Goal: Task Accomplishment & Management: Manage account settings

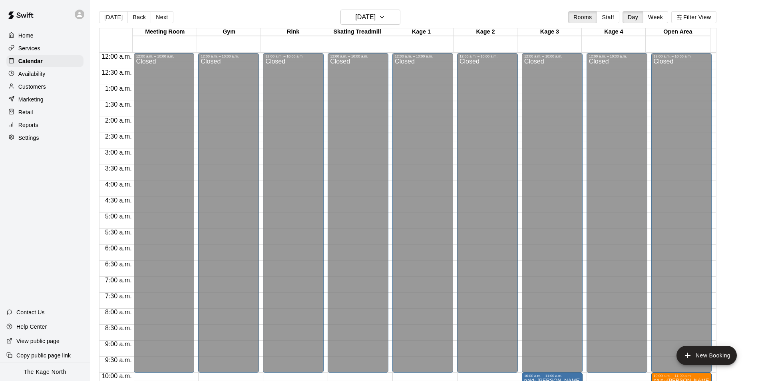
scroll to position [286, 0]
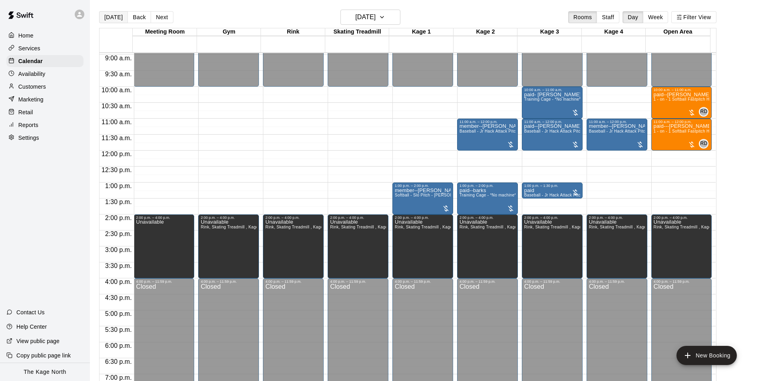
click at [107, 20] on button "[DATE]" at bounding box center [113, 17] width 29 height 12
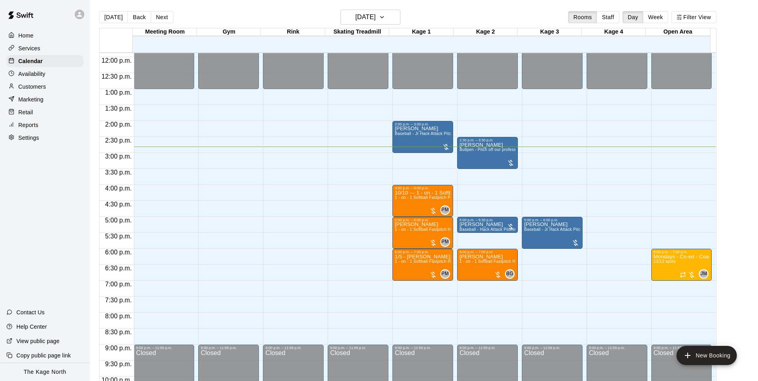
scroll to position [406, 0]
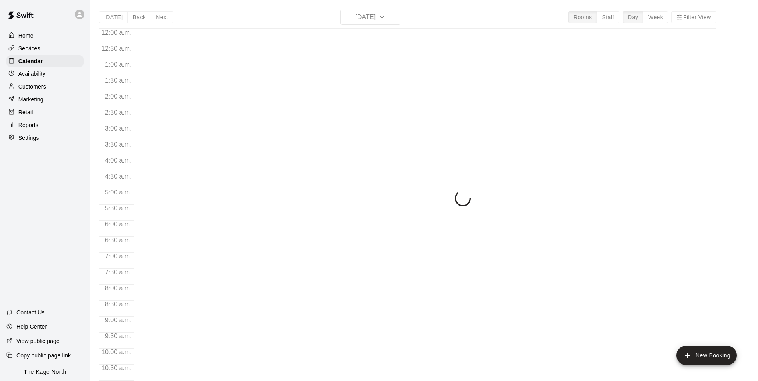
scroll to position [406, 0]
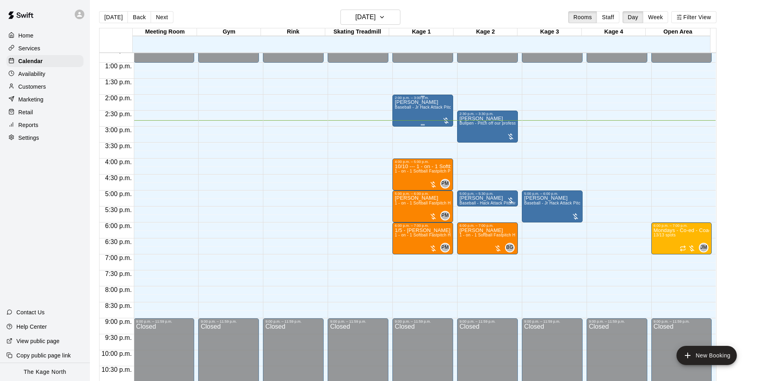
click at [405, 115] on div "[PERSON_NAME] Baseball - Jr Hack Attack Pitching Machine - Perfect for all ages…" at bounding box center [423, 290] width 56 height 381
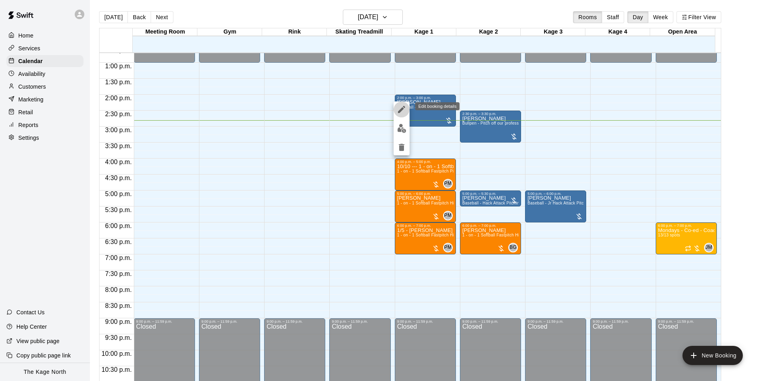
click at [400, 109] on icon "edit" at bounding box center [402, 110] width 10 height 10
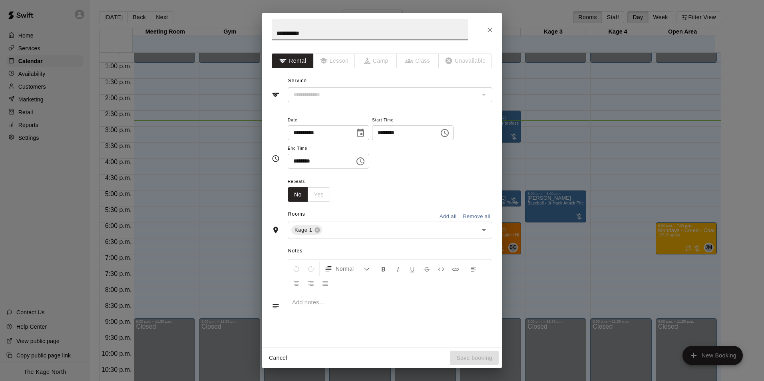
click at [274, 32] on input "**********" at bounding box center [370, 29] width 197 height 21
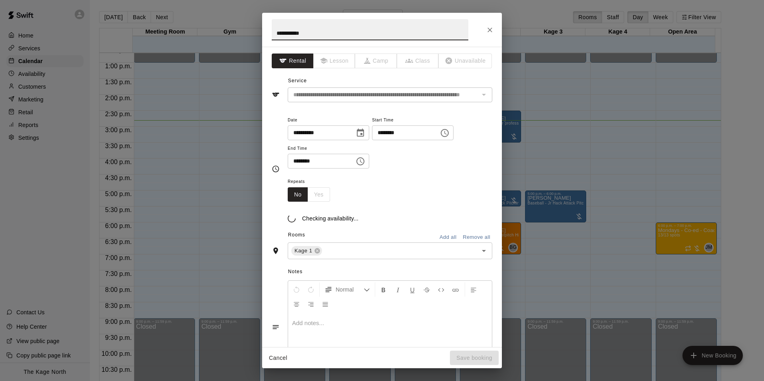
type input "**********"
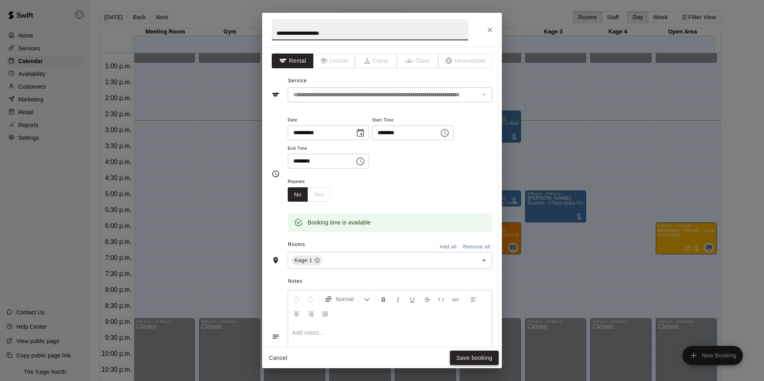
type input "**********"
click at [482, 357] on button "Save booking" at bounding box center [474, 358] width 49 height 15
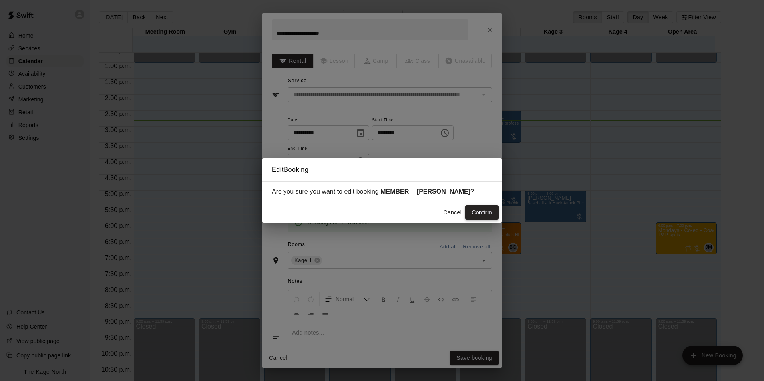
click at [483, 211] on button "Confirm" at bounding box center [482, 212] width 34 height 15
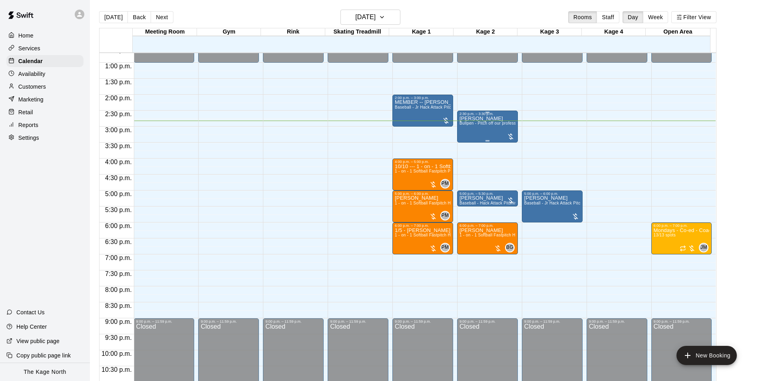
click at [475, 133] on div "[PERSON_NAME] Bullpen - Pitch off our professional turfed mound" at bounding box center [487, 306] width 56 height 381
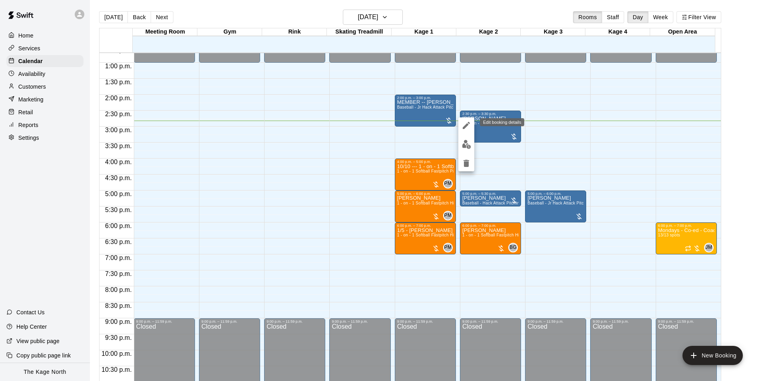
click at [465, 124] on icon "edit" at bounding box center [466, 126] width 10 height 10
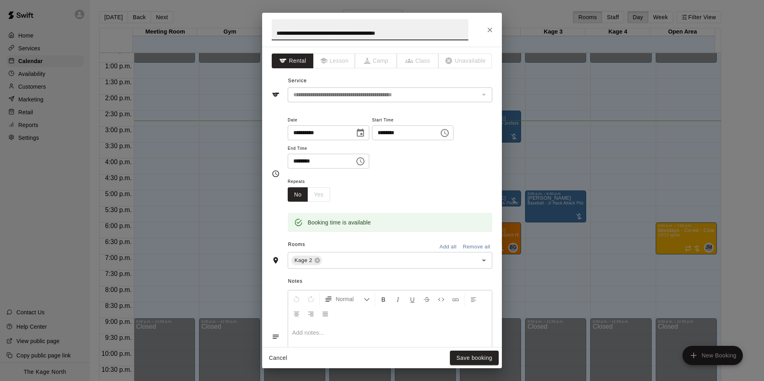
click at [274, 32] on input "**********" at bounding box center [370, 29] width 197 height 21
type input "**********"
click at [484, 356] on button "Save booking" at bounding box center [474, 358] width 49 height 15
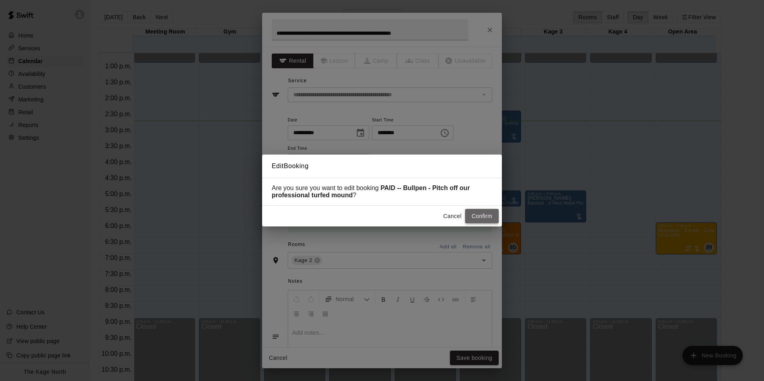
click at [481, 219] on button "Confirm" at bounding box center [482, 216] width 34 height 15
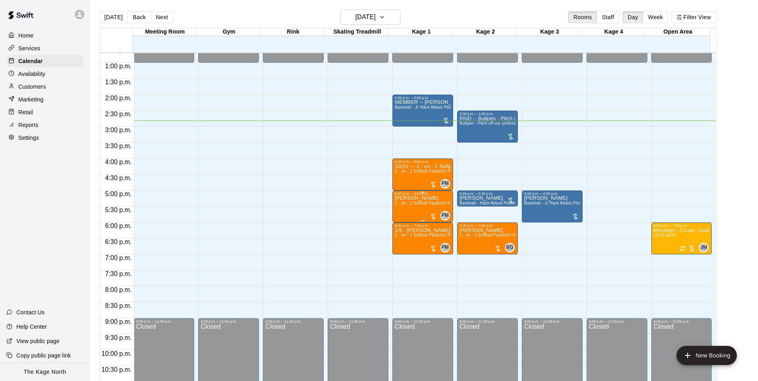
click at [403, 212] on div "[PERSON_NAME] 1 - on - 1 Softball Fastpitch Hitting Clinic" at bounding box center [423, 386] width 56 height 381
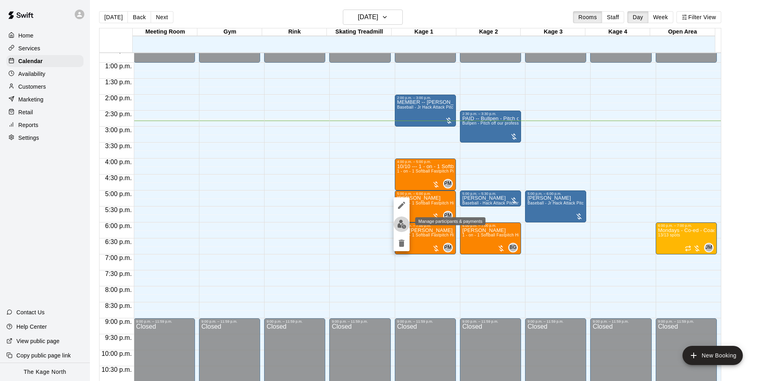
click at [402, 222] on img "edit" at bounding box center [401, 224] width 9 height 9
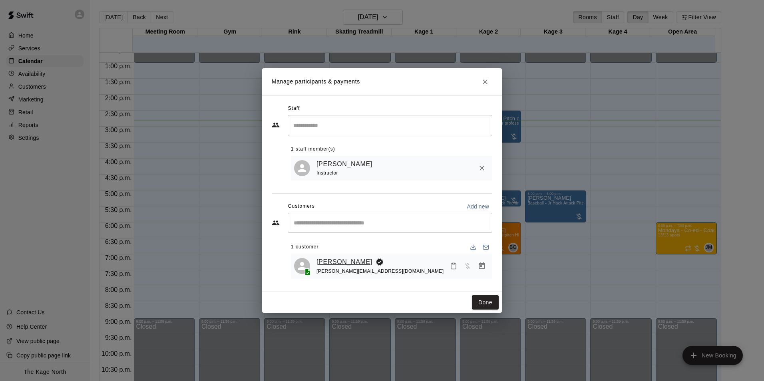
click at [339, 260] on link "[PERSON_NAME]" at bounding box center [344, 262] width 56 height 10
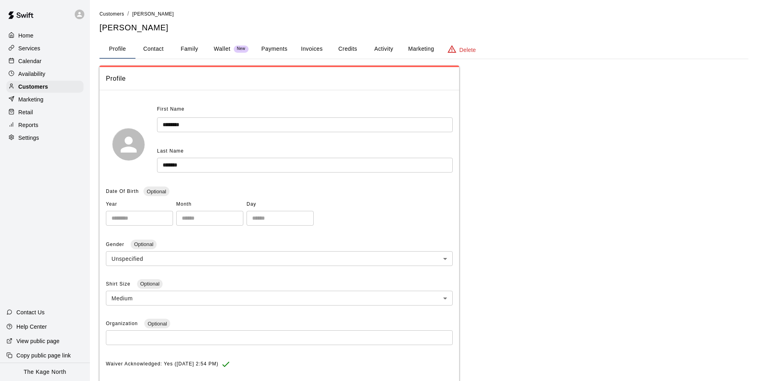
click at [192, 50] on button "Family" at bounding box center [189, 49] width 36 height 19
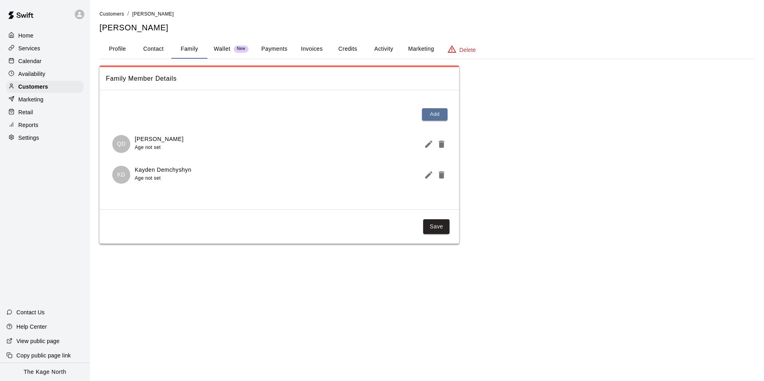
click at [379, 52] on button "Activity" at bounding box center [384, 49] width 36 height 19
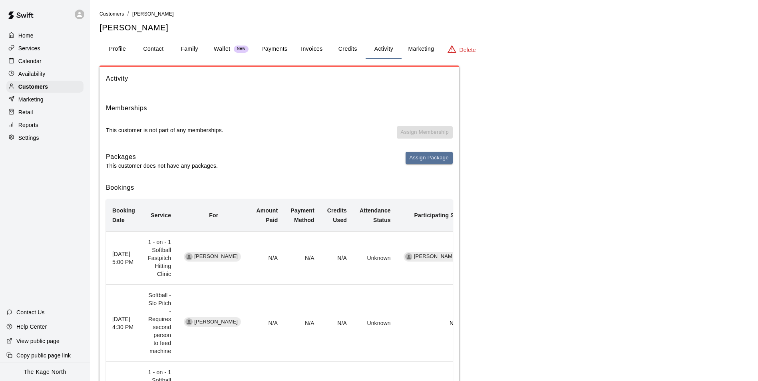
click at [118, 52] on button "Profile" at bounding box center [117, 49] width 36 height 19
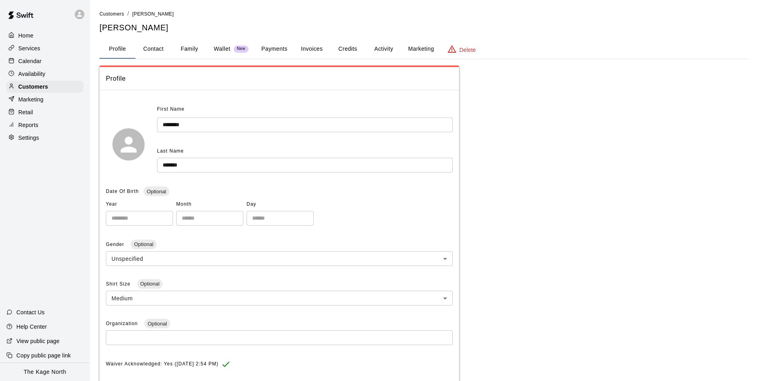
click at [33, 65] on p "Calendar" at bounding box center [29, 61] width 23 height 8
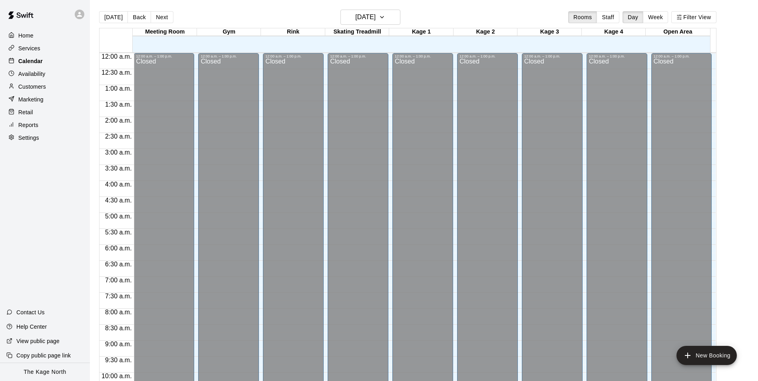
scroll to position [406, 0]
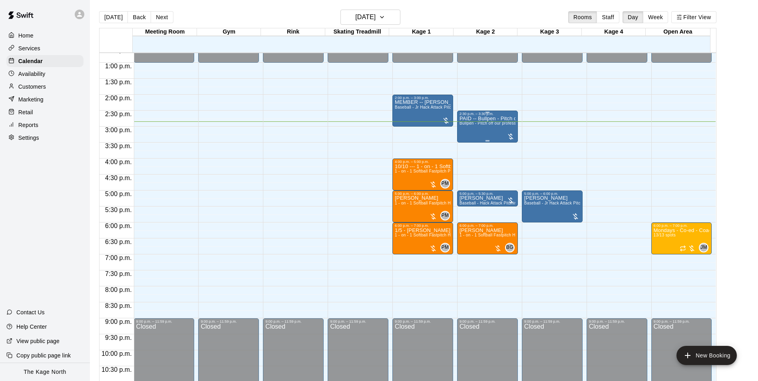
click at [466, 130] on div "PAID -- Bullpen - Pitch off our professional turfed mound Bullpen - Pitch off o…" at bounding box center [487, 306] width 56 height 381
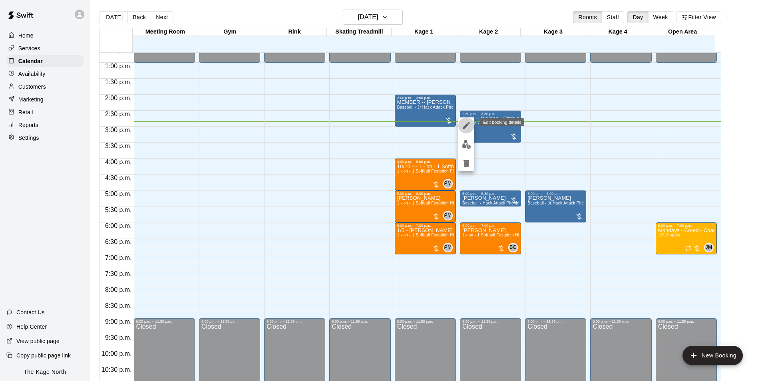
click at [464, 123] on icon "edit" at bounding box center [466, 126] width 10 height 10
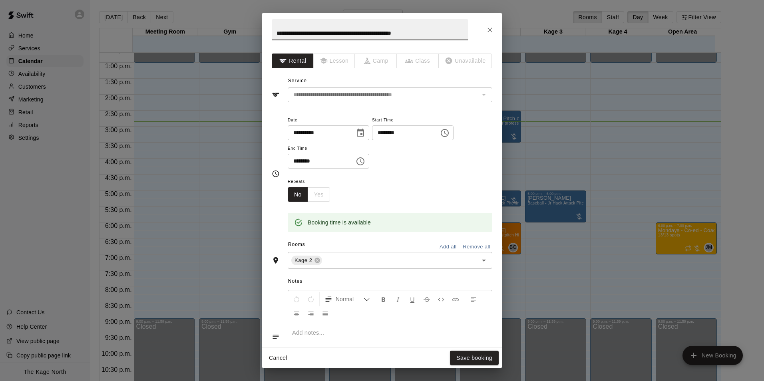
drag, startPoint x: 289, startPoint y: 33, endPoint x: 218, endPoint y: 34, distance: 71.1
click at [218, 34] on div "**********" at bounding box center [382, 190] width 764 height 381
type input "**********"
click at [480, 357] on button "Save booking" at bounding box center [474, 358] width 49 height 15
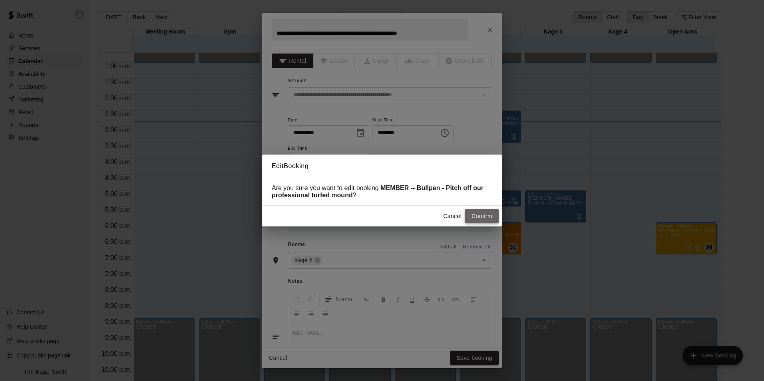
click at [482, 217] on button "Confirm" at bounding box center [482, 216] width 34 height 15
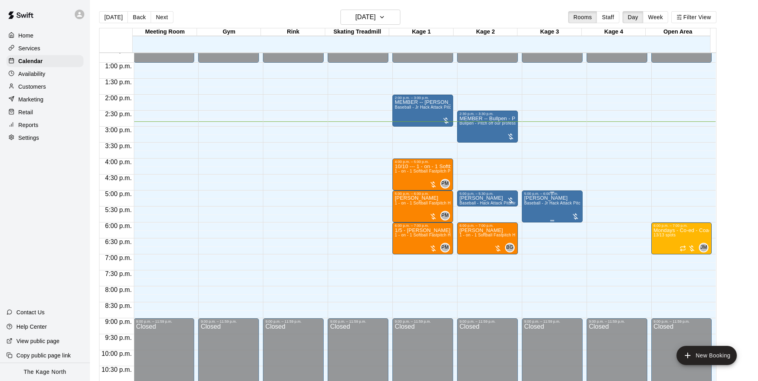
click at [536, 215] on div "[PERSON_NAME] Baseball - Jr Hack Attack Pitching Machine - Perfect for all ages…" at bounding box center [552, 386] width 56 height 381
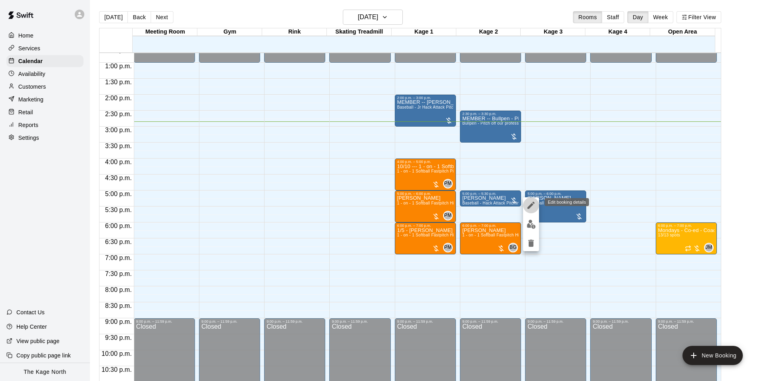
click at [532, 206] on icon "edit" at bounding box center [531, 206] width 10 height 10
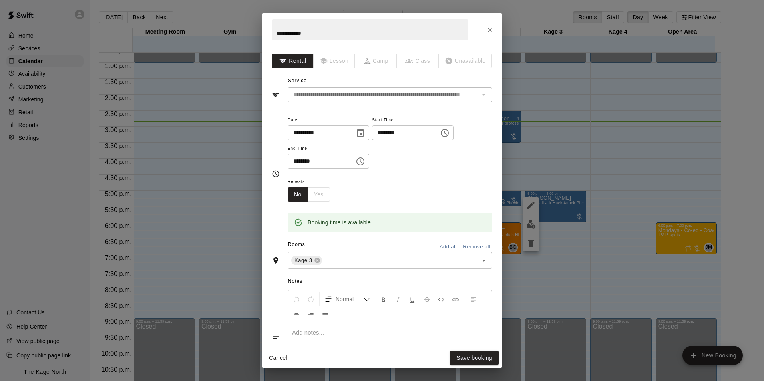
click at [274, 32] on input "**********" at bounding box center [370, 29] width 197 height 21
type input "**********"
click at [484, 358] on button "Save booking" at bounding box center [474, 358] width 49 height 15
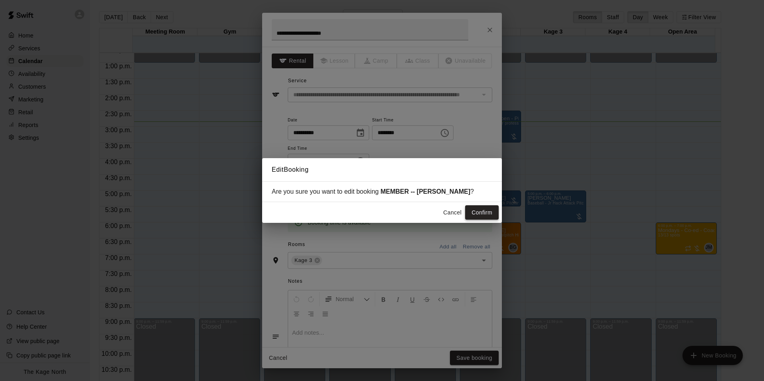
click at [481, 209] on button "Confirm" at bounding box center [482, 212] width 34 height 15
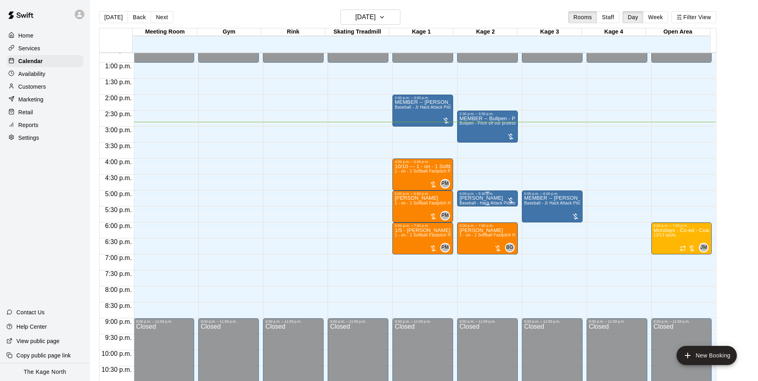
click at [474, 196] on div "5:00 p.m. – 5:30 p.m." at bounding box center [487, 194] width 56 height 4
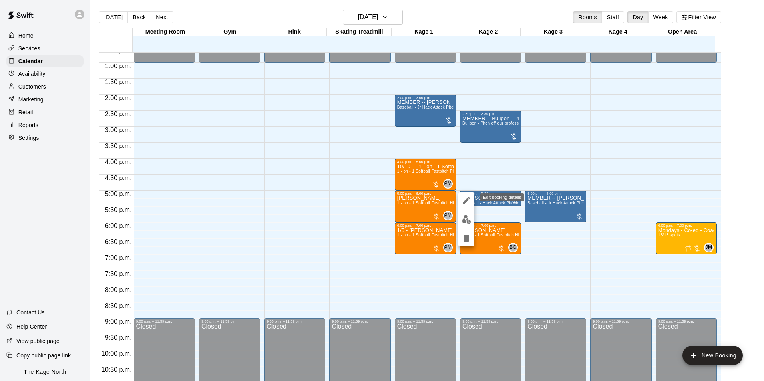
click at [463, 199] on icon "edit" at bounding box center [466, 201] width 10 height 10
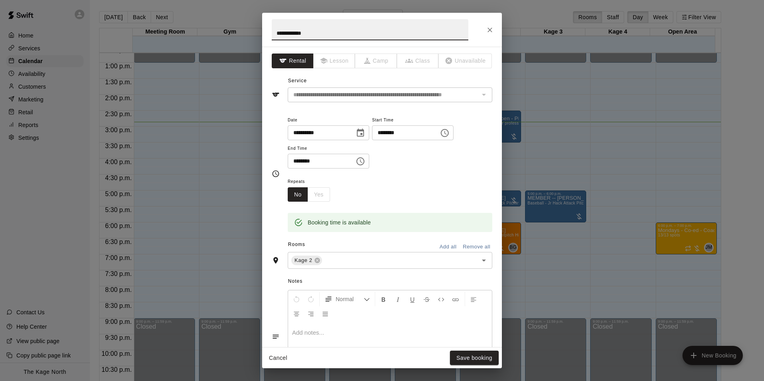
click at [273, 32] on input "**********" at bounding box center [370, 29] width 197 height 21
type input "**********"
click at [473, 358] on button "Save booking" at bounding box center [474, 358] width 49 height 15
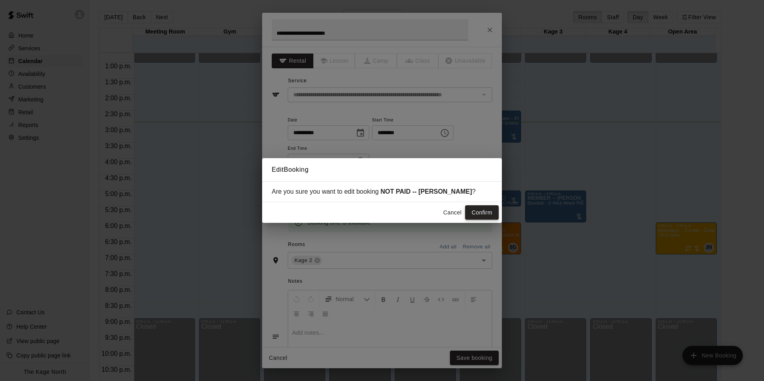
click at [486, 210] on button "Confirm" at bounding box center [482, 212] width 34 height 15
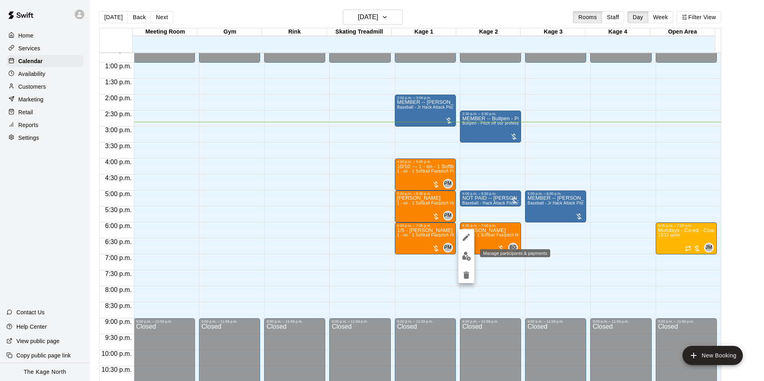
click at [467, 258] on img "edit" at bounding box center [466, 256] width 9 height 9
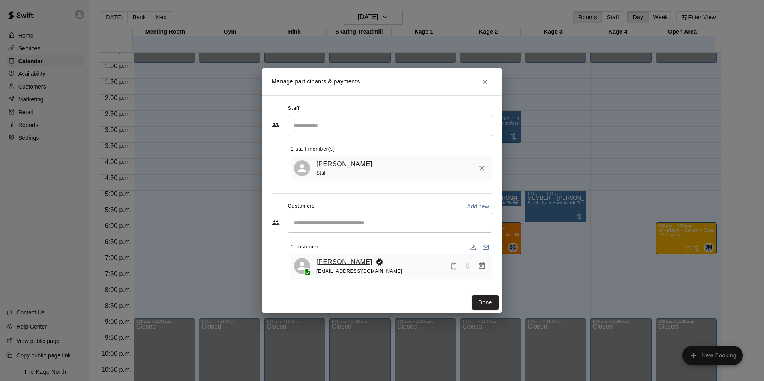
click at [346, 263] on link "[PERSON_NAME]" at bounding box center [344, 262] width 56 height 10
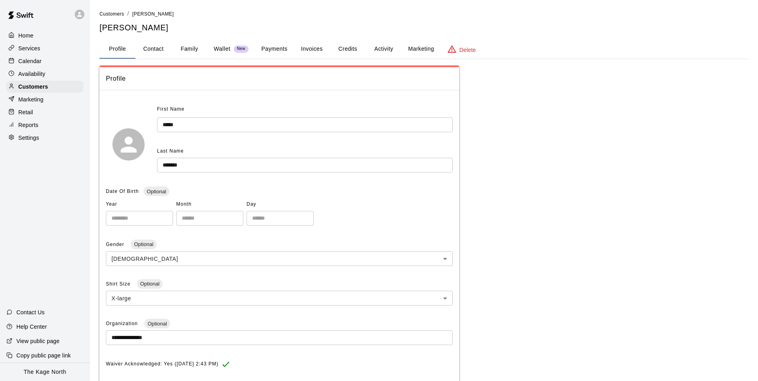
click at [389, 49] on button "Activity" at bounding box center [384, 49] width 36 height 19
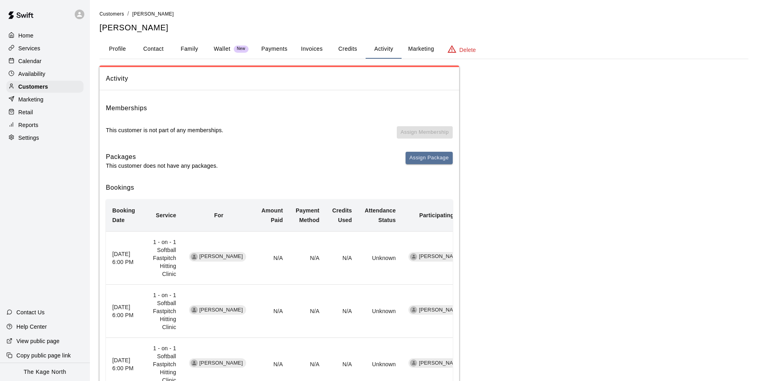
click at [41, 62] on p "Calendar" at bounding box center [29, 61] width 23 height 8
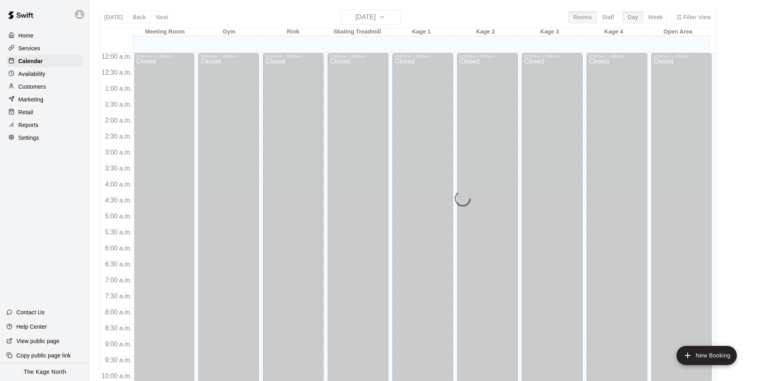
scroll to position [406, 0]
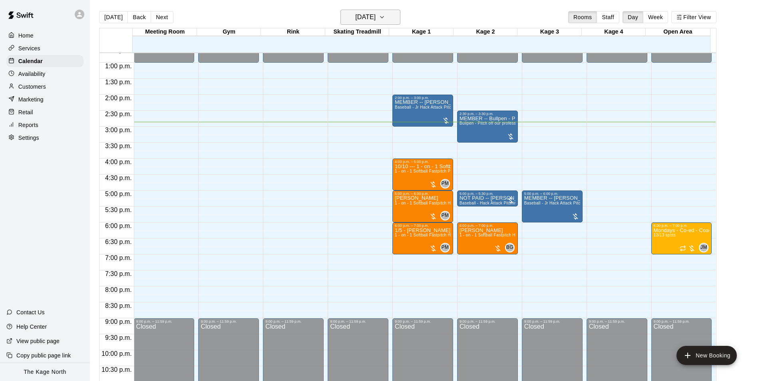
click at [390, 18] on button "[DATE]" at bounding box center [370, 17] width 60 height 15
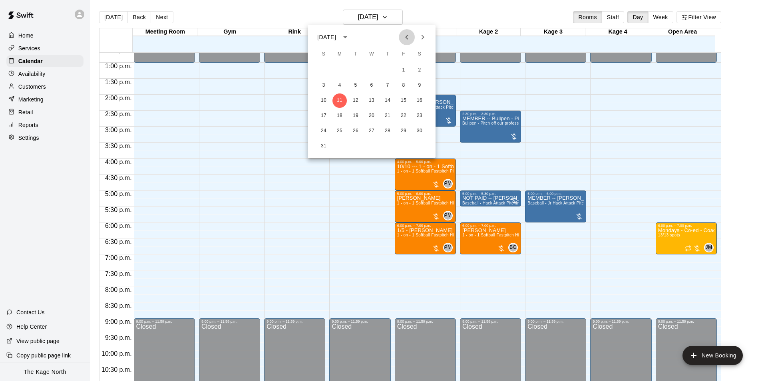
click at [409, 39] on icon "Previous month" at bounding box center [407, 37] width 10 height 10
click at [356, 133] on button "29" at bounding box center [355, 131] width 14 height 14
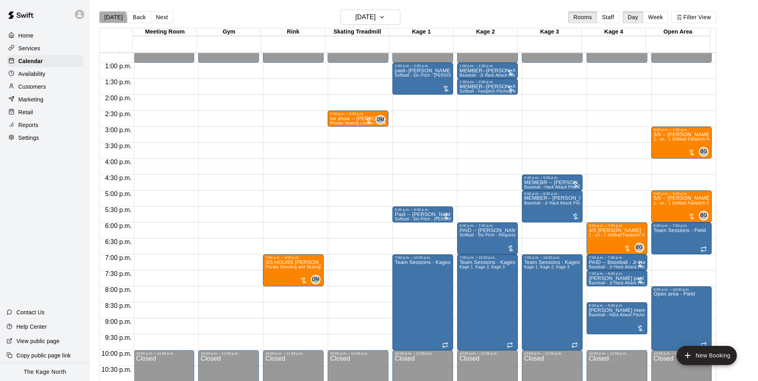
click at [103, 19] on button "[DATE]" at bounding box center [113, 17] width 29 height 12
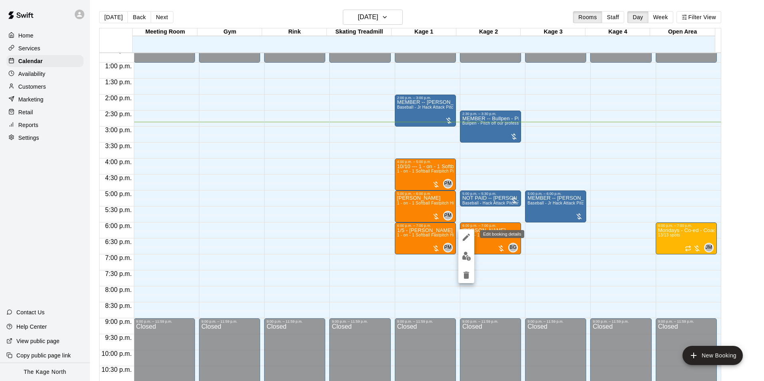
click at [465, 238] on icon "edit" at bounding box center [466, 237] width 7 height 7
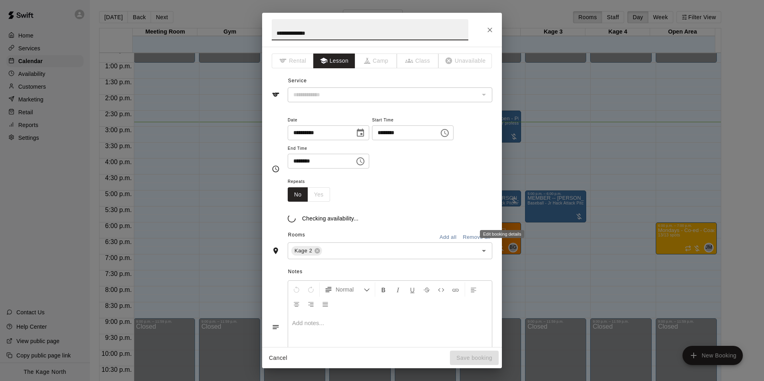
type input "**********"
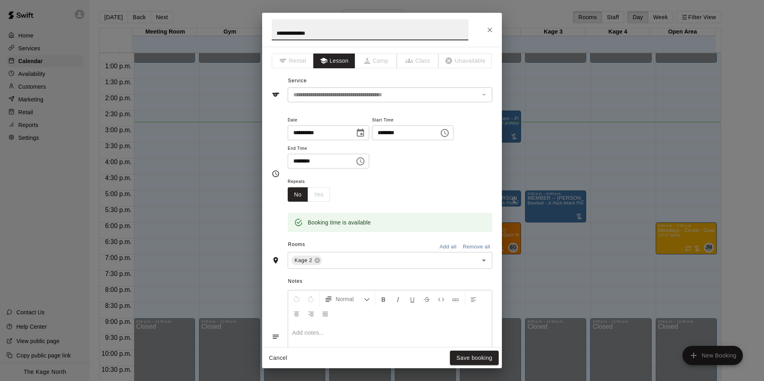
click at [274, 32] on input "**********" at bounding box center [370, 29] width 197 height 21
type input "**********"
click at [491, 362] on button "Save booking" at bounding box center [474, 358] width 49 height 15
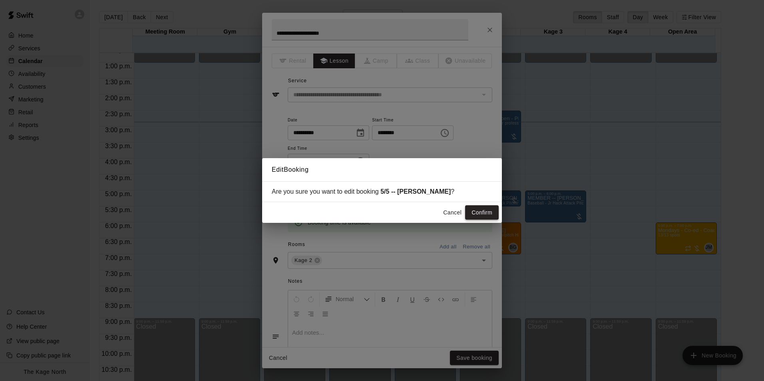
click at [477, 211] on button "Confirm" at bounding box center [482, 212] width 34 height 15
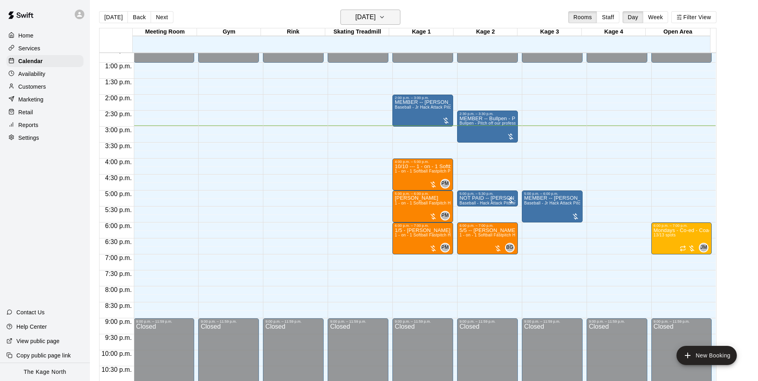
click at [385, 20] on icon "button" at bounding box center [382, 17] width 6 height 10
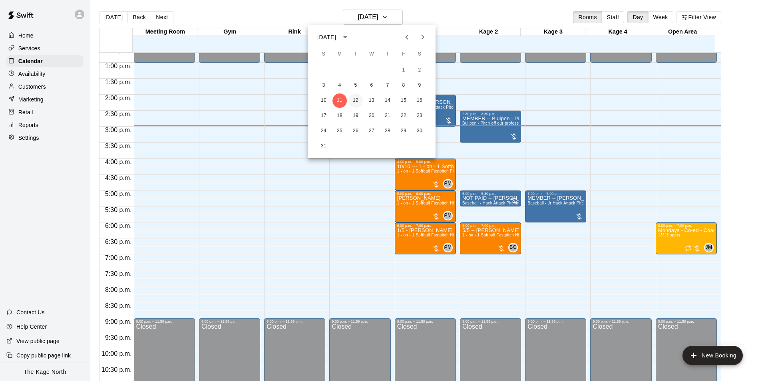
click at [356, 102] on button "12" at bounding box center [355, 100] width 14 height 14
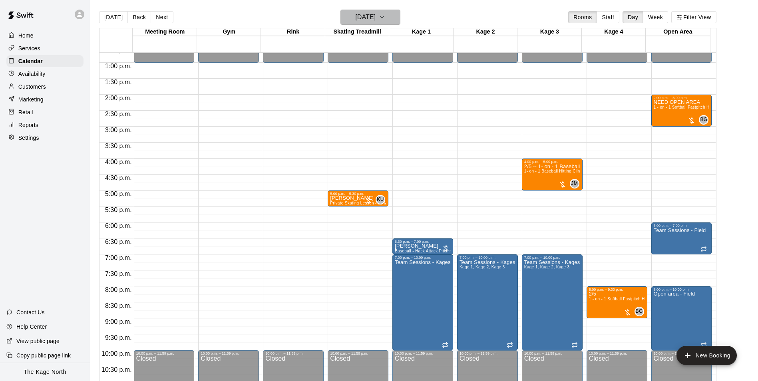
click at [385, 18] on icon "button" at bounding box center [382, 17] width 6 height 10
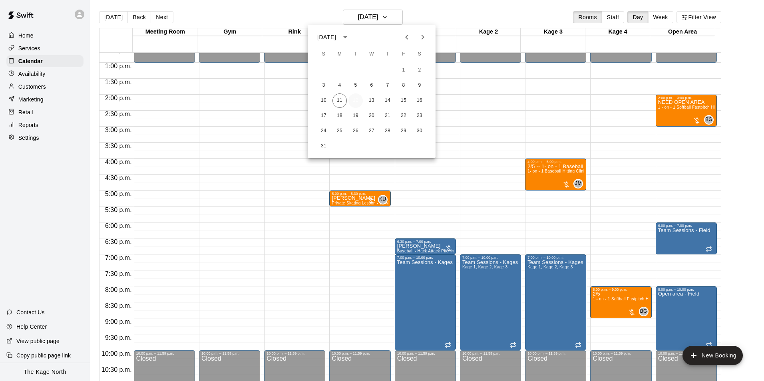
click at [357, 99] on button "12" at bounding box center [355, 100] width 14 height 14
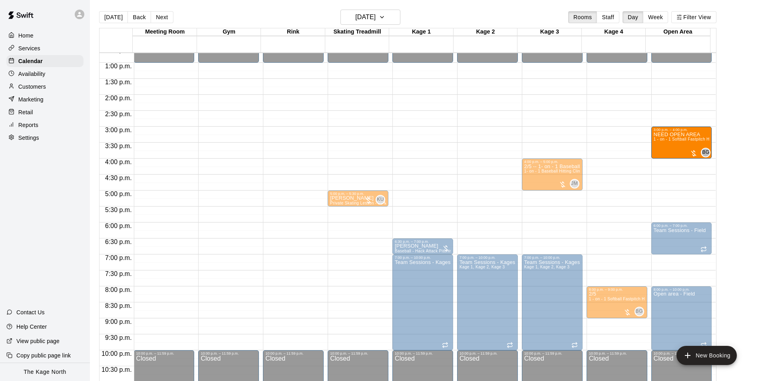
drag, startPoint x: 669, startPoint y: 119, endPoint x: 670, endPoint y: 157, distance: 37.6
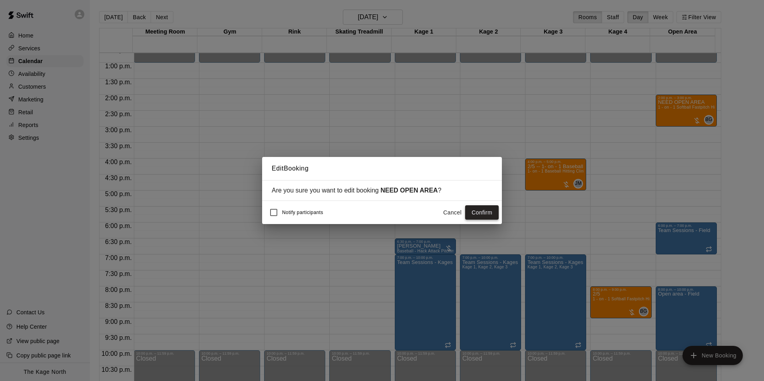
click at [485, 216] on button "Confirm" at bounding box center [482, 212] width 34 height 15
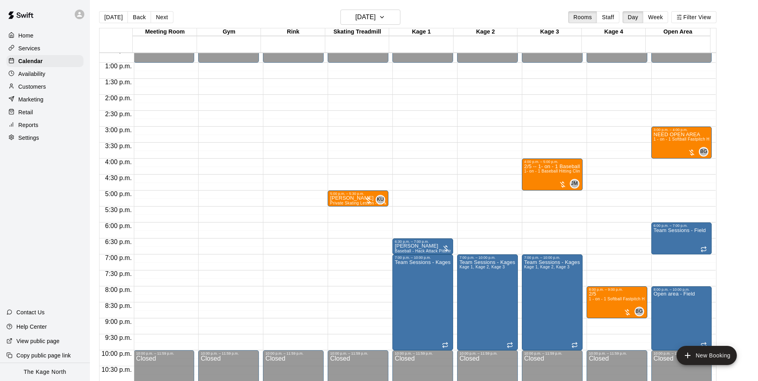
click at [30, 91] on p "Customers" at bounding box center [32, 87] width 28 height 8
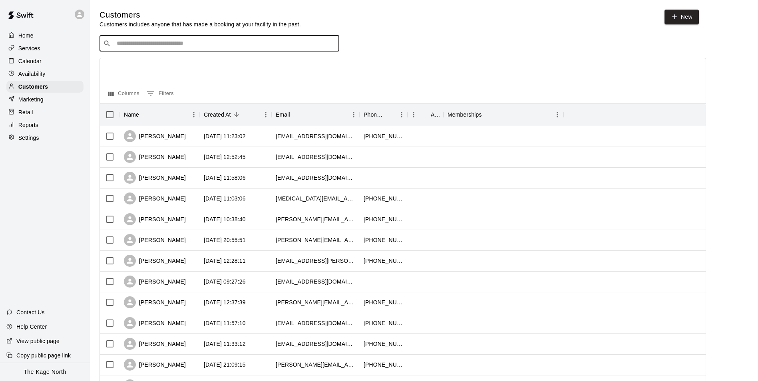
click at [197, 43] on input "Search customers by name or email" at bounding box center [224, 44] width 221 height 8
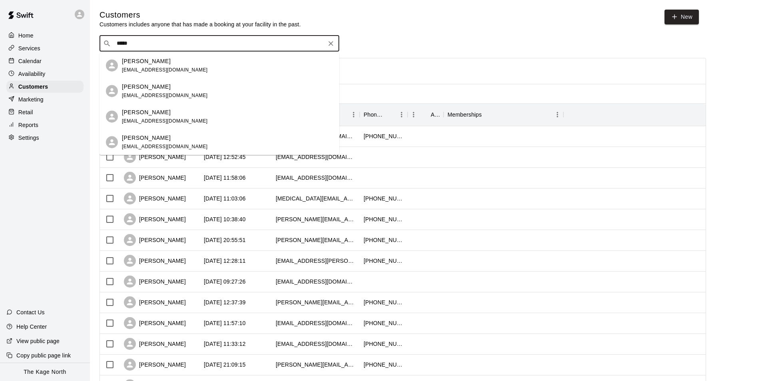
type input "******"
click at [175, 62] on div "[PERSON_NAME]" at bounding box center [165, 61] width 86 height 8
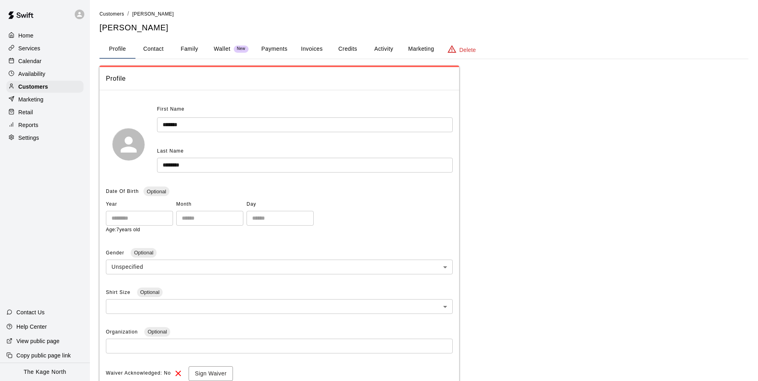
click at [381, 49] on button "Activity" at bounding box center [384, 49] width 36 height 19
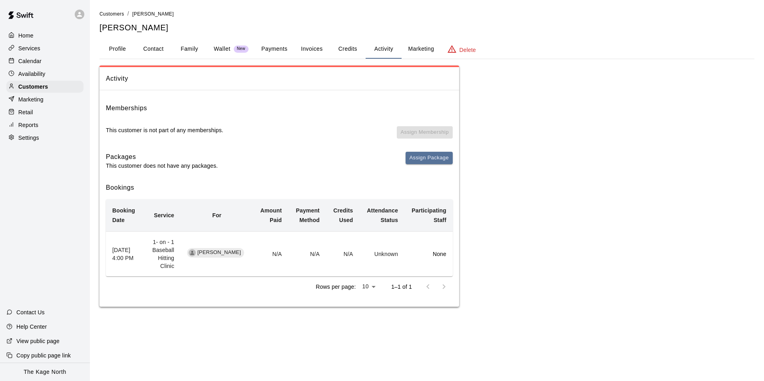
click at [155, 48] on button "Contact" at bounding box center [153, 49] width 36 height 19
select select "**"
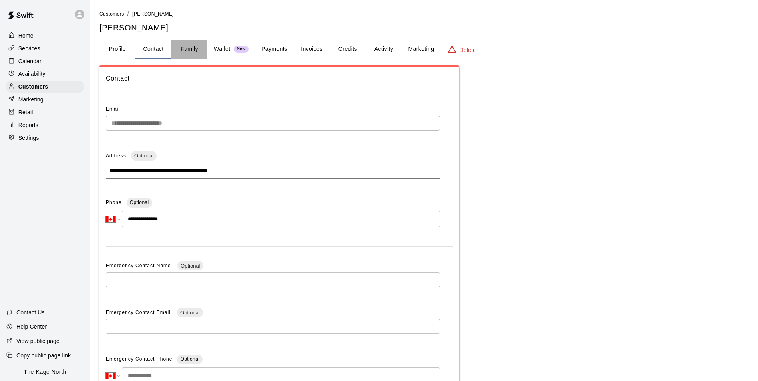
click at [186, 49] on button "Family" at bounding box center [189, 49] width 36 height 19
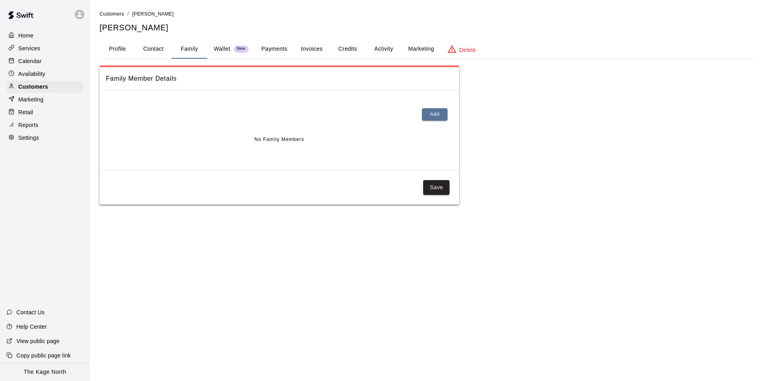
click at [125, 49] on button "Profile" at bounding box center [117, 49] width 36 height 19
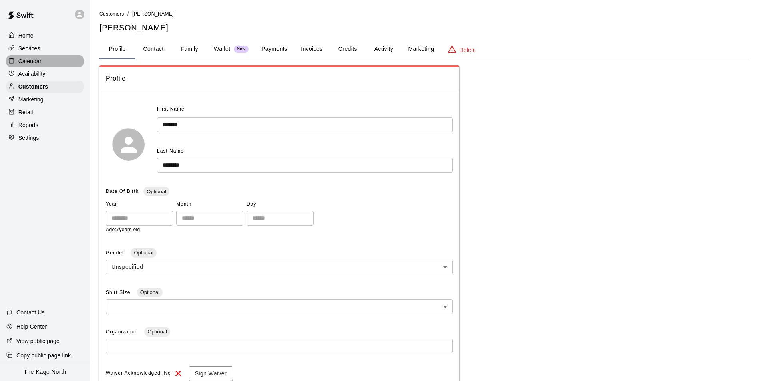
drag, startPoint x: 32, startPoint y: 68, endPoint x: 28, endPoint y: 73, distance: 6.9
click at [32, 67] on div "Calendar" at bounding box center [44, 61] width 77 height 12
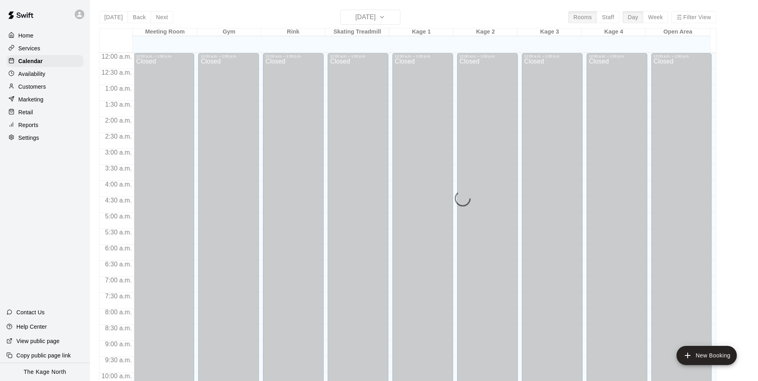
scroll to position [406, 0]
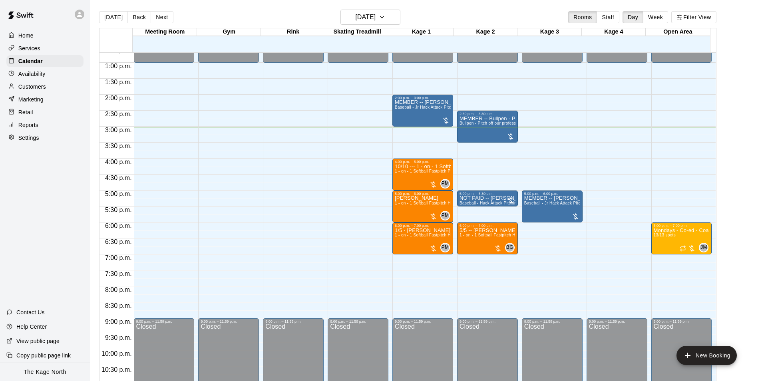
click at [37, 89] on p "Customers" at bounding box center [32, 87] width 28 height 8
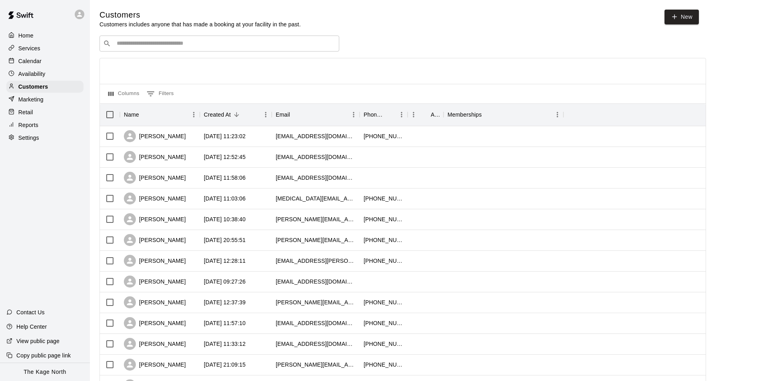
click at [144, 43] on input "Search customers by name or email" at bounding box center [224, 44] width 221 height 8
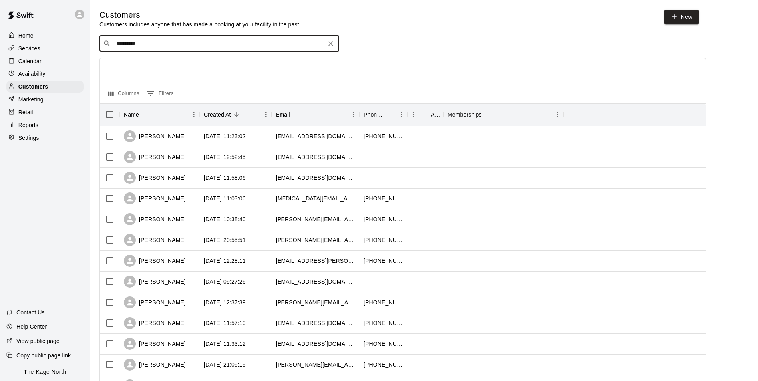
type input "*********"
drag, startPoint x: 176, startPoint y: 43, endPoint x: 112, endPoint y: 45, distance: 63.9
click at [112, 45] on div "​ ********* ​" at bounding box center [219, 44] width 240 height 16
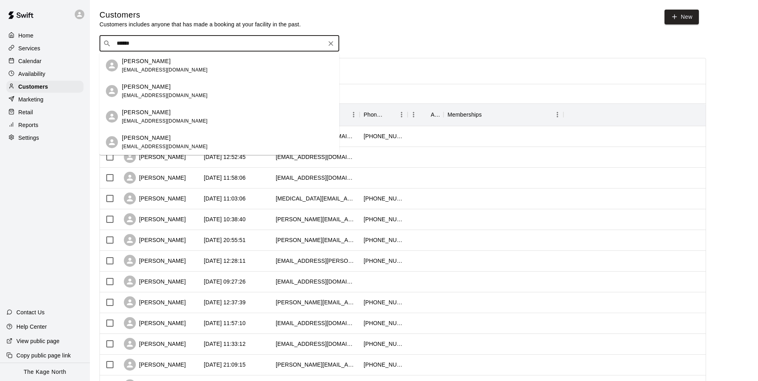
type input "******"
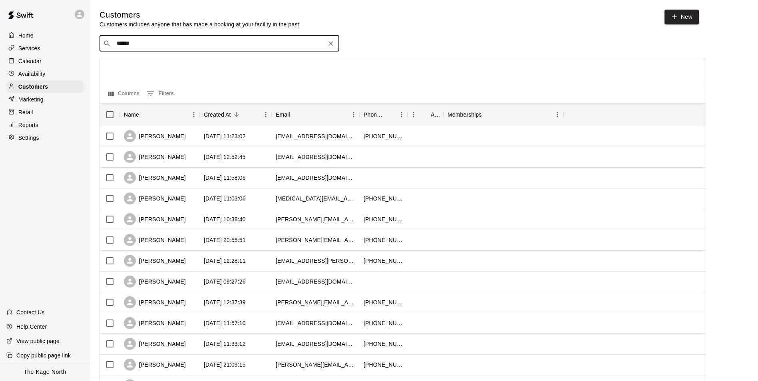
click at [150, 48] on input "******" at bounding box center [218, 44] width 209 height 8
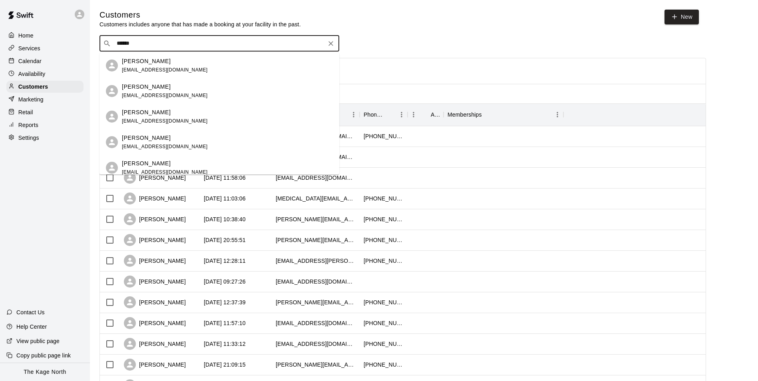
click at [161, 92] on div "[PERSON_NAME] [EMAIL_ADDRESS][DOMAIN_NAME]" at bounding box center [165, 91] width 86 height 17
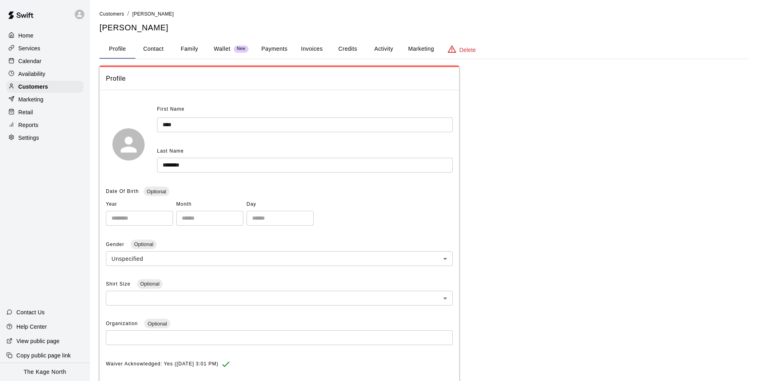
click at [381, 50] on button "Activity" at bounding box center [384, 49] width 36 height 19
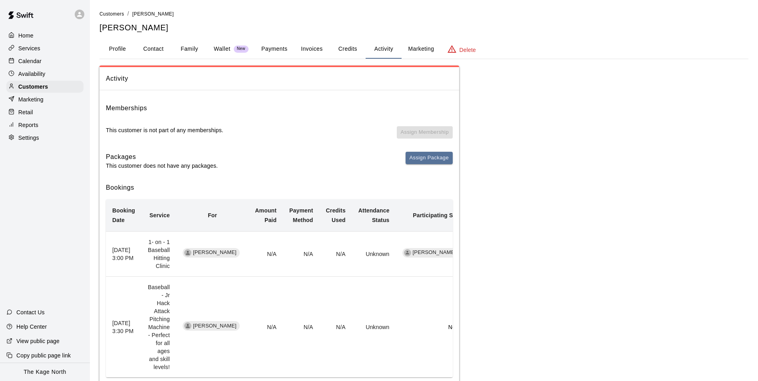
scroll to position [40, 0]
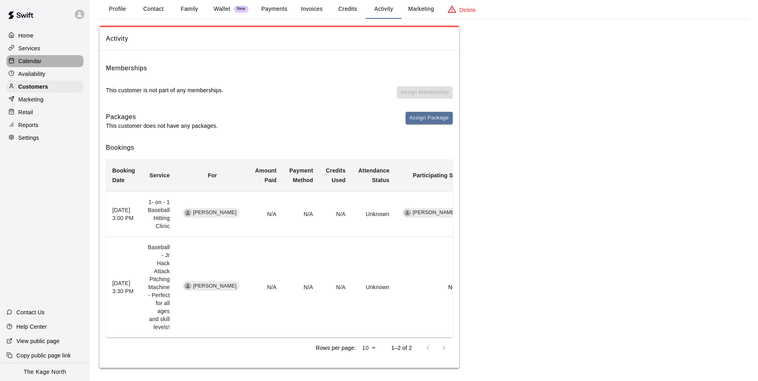
click at [33, 58] on p "Calendar" at bounding box center [29, 61] width 23 height 8
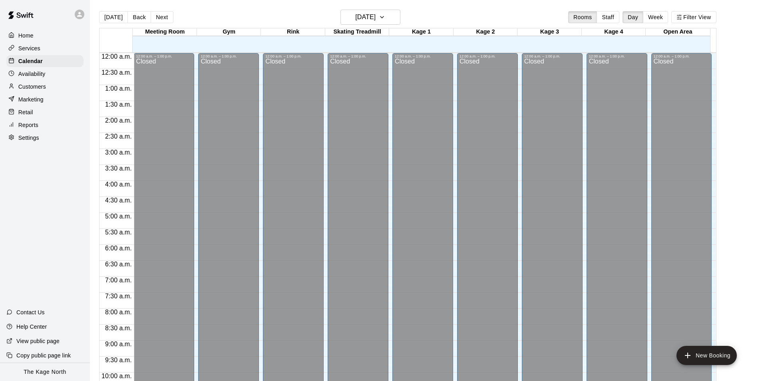
scroll to position [406, 0]
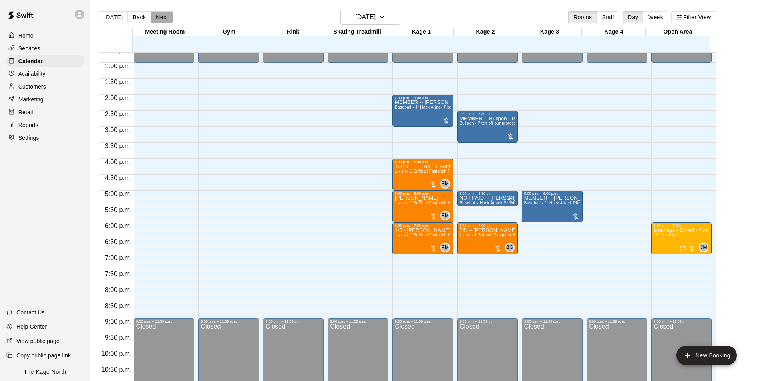
click at [163, 20] on button "Next" at bounding box center [162, 17] width 22 height 12
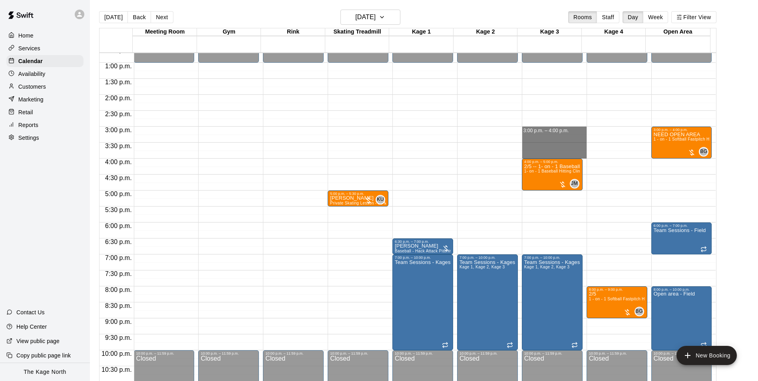
drag, startPoint x: 524, startPoint y: 129, endPoint x: 529, endPoint y: 157, distance: 28.9
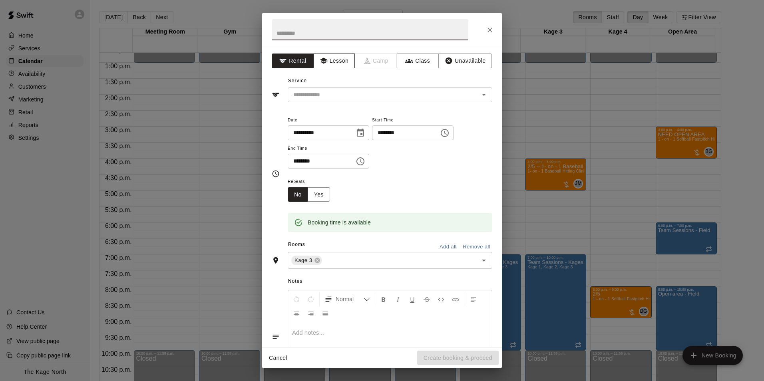
click at [324, 61] on icon "button" at bounding box center [324, 61] width 8 height 8
click at [479, 97] on icon "Open" at bounding box center [484, 95] width 10 height 10
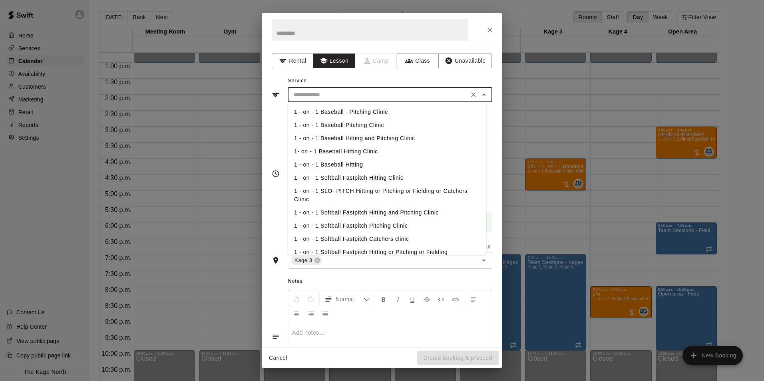
click at [354, 164] on li "1 - on - 1 Baseball Hitting" at bounding box center [387, 164] width 199 height 13
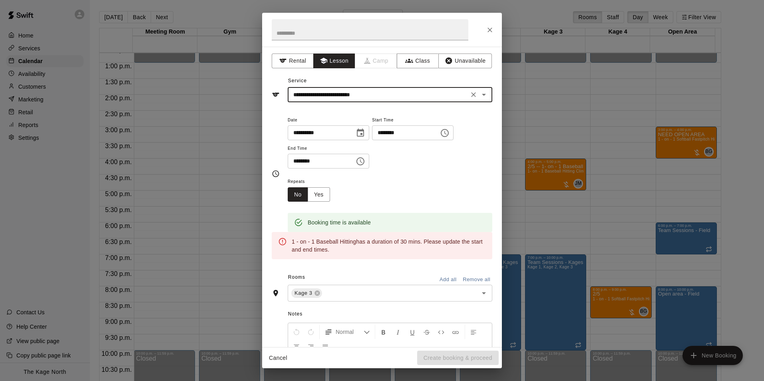
click at [480, 96] on icon "Open" at bounding box center [484, 95] width 10 height 10
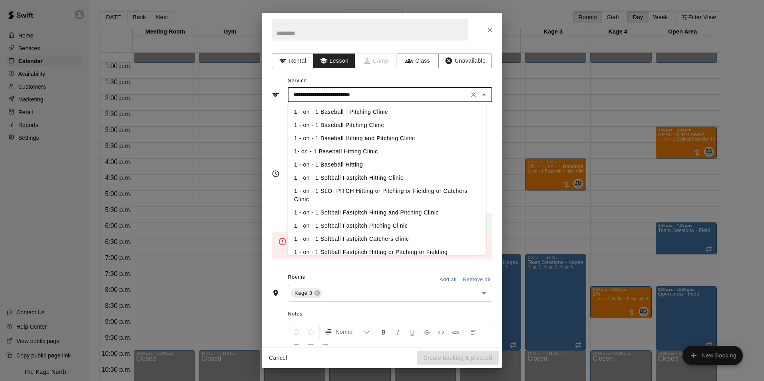
click at [353, 163] on li "1 - on - 1 Baseball Hitting" at bounding box center [387, 164] width 199 height 13
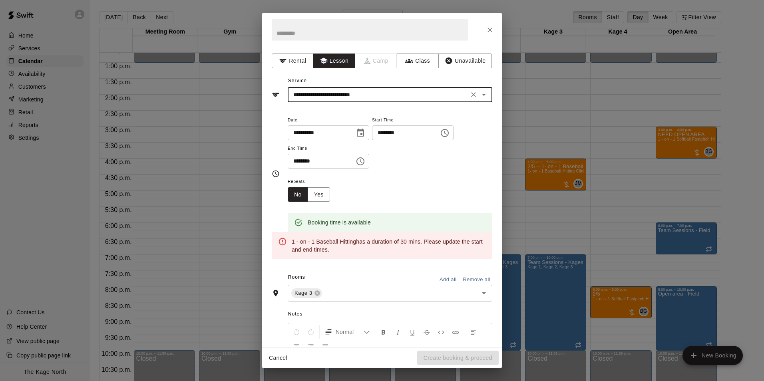
click at [480, 97] on icon "Open" at bounding box center [484, 95] width 10 height 10
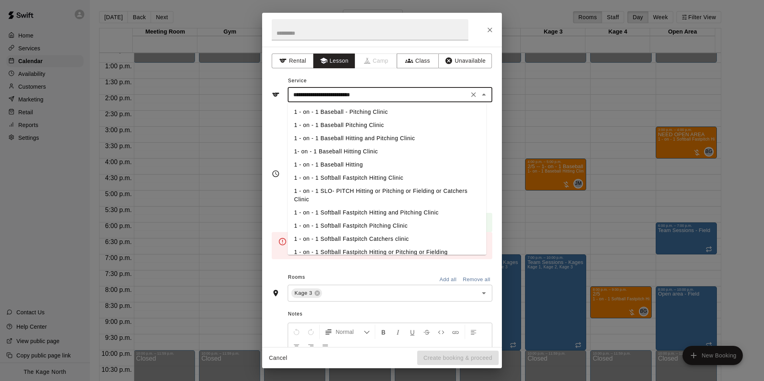
click at [360, 150] on li "1- on - 1 Baseball Hitting Clinic" at bounding box center [387, 151] width 199 height 13
type input "**********"
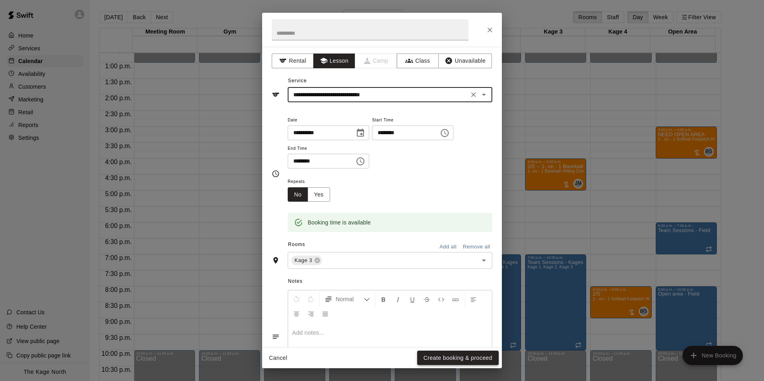
click at [449, 358] on button "Create booking & proceed" at bounding box center [457, 358] width 81 height 15
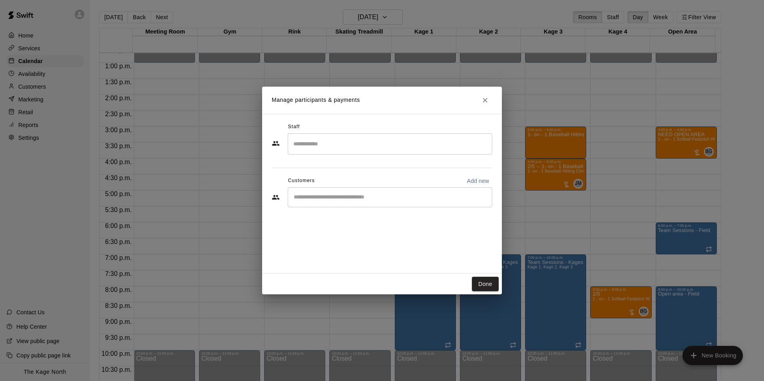
click at [310, 146] on input "Search staff" at bounding box center [389, 144] width 197 height 14
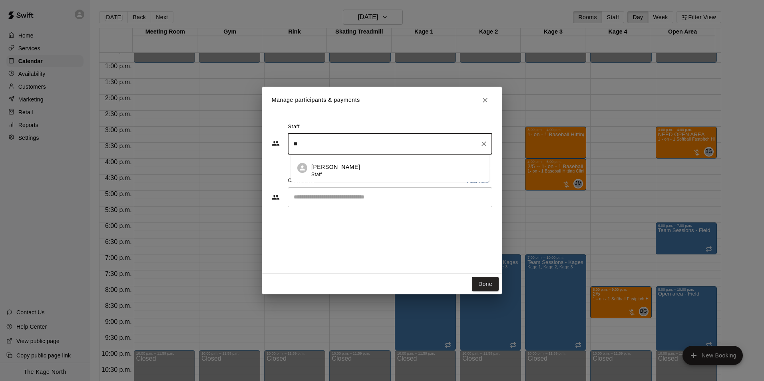
type input "*"
click at [327, 165] on p "[PERSON_NAME]" at bounding box center [335, 167] width 49 height 8
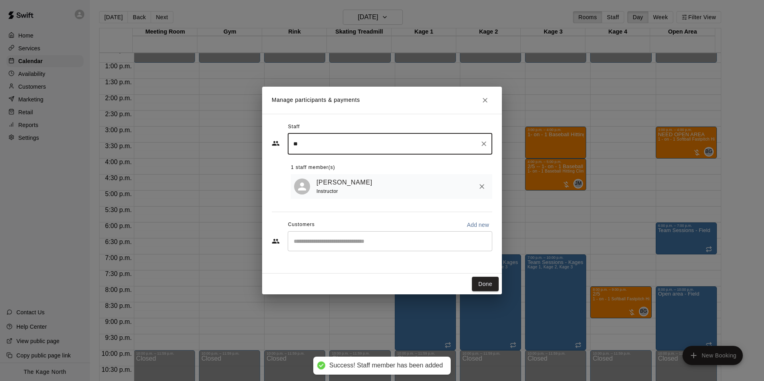
type input "**"
click at [322, 244] on input "Start typing to search customers..." at bounding box center [389, 241] width 197 height 8
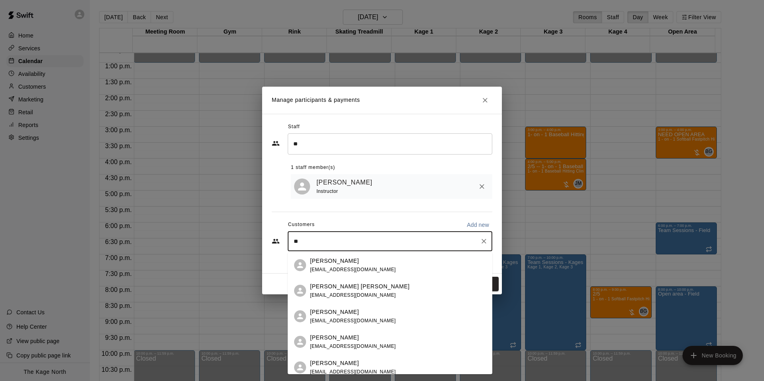
type input "*"
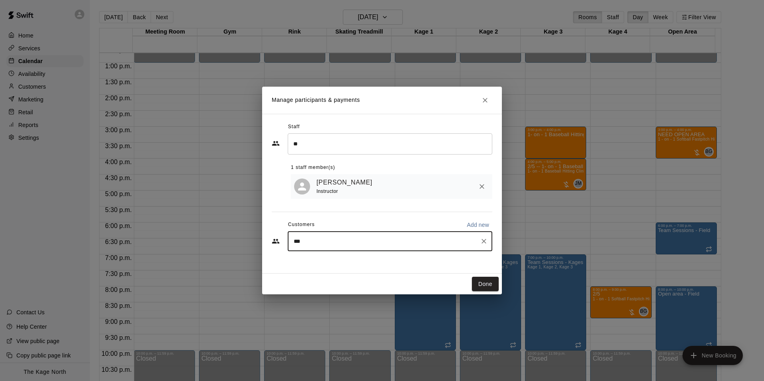
type input "****"
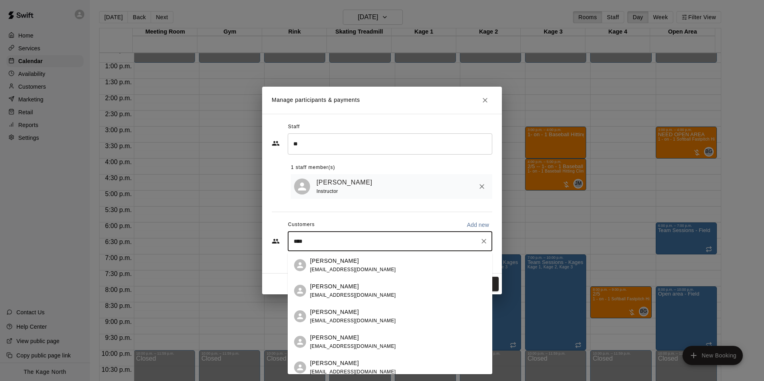
click at [350, 268] on span "[EMAIL_ADDRESS][DOMAIN_NAME]" at bounding box center [353, 270] width 86 height 6
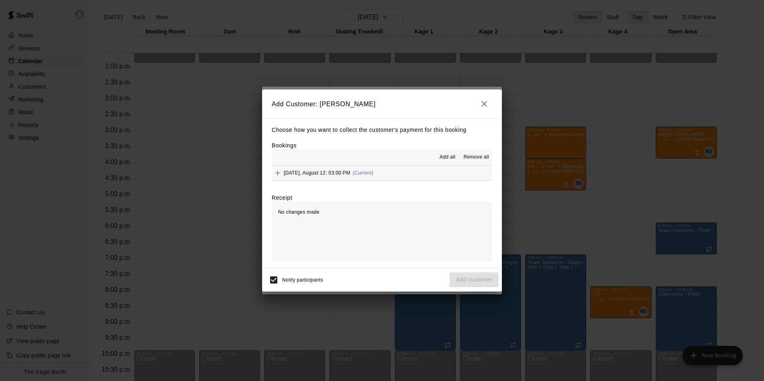
click at [451, 159] on span "Add all" at bounding box center [447, 157] width 16 height 8
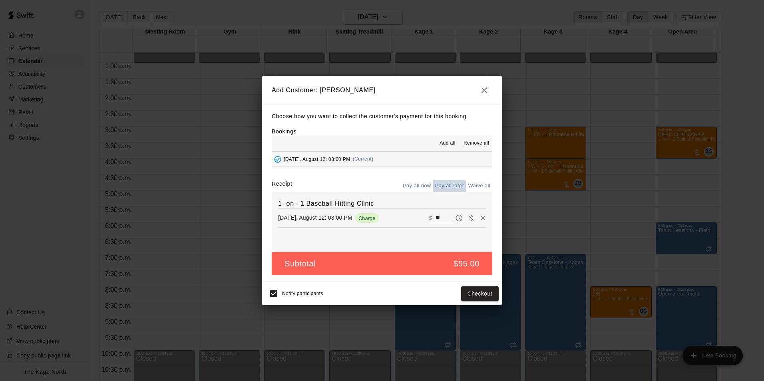
click at [456, 186] on button "Pay all later" at bounding box center [449, 186] width 33 height 12
click at [473, 296] on button "Add customer" at bounding box center [473, 293] width 49 height 15
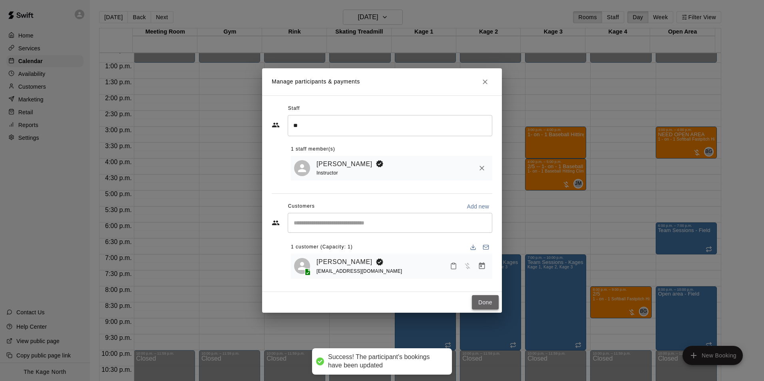
click at [488, 304] on button "Done" at bounding box center [485, 302] width 27 height 15
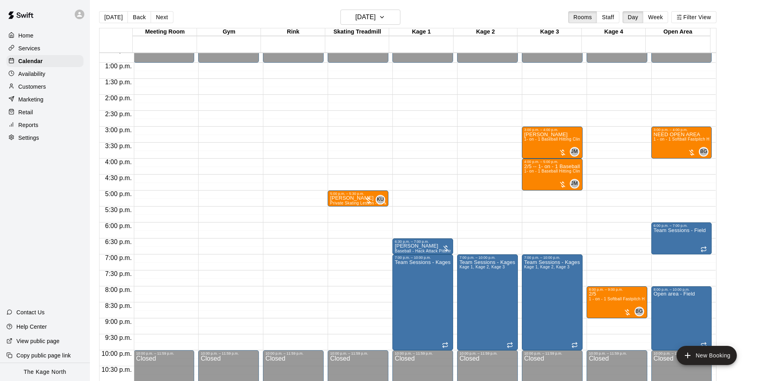
click at [24, 73] on p "Availability" at bounding box center [31, 74] width 27 height 8
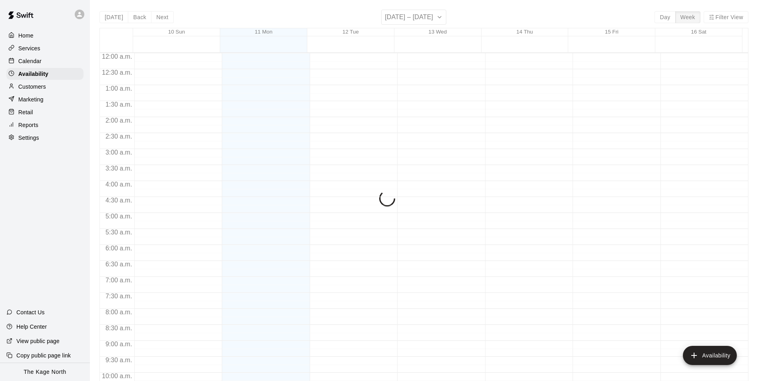
scroll to position [430, 0]
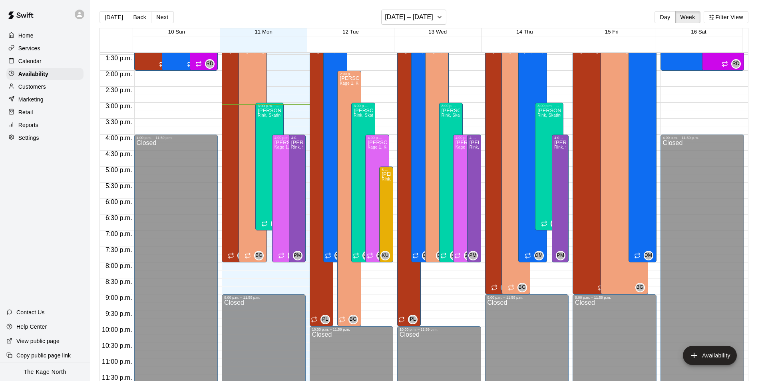
click at [34, 62] on p "Calendar" at bounding box center [29, 61] width 23 height 8
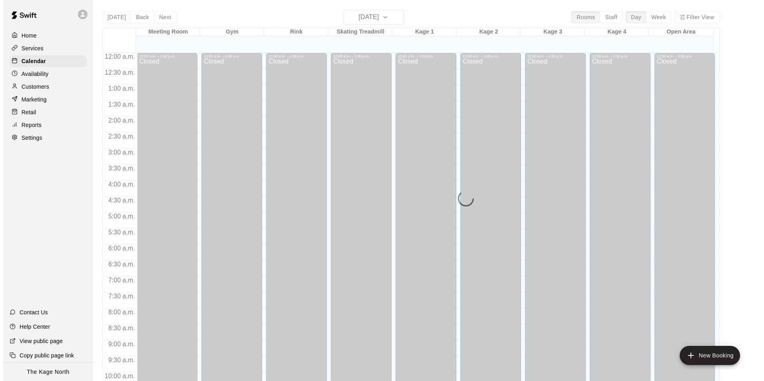
scroll to position [406, 0]
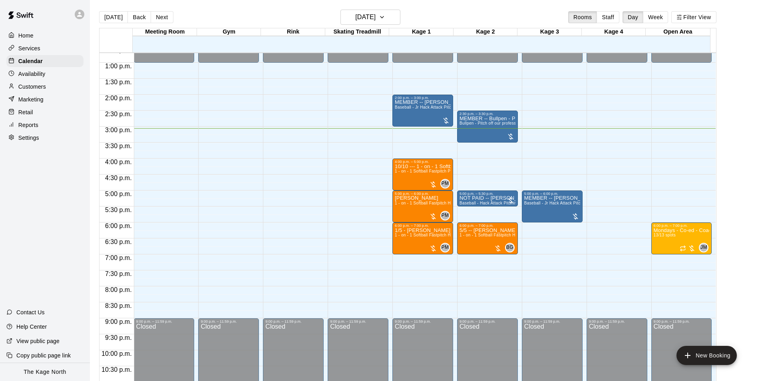
click at [163, 18] on button "Next" at bounding box center [162, 17] width 22 height 12
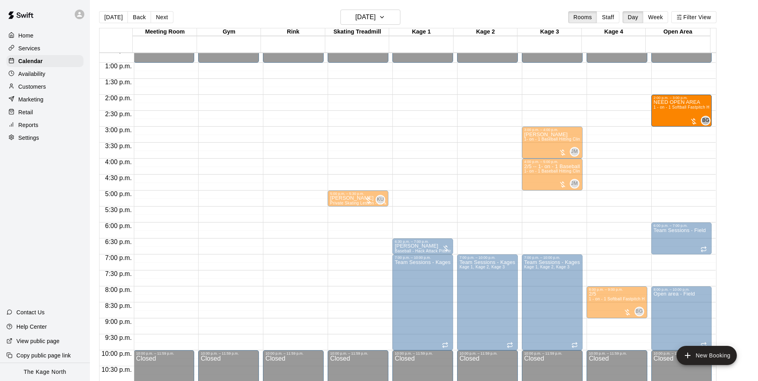
drag, startPoint x: 665, startPoint y: 151, endPoint x: 668, endPoint y: 122, distance: 28.9
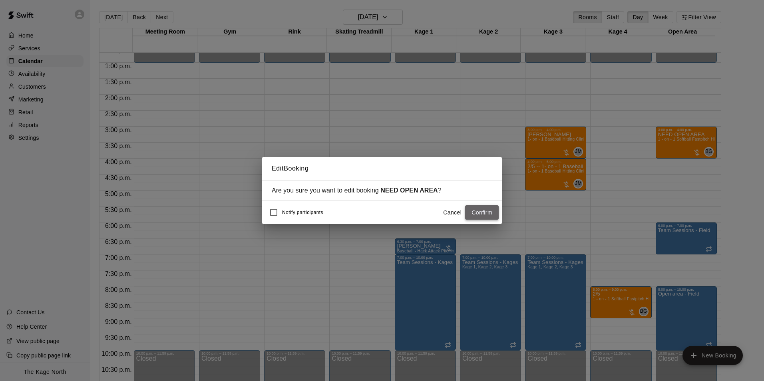
click at [485, 213] on button "Confirm" at bounding box center [482, 212] width 34 height 15
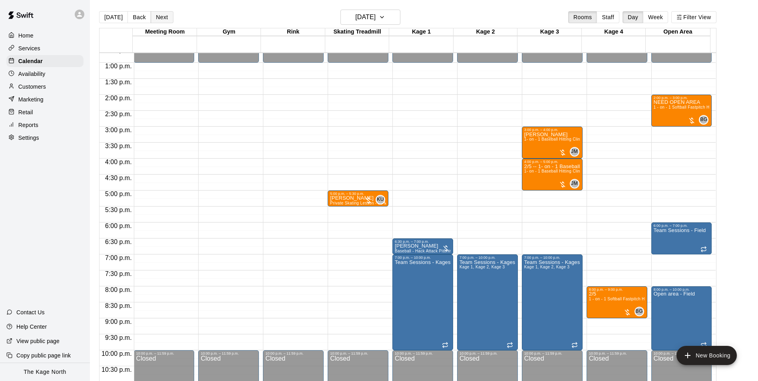
click at [164, 21] on button "Next" at bounding box center [162, 17] width 22 height 12
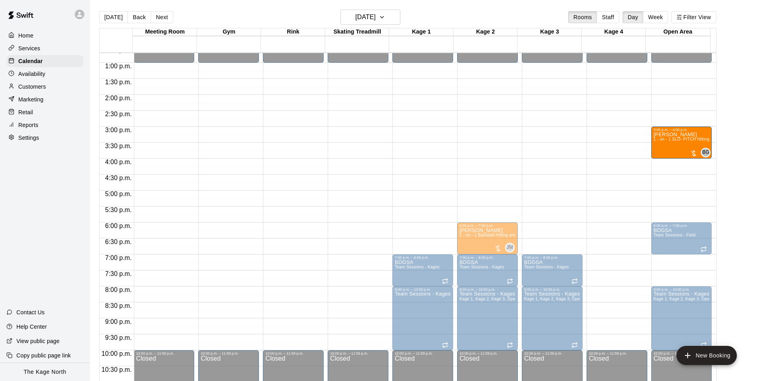
drag, startPoint x: 662, startPoint y: 117, endPoint x: 660, endPoint y: 150, distance: 32.8
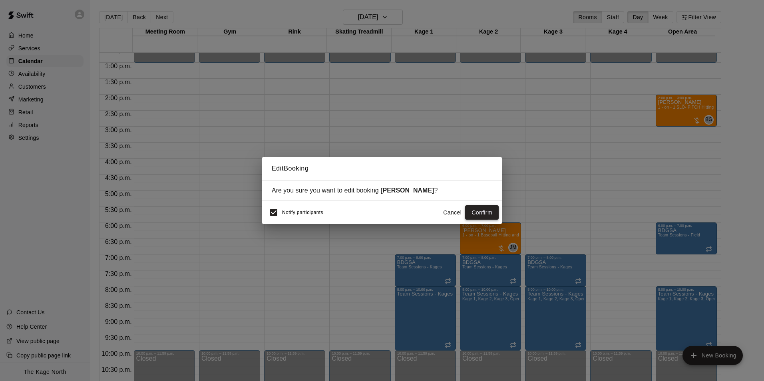
click at [476, 213] on button "Confirm" at bounding box center [482, 212] width 34 height 15
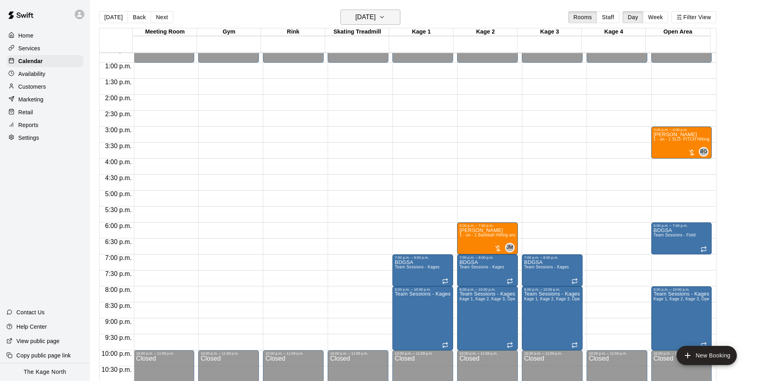
click at [376, 20] on h6 "[DATE]" at bounding box center [365, 17] width 20 height 11
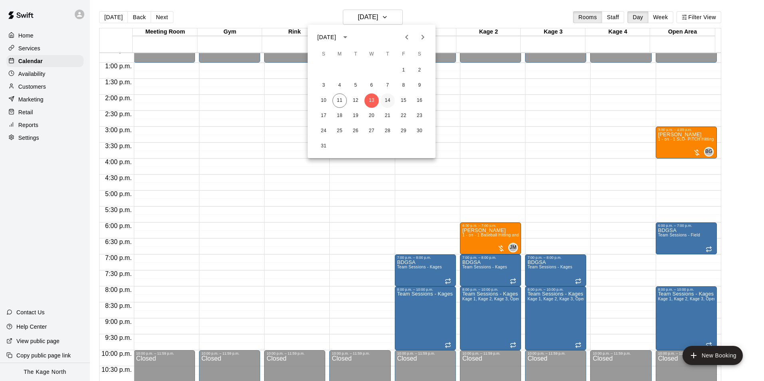
click at [390, 100] on button "14" at bounding box center [387, 100] width 14 height 14
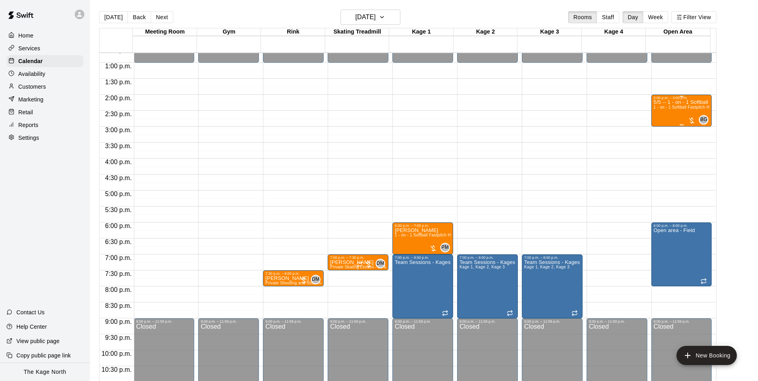
click at [659, 119] on div "5/5 -- 1 - on - 1 Softball Fastpitch Hitting Clinic 1 - on - 1 Softball Fastpit…" at bounding box center [682, 290] width 56 height 381
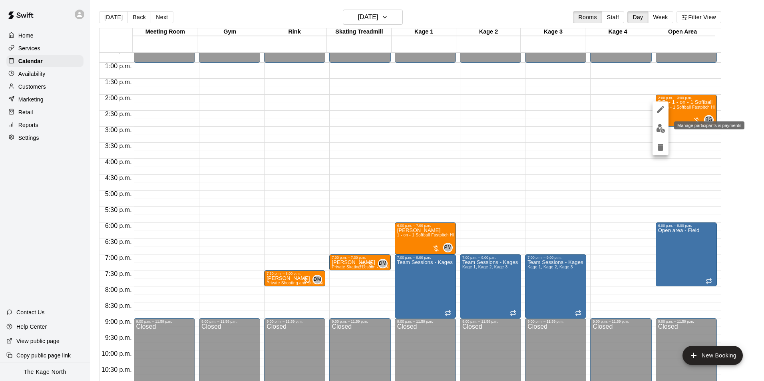
click at [660, 129] on img "edit" at bounding box center [660, 128] width 9 height 9
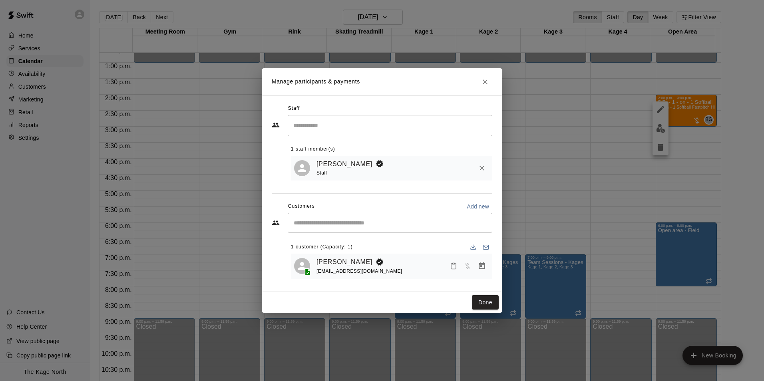
click at [619, 134] on div "Manage participants & payments Staff ​ 1 staff member(s) [PERSON_NAME] Staff Cu…" at bounding box center [382, 190] width 764 height 381
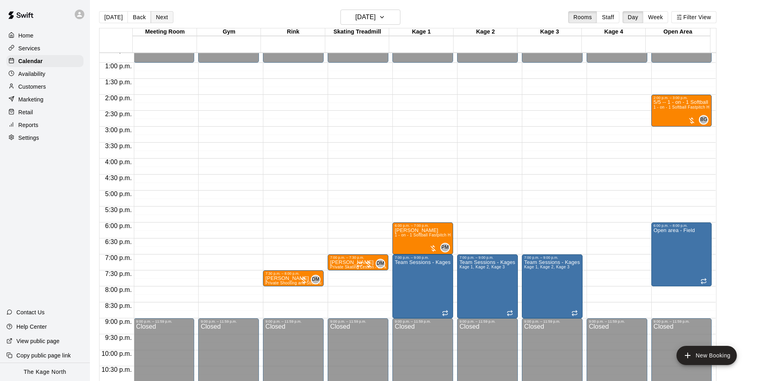
click at [166, 16] on button "Next" at bounding box center [162, 17] width 22 height 12
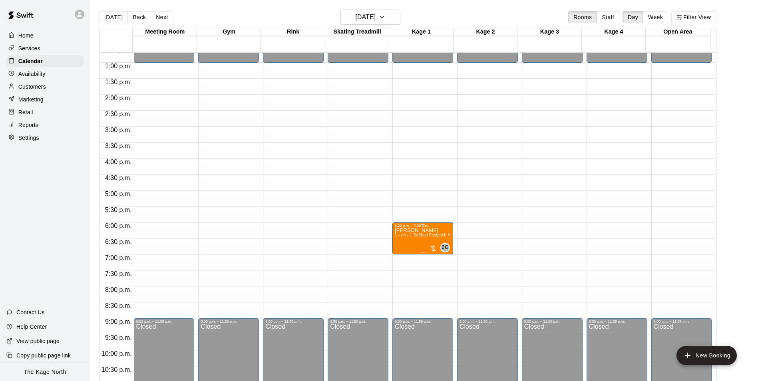
click at [401, 261] on button "edit" at bounding box center [401, 256] width 16 height 16
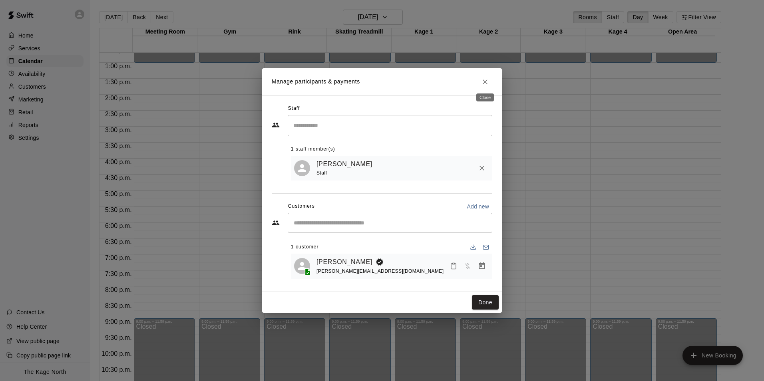
click at [483, 81] on icon "Close" at bounding box center [485, 82] width 8 height 8
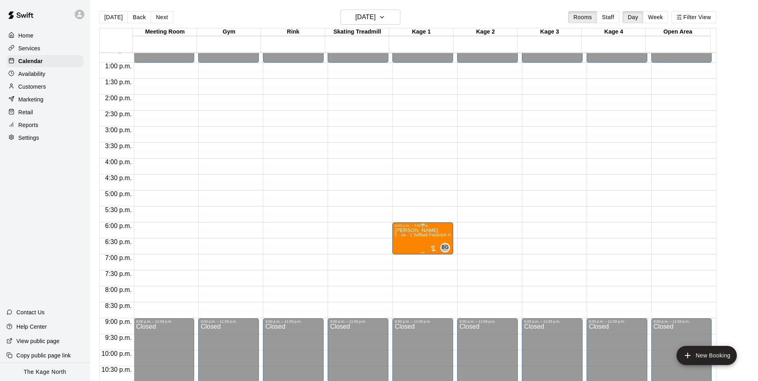
click at [401, 238] on icon "edit" at bounding box center [401, 237] width 7 height 7
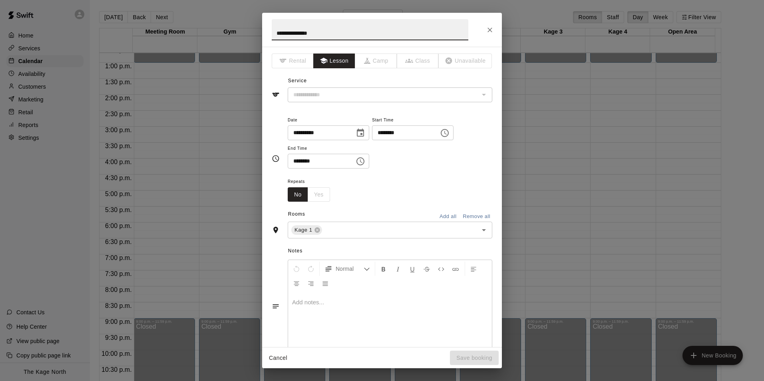
type input "**********"
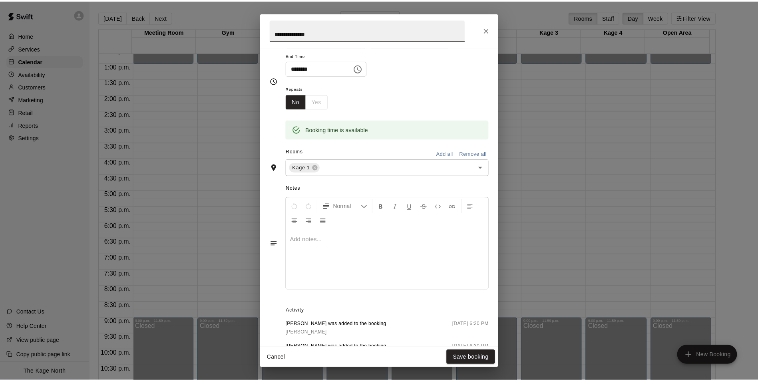
scroll to position [151, 0]
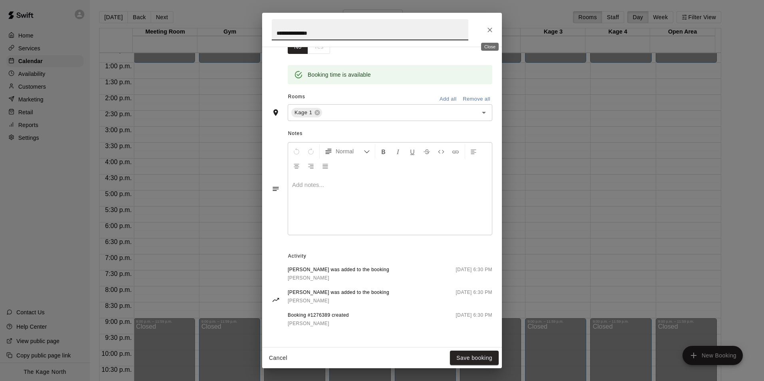
click at [491, 30] on icon "Close" at bounding box center [490, 30] width 8 height 8
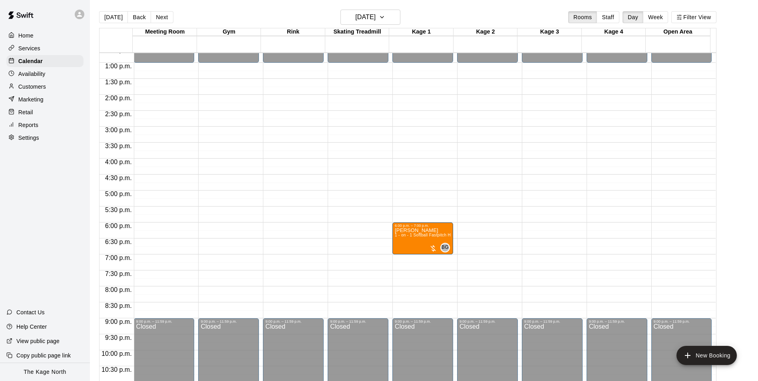
click at [45, 74] on p "Availability" at bounding box center [31, 74] width 27 height 8
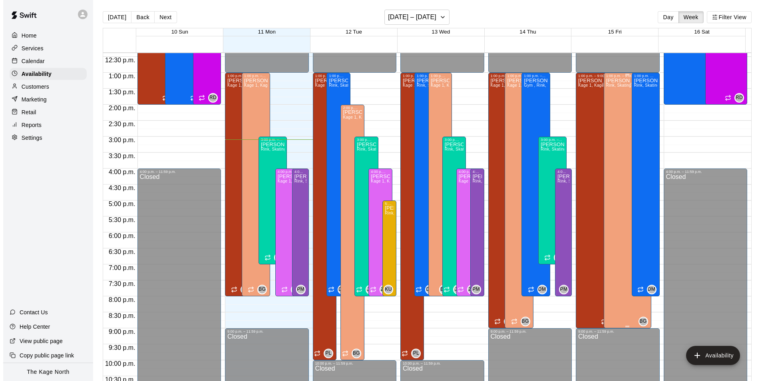
scroll to position [350, 0]
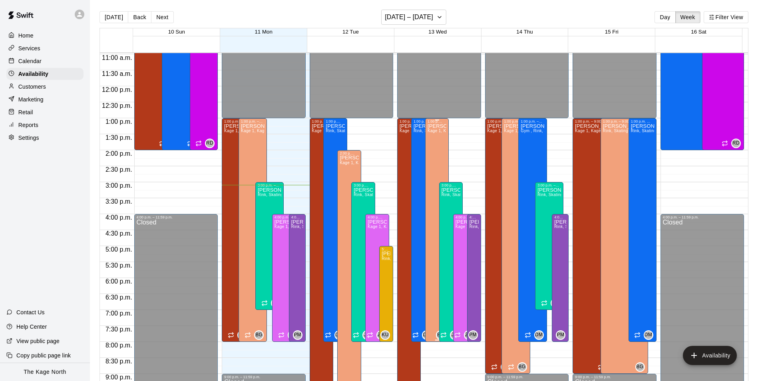
click at [431, 163] on div "[PERSON_NAME] Kage 1, Kage 2, Kage 3, Kage 4, Open Area" at bounding box center [436, 313] width 19 height 381
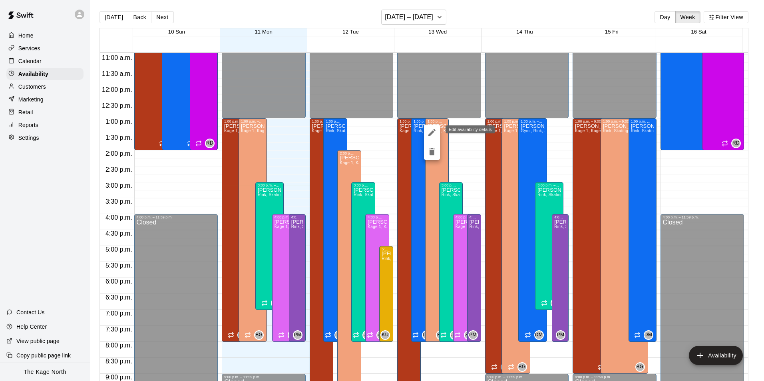
click at [432, 131] on icon "edit" at bounding box center [432, 133] width 10 height 10
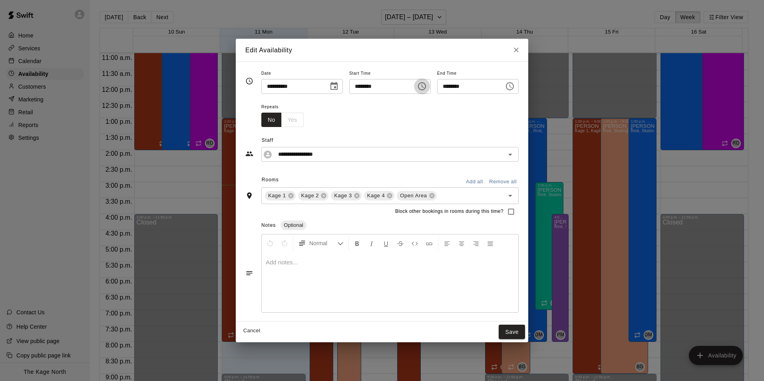
click at [424, 86] on icon "Choose time, selected time is 1:00 PM" at bounding box center [422, 86] width 10 height 10
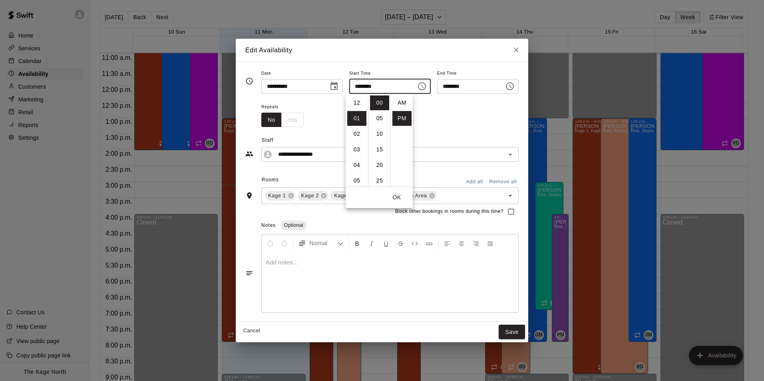
scroll to position [14, 0]
click at [356, 136] on li "03" at bounding box center [356, 134] width 19 height 15
type input "********"
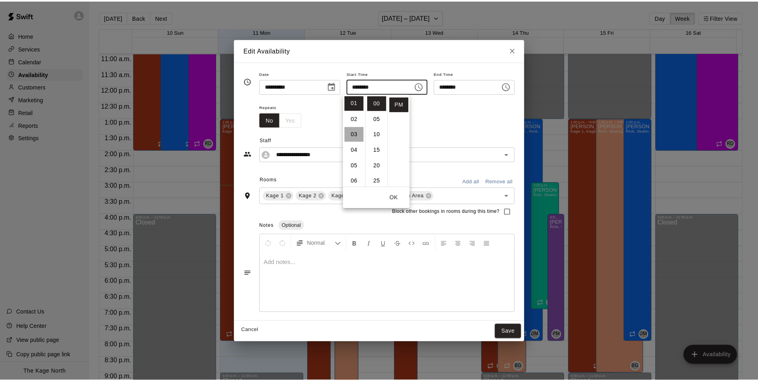
scroll to position [47, 0]
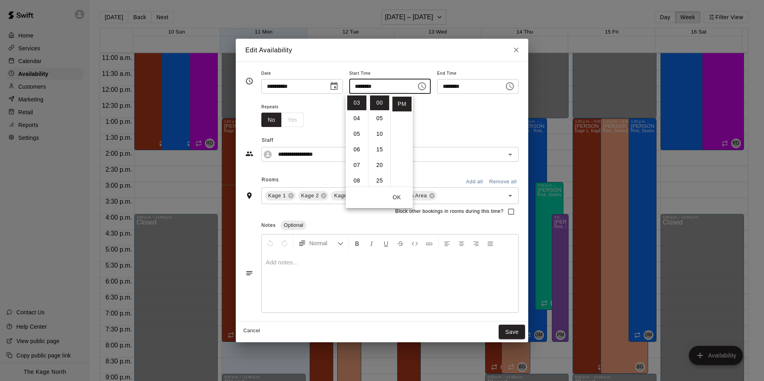
click at [471, 127] on div "**********" at bounding box center [381, 144] width 273 height 35
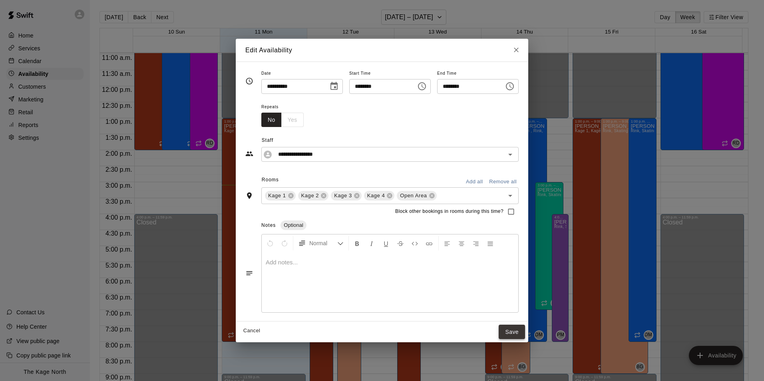
click at [525, 334] on button "Save" at bounding box center [512, 332] width 26 height 15
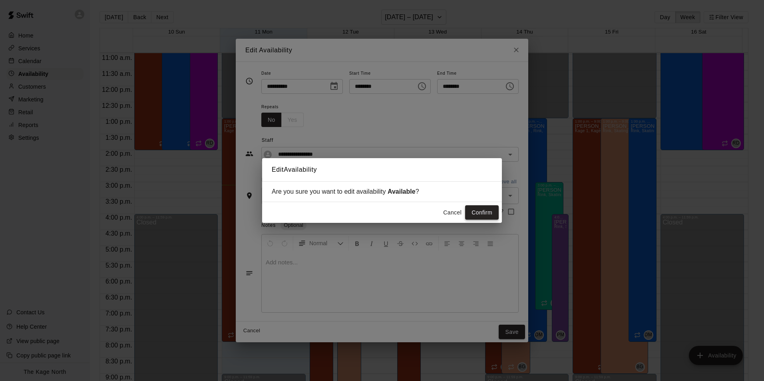
click at [481, 214] on button "Confirm" at bounding box center [482, 212] width 34 height 15
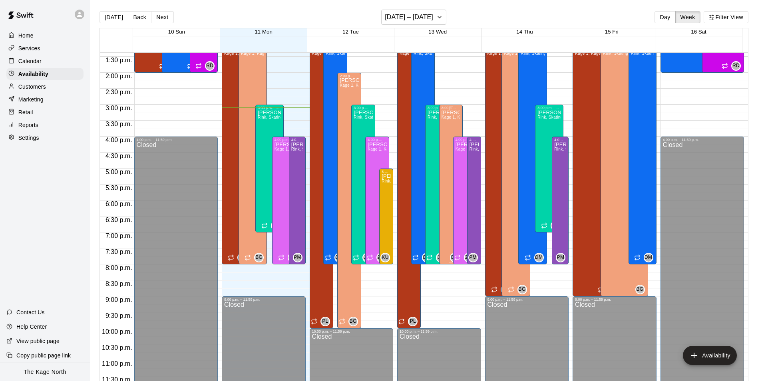
scroll to position [430, 0]
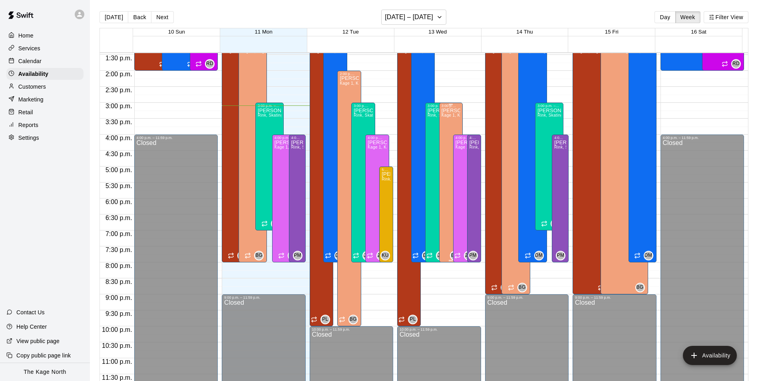
click at [443, 213] on div "[PERSON_NAME] Kage 1, Kage 2, Kage 3, Kage 4, Open Area" at bounding box center [450, 298] width 19 height 381
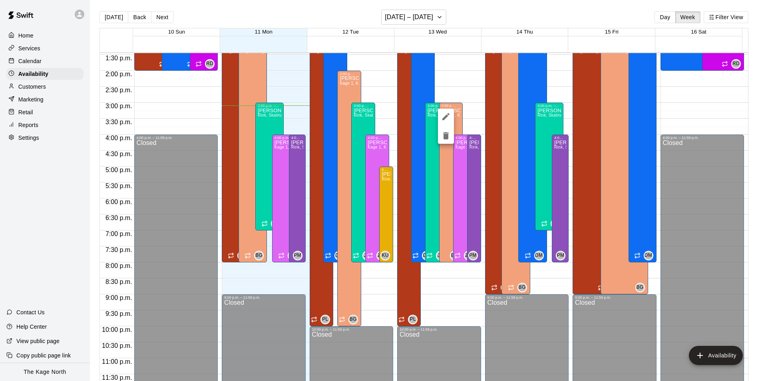
click at [467, 102] on div at bounding box center [382, 190] width 764 height 381
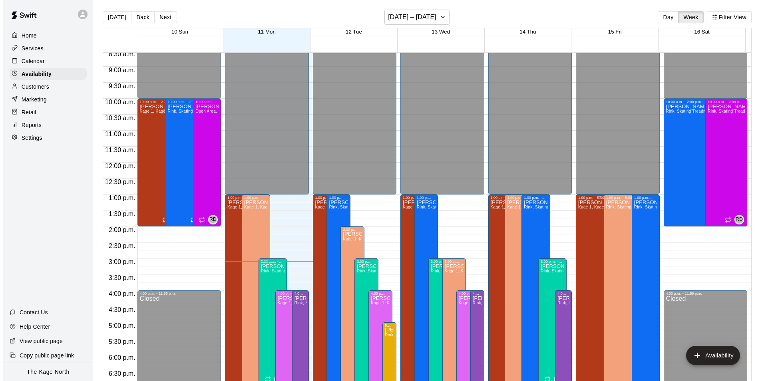
scroll to position [270, 0]
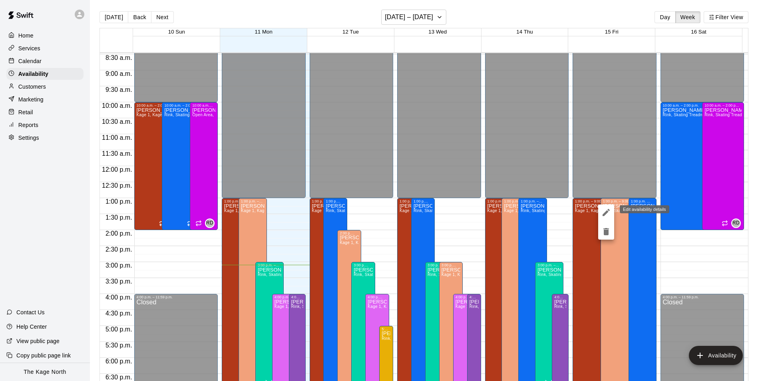
click at [605, 209] on icon "edit" at bounding box center [606, 213] width 10 height 10
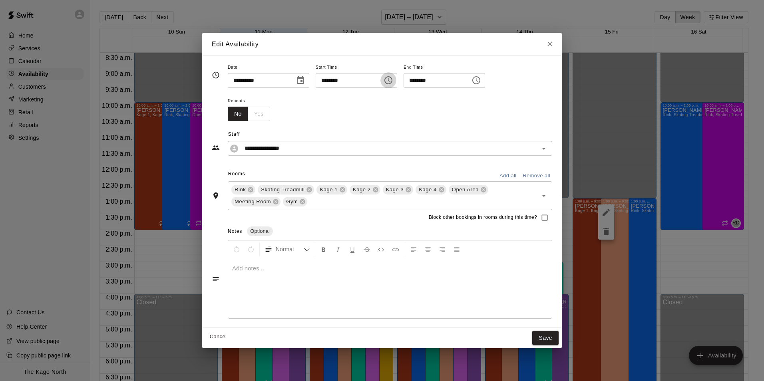
click at [392, 83] on icon "Choose time, selected time is 1:00 PM" at bounding box center [388, 80] width 8 height 8
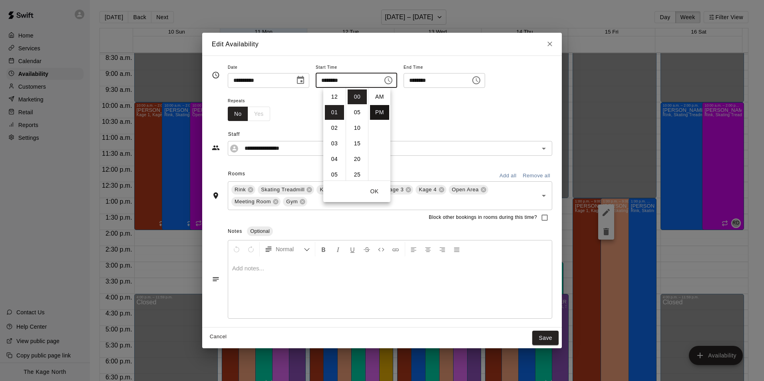
scroll to position [14, 0]
click at [337, 125] on li "03" at bounding box center [334, 128] width 19 height 15
type input "********"
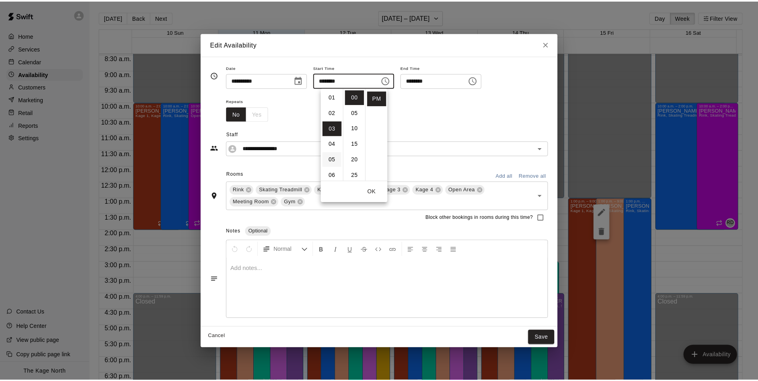
scroll to position [47, 0]
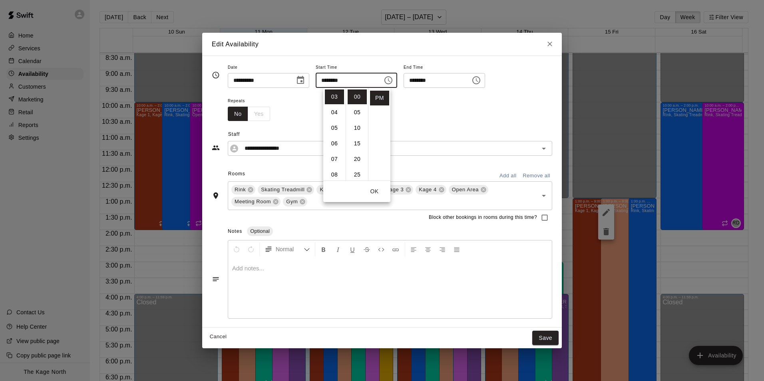
click at [374, 193] on button "OK" at bounding box center [375, 191] width 26 height 15
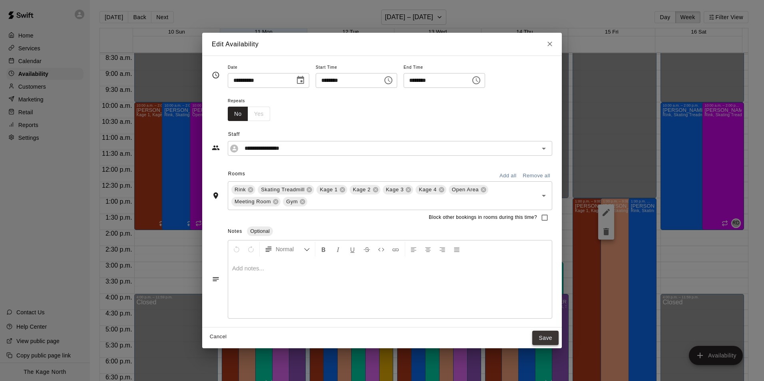
click at [543, 337] on button "Save" at bounding box center [545, 338] width 26 height 15
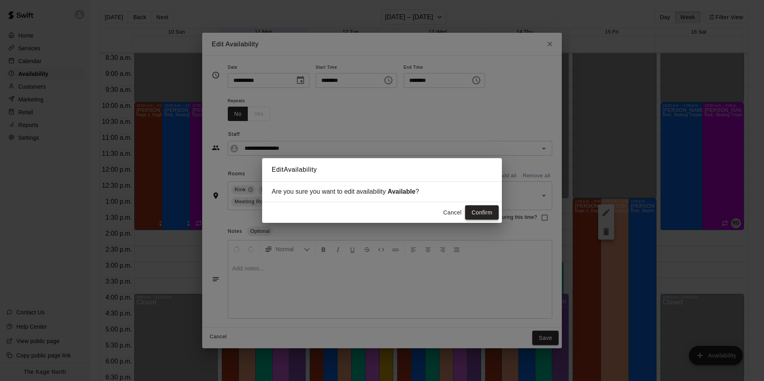
click at [482, 213] on button "Confirm" at bounding box center [482, 212] width 34 height 15
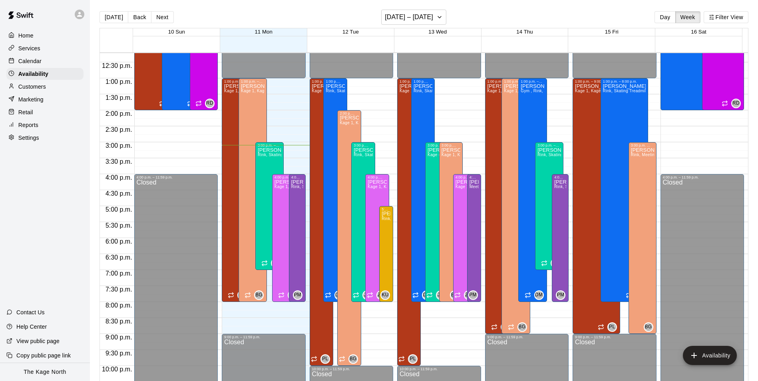
scroll to position [350, 0]
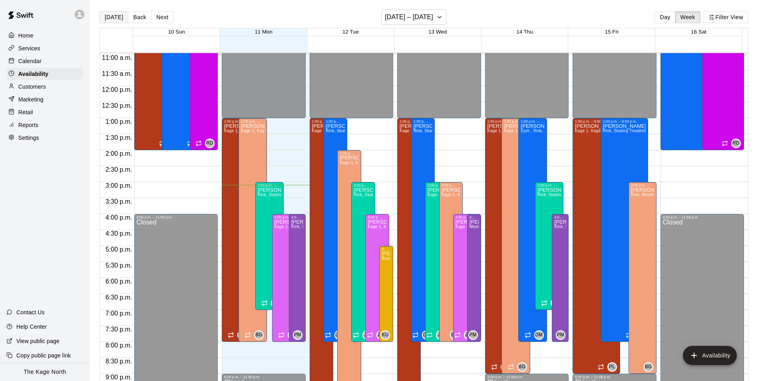
click at [111, 17] on button "[DATE]" at bounding box center [113, 17] width 29 height 12
click at [436, 19] on icon "button" at bounding box center [439, 17] width 6 height 10
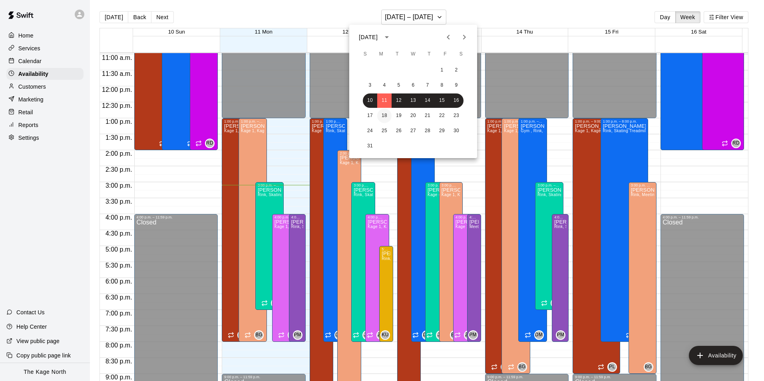
click at [385, 118] on button "18" at bounding box center [384, 116] width 14 height 14
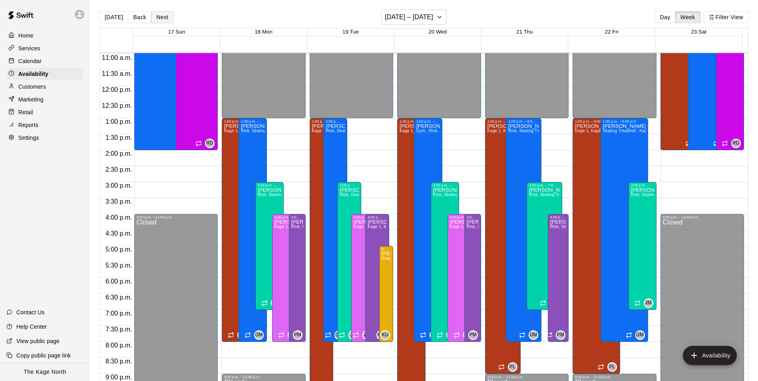
click at [154, 18] on button "Next" at bounding box center [162, 17] width 22 height 12
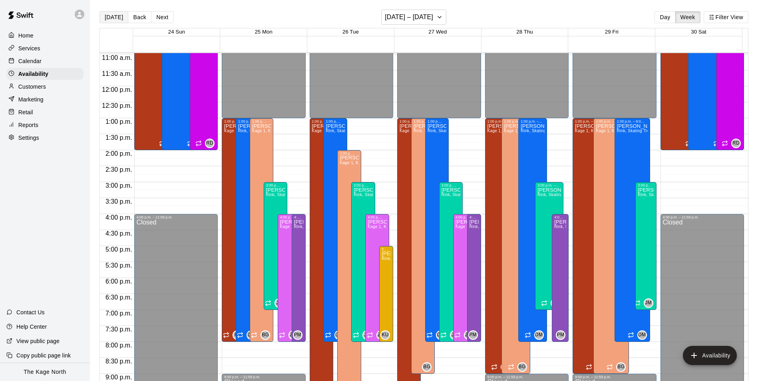
click at [105, 17] on button "[DATE]" at bounding box center [113, 17] width 29 height 12
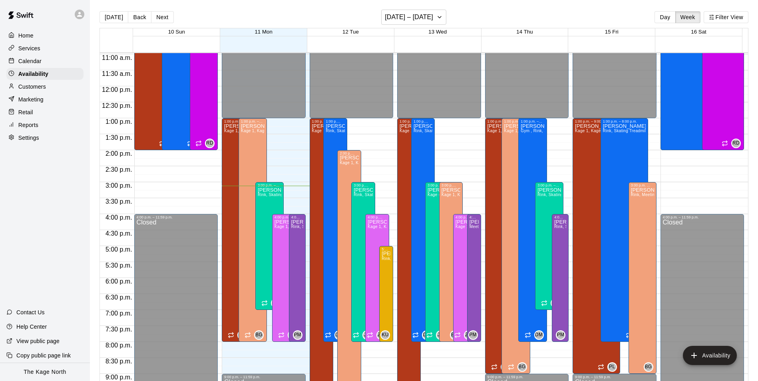
click at [44, 58] on div "Calendar" at bounding box center [44, 61] width 77 height 12
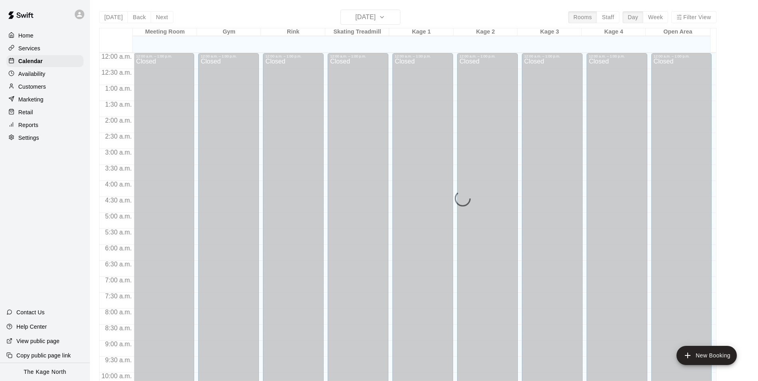
scroll to position [406, 0]
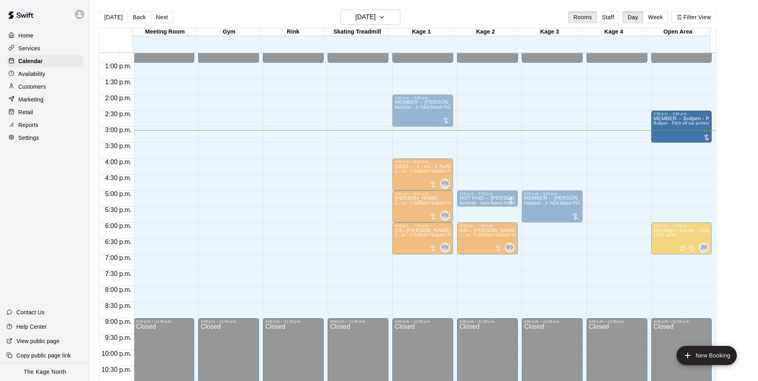
drag, startPoint x: 472, startPoint y: 135, endPoint x: 681, endPoint y: 139, distance: 208.6
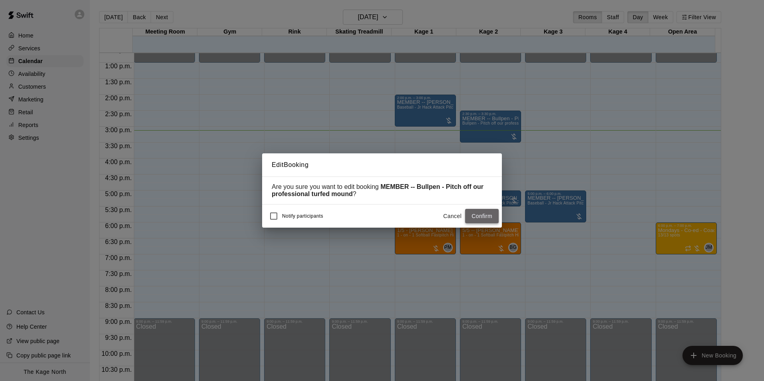
click at [476, 217] on button "Confirm" at bounding box center [482, 216] width 34 height 15
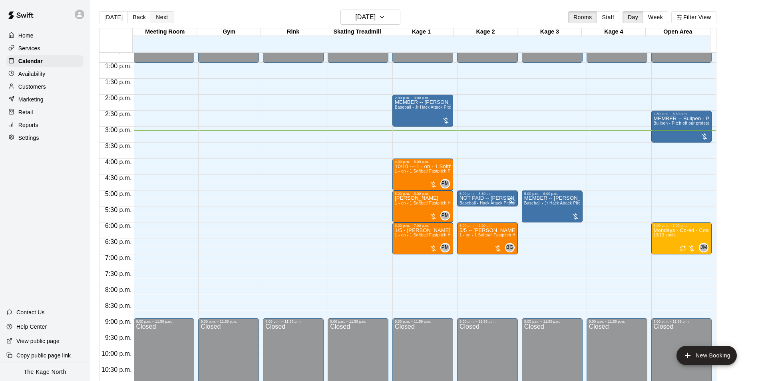
click at [165, 18] on button "Next" at bounding box center [162, 17] width 22 height 12
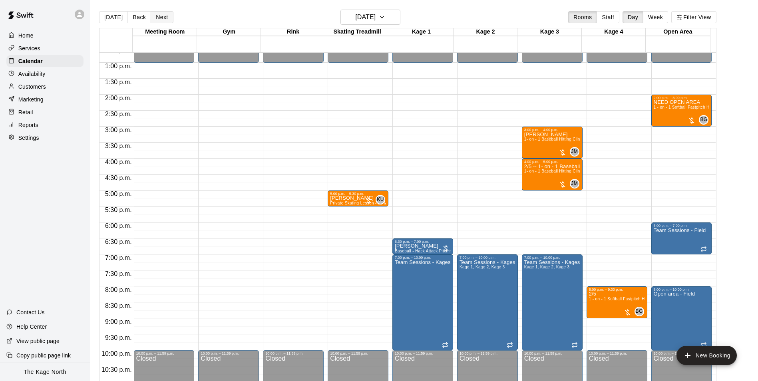
click at [165, 18] on button "Next" at bounding box center [162, 17] width 22 height 12
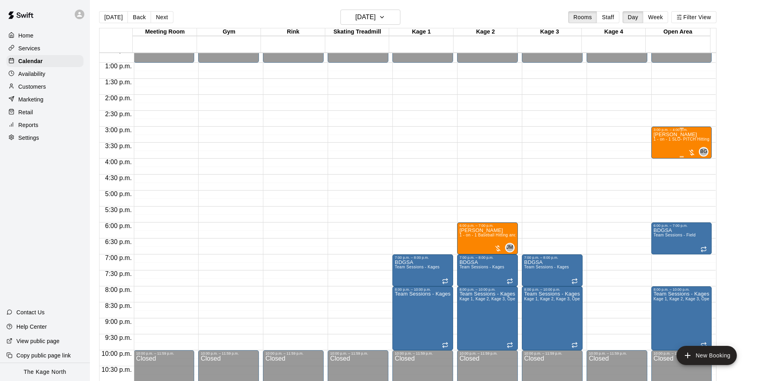
click at [662, 147] on div "[PERSON_NAME] 1 - on - 1 SLO- PITCH Hitting or Pitching or Fielding or Catchers…" at bounding box center [682, 322] width 56 height 381
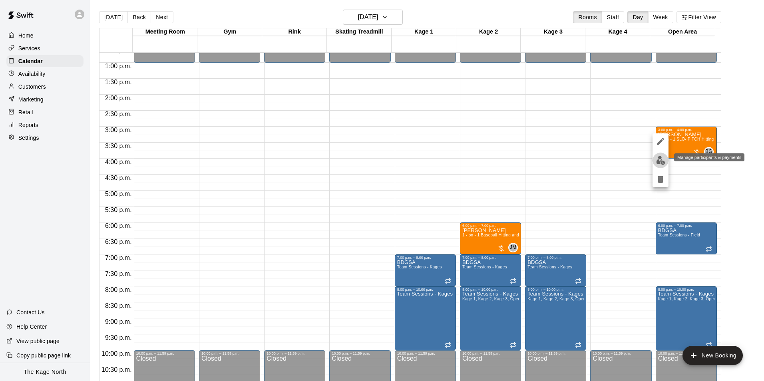
click at [660, 161] on img "edit" at bounding box center [660, 160] width 9 height 9
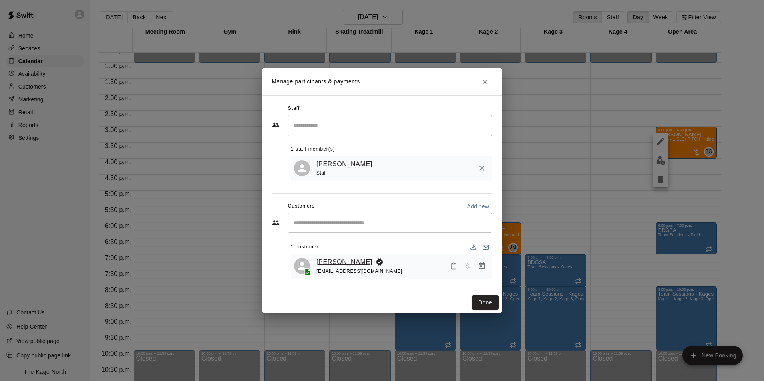
click at [342, 262] on link "[PERSON_NAME]" at bounding box center [344, 262] width 56 height 10
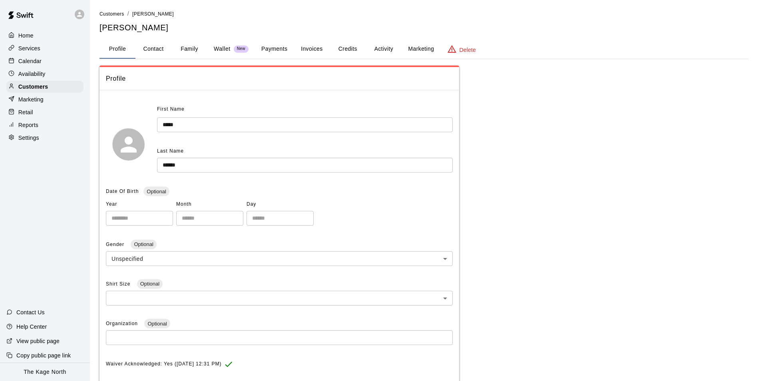
click at [153, 51] on button "Contact" at bounding box center [153, 49] width 36 height 19
select select "**"
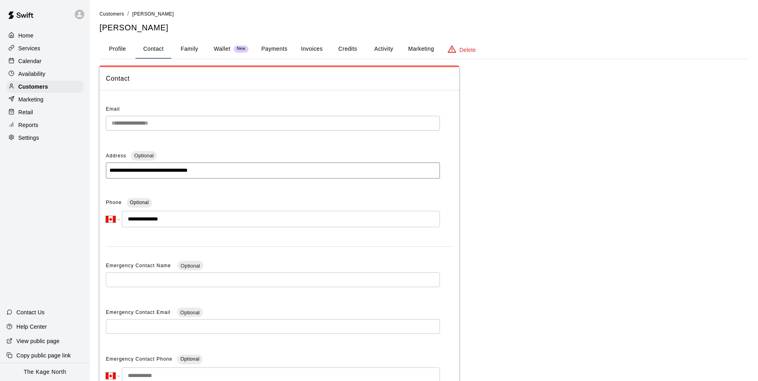
click at [42, 66] on div "Calendar" at bounding box center [44, 61] width 77 height 12
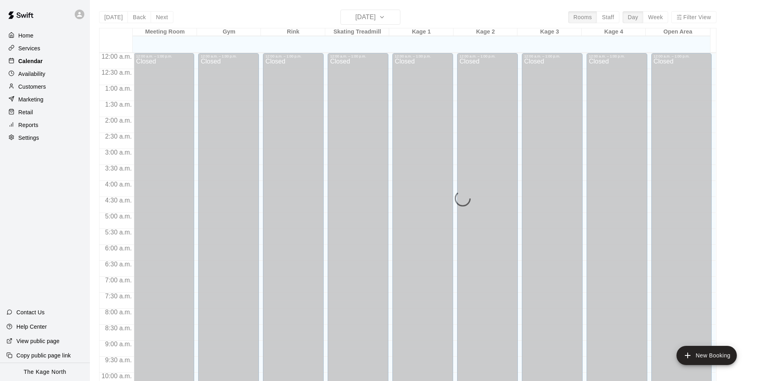
scroll to position [406, 0]
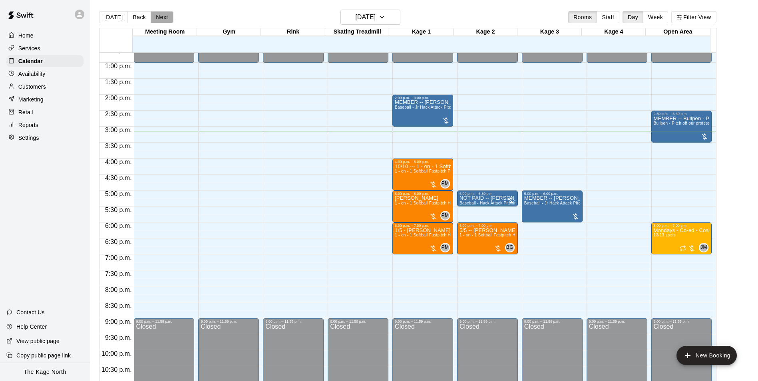
click at [159, 15] on button "Next" at bounding box center [162, 17] width 22 height 12
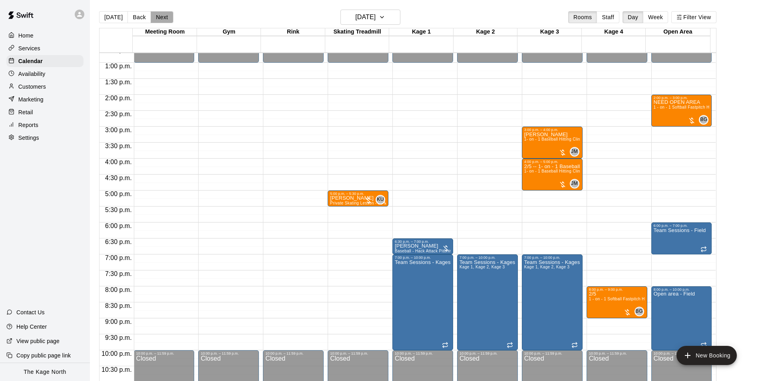
click at [157, 18] on button "Next" at bounding box center [162, 17] width 22 height 12
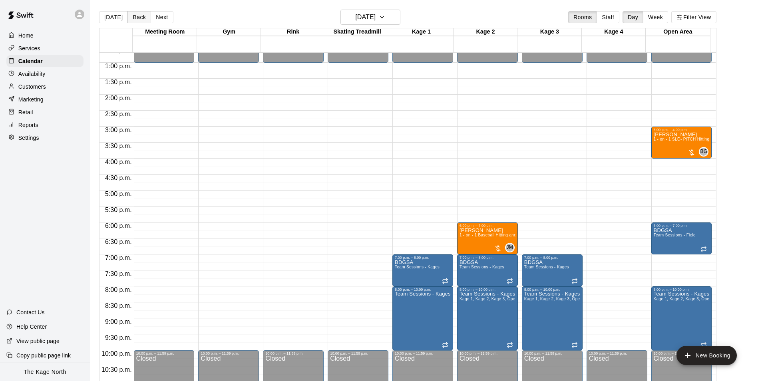
click at [135, 15] on button "Back" at bounding box center [139, 17] width 24 height 12
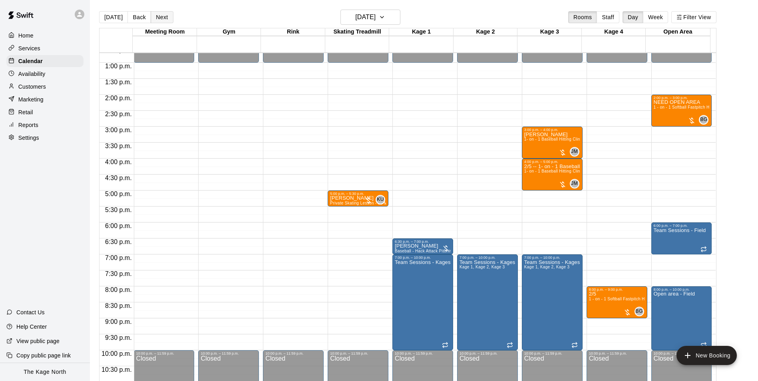
click at [152, 18] on button "Next" at bounding box center [162, 17] width 22 height 12
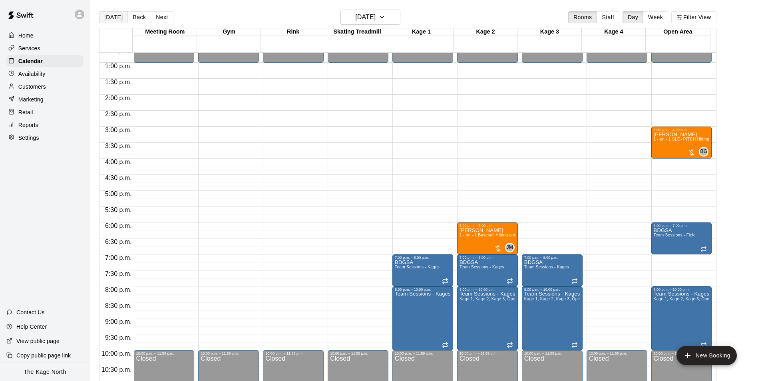
click at [115, 16] on button "[DATE]" at bounding box center [113, 17] width 29 height 12
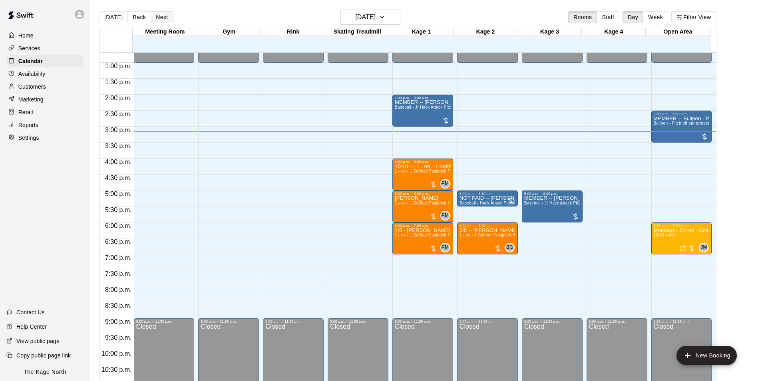
click at [163, 17] on button "Next" at bounding box center [162, 17] width 22 height 12
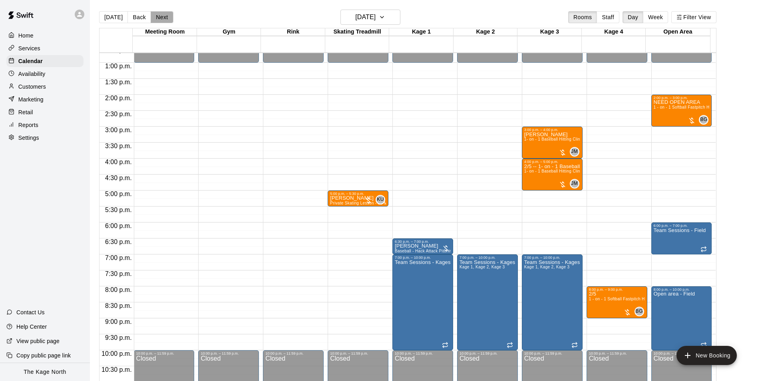
click at [155, 18] on button "Next" at bounding box center [162, 17] width 22 height 12
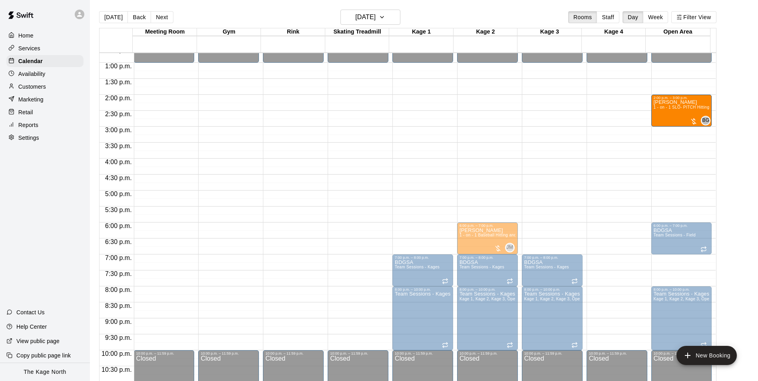
drag, startPoint x: 668, startPoint y: 148, endPoint x: 669, endPoint y: 117, distance: 30.8
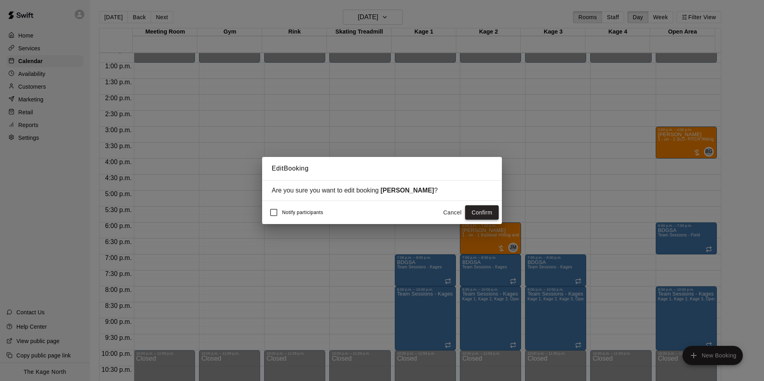
click at [489, 212] on button "Confirm" at bounding box center [482, 212] width 34 height 15
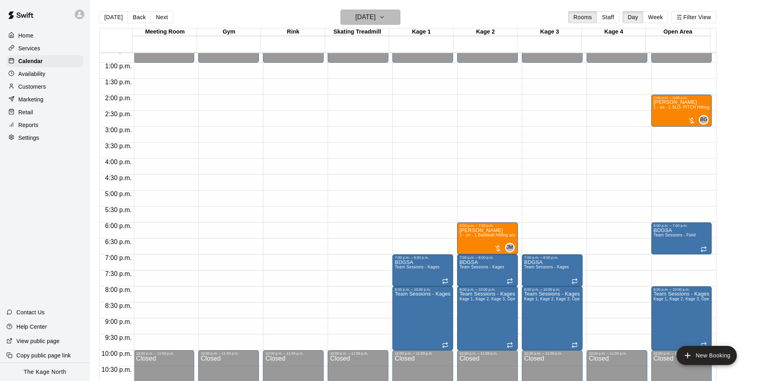
click at [385, 20] on icon "button" at bounding box center [382, 17] width 6 height 10
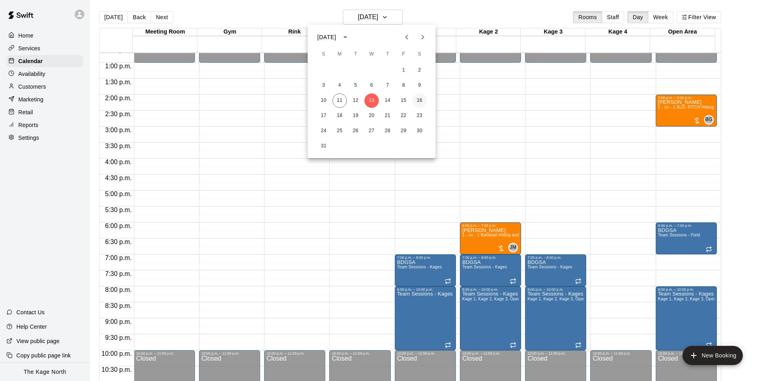
click at [418, 99] on button "16" at bounding box center [419, 100] width 14 height 14
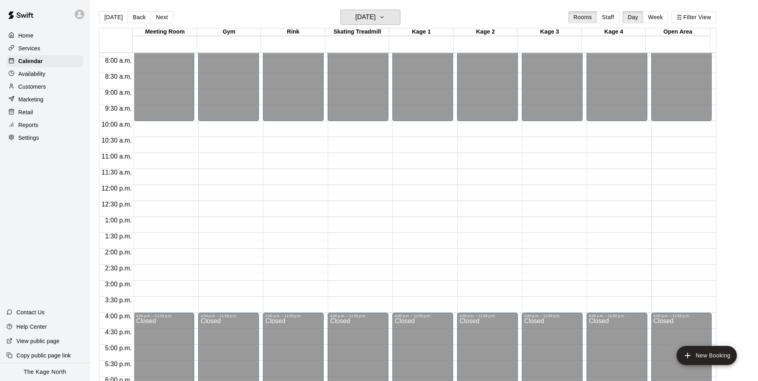
scroll to position [246, 0]
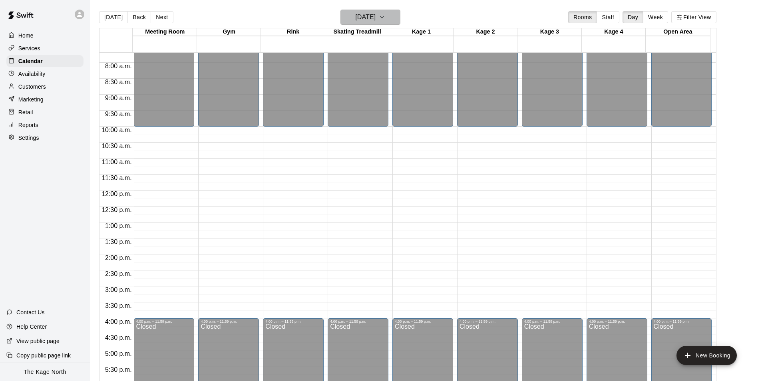
click at [385, 14] on icon "button" at bounding box center [382, 17] width 6 height 10
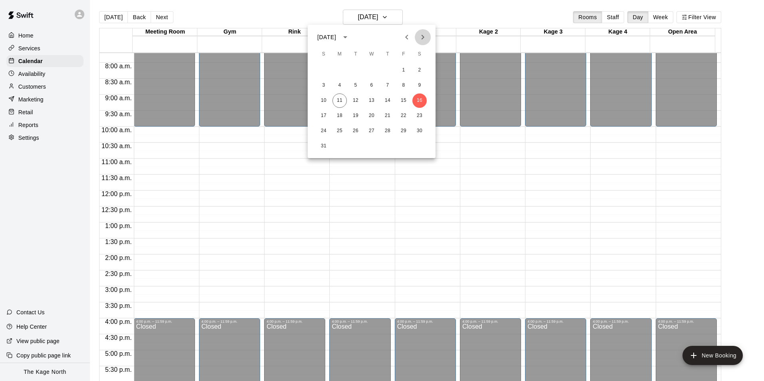
click at [423, 38] on icon "Next month" at bounding box center [422, 37] width 3 height 5
click at [418, 86] on button "13" at bounding box center [419, 85] width 14 height 14
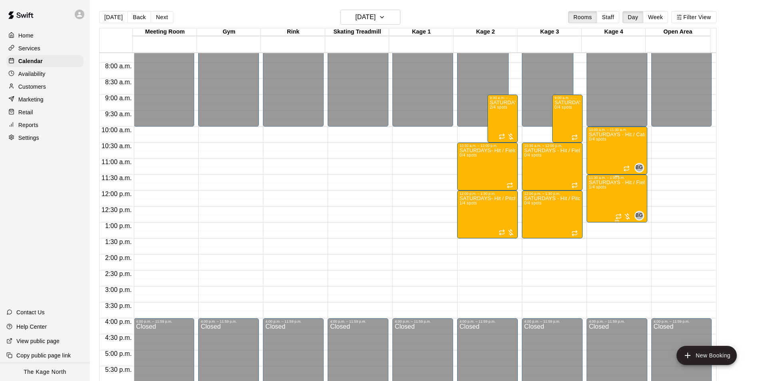
click at [623, 192] on div "SATURDAYS - Hit / Field / Throw - Softball Program - 11U-13U 1/4 spots" at bounding box center [617, 370] width 56 height 381
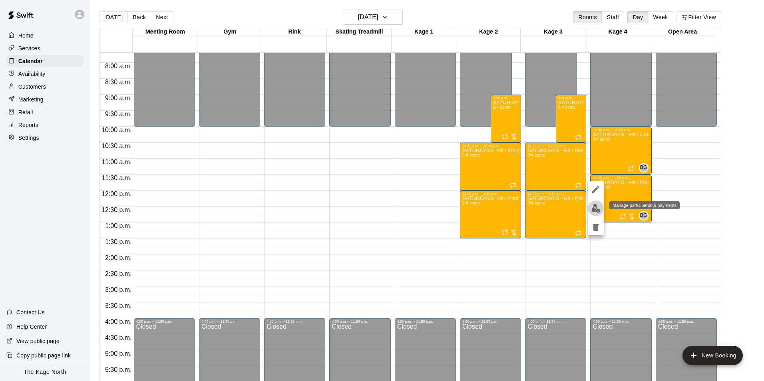
click at [597, 207] on img "edit" at bounding box center [595, 208] width 9 height 9
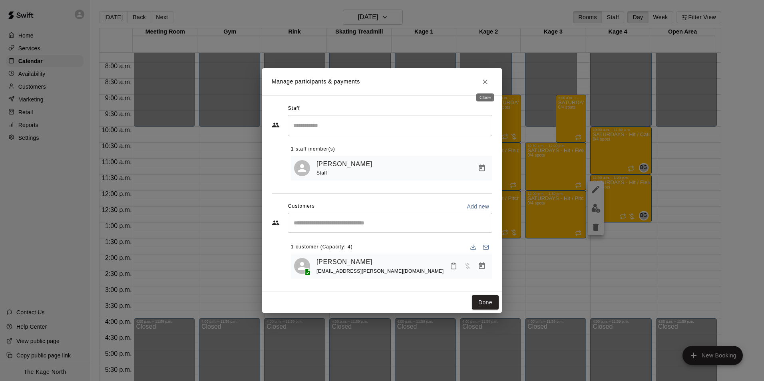
click at [484, 83] on icon "Close" at bounding box center [485, 82] width 8 height 8
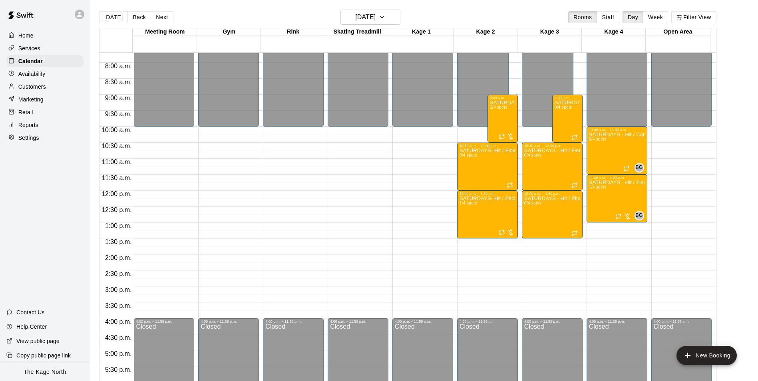
click at [40, 89] on p "Customers" at bounding box center [32, 87] width 28 height 8
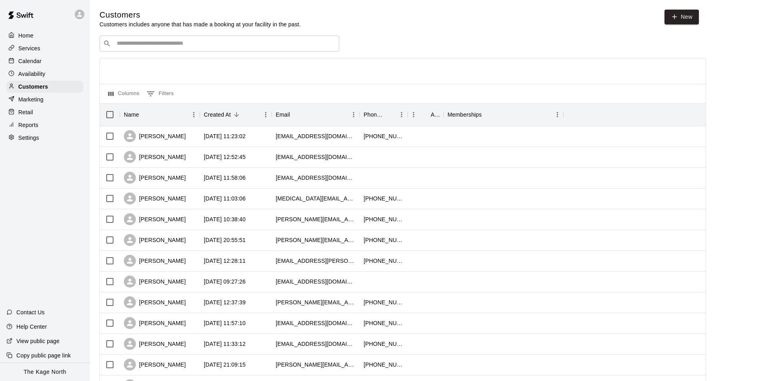
click at [32, 141] on p "Settings" at bounding box center [28, 138] width 21 height 8
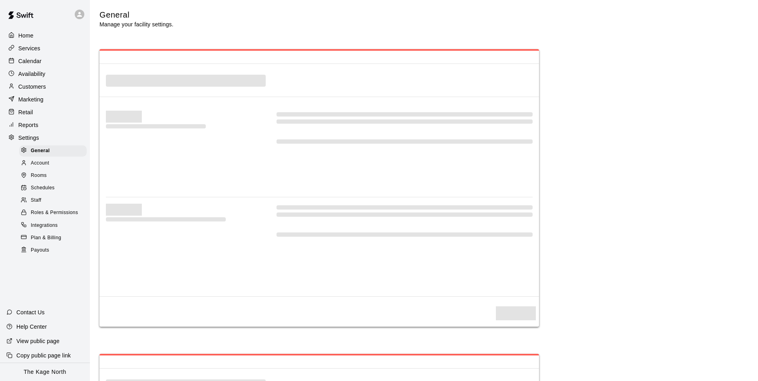
select select "**"
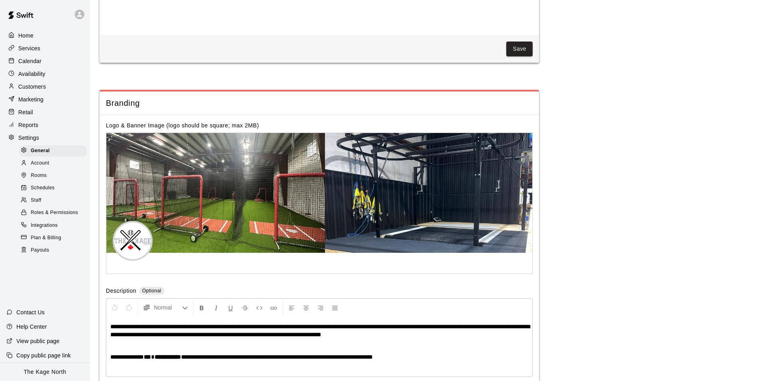
scroll to position [1622, 0]
click at [49, 205] on div "Staff" at bounding box center [53, 200] width 68 height 11
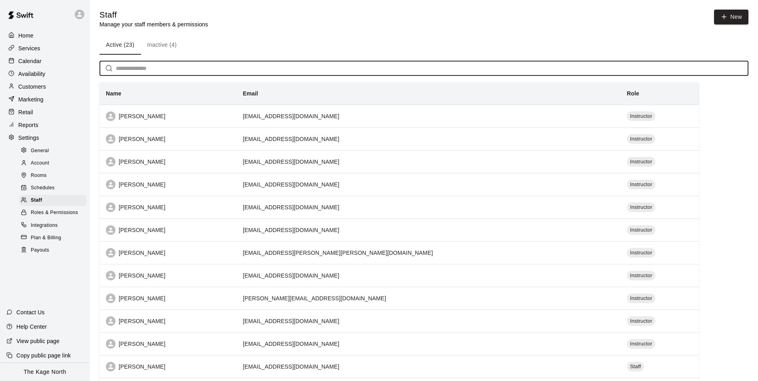
click at [151, 70] on input "text" at bounding box center [432, 68] width 632 height 15
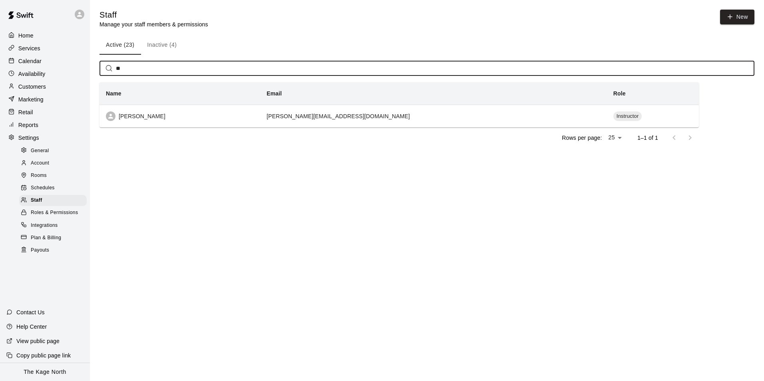
type input "*"
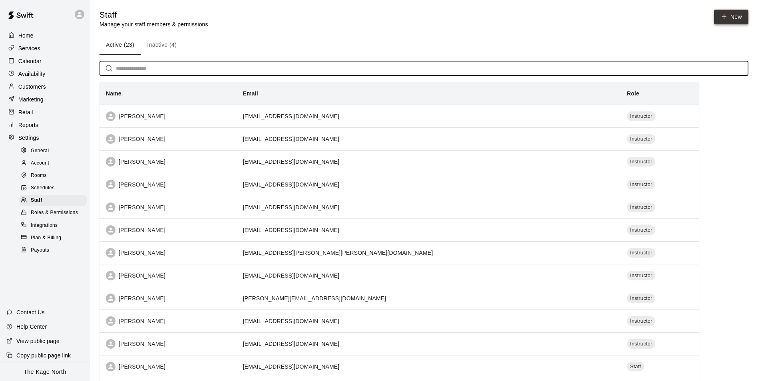
click at [740, 18] on link "New" at bounding box center [731, 17] width 34 height 15
select select "**"
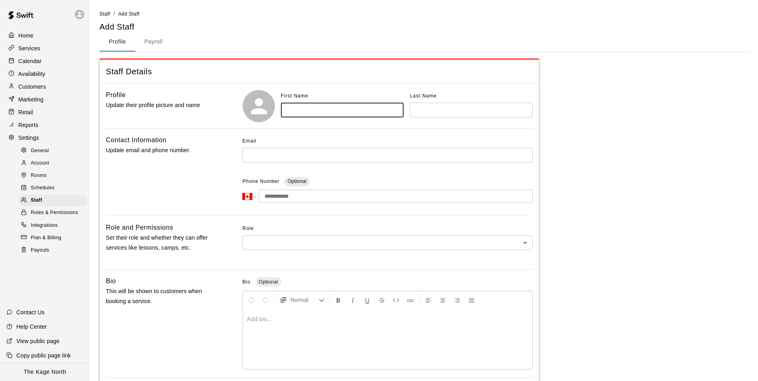
click at [310, 110] on input "text" at bounding box center [342, 110] width 123 height 15
type input "*******"
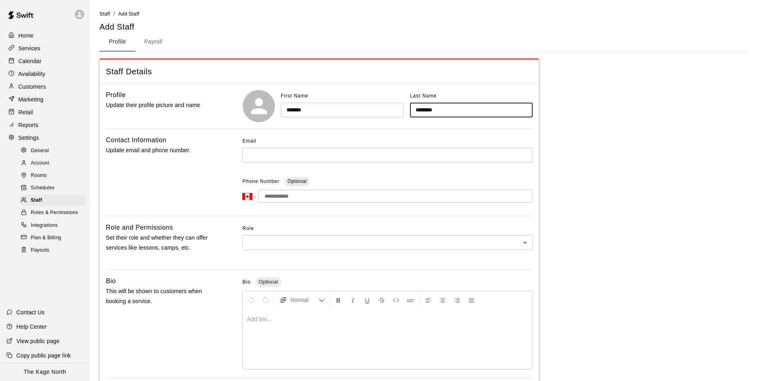
type input "********"
click at [312, 157] on input "text" at bounding box center [387, 155] width 290 height 15
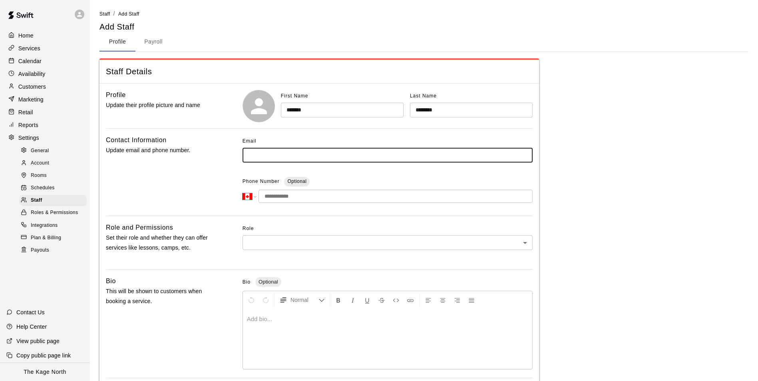
click at [279, 239] on body "**********" at bounding box center [379, 262] width 758 height 524
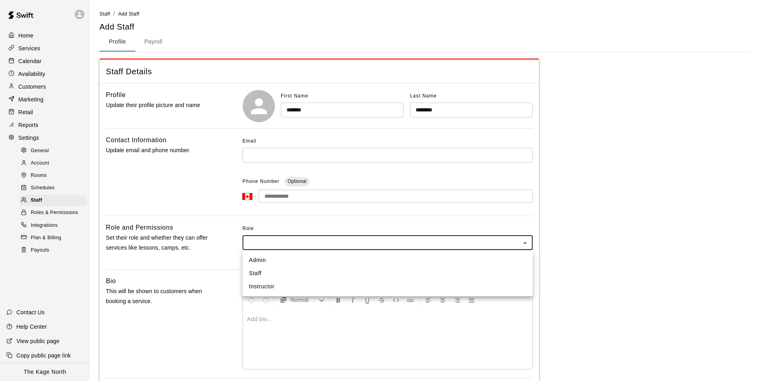
click at [278, 286] on li "Instructor" at bounding box center [387, 286] width 290 height 13
type input "**********"
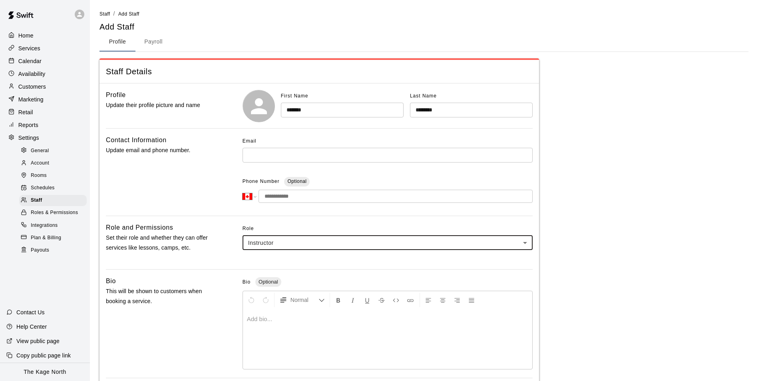
click at [309, 197] on input "tel" at bounding box center [395, 196] width 274 height 13
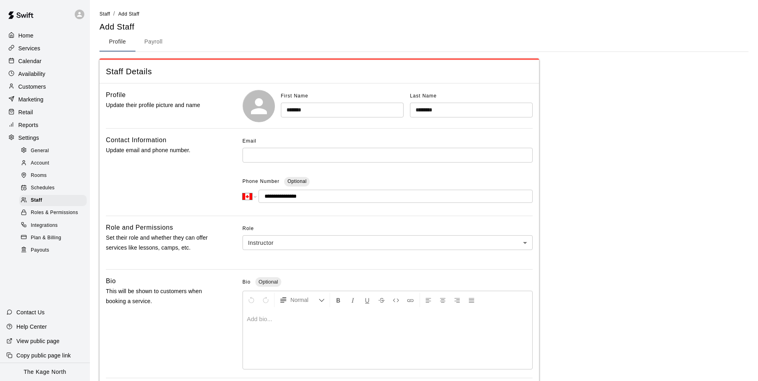
type input "**********"
click at [582, 247] on div "**********" at bounding box center [423, 286] width 649 height 456
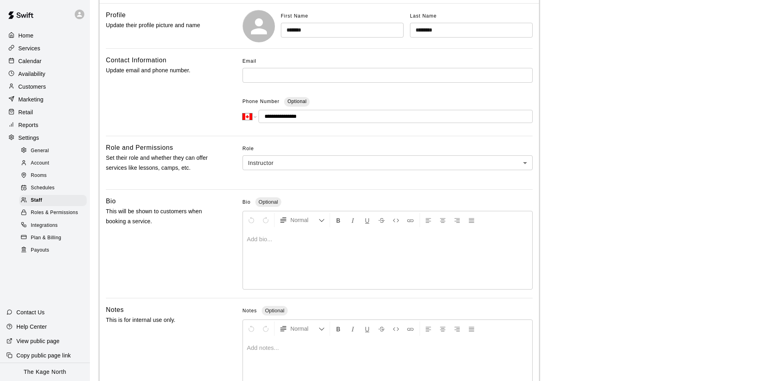
scroll to position [143, 0]
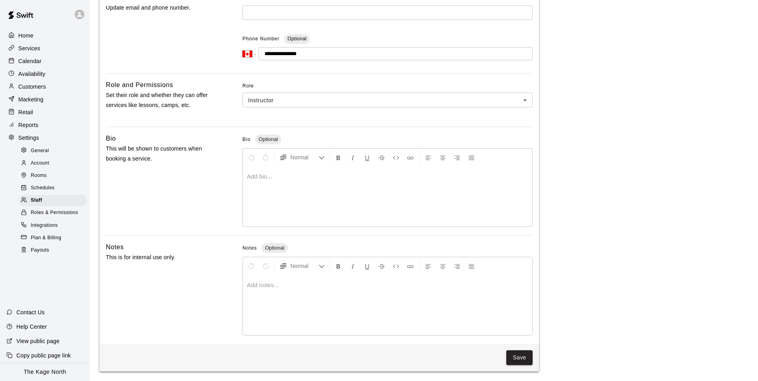
click at [268, 193] on div at bounding box center [387, 197] width 289 height 60
drag, startPoint x: 405, startPoint y: 177, endPoint x: 238, endPoint y: 181, distance: 167.0
click at [238, 181] on div "**********" at bounding box center [319, 180] width 427 height 95
click at [522, 356] on button "Save" at bounding box center [519, 357] width 26 height 15
click at [519, 356] on button "Save" at bounding box center [519, 357] width 26 height 15
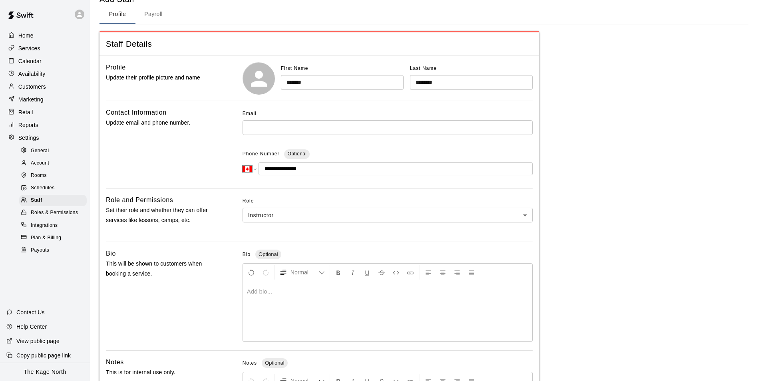
scroll to position [23, 0]
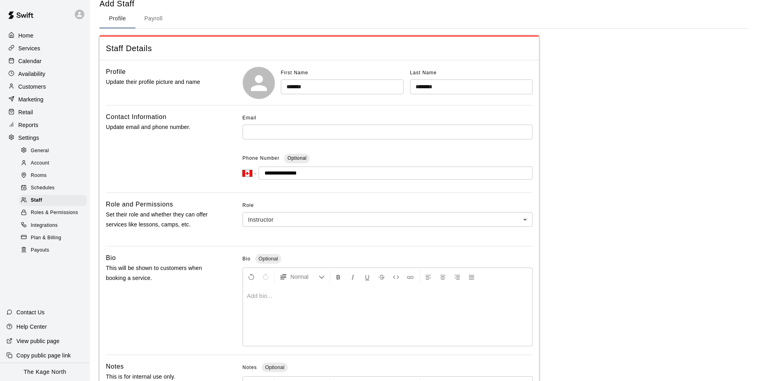
click at [288, 132] on input "text" at bounding box center [387, 132] width 290 height 15
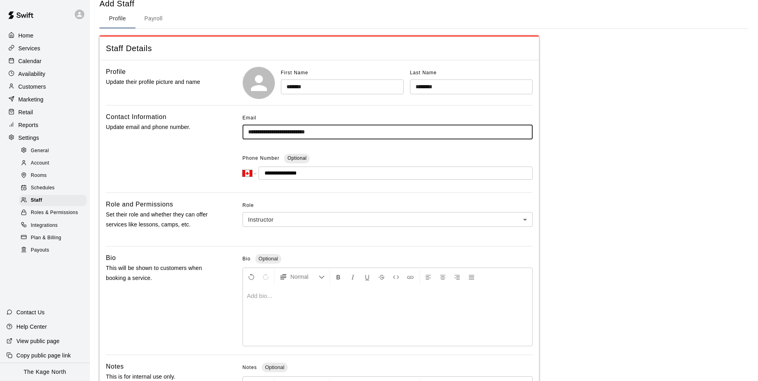
type input "**********"
click at [678, 150] on div "**********" at bounding box center [423, 263] width 649 height 456
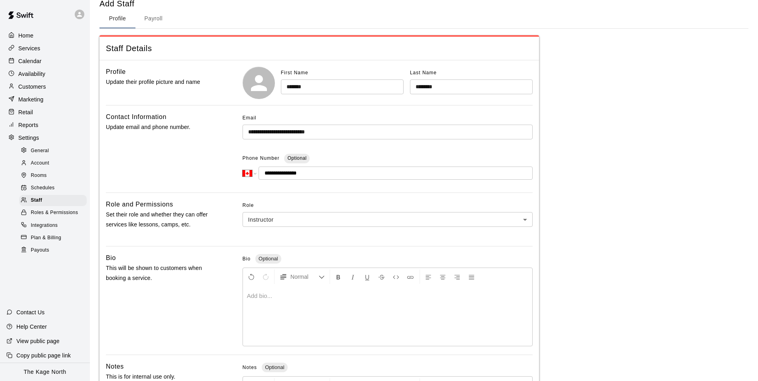
scroll to position [143, 0]
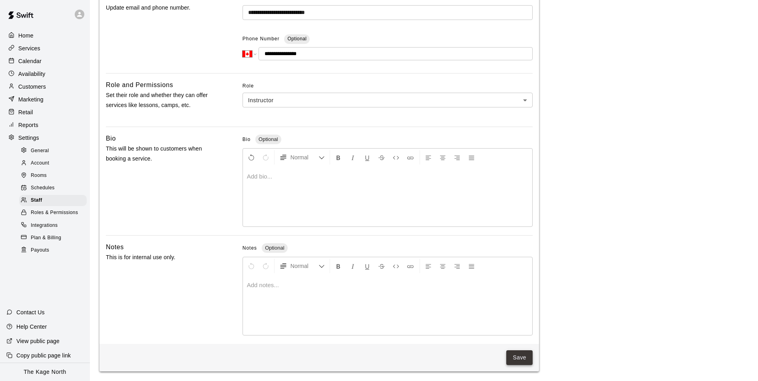
click at [519, 358] on button "Save" at bounding box center [519, 357] width 26 height 15
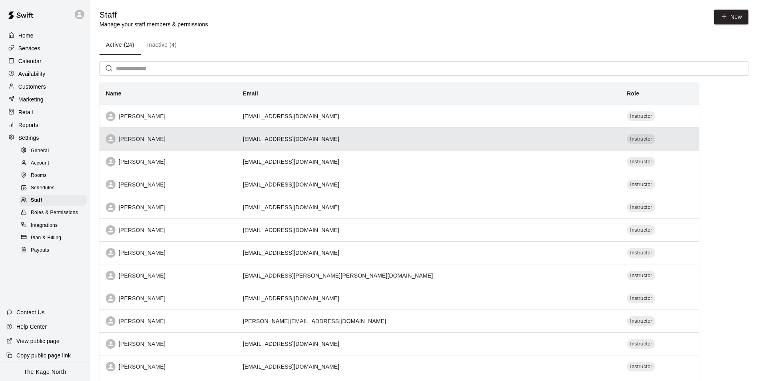
click at [374, 143] on td "[EMAIL_ADDRESS][DOMAIN_NAME]" at bounding box center [428, 138] width 384 height 23
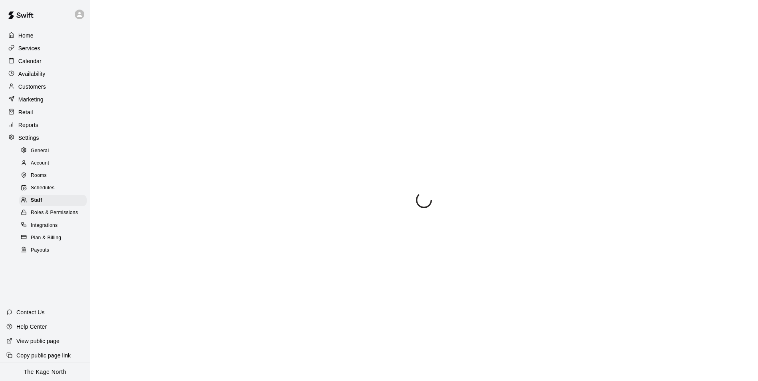
select select "**"
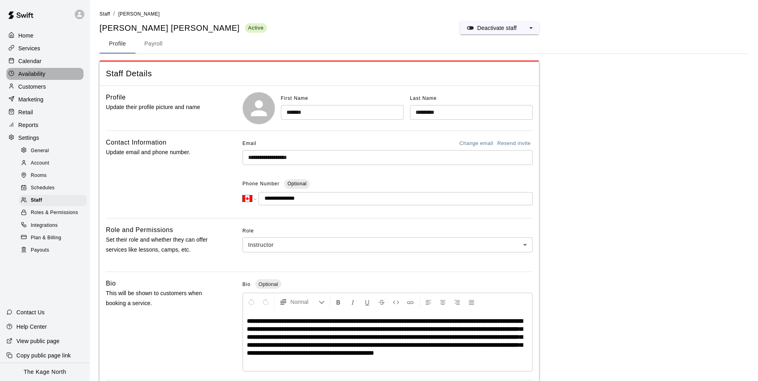
click at [35, 76] on p "Availability" at bounding box center [31, 74] width 27 height 8
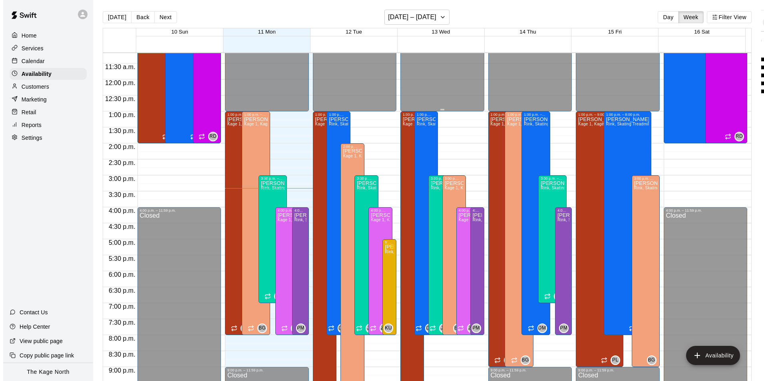
scroll to position [350, 0]
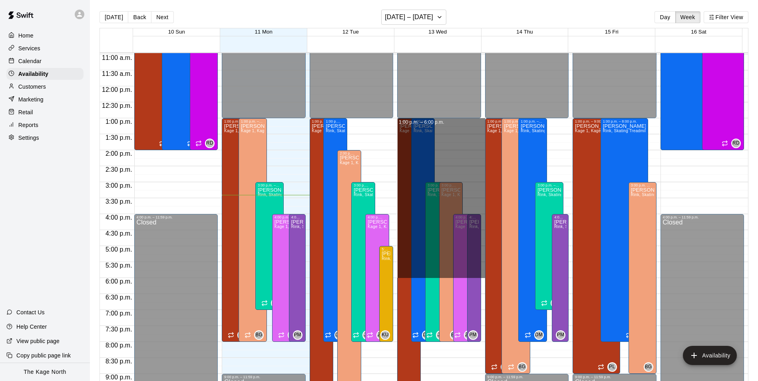
drag, startPoint x: 463, startPoint y: 121, endPoint x: 467, endPoint y: 276, distance: 155.0
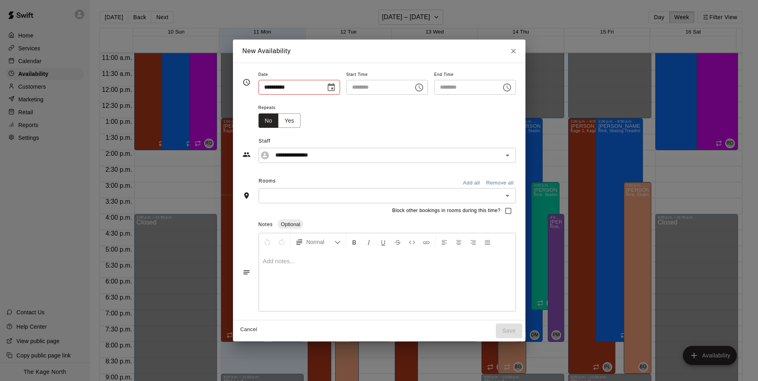
type input "**********"
type input "********"
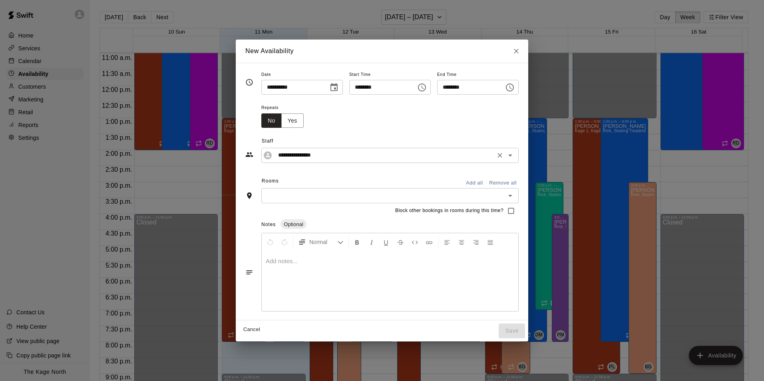
click at [516, 161] on button "Open" at bounding box center [510, 155] width 11 height 11
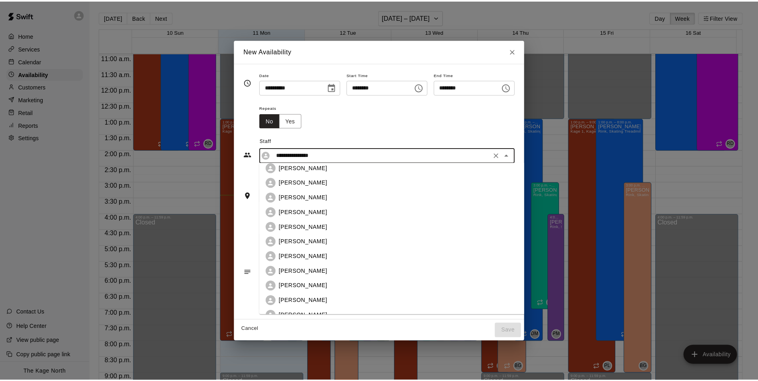
scroll to position [169, 0]
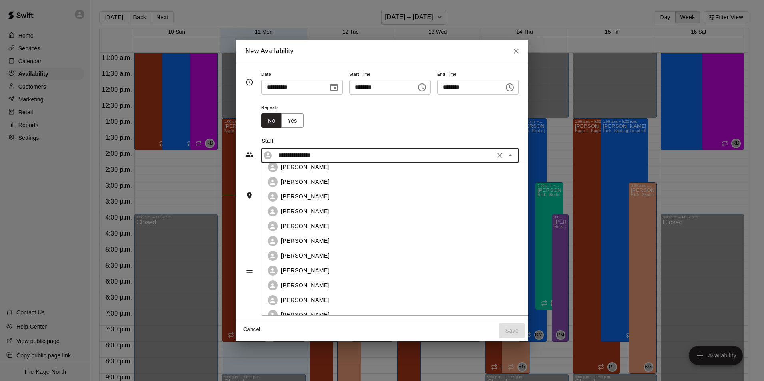
click at [314, 241] on div "[PERSON_NAME]" at bounding box center [408, 241] width 254 height 8
type input "**********"
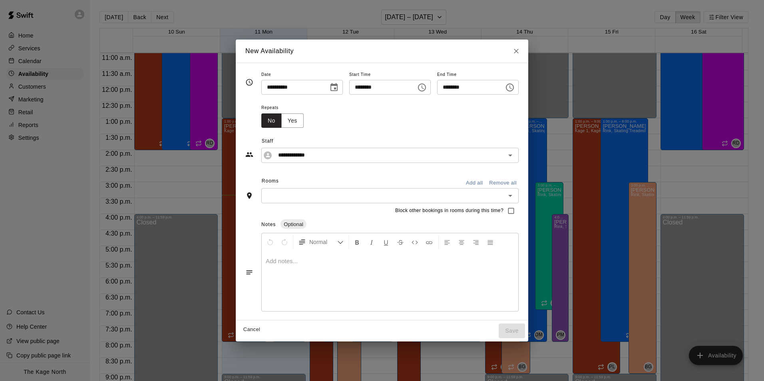
click at [358, 177] on div "Rooms Add all Remove all" at bounding box center [381, 182] width 273 height 14
click at [348, 198] on input "text" at bounding box center [383, 196] width 239 height 10
click at [379, 218] on div "Block other bookings in rooms during this time?" at bounding box center [381, 210] width 273 height 15
click at [487, 184] on button "Add all" at bounding box center [474, 183] width 26 height 12
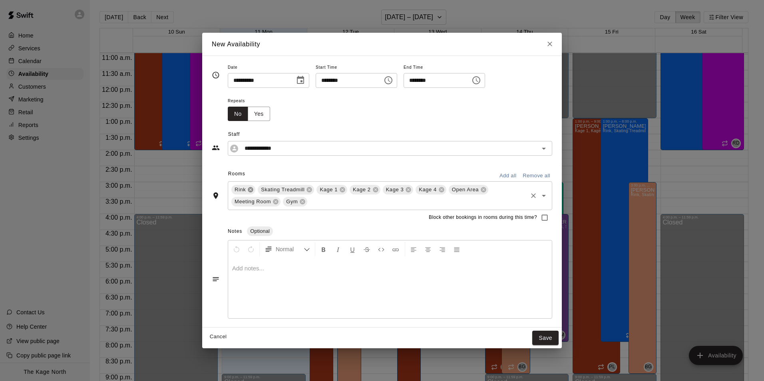
click at [249, 190] on icon at bounding box center [250, 189] width 5 height 5
click at [284, 189] on icon at bounding box center [283, 190] width 6 height 6
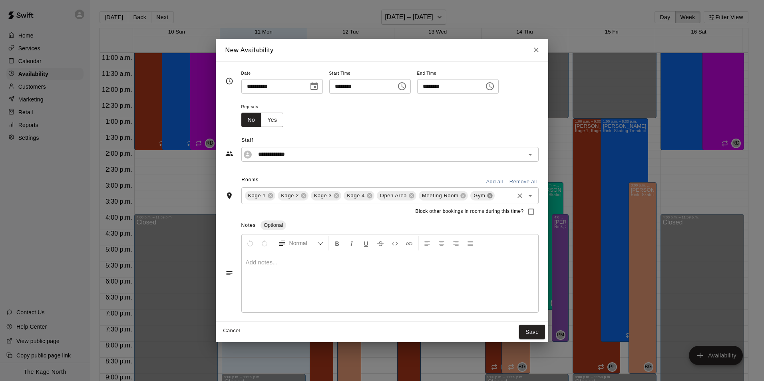
click at [488, 194] on icon at bounding box center [489, 195] width 5 height 5
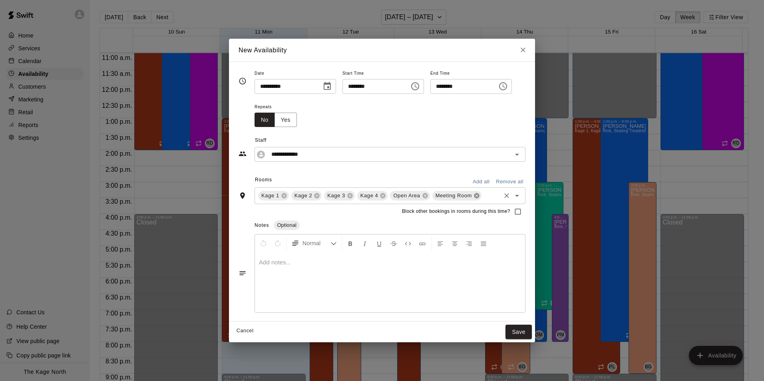
click at [474, 196] on icon at bounding box center [476, 195] width 5 height 5
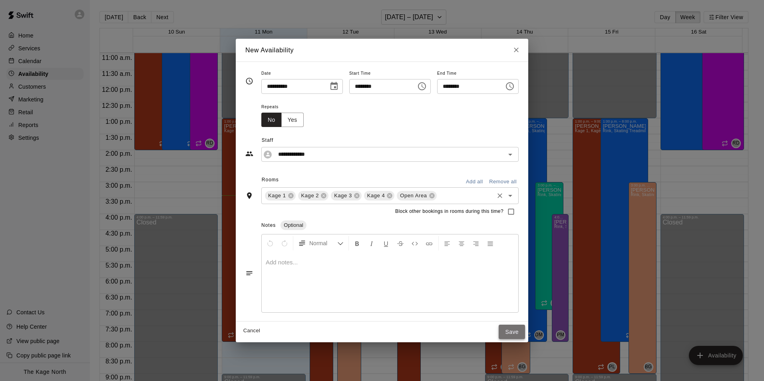
click at [525, 333] on button "Save" at bounding box center [512, 332] width 26 height 15
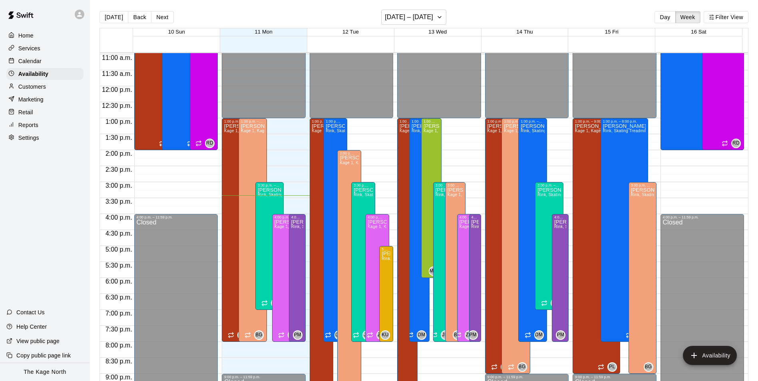
click at [40, 140] on div "Settings" at bounding box center [44, 138] width 77 height 12
select select "**"
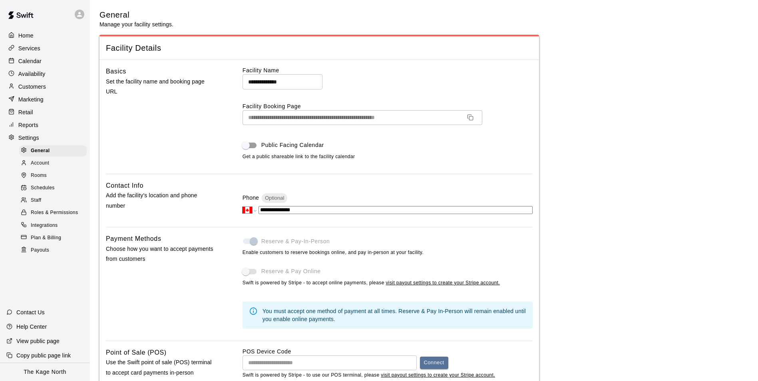
scroll to position [1622, 0]
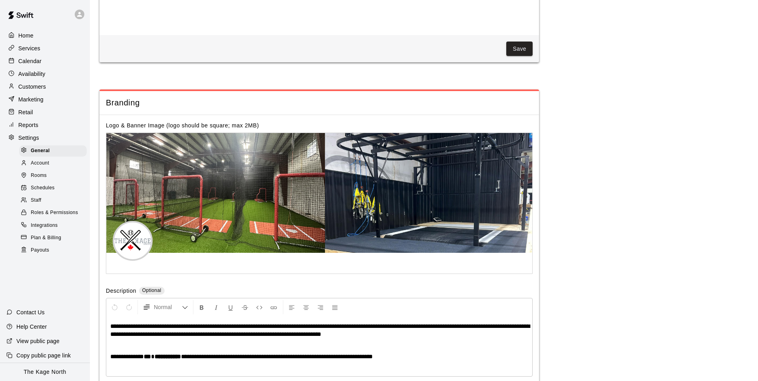
click at [58, 206] on div "Staff" at bounding box center [53, 200] width 68 height 11
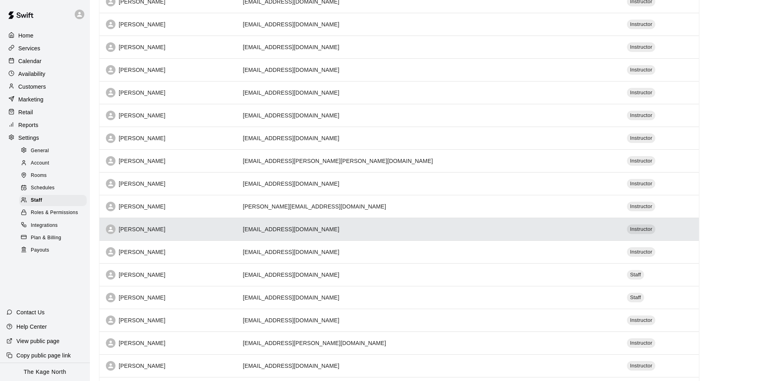
scroll to position [75, 0]
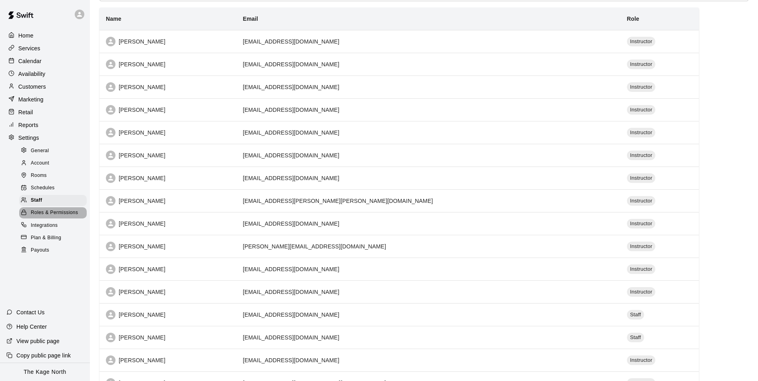
click at [64, 217] on span "Roles & Permissions" at bounding box center [54, 213] width 47 height 8
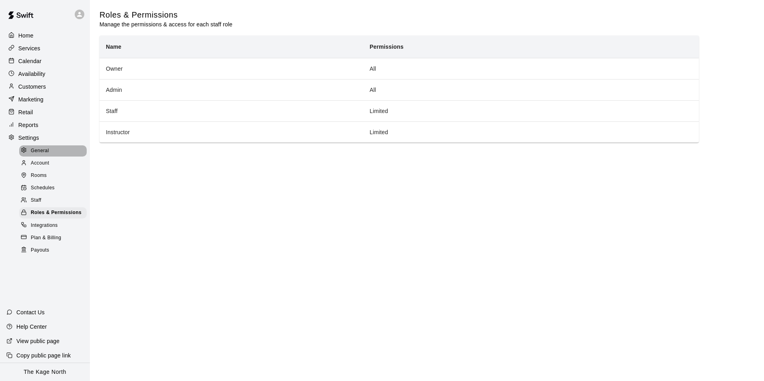
click at [50, 157] on div "General" at bounding box center [53, 150] width 68 height 11
select select "**"
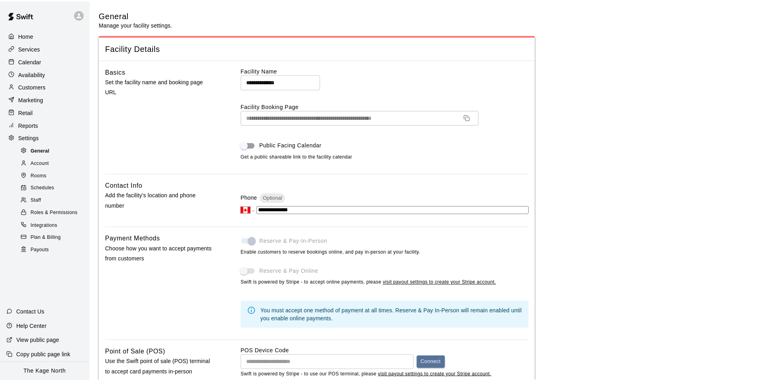
scroll to position [1622, 0]
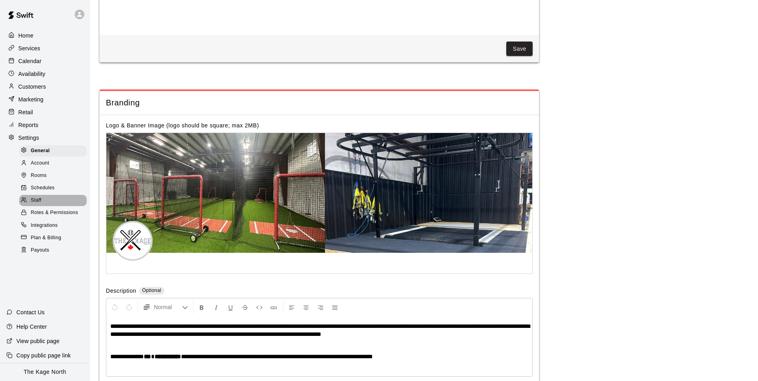
click at [54, 203] on div "Staff" at bounding box center [53, 200] width 68 height 11
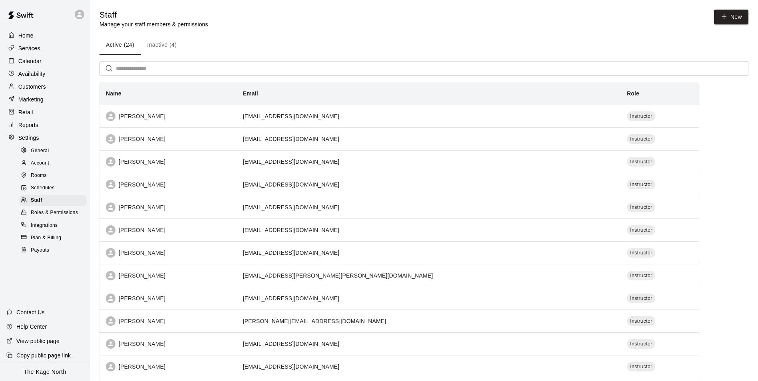
click at [46, 50] on div "Services" at bounding box center [44, 48] width 77 height 12
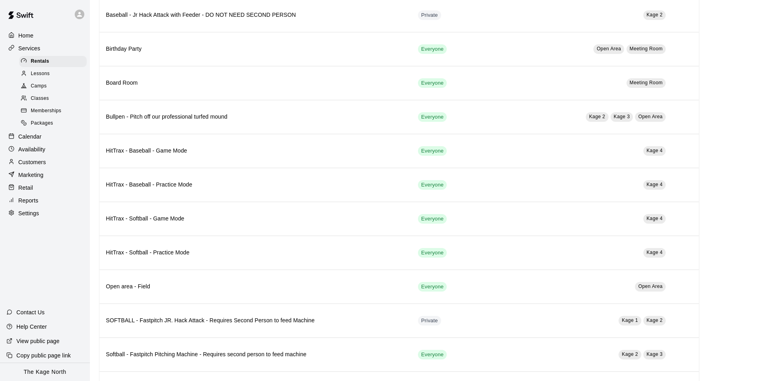
scroll to position [200, 0]
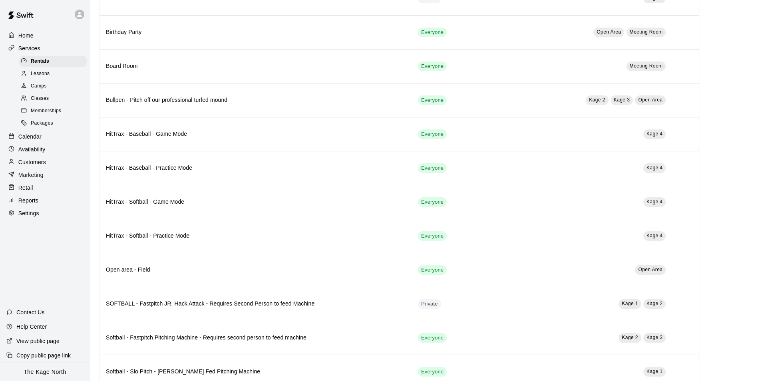
click at [52, 78] on div "Lessons" at bounding box center [53, 73] width 68 height 11
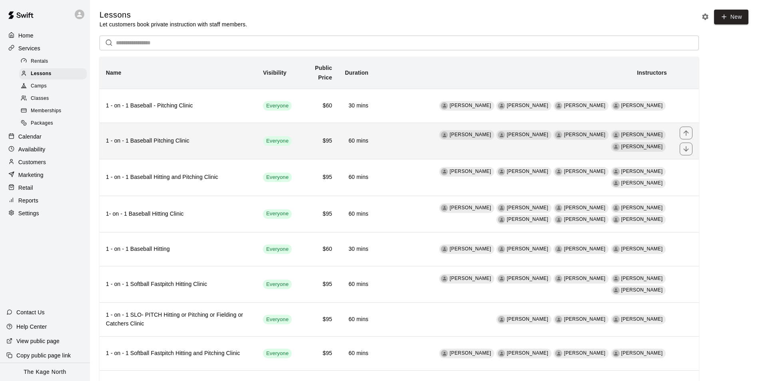
click at [670, 144] on td "[PERSON_NAME] [PERSON_NAME] [PERSON_NAME] [PERSON_NAME] [PERSON_NAME]" at bounding box center [524, 141] width 298 height 36
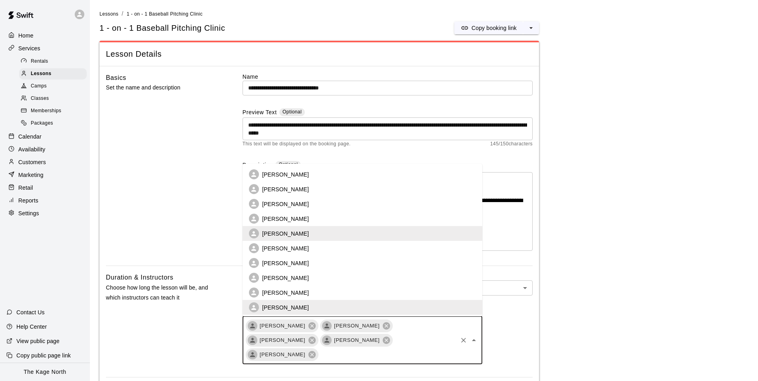
click at [401, 350] on input "text" at bounding box center [387, 355] width 137 height 10
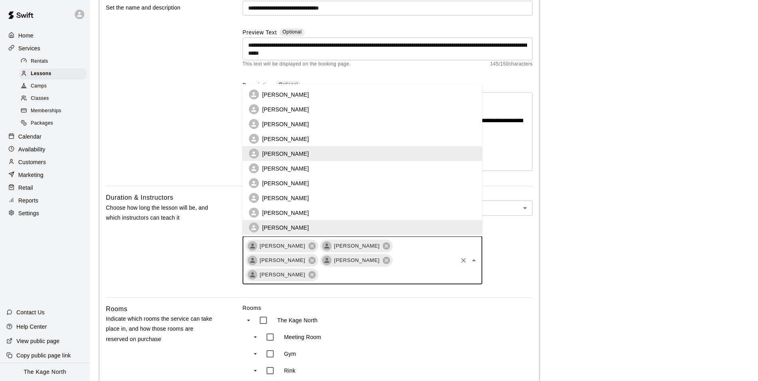
click at [288, 91] on p "[PERSON_NAME]" at bounding box center [285, 95] width 47 height 8
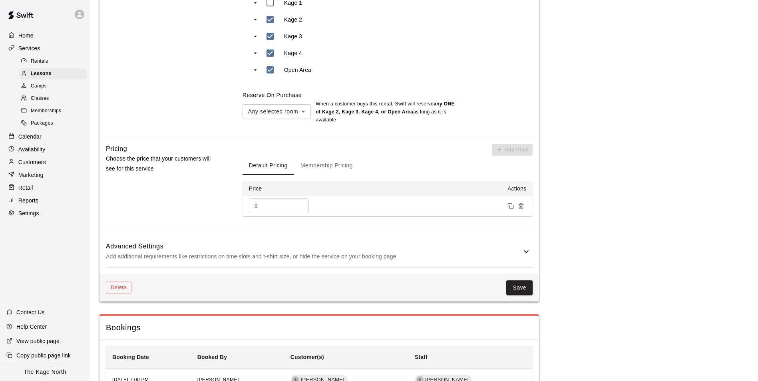
scroll to position [559, 0]
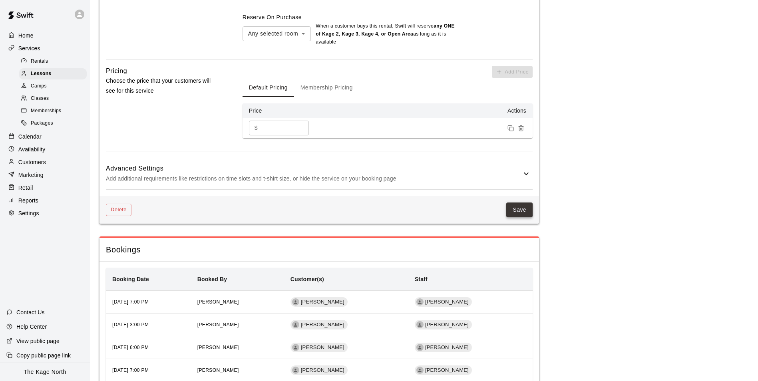
click at [512, 203] on button "Save" at bounding box center [519, 210] width 26 height 15
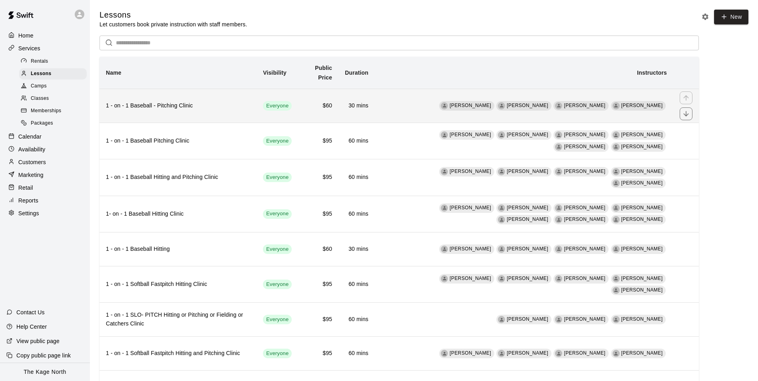
click at [481, 105] on td "[PERSON_NAME] [PERSON_NAME] [PERSON_NAME] [PERSON_NAME]" at bounding box center [524, 106] width 298 height 34
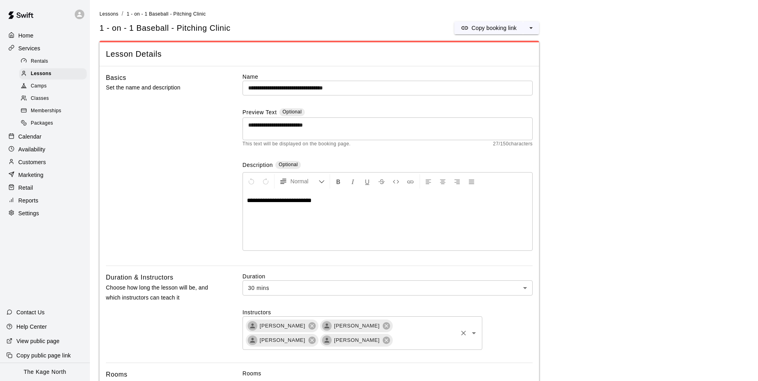
click at [393, 345] on input "text" at bounding box center [424, 340] width 63 height 10
type input "***"
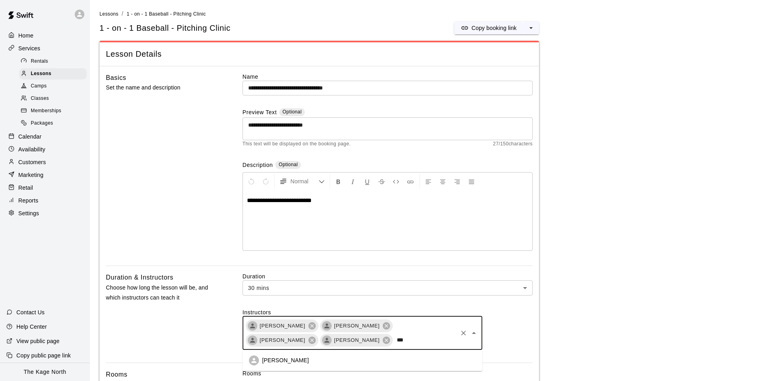
click at [313, 363] on li "[PERSON_NAME]" at bounding box center [362, 360] width 240 height 15
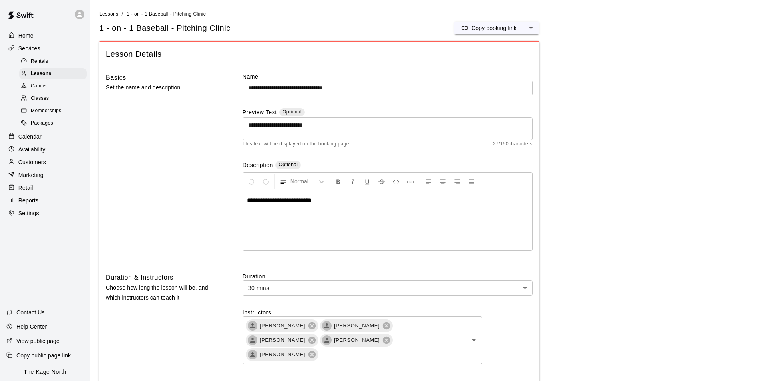
drag, startPoint x: 638, startPoint y: 303, endPoint x: 633, endPoint y: 302, distance: 4.9
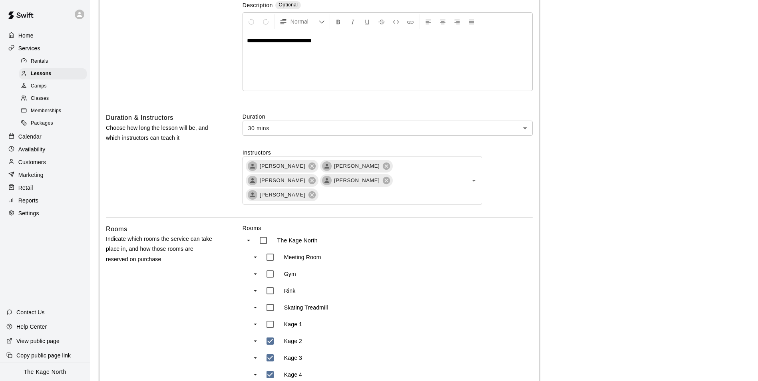
scroll to position [439, 0]
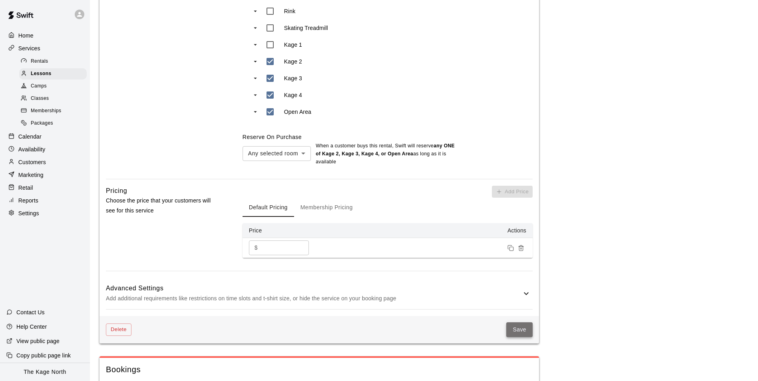
click at [519, 322] on button "Save" at bounding box center [519, 329] width 26 height 15
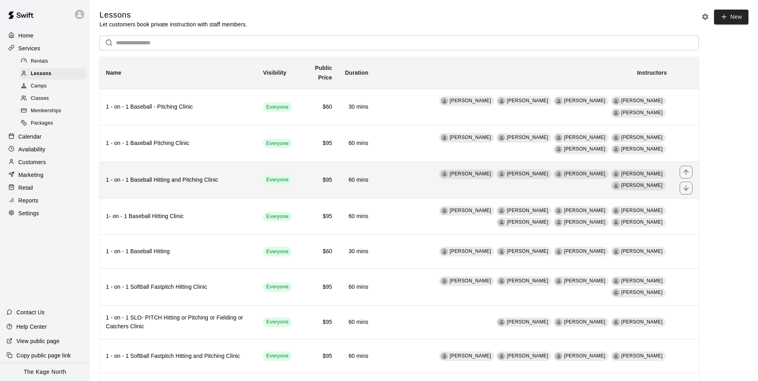
click at [409, 171] on td "[PERSON_NAME] [PERSON_NAME] [PERSON_NAME] [PERSON_NAME] [PERSON_NAME]" at bounding box center [524, 180] width 298 height 36
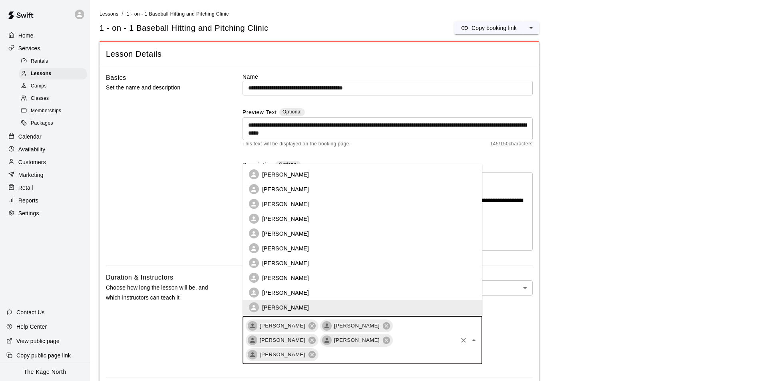
click at [387, 350] on input "text" at bounding box center [387, 355] width 137 height 10
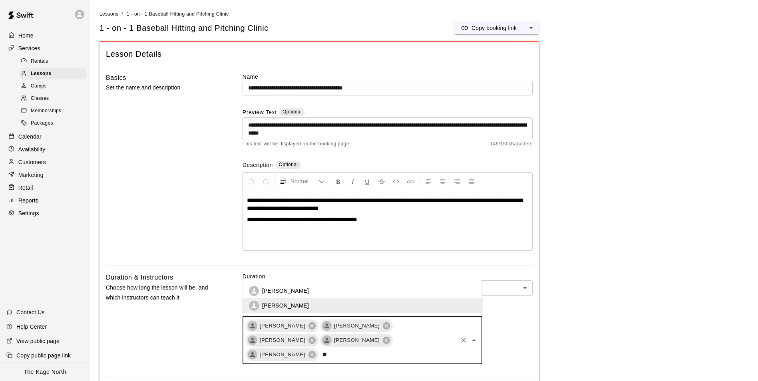
type input "***"
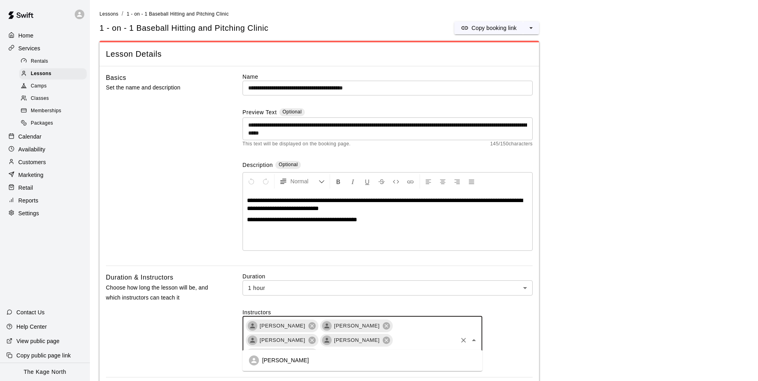
click at [365, 362] on li "[PERSON_NAME]" at bounding box center [362, 360] width 240 height 15
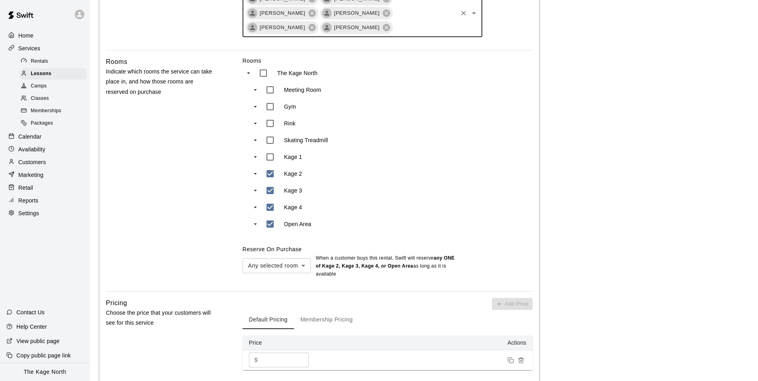
scroll to position [399, 0]
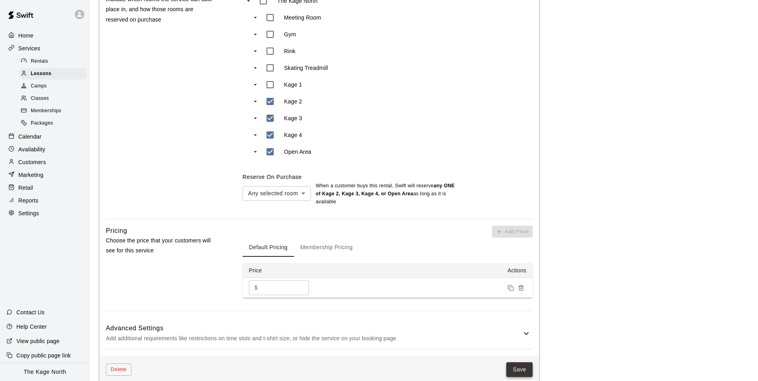
click at [522, 362] on button "Save" at bounding box center [519, 369] width 26 height 15
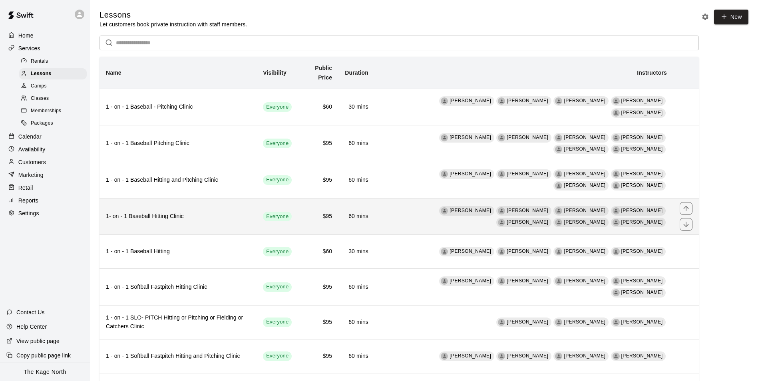
click at [435, 213] on td "[PERSON_NAME] [PERSON_NAME] [PERSON_NAME] [PERSON_NAME] [PERSON_NAME] [PERSON_N…" at bounding box center [524, 216] width 298 height 36
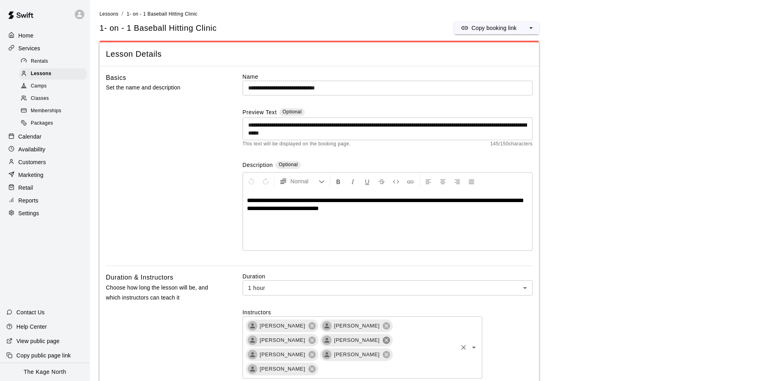
click at [383, 342] on icon at bounding box center [386, 339] width 7 height 7
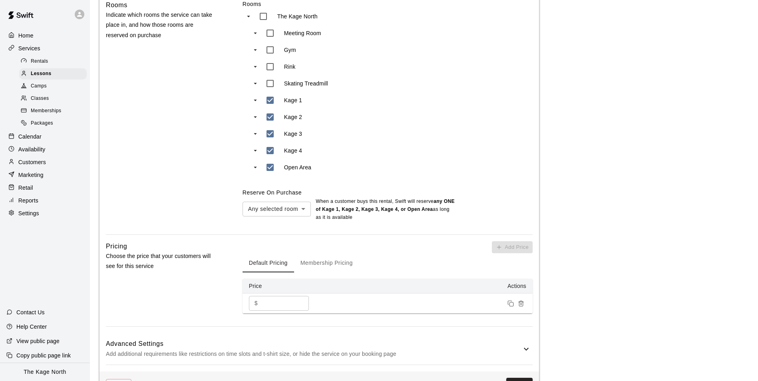
scroll to position [519, 0]
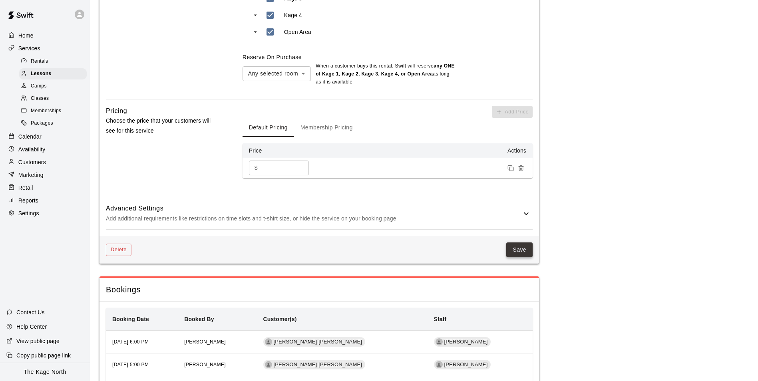
click at [522, 242] on button "Save" at bounding box center [519, 249] width 26 height 15
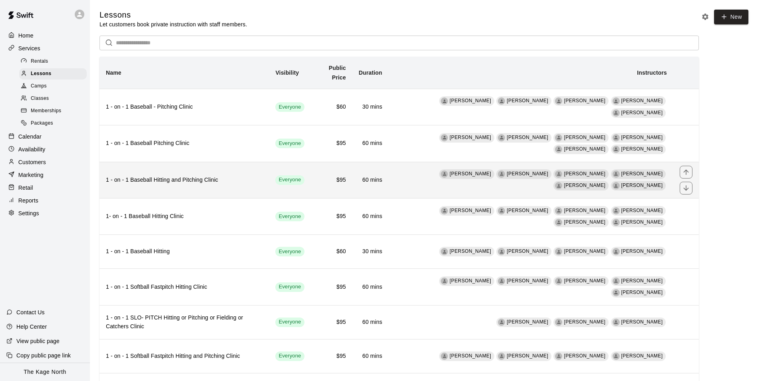
click at [671, 177] on td "[PERSON_NAME] [PERSON_NAME] [PERSON_NAME] [PERSON_NAME] [PERSON_NAME] [PERSON_N…" at bounding box center [531, 180] width 285 height 36
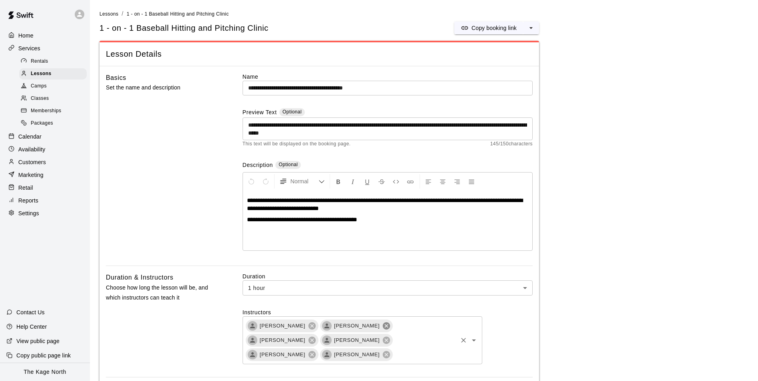
click at [382, 328] on icon at bounding box center [386, 326] width 9 height 9
click at [51, 77] on div "Lessons" at bounding box center [53, 73] width 68 height 11
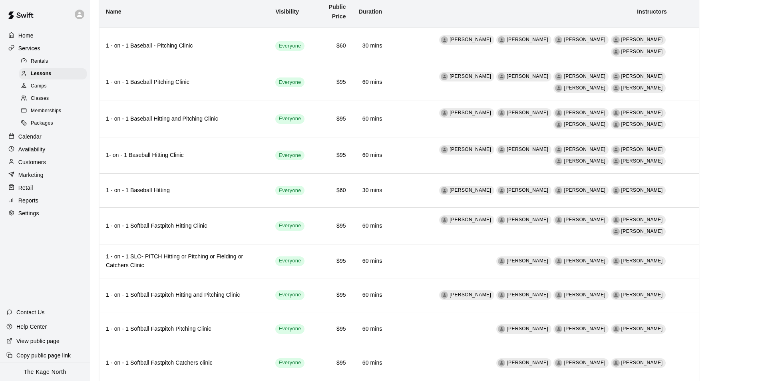
scroll to position [80, 0]
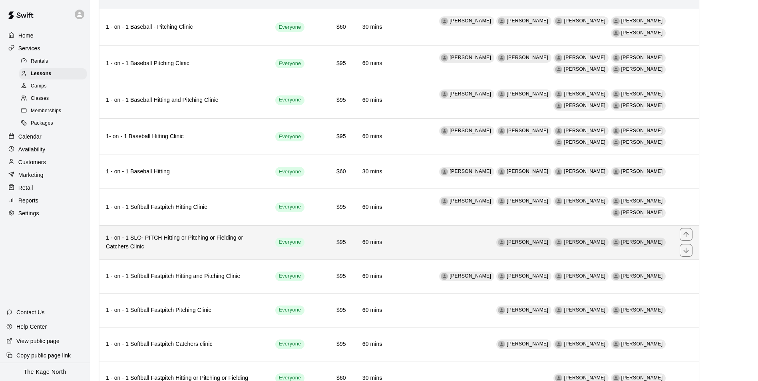
click at [488, 239] on td "[PERSON_NAME] [PERSON_NAME] [PERSON_NAME]" at bounding box center [531, 242] width 285 height 34
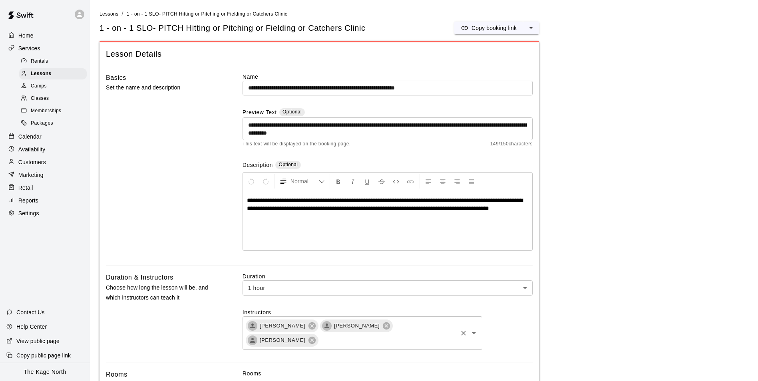
click at [429, 342] on input "text" at bounding box center [387, 340] width 137 height 10
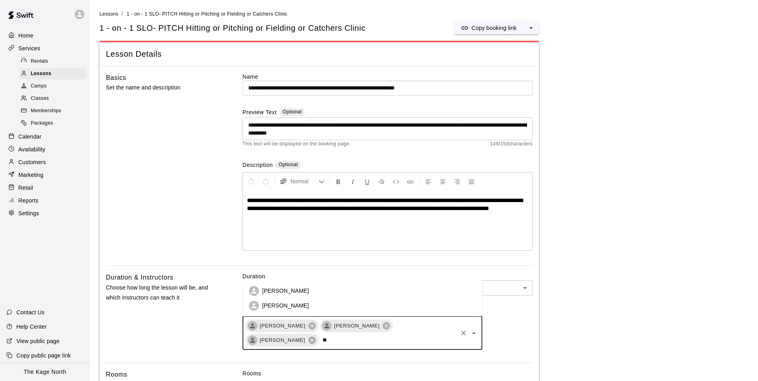
type input "***"
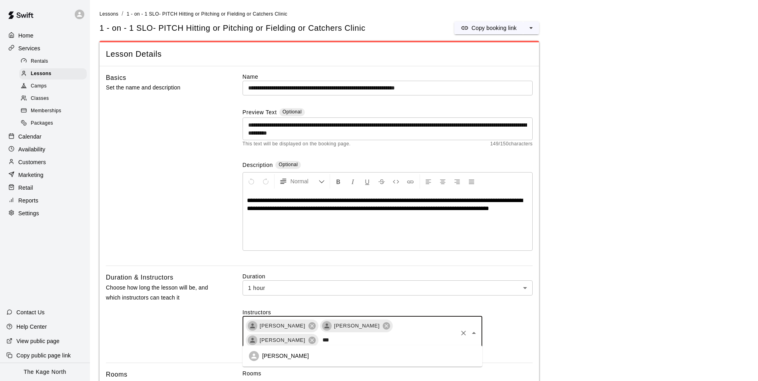
click at [296, 355] on p "[PERSON_NAME]" at bounding box center [285, 356] width 47 height 8
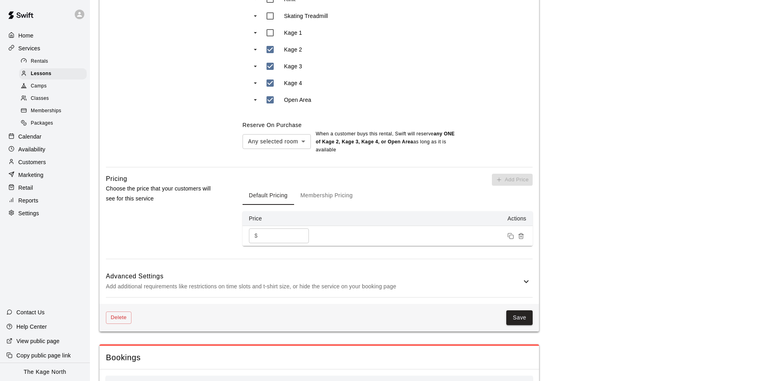
scroll to position [439, 0]
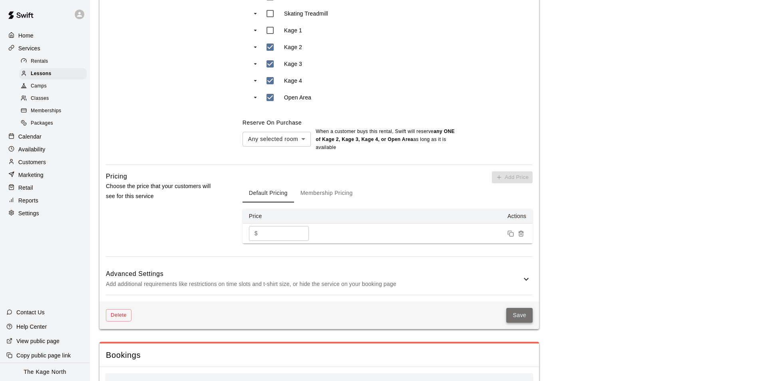
click at [513, 316] on button "Save" at bounding box center [519, 315] width 26 height 15
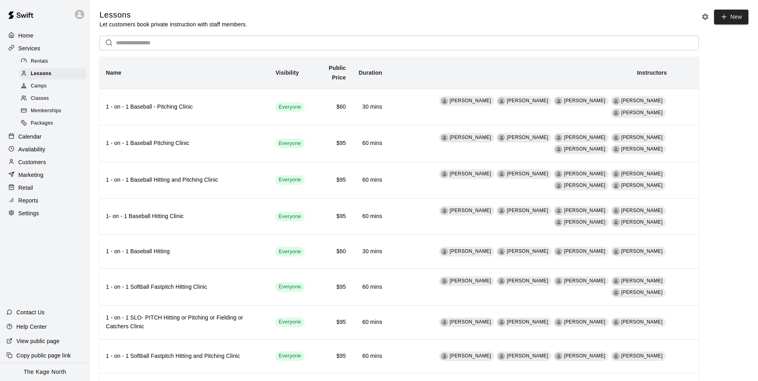
click at [33, 139] on p "Calendar" at bounding box center [29, 137] width 23 height 8
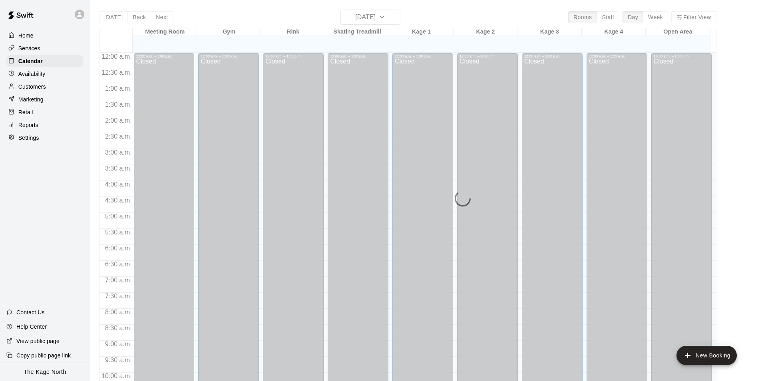
scroll to position [406, 0]
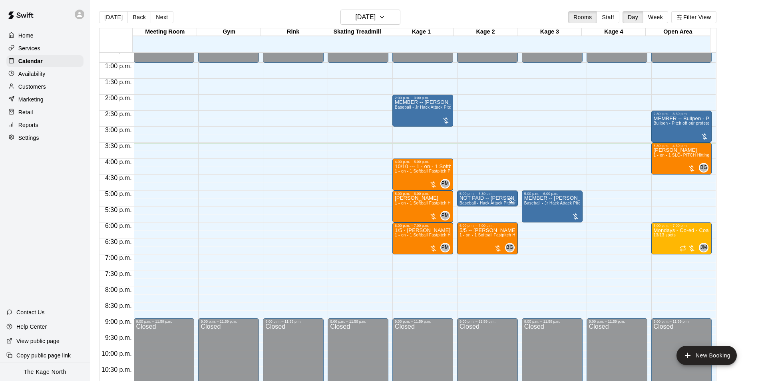
click at [47, 75] on div "Availability" at bounding box center [44, 74] width 77 height 12
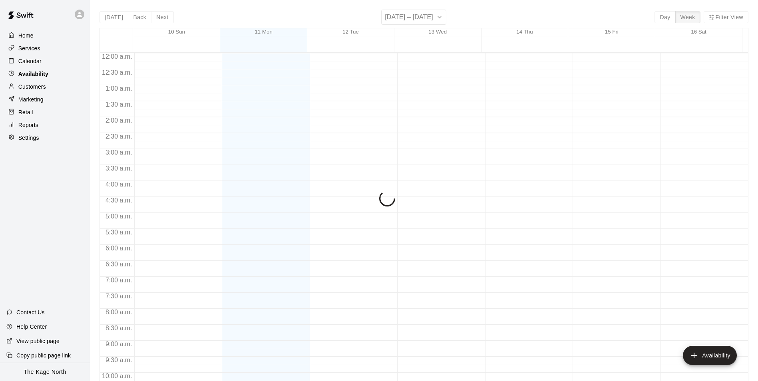
scroll to position [430, 0]
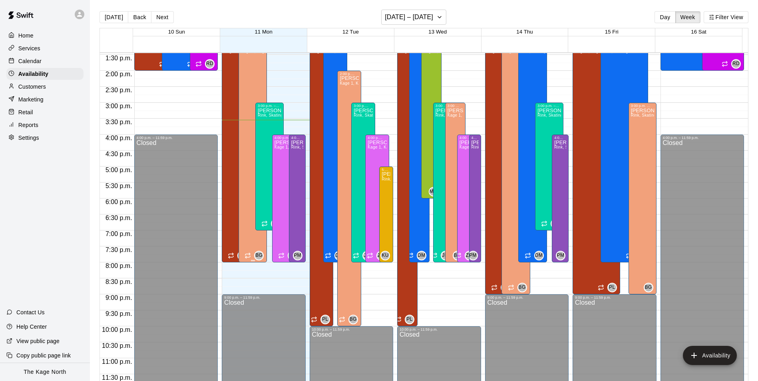
click at [248, 90] on div "[PERSON_NAME] Kage 1, Kage 2, Kage 3, Kage 4, Open Area, Gym" at bounding box center [253, 234] width 24 height 381
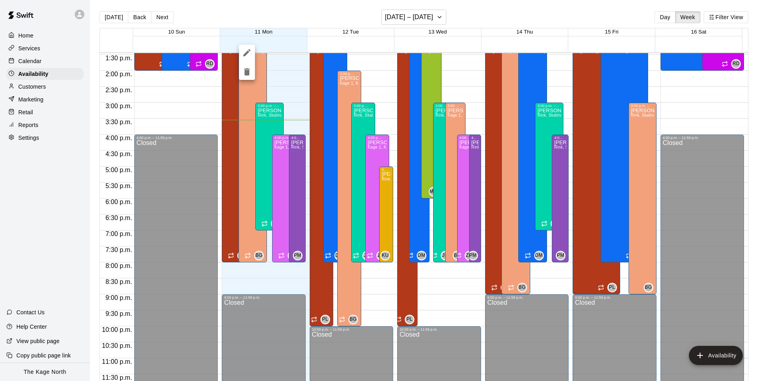
click at [246, 72] on icon "delete" at bounding box center [247, 71] width 6 height 7
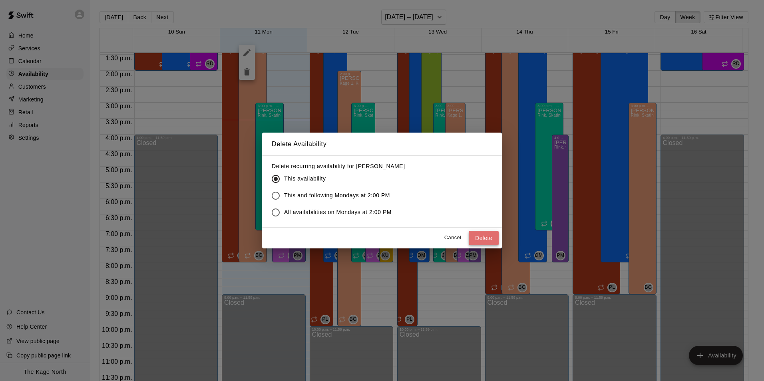
click at [484, 237] on button "Delete" at bounding box center [484, 238] width 30 height 15
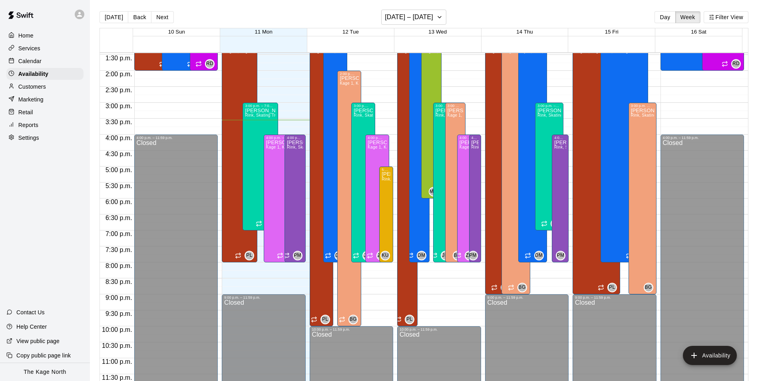
click at [33, 61] on p "Calendar" at bounding box center [29, 61] width 23 height 8
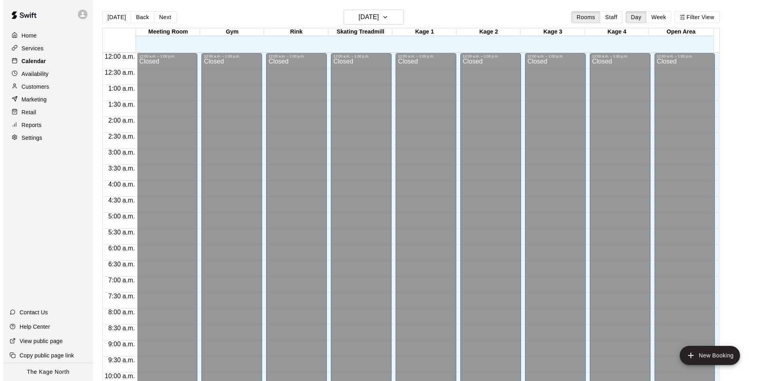
scroll to position [406, 0]
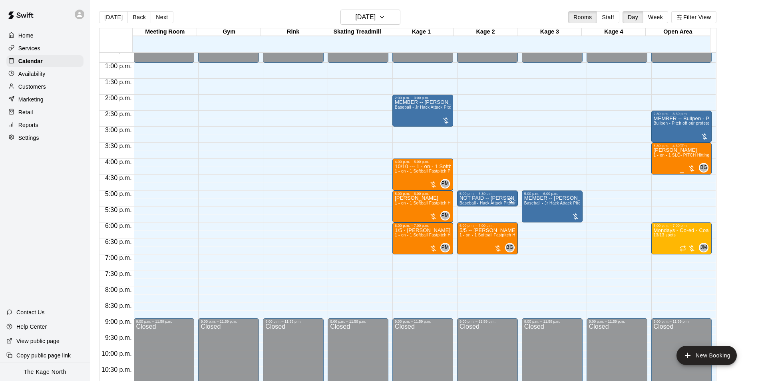
click at [664, 165] on div "[PERSON_NAME] 1 - on - 1 SLO- PITCH Hitting or Pitching or Fielding or Catchers…" at bounding box center [682, 338] width 56 height 381
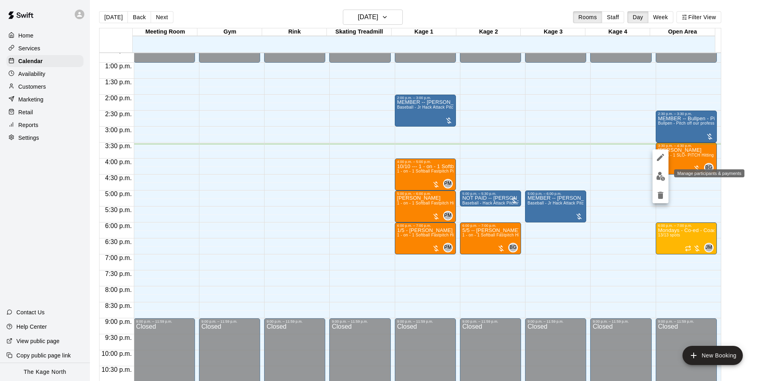
click at [660, 178] on img "edit" at bounding box center [660, 176] width 9 height 9
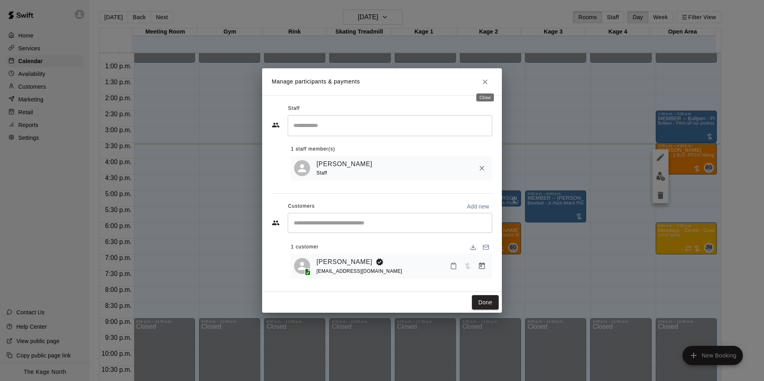
click at [483, 79] on icon "Close" at bounding box center [485, 81] width 5 height 5
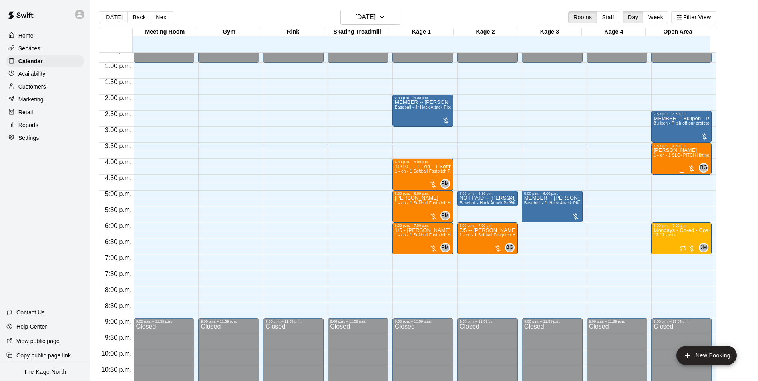
click at [659, 163] on div "[PERSON_NAME] 1 - on - 1 SLO- PITCH Hitting or Pitching or Fielding or Catchers…" at bounding box center [682, 338] width 56 height 381
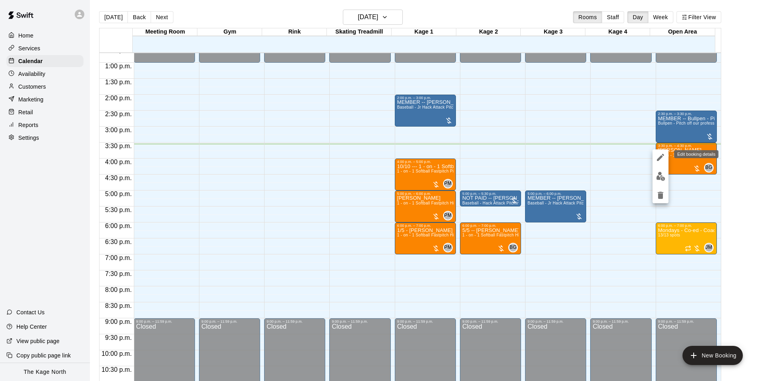
click at [662, 159] on icon "edit" at bounding box center [661, 158] width 10 height 10
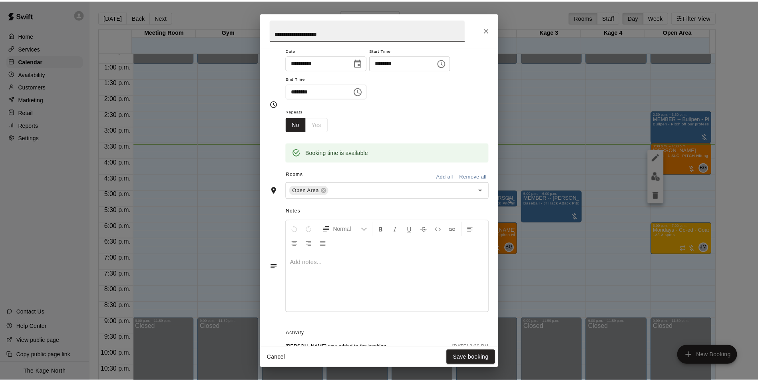
scroll to position [151, 0]
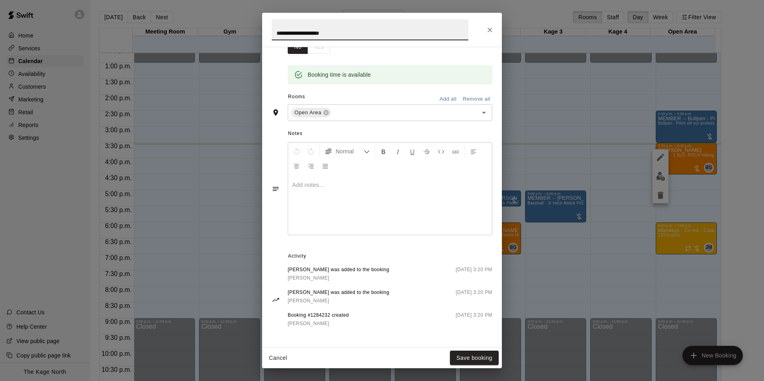
click at [489, 28] on icon "Close" at bounding box center [490, 30] width 8 height 8
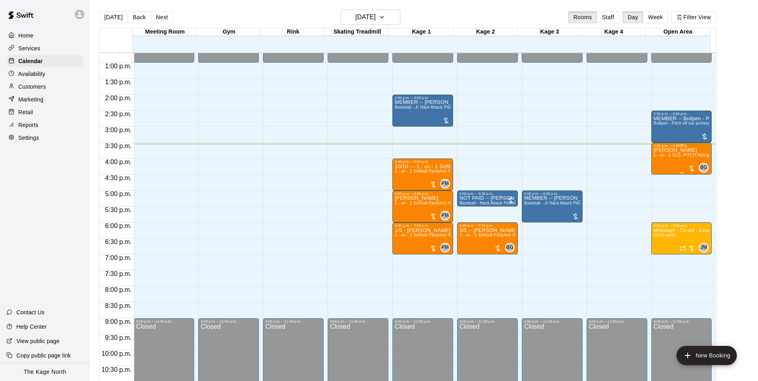
click at [661, 163] on div "[PERSON_NAME] 1 - on - 1 SLO- PITCH Hitting or Pitching or Fielding or Catchers…" at bounding box center [682, 338] width 56 height 381
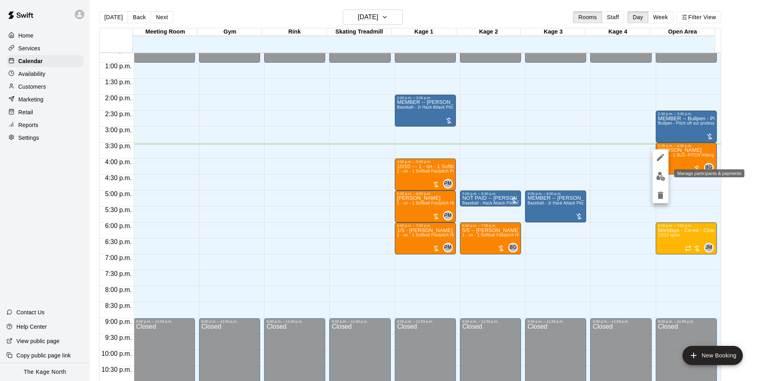
click at [660, 174] on img "edit" at bounding box center [660, 176] width 9 height 9
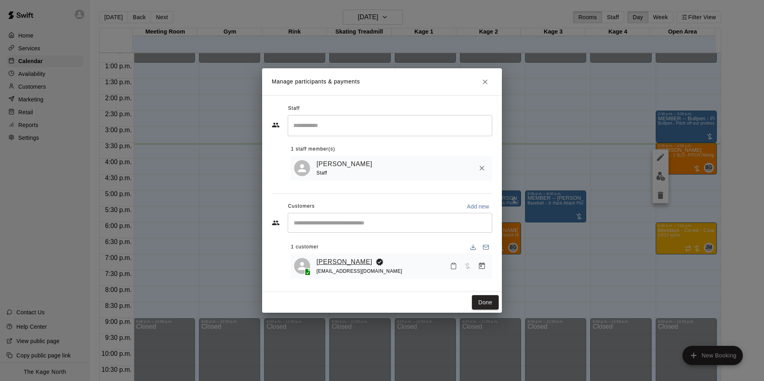
click at [357, 263] on link "[PERSON_NAME]" at bounding box center [344, 262] width 56 height 10
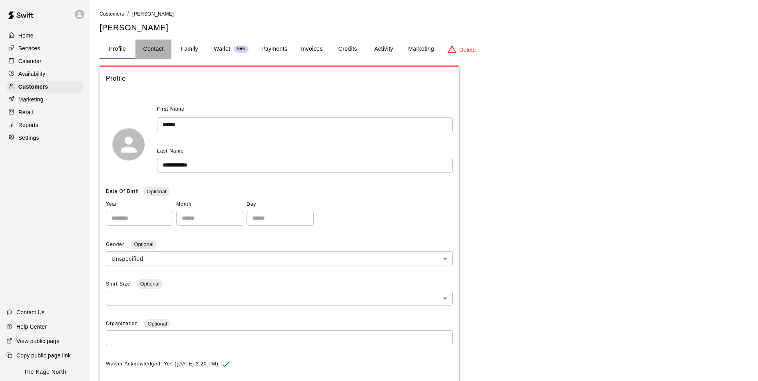
click at [151, 51] on button "Contact" at bounding box center [153, 49] width 36 height 19
select select "**"
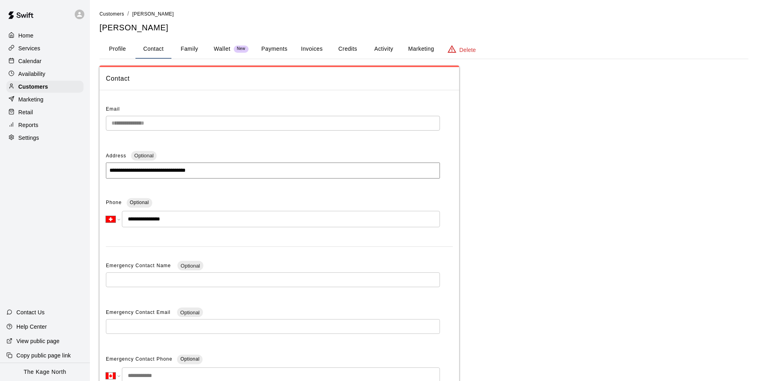
click at [119, 49] on button "Profile" at bounding box center [117, 49] width 36 height 19
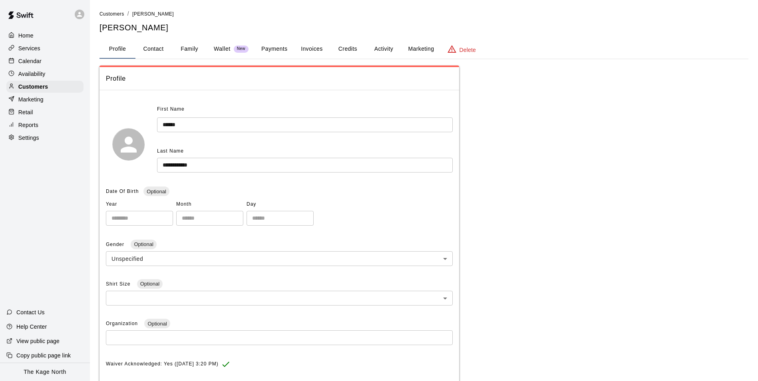
click at [24, 62] on p "Calendar" at bounding box center [29, 61] width 23 height 8
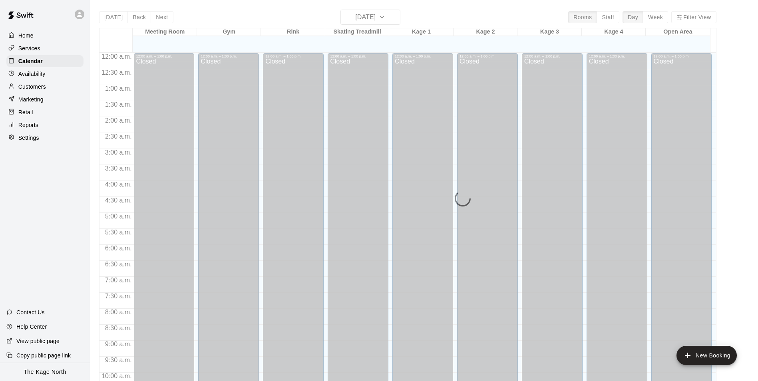
scroll to position [406, 0]
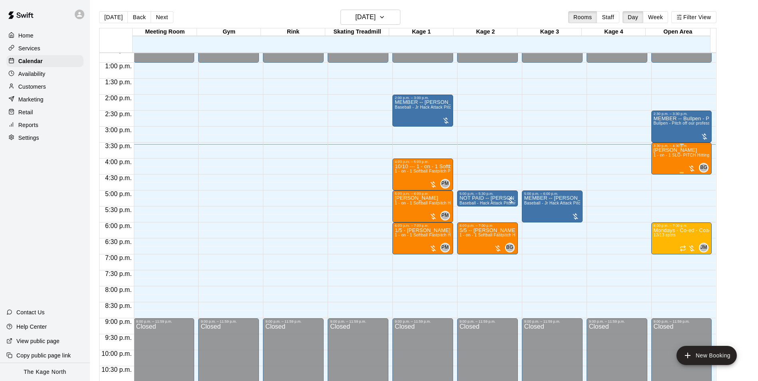
click at [662, 166] on div "[PERSON_NAME] 1 - on - 1 SLO- PITCH Hitting or Pitching or Fielding or Catchers…" at bounding box center [682, 338] width 56 height 381
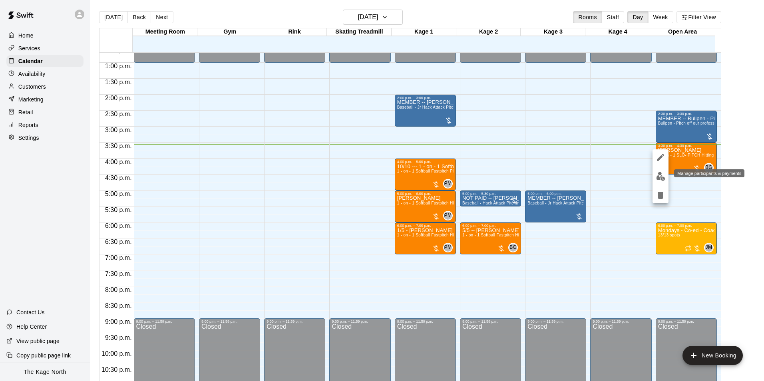
click at [660, 175] on img "edit" at bounding box center [660, 176] width 9 height 9
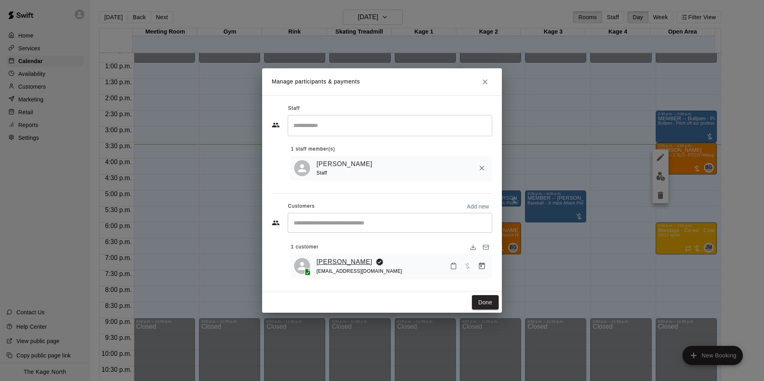
click at [365, 260] on link "[PERSON_NAME]" at bounding box center [344, 262] width 56 height 10
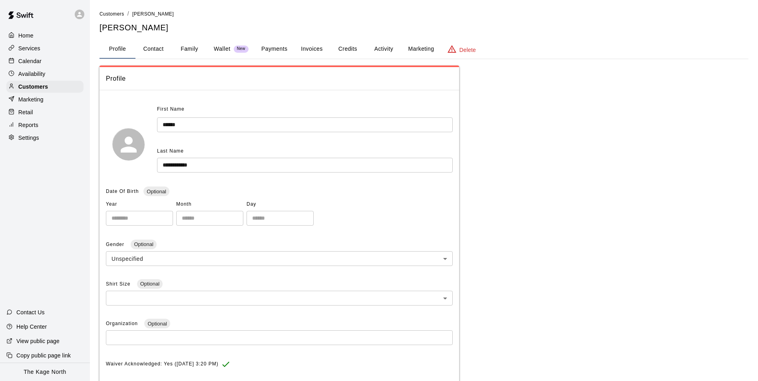
click at [386, 47] on button "Activity" at bounding box center [384, 49] width 36 height 19
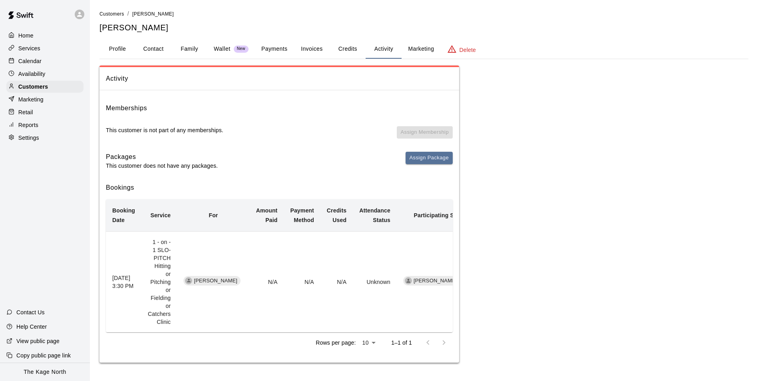
click at [34, 58] on p "Calendar" at bounding box center [29, 61] width 23 height 8
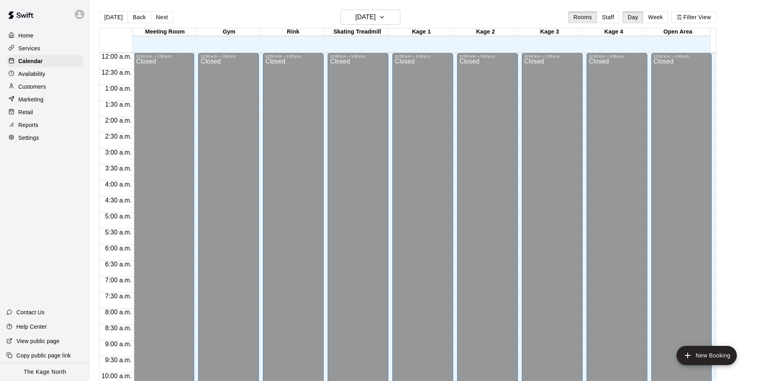
scroll to position [406, 0]
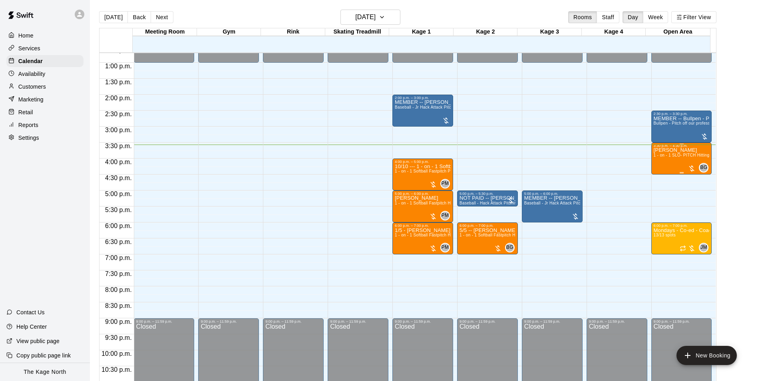
click at [668, 166] on div "[PERSON_NAME] 1 - on - 1 SLO- PITCH Hitting or Pitching or Fielding or Catchers…" at bounding box center [682, 338] width 56 height 381
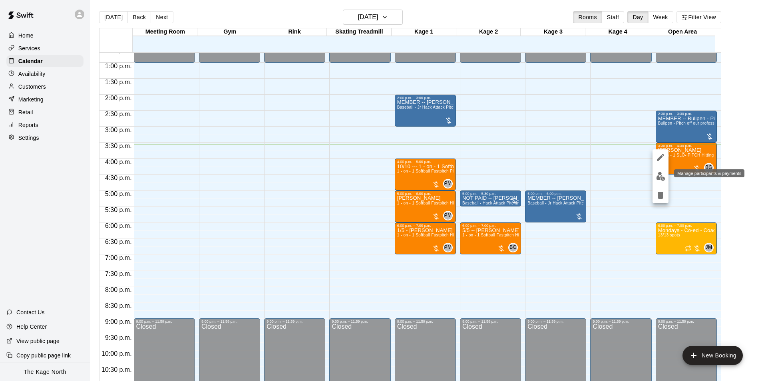
click at [657, 181] on img "edit" at bounding box center [660, 176] width 9 height 9
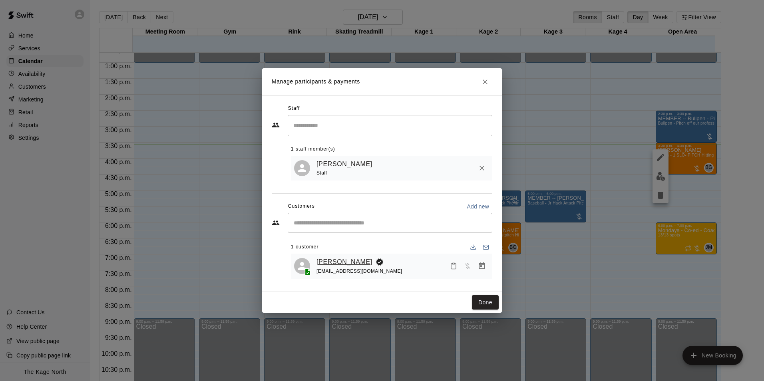
click at [372, 264] on link "[PERSON_NAME]" at bounding box center [344, 262] width 56 height 10
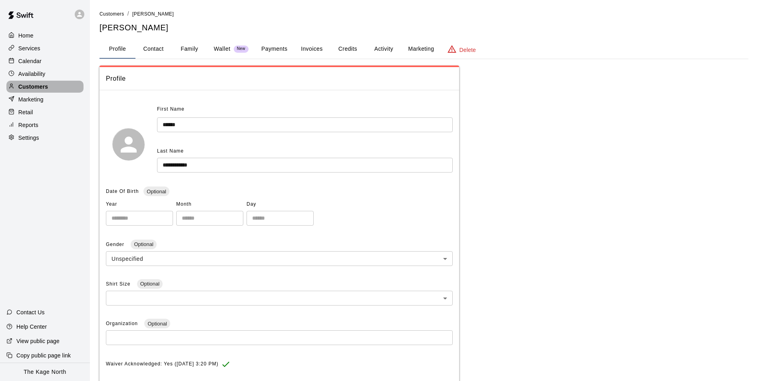
click at [38, 87] on p "Customers" at bounding box center [33, 87] width 30 height 8
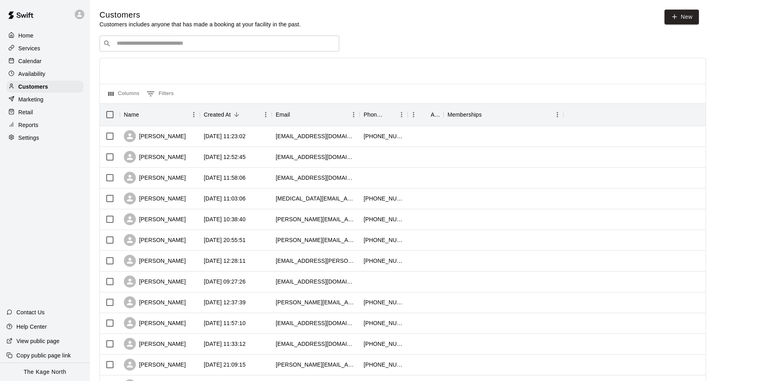
click at [30, 60] on p "Calendar" at bounding box center [29, 61] width 23 height 8
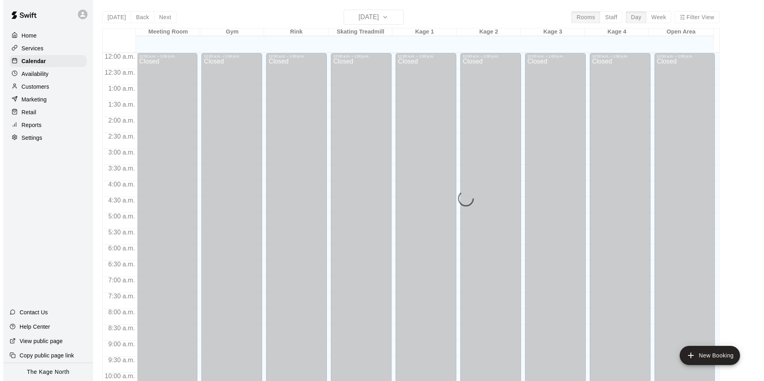
scroll to position [406, 0]
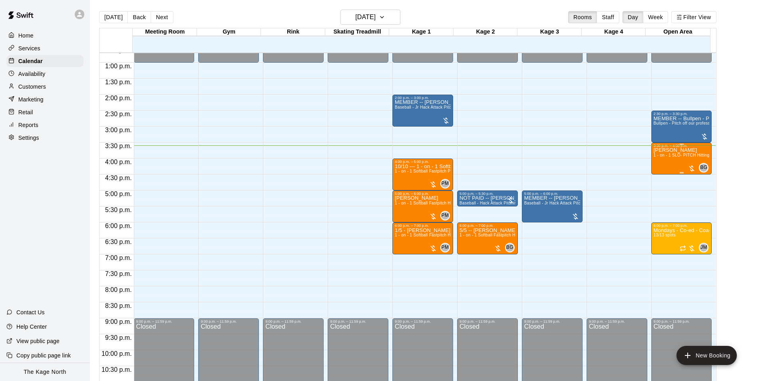
click at [659, 167] on div "[PERSON_NAME] 1 - on - 1 SLO- PITCH Hitting or Pitching or Fielding or Catchers…" at bounding box center [682, 338] width 56 height 381
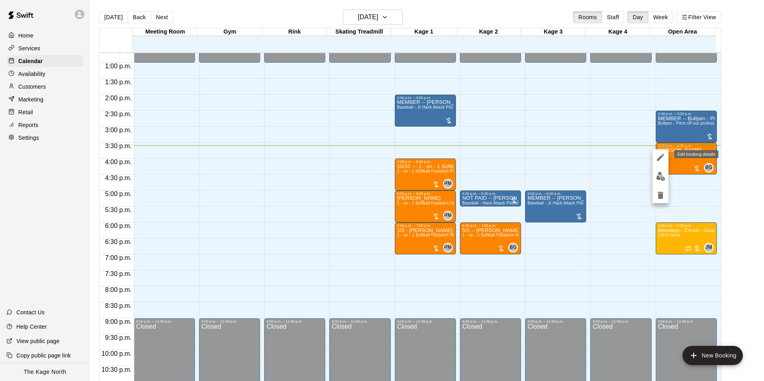
click at [658, 155] on icon "edit" at bounding box center [661, 158] width 10 height 10
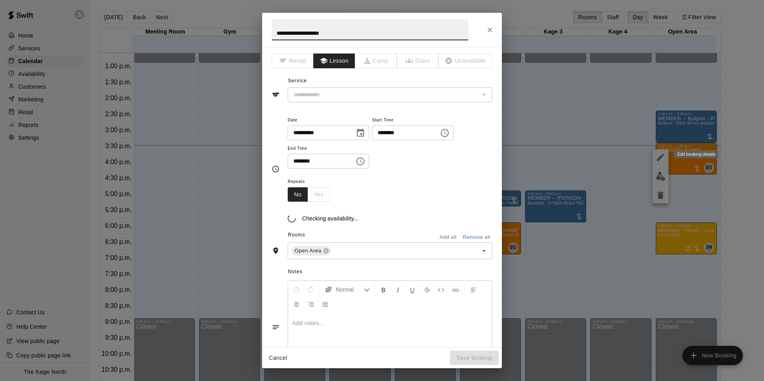
type input "**********"
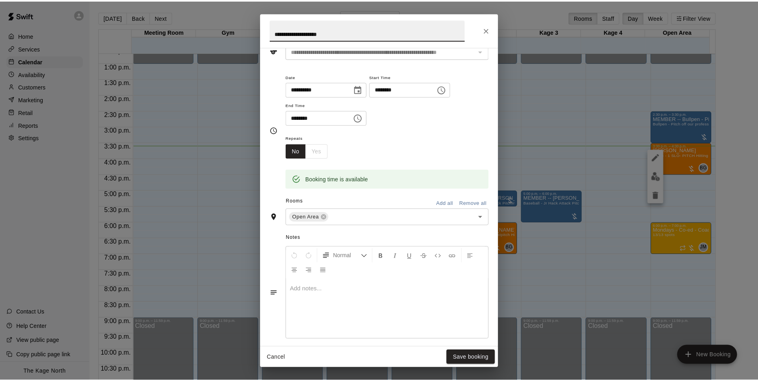
scroll to position [151, 0]
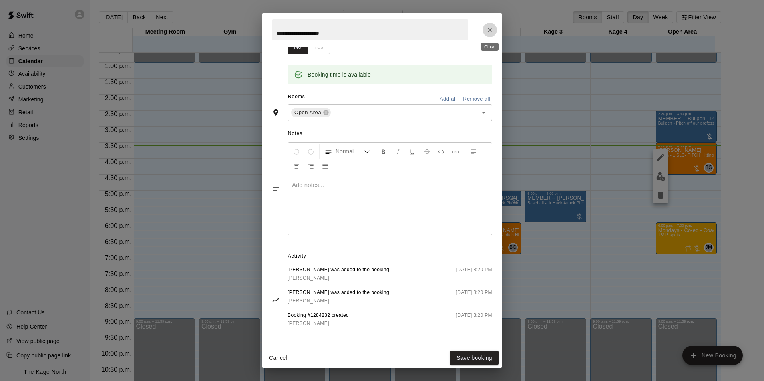
click at [489, 28] on icon "Close" at bounding box center [490, 30] width 8 height 8
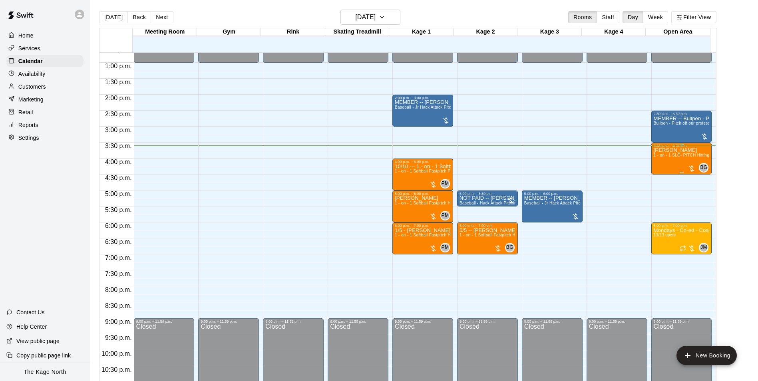
click at [659, 163] on div "[PERSON_NAME] 1 - on - 1 SLO- PITCH Hitting or Pitching or Fielding or Catchers…" at bounding box center [682, 338] width 56 height 381
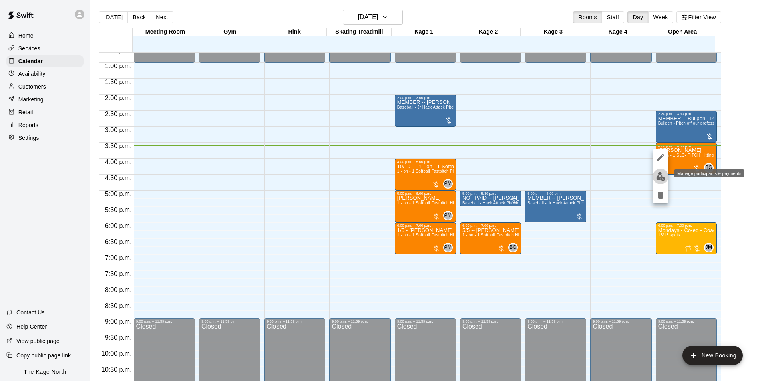
click at [658, 174] on img "edit" at bounding box center [660, 176] width 9 height 9
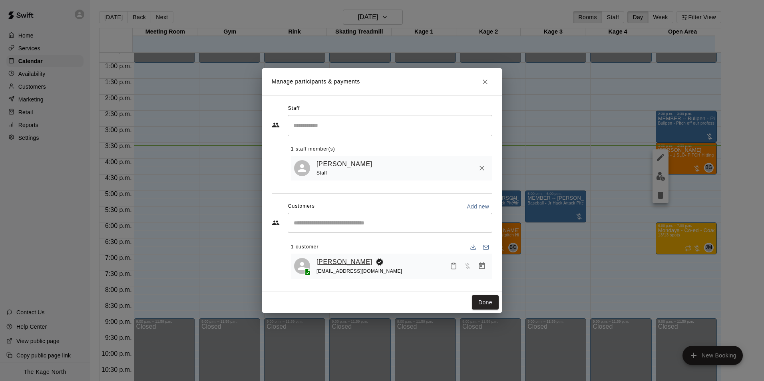
click at [345, 261] on link "[PERSON_NAME]" at bounding box center [344, 262] width 56 height 10
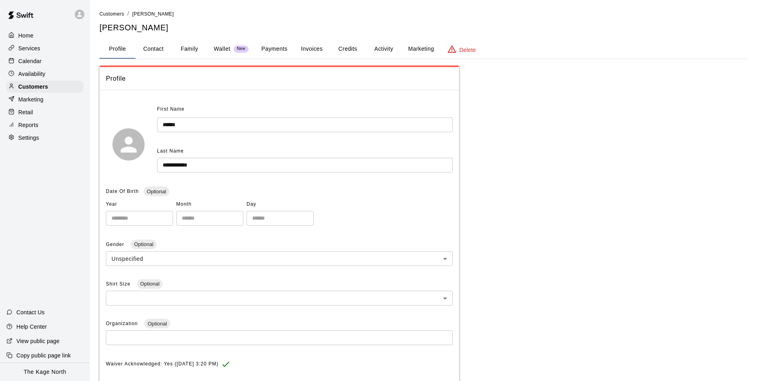
click at [157, 47] on button "Contact" at bounding box center [153, 49] width 36 height 19
select select "**"
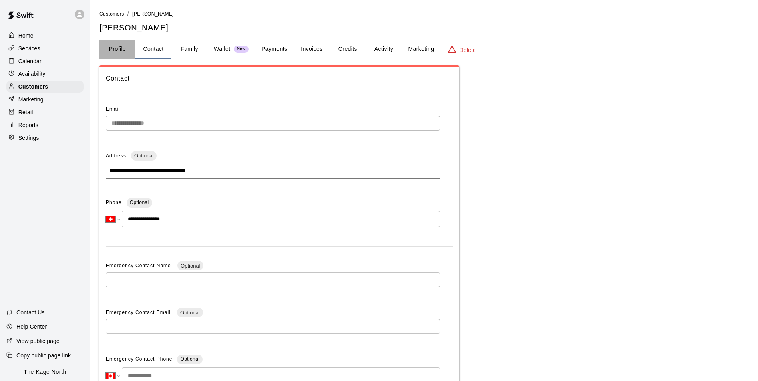
click at [118, 48] on button "Profile" at bounding box center [117, 49] width 36 height 19
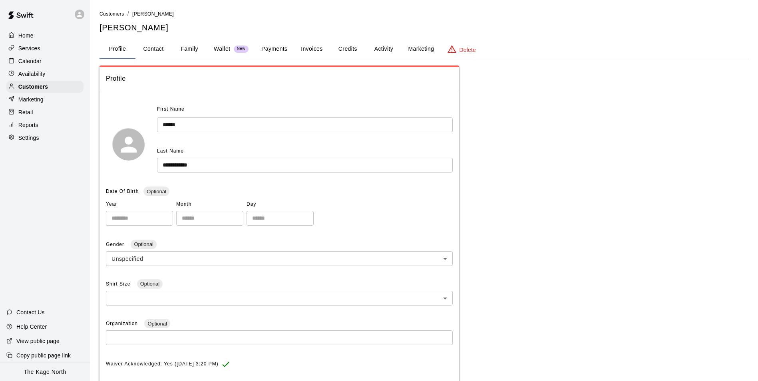
click at [34, 63] on p "Calendar" at bounding box center [29, 61] width 23 height 8
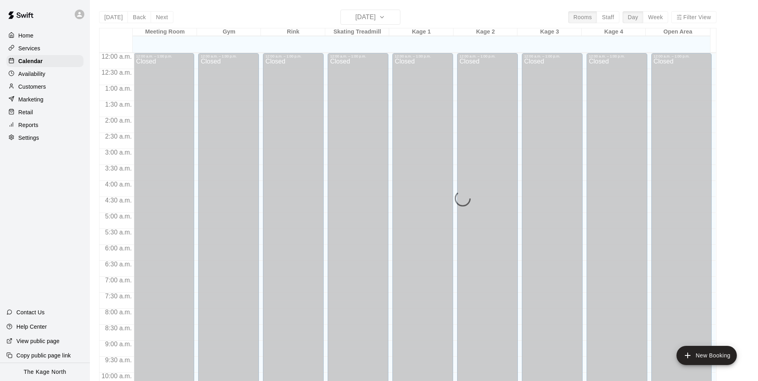
scroll to position [406, 0]
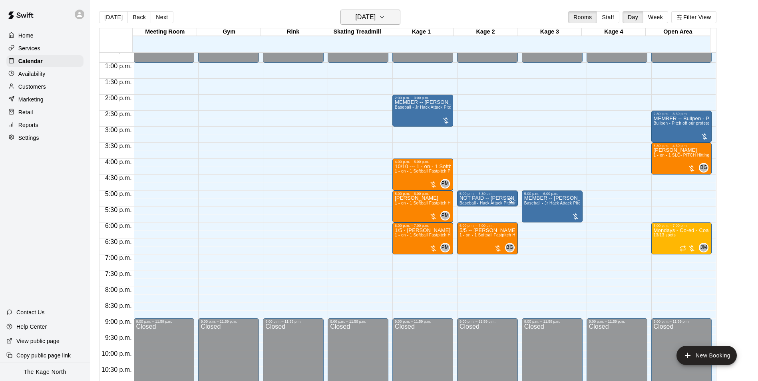
click at [385, 16] on icon "button" at bounding box center [382, 17] width 6 height 10
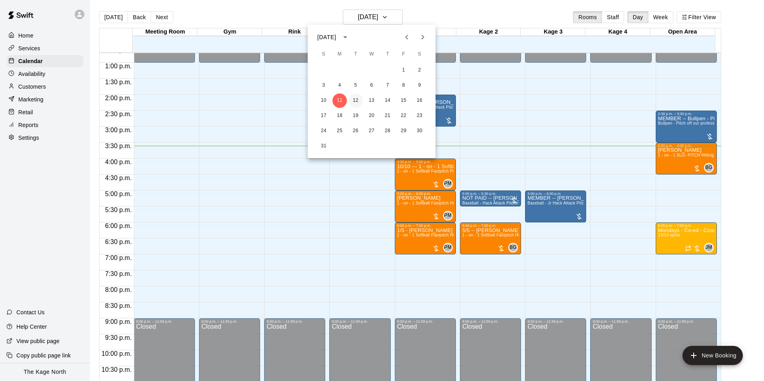
click at [352, 98] on button "12" at bounding box center [355, 100] width 14 height 14
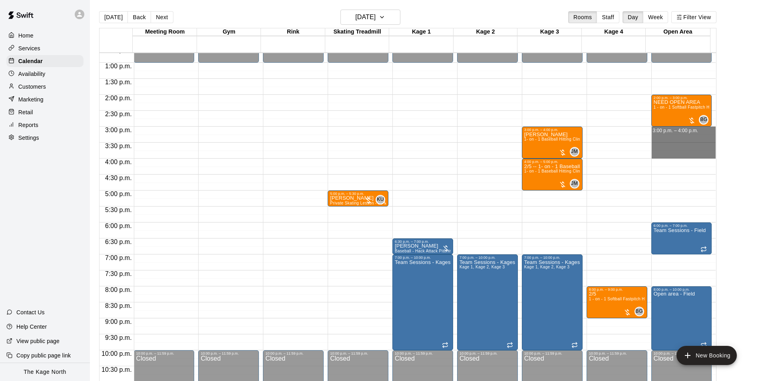
drag, startPoint x: 652, startPoint y: 129, endPoint x: 656, endPoint y: 154, distance: 25.9
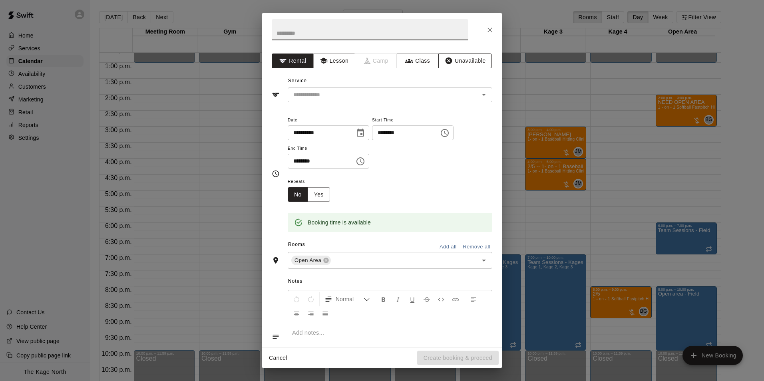
click at [460, 60] on button "Unavailable" at bounding box center [465, 61] width 54 height 15
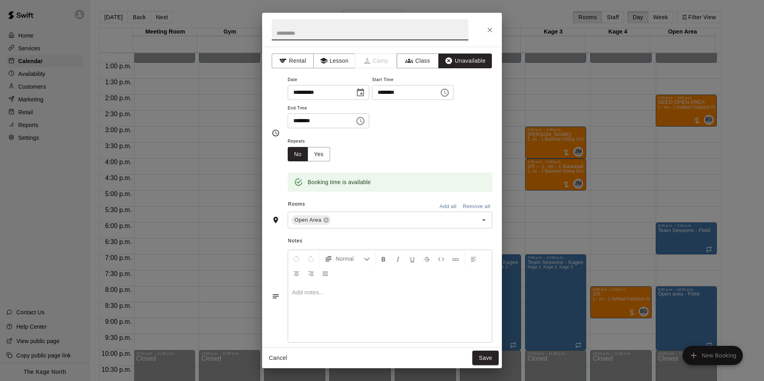
click at [373, 34] on input "text" at bounding box center [370, 29] width 197 height 21
type input "**********"
click at [488, 358] on button "Save" at bounding box center [485, 358] width 26 height 15
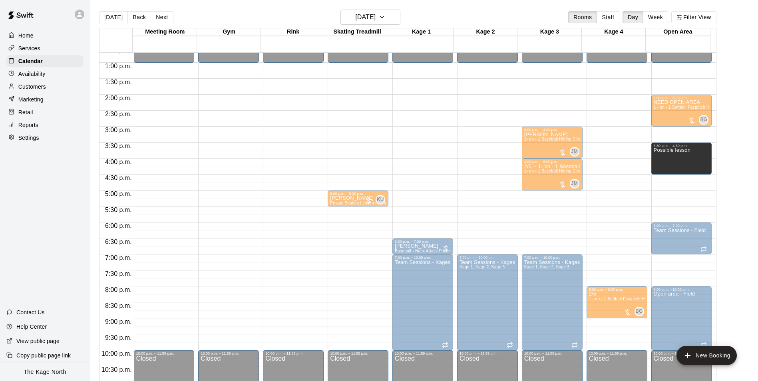
drag, startPoint x: 676, startPoint y: 141, endPoint x: 678, endPoint y: 163, distance: 22.9
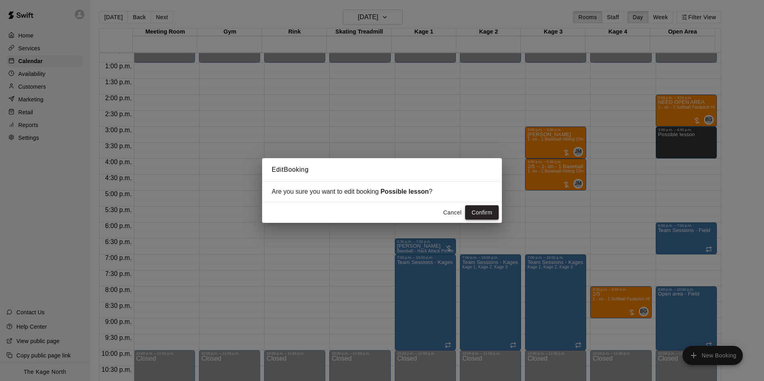
click at [484, 212] on button "Confirm" at bounding box center [482, 212] width 34 height 15
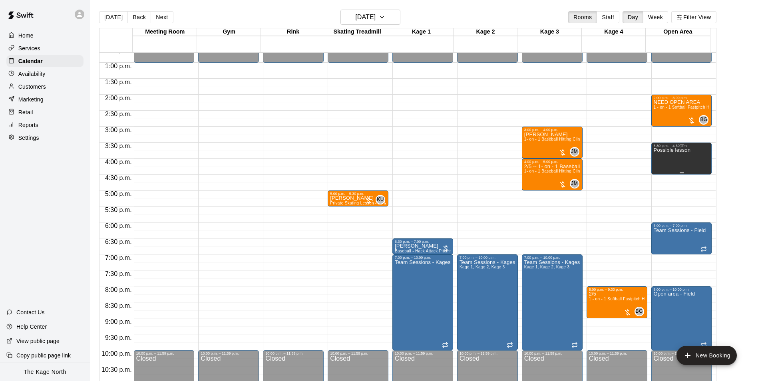
click at [664, 163] on div "Possible lesson" at bounding box center [672, 338] width 37 height 381
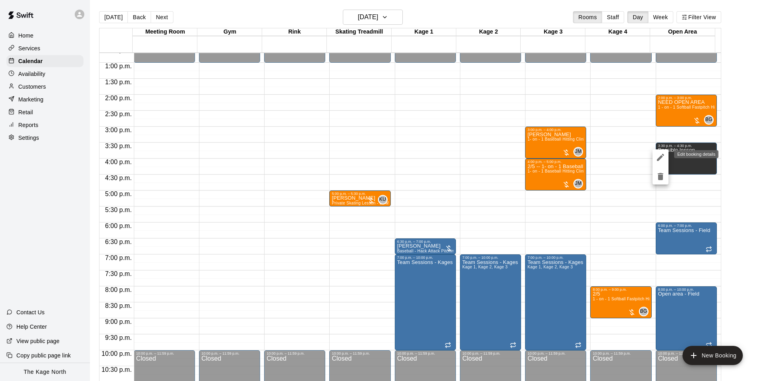
click at [658, 158] on icon "edit" at bounding box center [661, 158] width 10 height 10
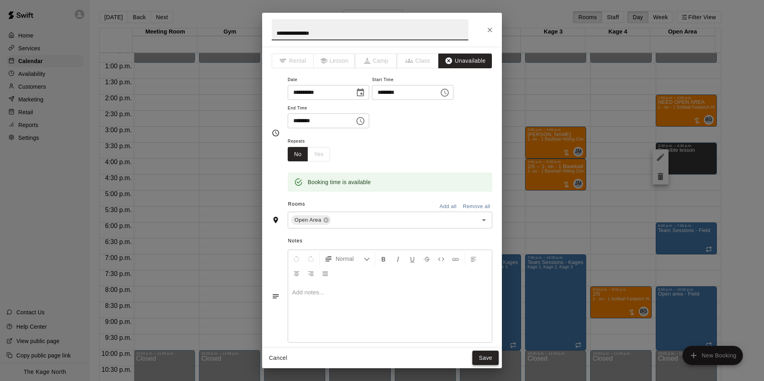
click at [483, 357] on button "Save" at bounding box center [485, 358] width 26 height 15
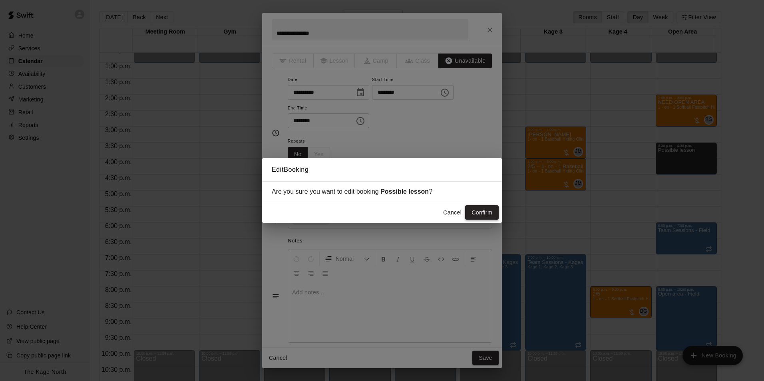
click at [475, 213] on button "Confirm" at bounding box center [482, 212] width 34 height 15
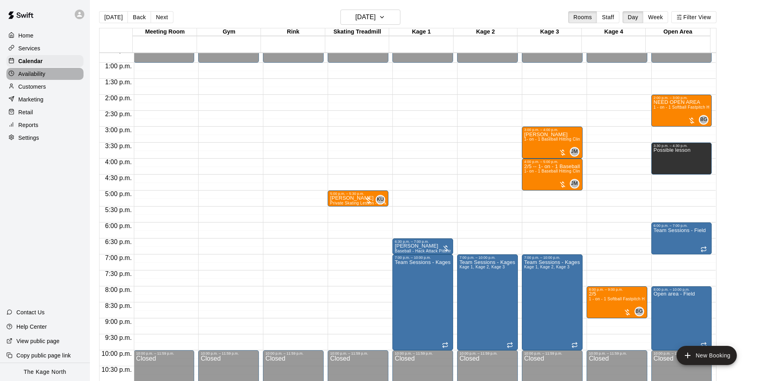
click at [56, 77] on div "Availability" at bounding box center [44, 74] width 77 height 12
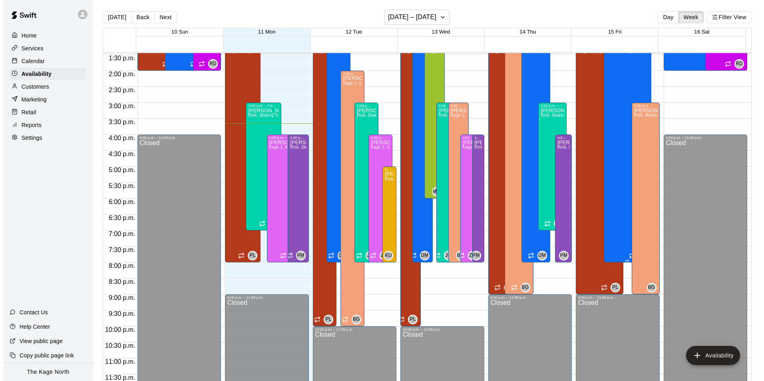
scroll to position [390, 0]
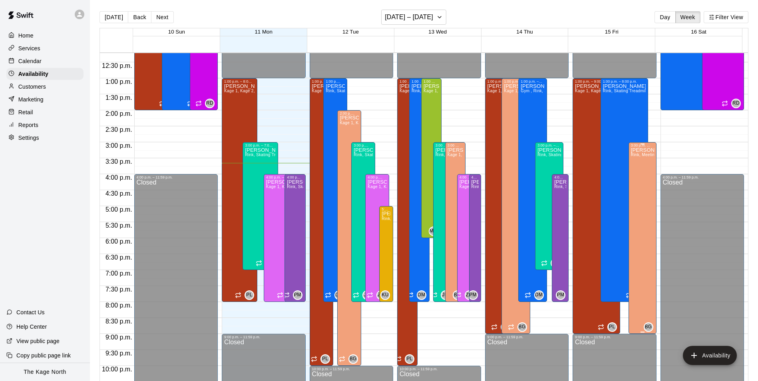
click at [635, 287] on div "[PERSON_NAME] Rink, Meeting Room, Gym , [GEOGRAPHIC_DATA] , [GEOGRAPHIC_DATA], …" at bounding box center [642, 337] width 23 height 381
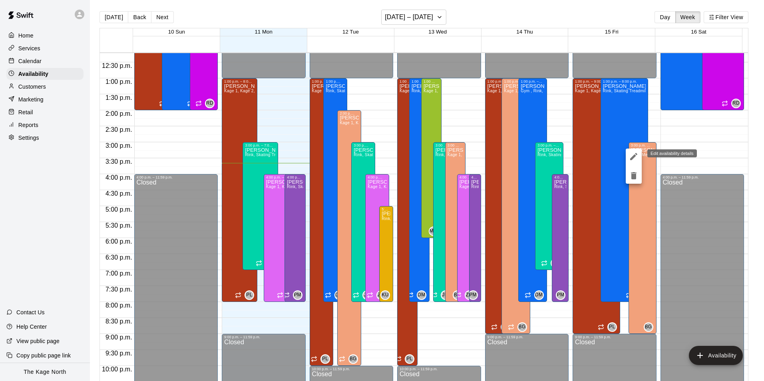
click at [634, 157] on icon "edit" at bounding box center [633, 156] width 7 height 7
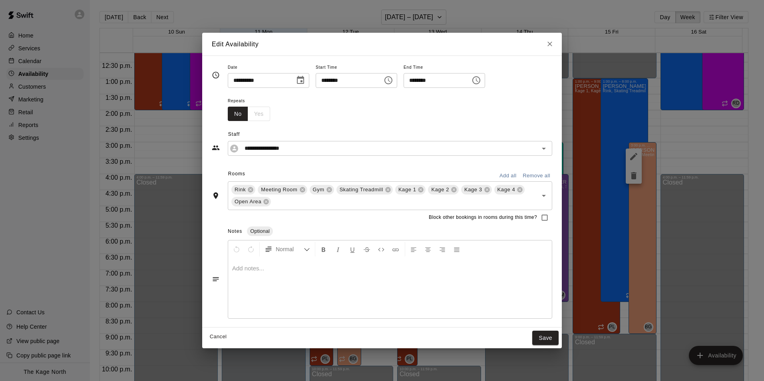
click at [481, 83] on icon "Choose time, selected time is 9:00 PM" at bounding box center [476, 80] width 10 height 10
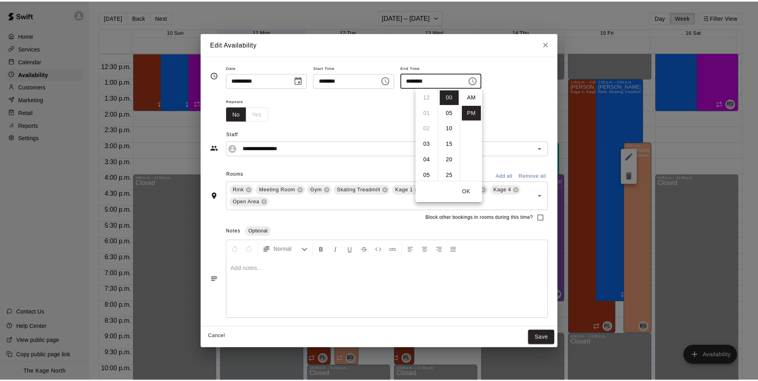
scroll to position [14, 0]
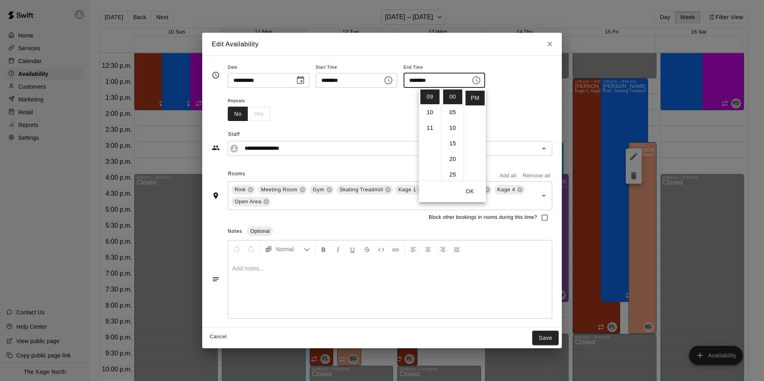
click at [519, 104] on div "Repeats No Yes" at bounding box center [390, 108] width 324 height 25
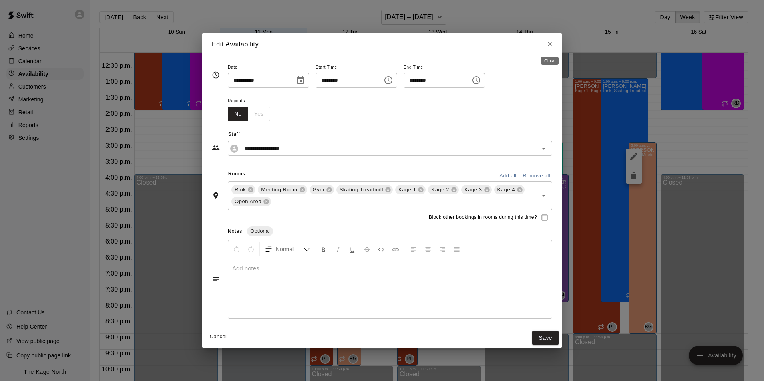
click at [553, 42] on icon "Close" at bounding box center [550, 44] width 8 height 8
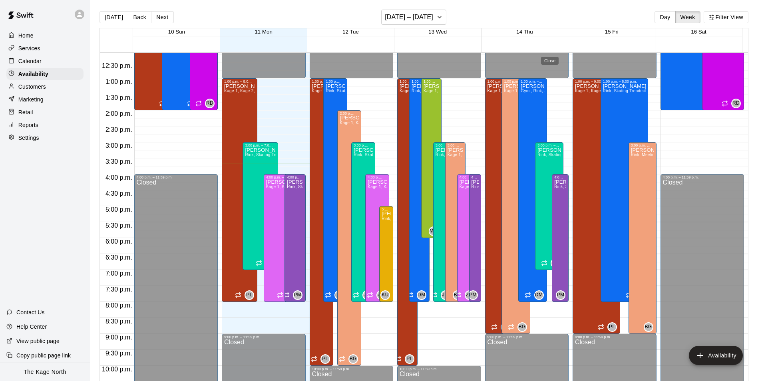
type input "**********"
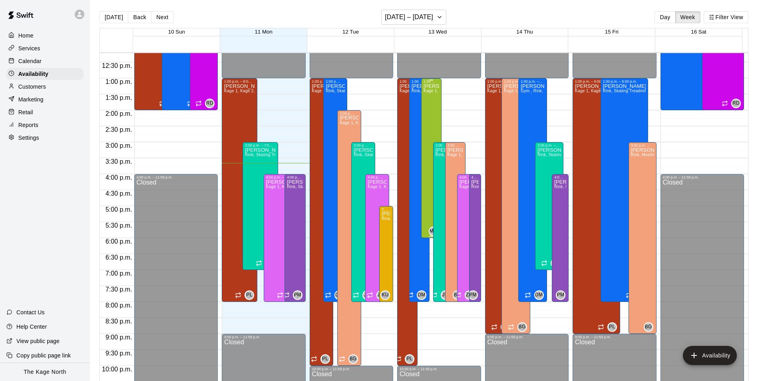
click at [428, 123] on div "[PERSON_NAME] Kage 1, Kage 2, Kage 3, Kage 4, Open Area" at bounding box center [431, 273] width 16 height 381
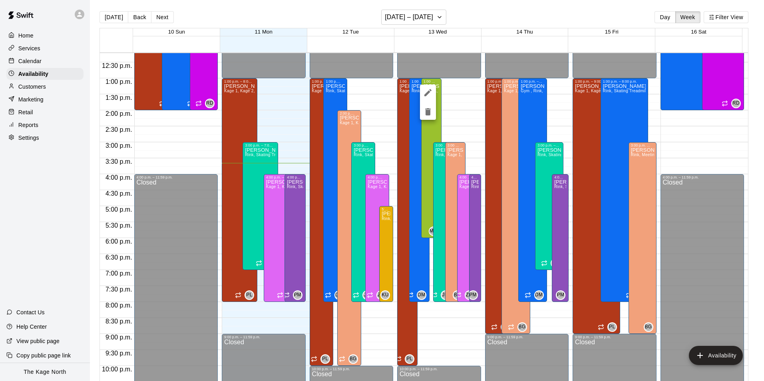
click at [428, 95] on icon "edit" at bounding box center [428, 93] width 10 height 10
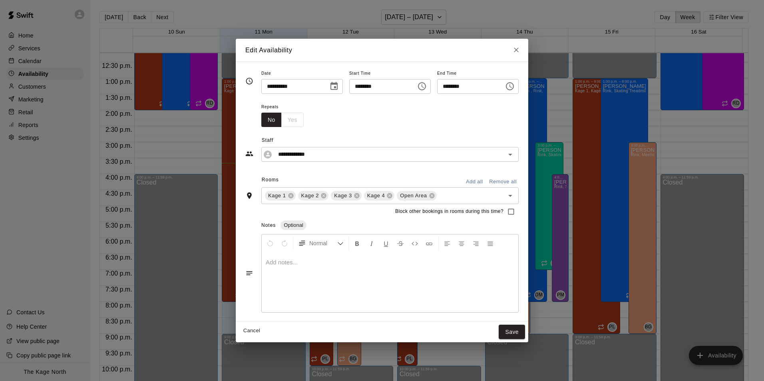
click at [281, 121] on div "No Yes" at bounding box center [282, 120] width 42 height 15
click at [520, 50] on icon "Close" at bounding box center [516, 50] width 8 height 8
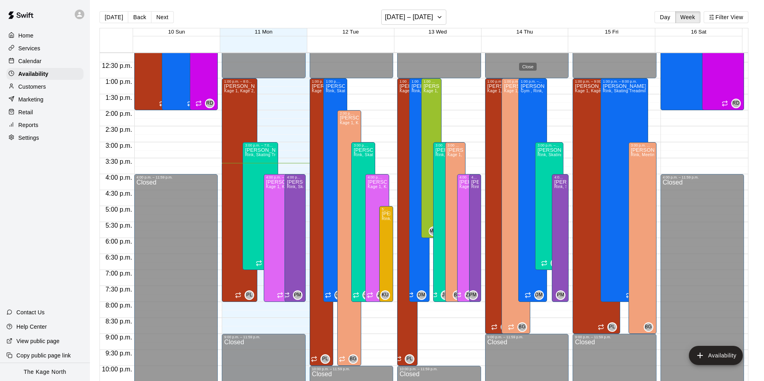
type input "**********"
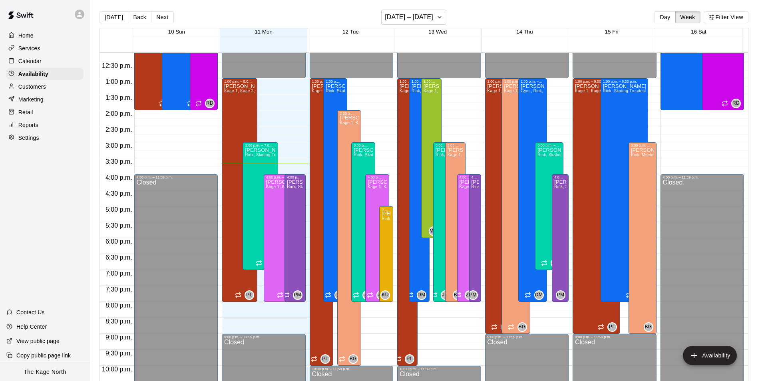
click at [47, 64] on div "Calendar" at bounding box center [44, 61] width 77 height 12
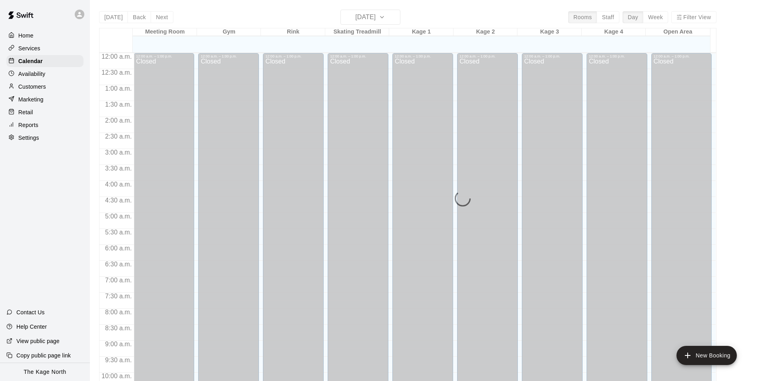
scroll to position [406, 0]
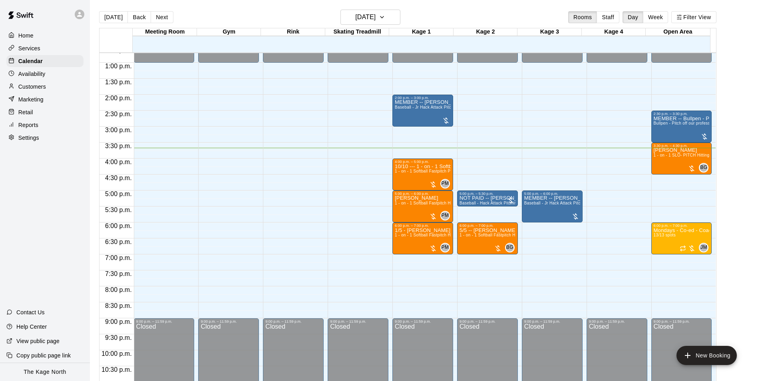
click at [43, 75] on p "Availability" at bounding box center [31, 74] width 27 height 8
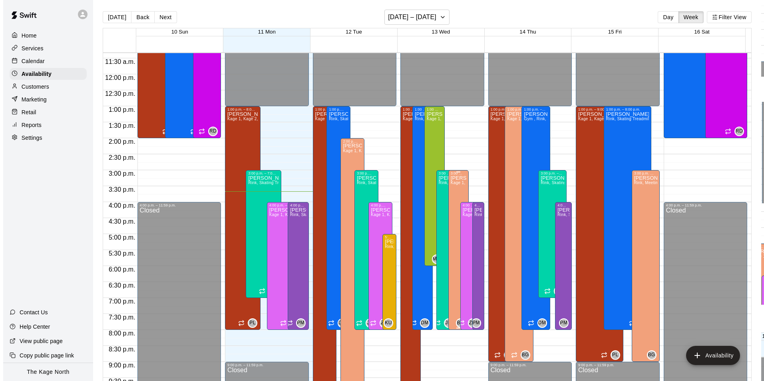
scroll to position [350, 0]
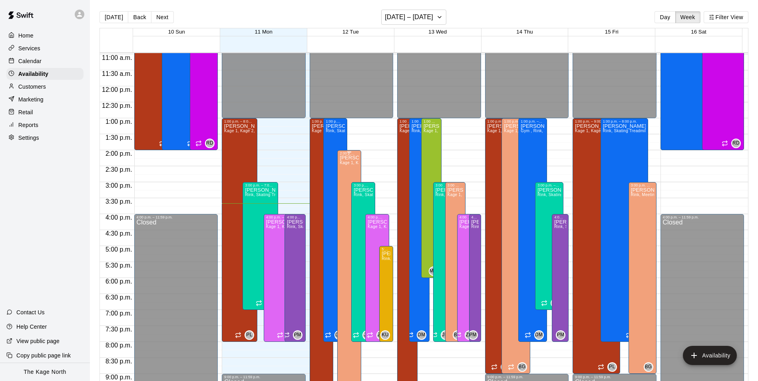
click at [340, 174] on div "[PERSON_NAME] Kage 1, Kage 2, Kage 3, Kage 4, Open Area, Gym" at bounding box center [349, 345] width 19 height 381
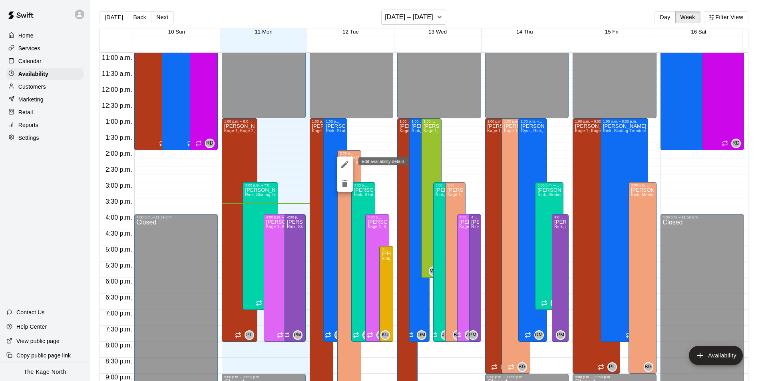
click at [344, 166] on icon "edit" at bounding box center [344, 164] width 7 height 7
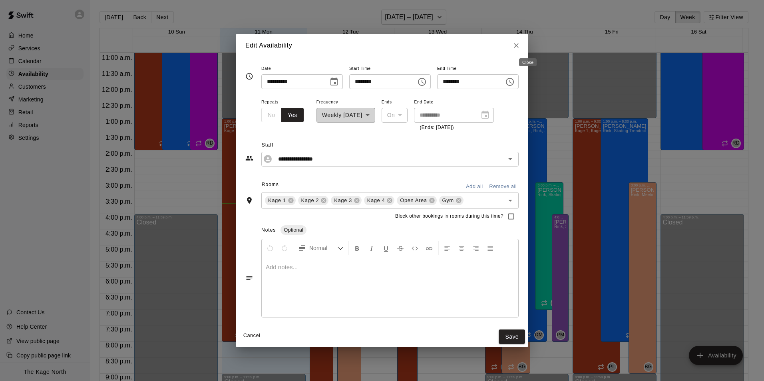
click at [519, 45] on icon "Close" at bounding box center [516, 45] width 5 height 5
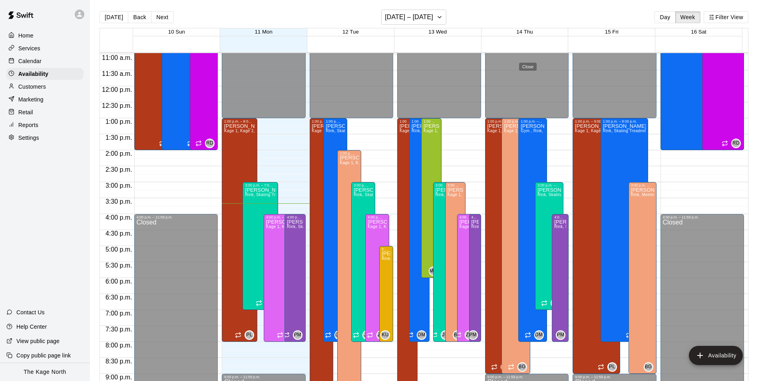
type input "**********"
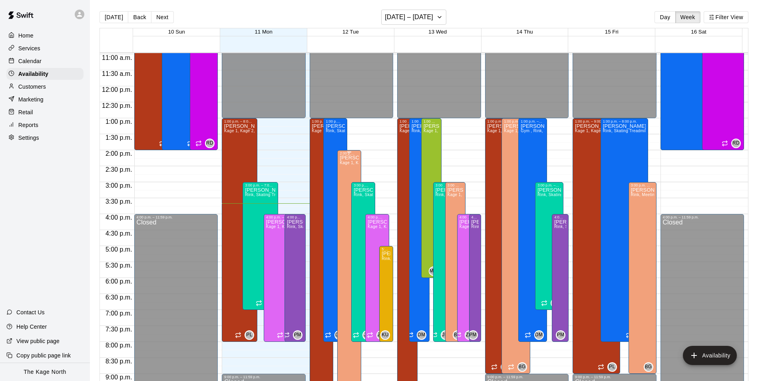
click at [343, 173] on div "[PERSON_NAME] Kage 1, Kage 2, Kage 3, Kage 4, Open Area, Gym" at bounding box center [349, 345] width 19 height 381
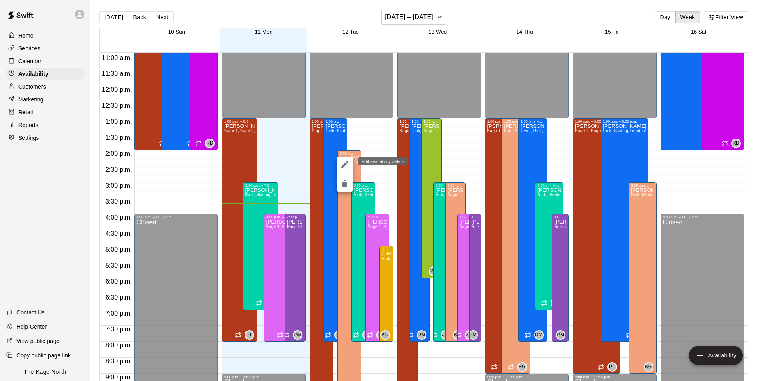
click at [344, 167] on icon "edit" at bounding box center [345, 165] width 10 height 10
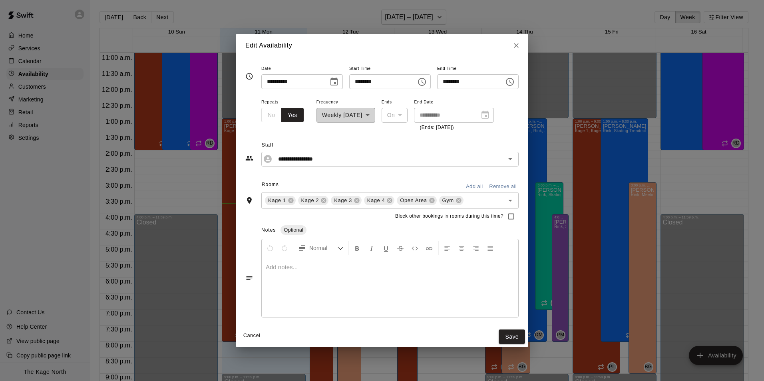
click at [427, 82] on icon "Choose time, selected time is 2:00 PM" at bounding box center [422, 82] width 10 height 10
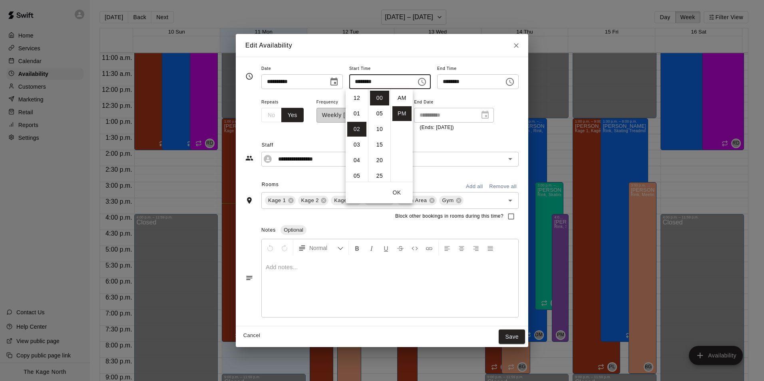
scroll to position [14, 0]
click at [355, 115] on li "03" at bounding box center [356, 113] width 19 height 15
click at [379, 116] on li "30" at bounding box center [379, 111] width 19 height 15
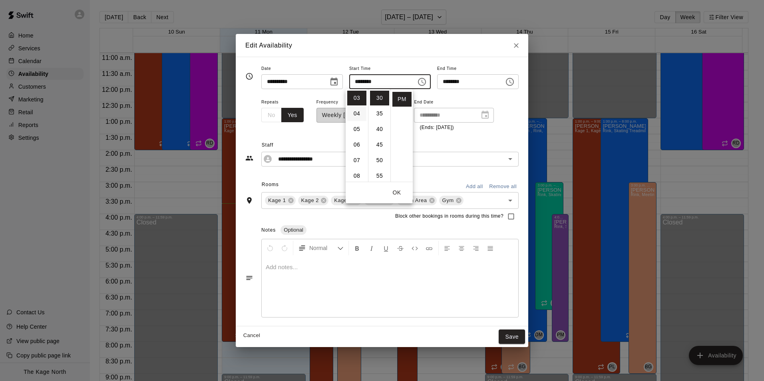
click at [356, 112] on li "04" at bounding box center [356, 113] width 19 height 15
type input "********"
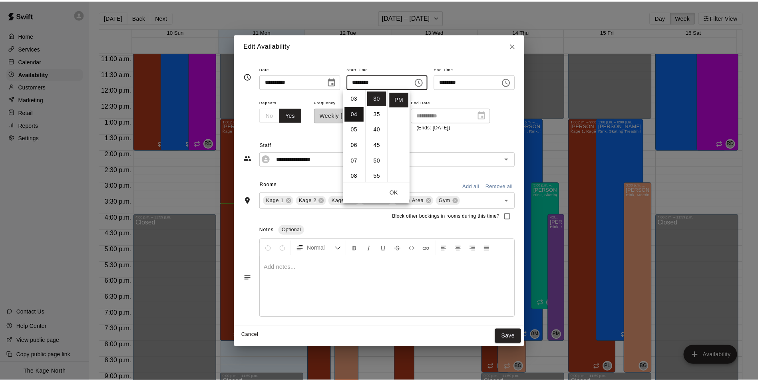
scroll to position [62, 0]
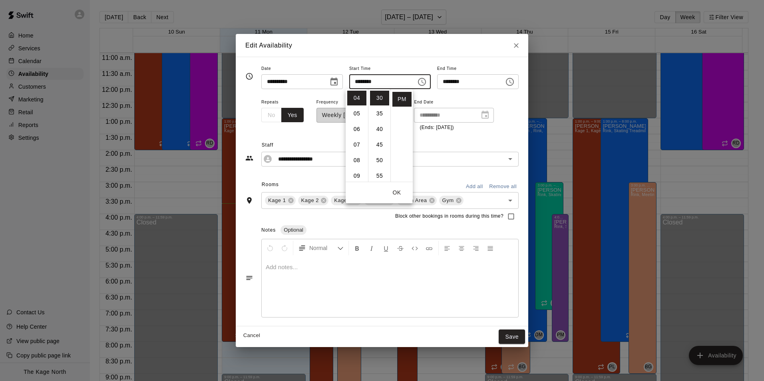
click at [399, 194] on button "OK" at bounding box center [397, 192] width 26 height 15
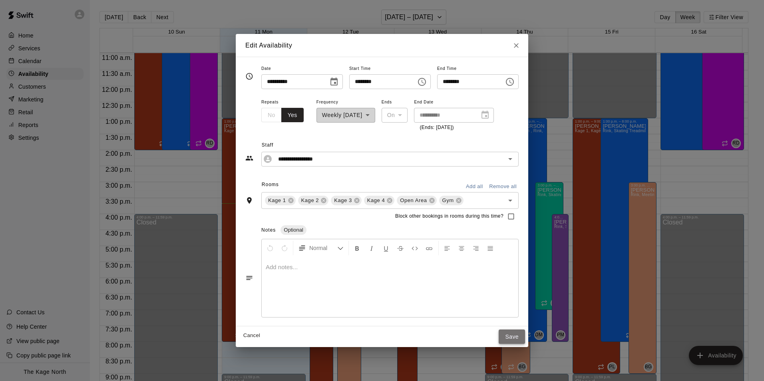
click at [524, 336] on button "Save" at bounding box center [512, 337] width 26 height 15
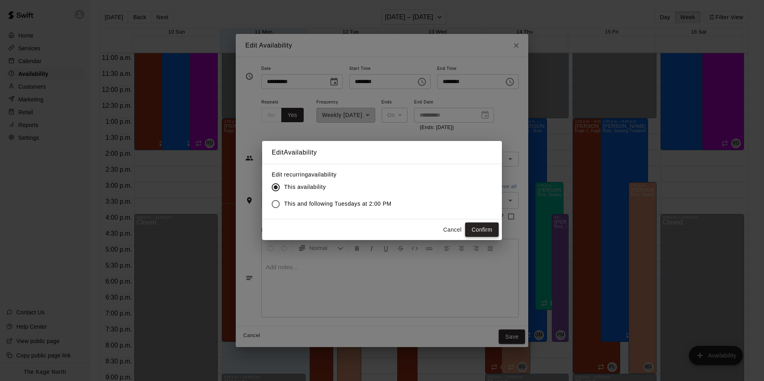
click at [480, 231] on button "Confirm" at bounding box center [482, 230] width 34 height 15
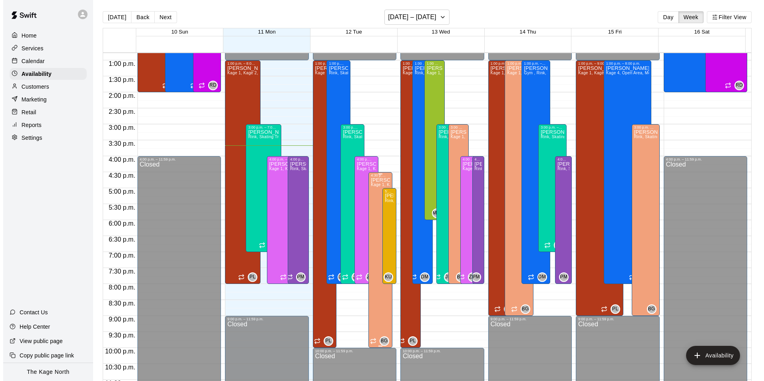
scroll to position [390, 0]
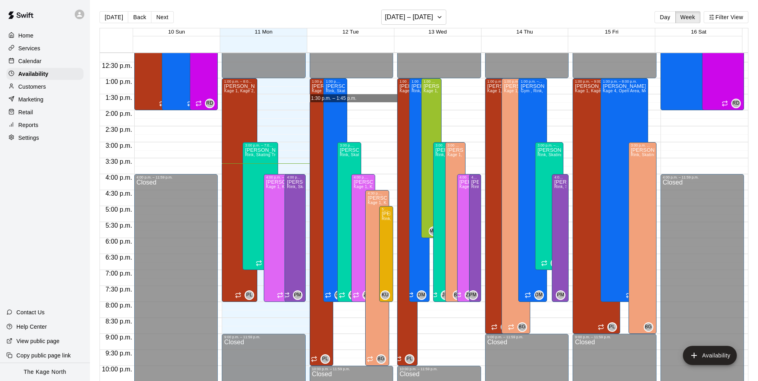
drag, startPoint x: 362, startPoint y: 95, endPoint x: 364, endPoint y: 101, distance: 5.3
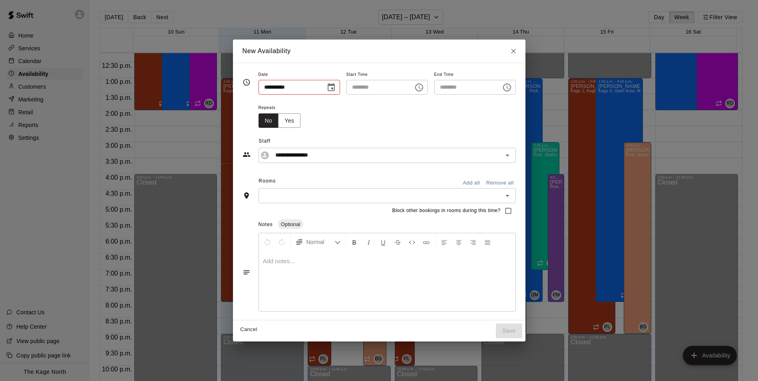
type input "**********"
type input "********"
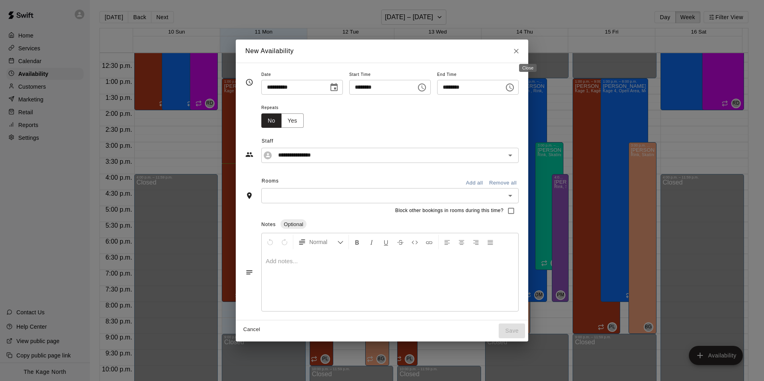
click at [519, 51] on icon "Close" at bounding box center [516, 51] width 5 height 5
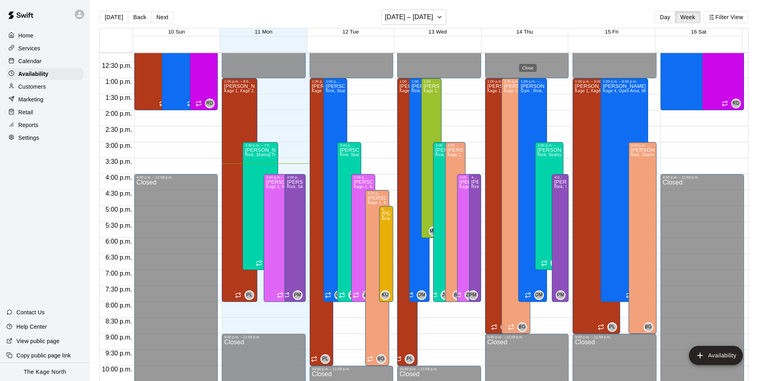
type input "**********"
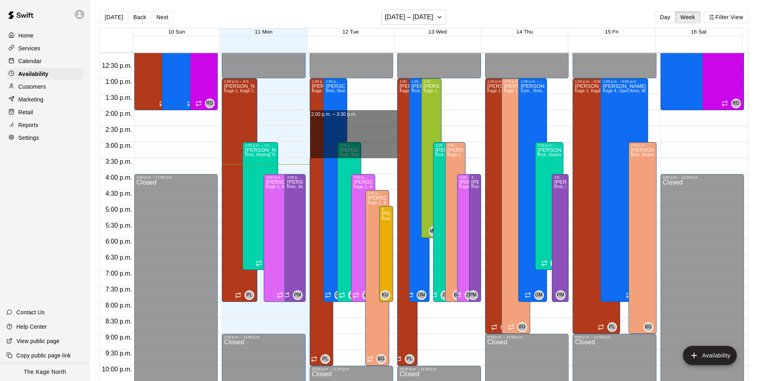
drag, startPoint x: 366, startPoint y: 112, endPoint x: 372, endPoint y: 153, distance: 41.6
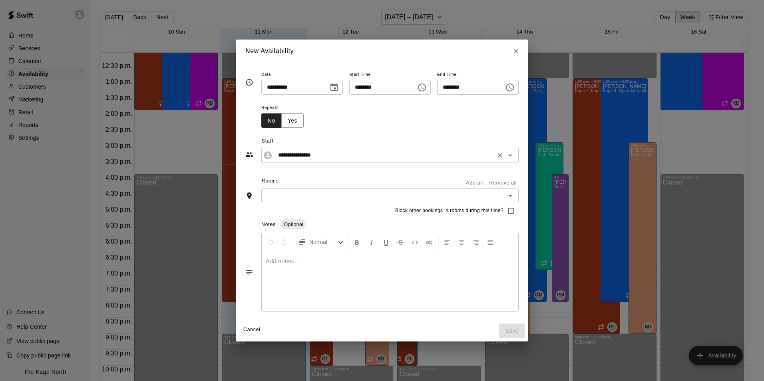
click at [515, 158] on icon "Open" at bounding box center [510, 156] width 10 height 10
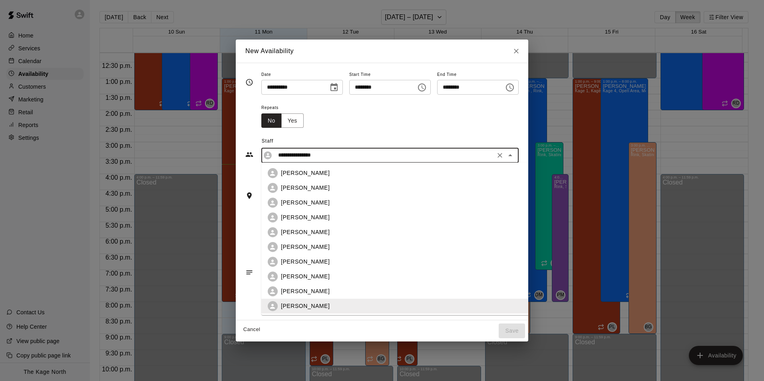
click at [308, 203] on p "[PERSON_NAME]" at bounding box center [305, 203] width 49 height 8
type input "**********"
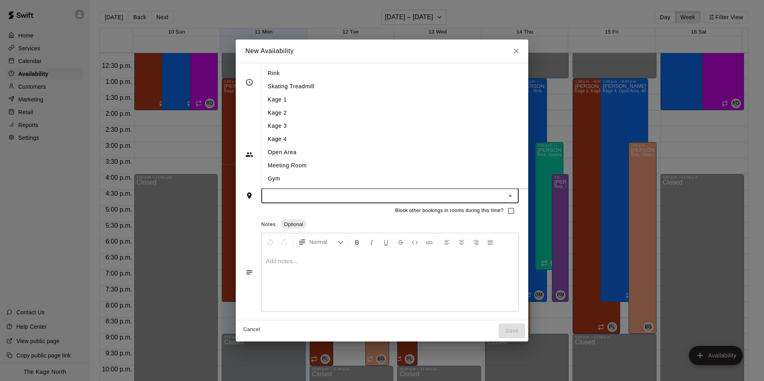
click at [460, 199] on input "text" at bounding box center [383, 196] width 239 height 10
click at [382, 221] on div "Notes Optional" at bounding box center [389, 225] width 257 height 13
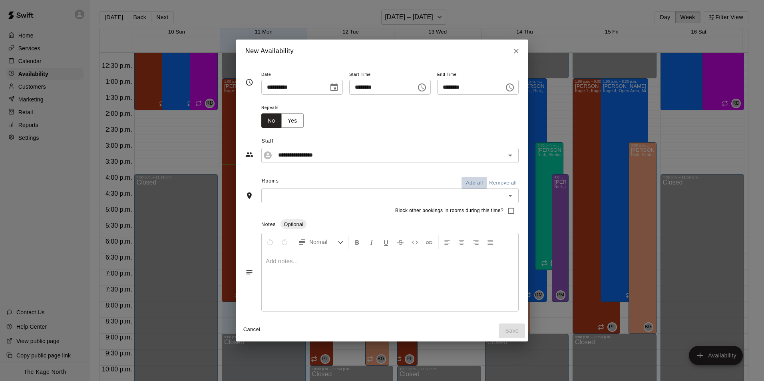
click at [484, 181] on button "Add all" at bounding box center [474, 183] width 26 height 12
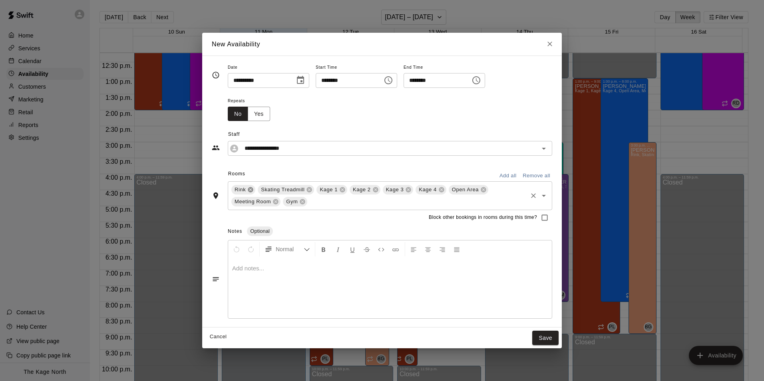
click at [250, 191] on icon at bounding box center [250, 189] width 5 height 5
click at [280, 191] on icon at bounding box center [283, 190] width 6 height 6
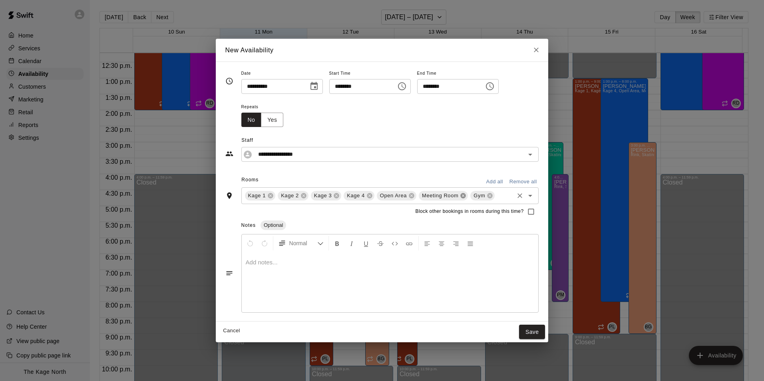
click at [463, 196] on icon at bounding box center [463, 195] width 5 height 5
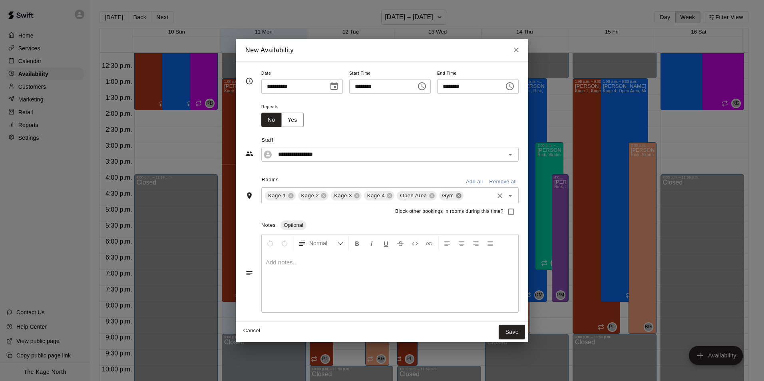
click at [456, 195] on icon at bounding box center [458, 195] width 5 height 5
click at [525, 330] on button "Save" at bounding box center [512, 332] width 26 height 15
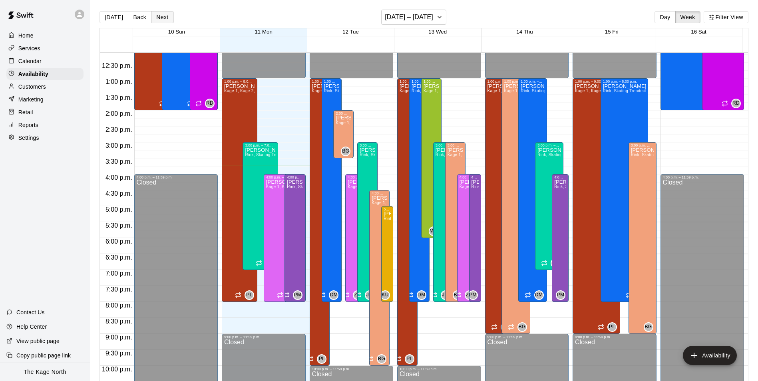
click at [164, 18] on button "Next" at bounding box center [162, 17] width 22 height 12
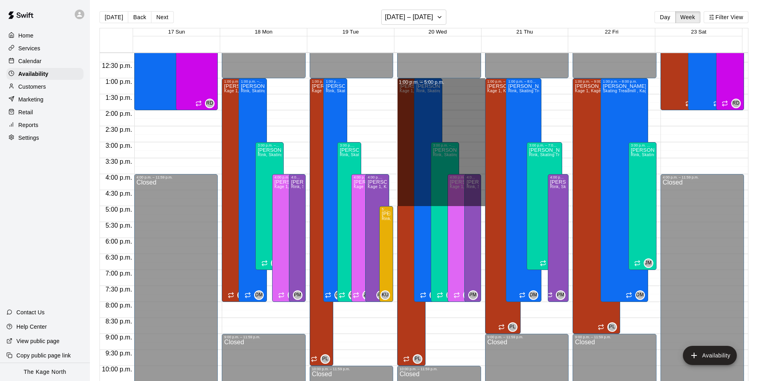
drag, startPoint x: 457, startPoint y: 81, endPoint x: 459, endPoint y: 205, distance: 123.5
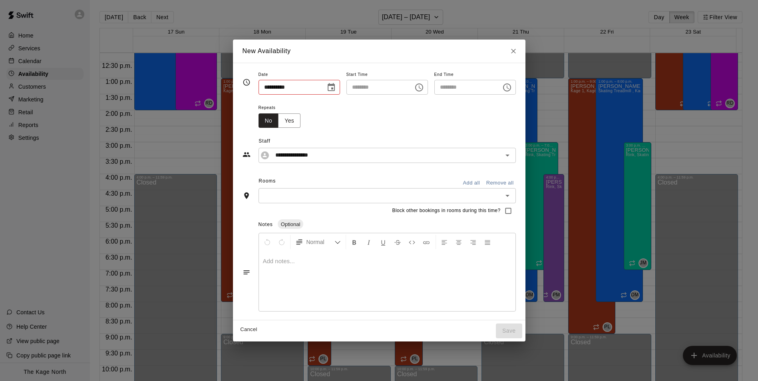
type input "**********"
type input "********"
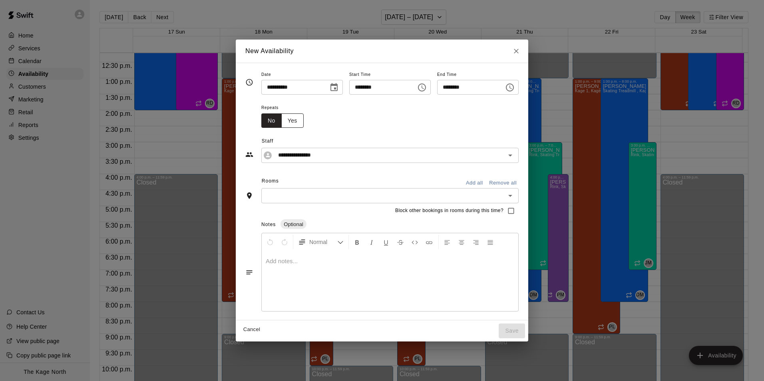
click at [281, 122] on button "Yes" at bounding box center [292, 120] width 22 height 15
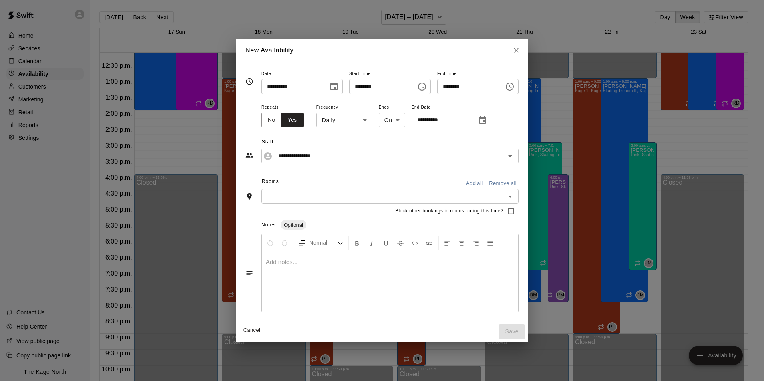
click at [355, 123] on body "Home Services Calendar Availability Customers Marketing Retail Reports Settings…" at bounding box center [382, 197] width 764 height 394
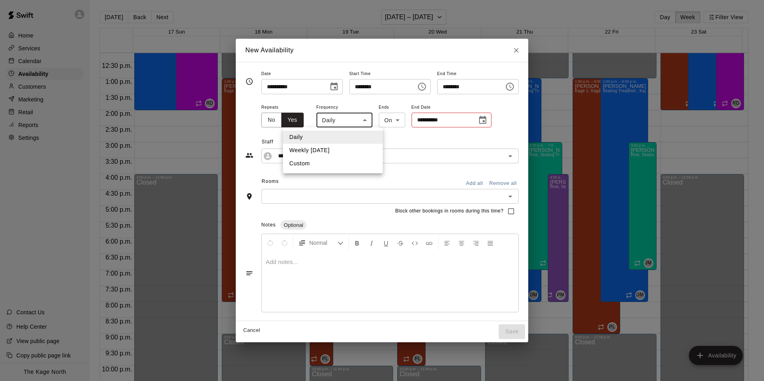
click at [343, 148] on li "Weekly [DATE]" at bounding box center [333, 150] width 100 height 13
type input "******"
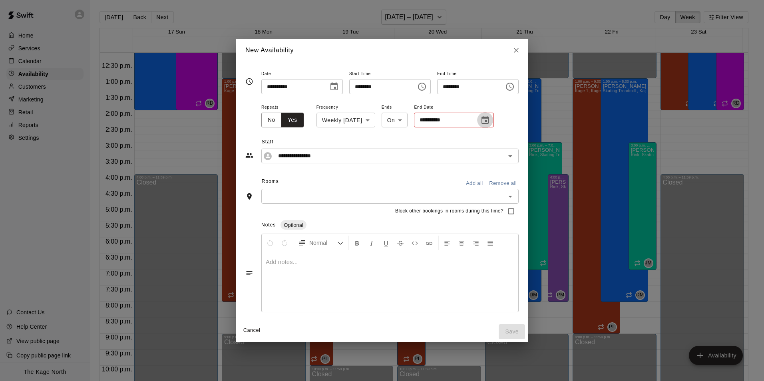
click at [490, 120] on icon "Choose date" at bounding box center [485, 120] width 10 height 10
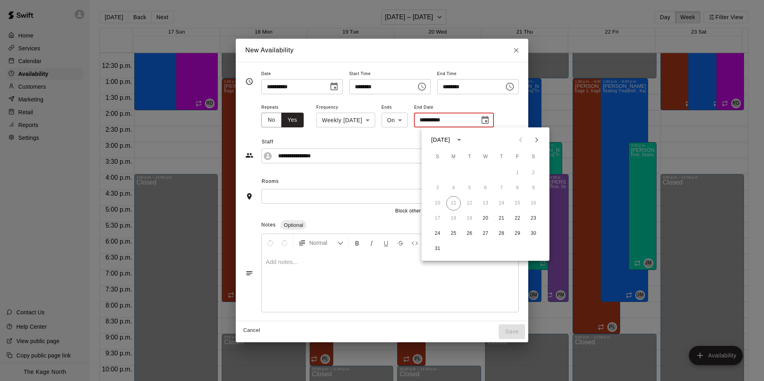
click at [535, 138] on icon "Next month" at bounding box center [536, 139] width 3 height 5
click at [488, 220] on button "24" at bounding box center [485, 218] width 14 height 14
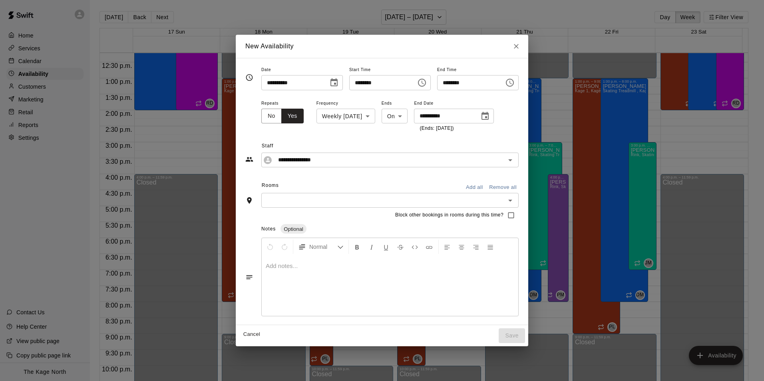
type input "**********"
click at [515, 164] on icon "Open" at bounding box center [510, 160] width 10 height 10
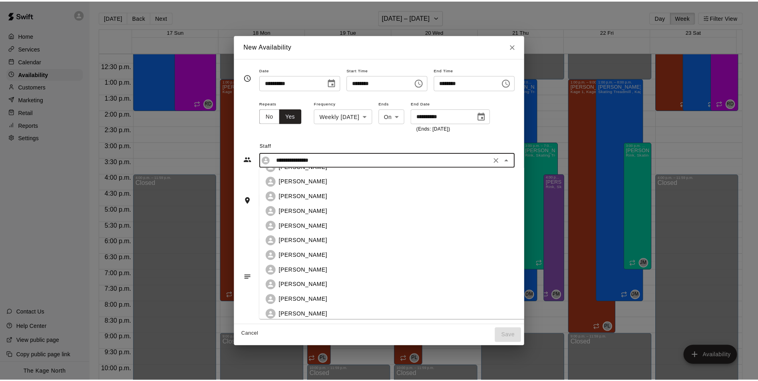
scroll to position [160, 0]
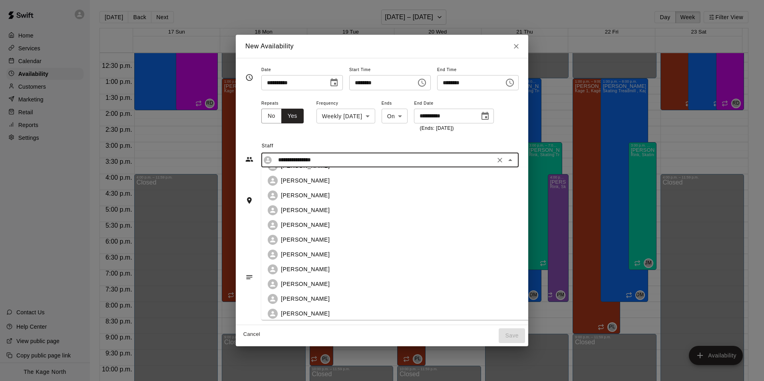
click at [308, 256] on div "[PERSON_NAME]" at bounding box center [408, 254] width 254 height 8
type input "**********"
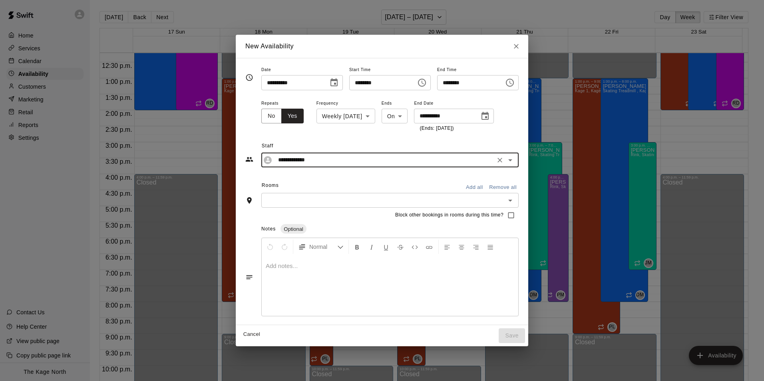
click at [487, 187] on button "Add all" at bounding box center [474, 187] width 26 height 12
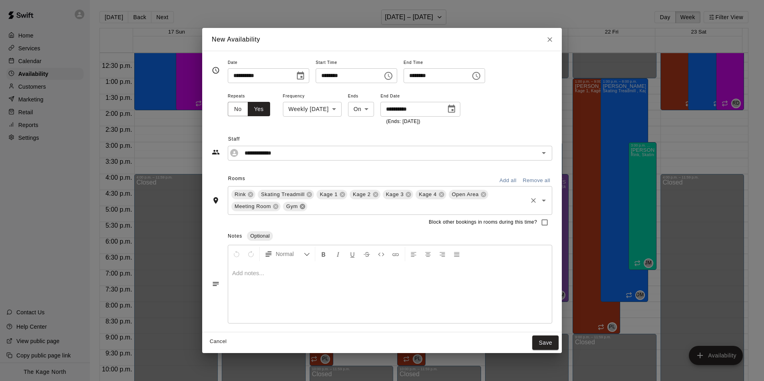
click at [302, 205] on icon at bounding box center [302, 206] width 5 height 5
click at [276, 207] on icon at bounding box center [275, 206] width 5 height 5
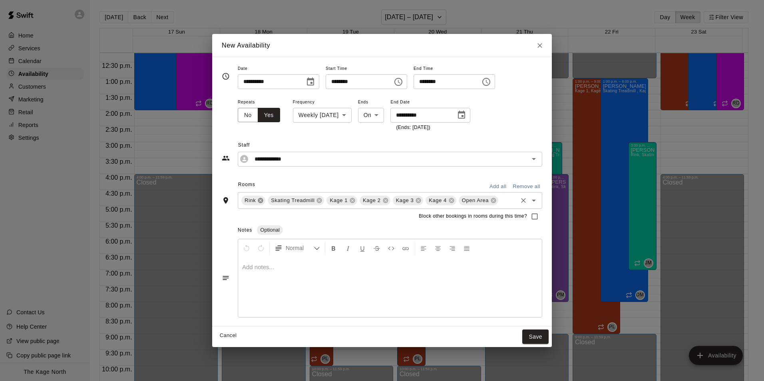
click at [263, 202] on icon at bounding box center [260, 200] width 5 height 5
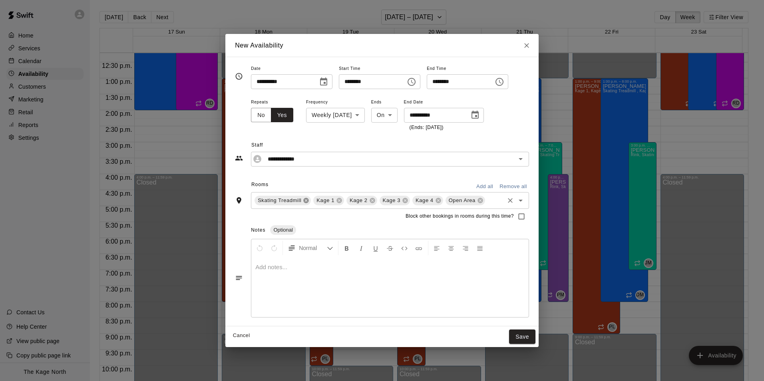
click at [305, 201] on icon at bounding box center [306, 200] width 6 height 6
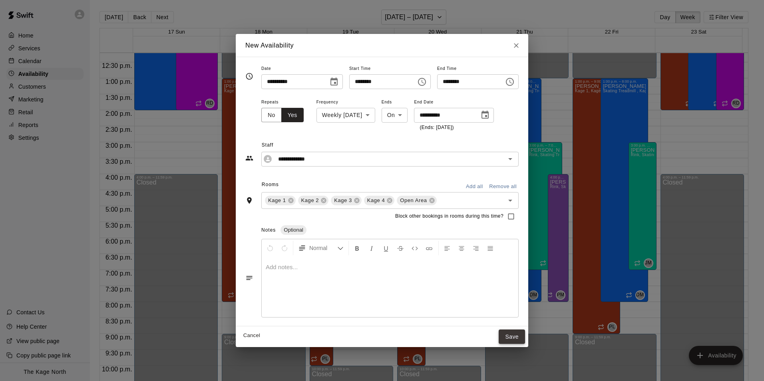
click at [525, 337] on button "Save" at bounding box center [512, 337] width 26 height 15
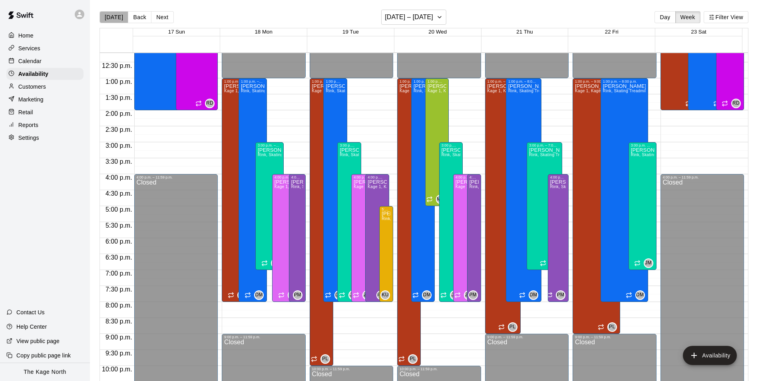
drag, startPoint x: 120, startPoint y: 18, endPoint x: 74, endPoint y: 44, distance: 53.2
click at [120, 18] on button "[DATE]" at bounding box center [113, 17] width 29 height 12
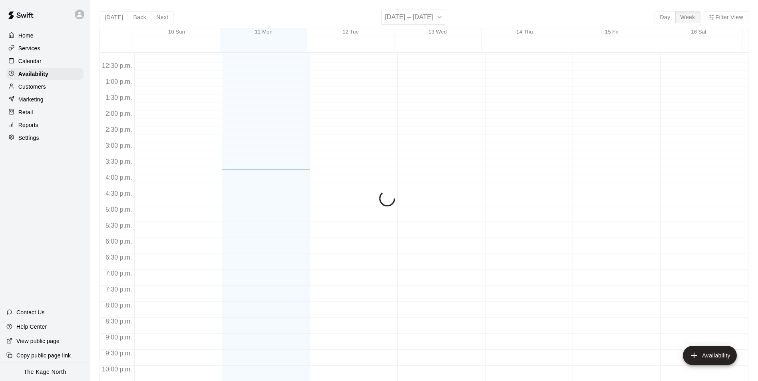
click at [44, 62] on div "Calendar" at bounding box center [44, 61] width 77 height 12
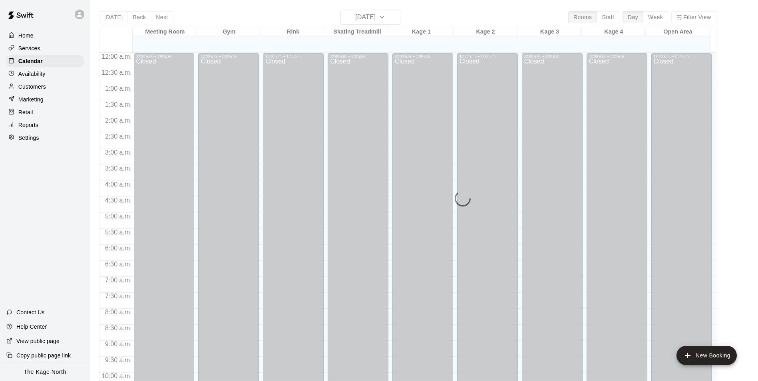
scroll to position [406, 0]
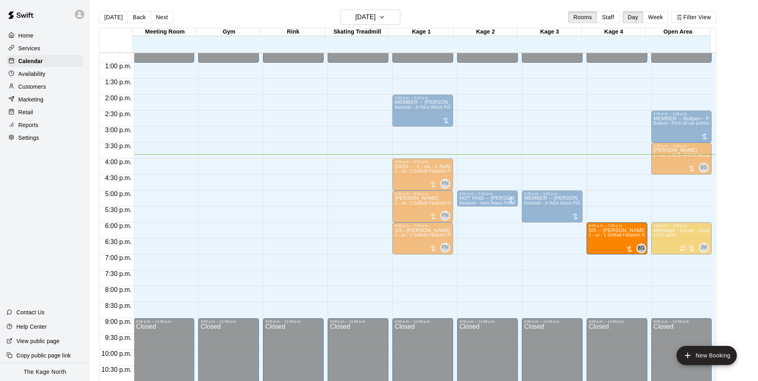
drag, startPoint x: 472, startPoint y: 244, endPoint x: 612, endPoint y: 247, distance: 139.8
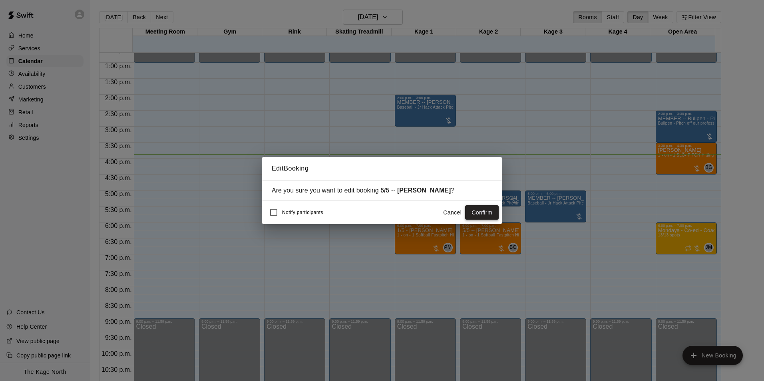
click at [481, 211] on button "Confirm" at bounding box center [482, 212] width 34 height 15
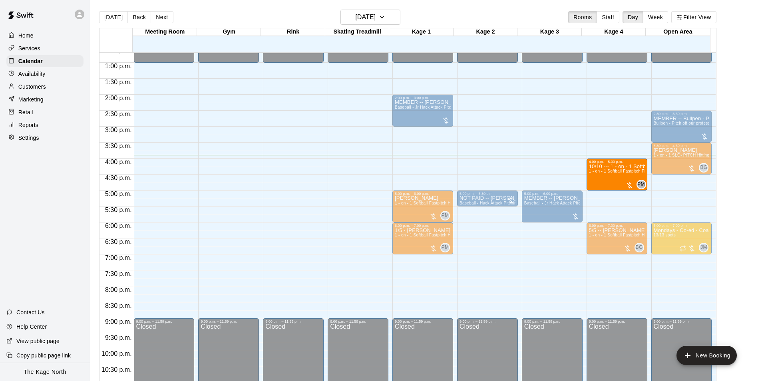
drag, startPoint x: 414, startPoint y: 179, endPoint x: 608, endPoint y: 186, distance: 194.3
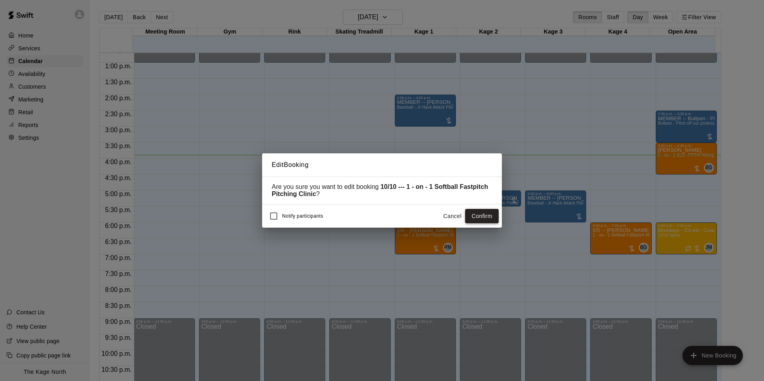
click at [480, 219] on button "Confirm" at bounding box center [482, 216] width 34 height 15
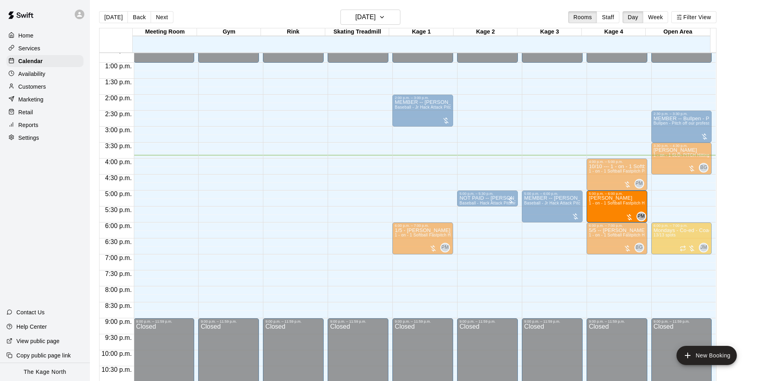
drag, startPoint x: 415, startPoint y: 214, endPoint x: 605, endPoint y: 217, distance: 190.2
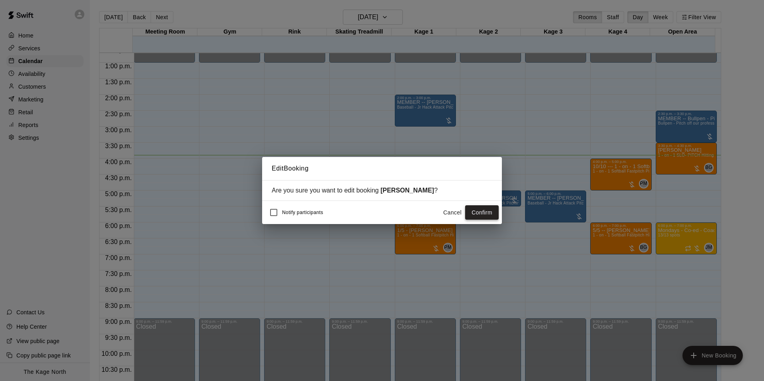
click at [479, 211] on button "Confirm" at bounding box center [482, 212] width 34 height 15
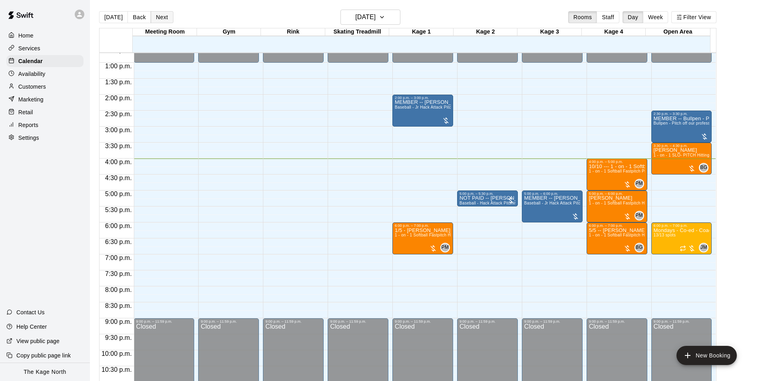
click at [164, 17] on button "Next" at bounding box center [162, 17] width 22 height 12
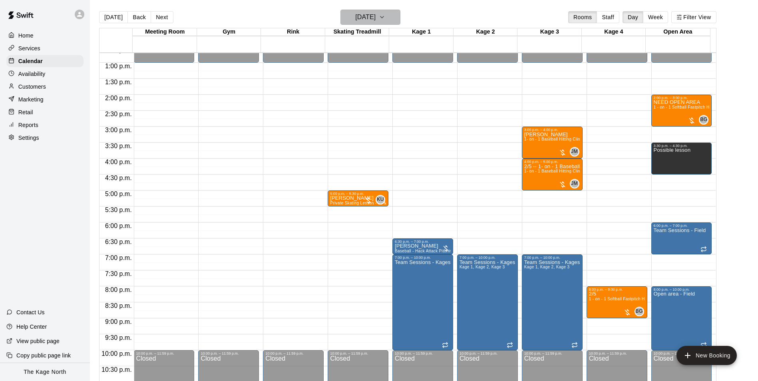
click at [390, 16] on button "[DATE]" at bounding box center [370, 17] width 60 height 15
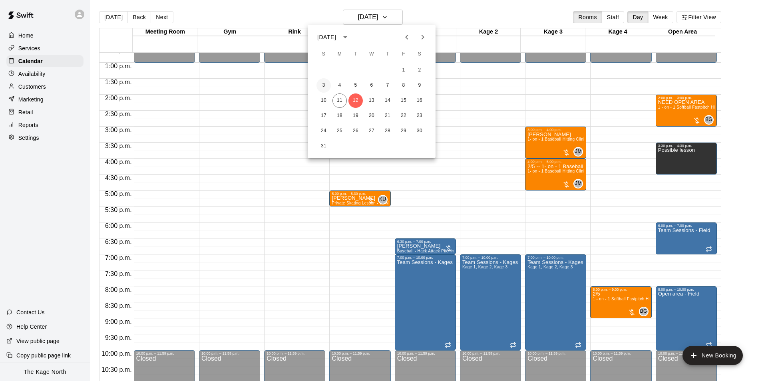
click at [322, 84] on button "3" at bounding box center [323, 85] width 14 height 14
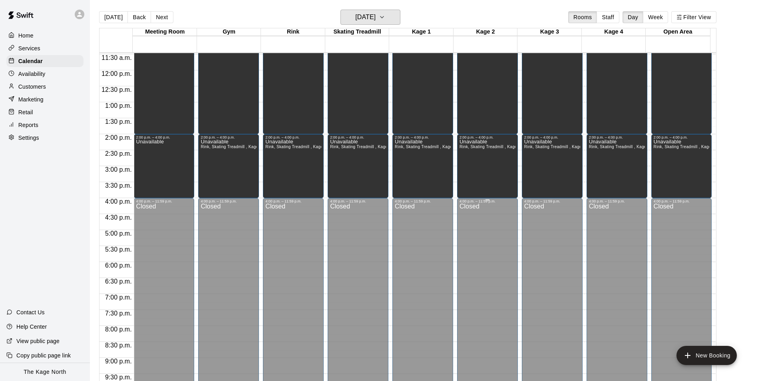
scroll to position [246, 0]
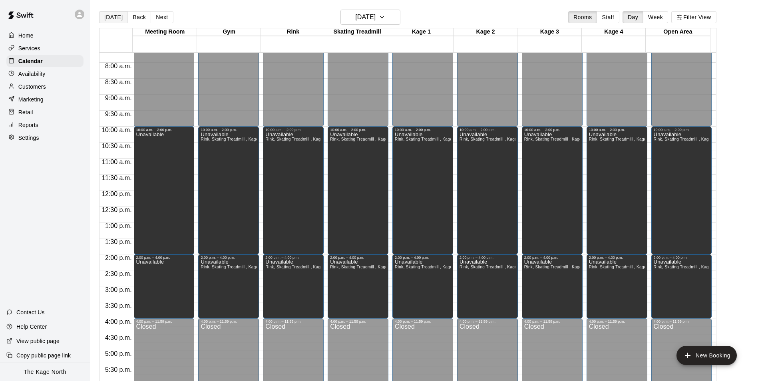
click at [112, 20] on button "[DATE]" at bounding box center [113, 17] width 29 height 12
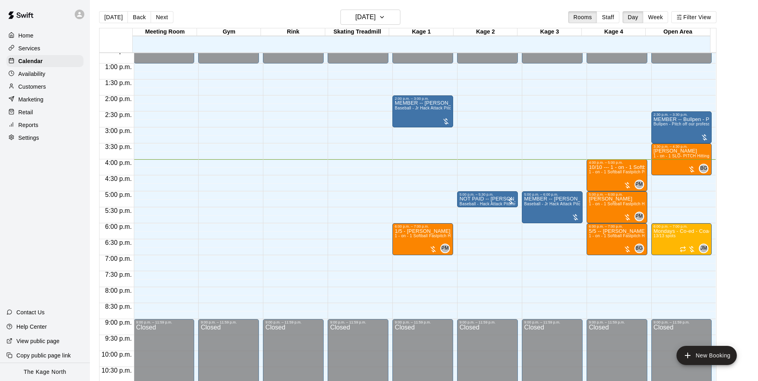
scroll to position [406, 0]
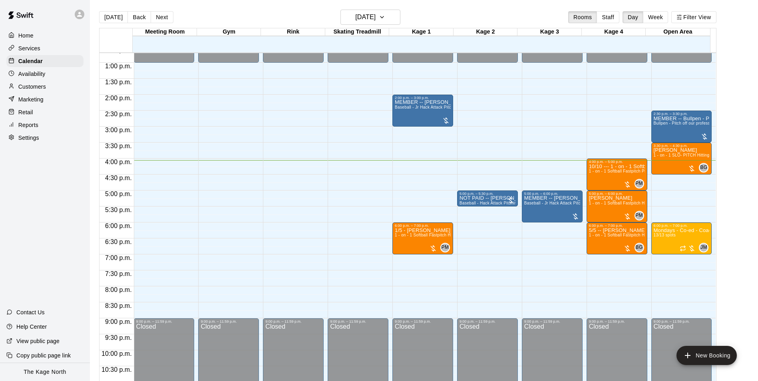
click at [39, 75] on p "Availability" at bounding box center [31, 74] width 27 height 8
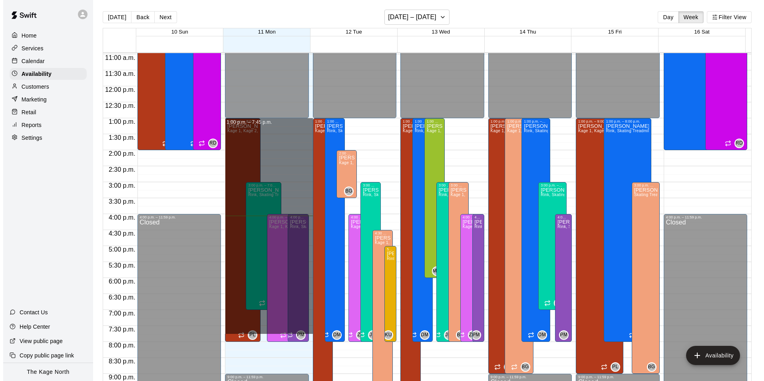
scroll to position [390, 0]
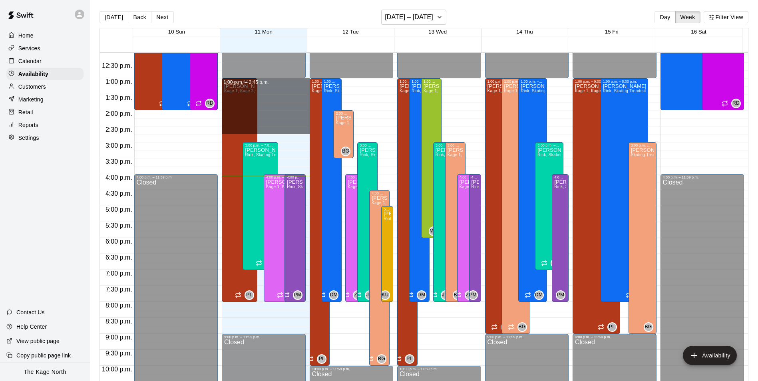
drag, startPoint x: 298, startPoint y: 120, endPoint x: 272, endPoint y: 127, distance: 27.3
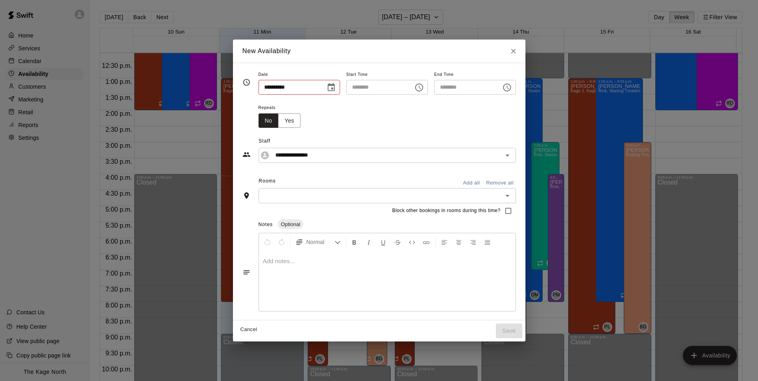
type input "**********"
type input "********"
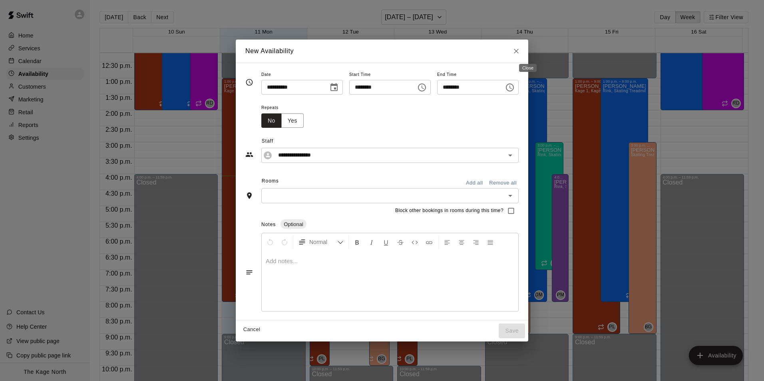
click at [520, 50] on icon "Close" at bounding box center [516, 51] width 8 height 8
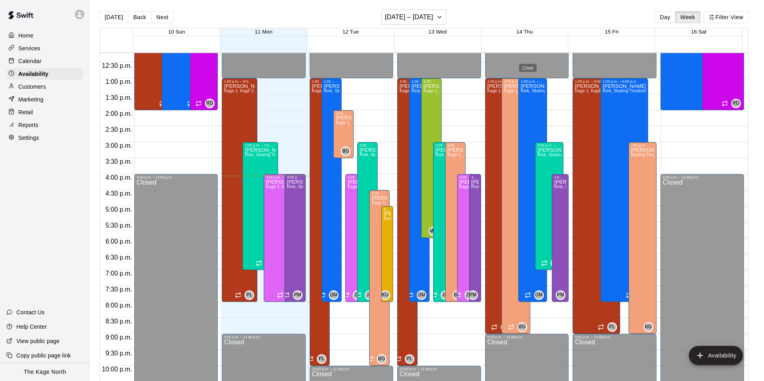
type input "**********"
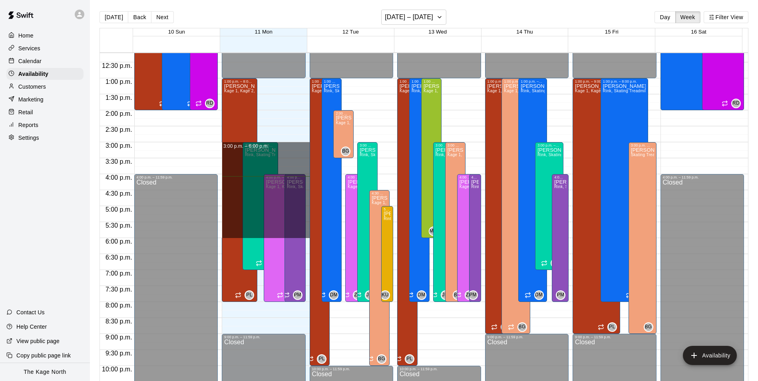
drag, startPoint x: 303, startPoint y: 144, endPoint x: 305, endPoint y: 232, distance: 87.9
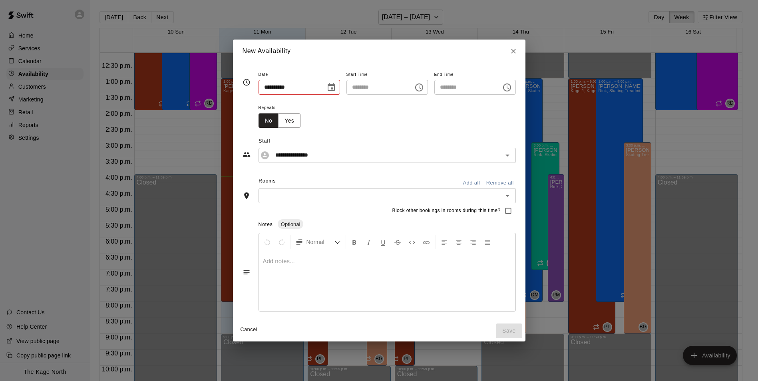
type input "**********"
type input "********"
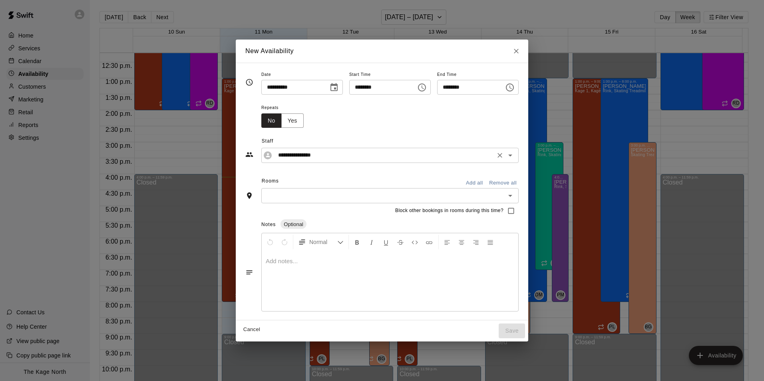
click at [483, 156] on input "**********" at bounding box center [384, 155] width 218 height 10
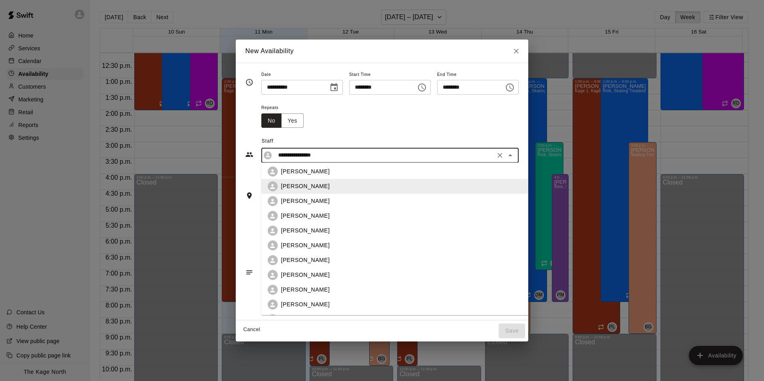
scroll to position [160, 0]
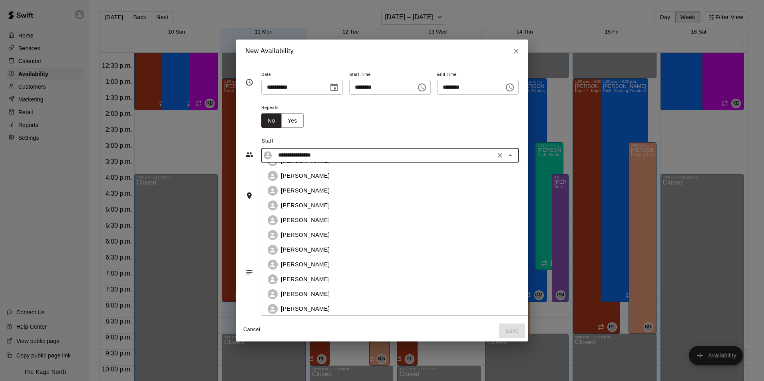
click at [308, 249] on p "[PERSON_NAME]" at bounding box center [305, 250] width 49 height 8
type input "**********"
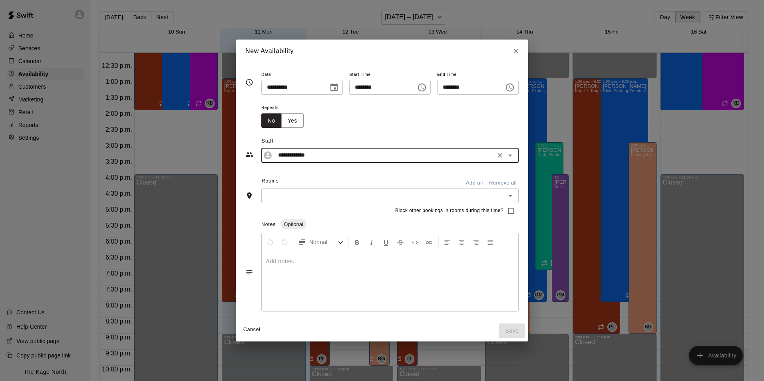
click at [484, 181] on button "Add all" at bounding box center [474, 183] width 26 height 12
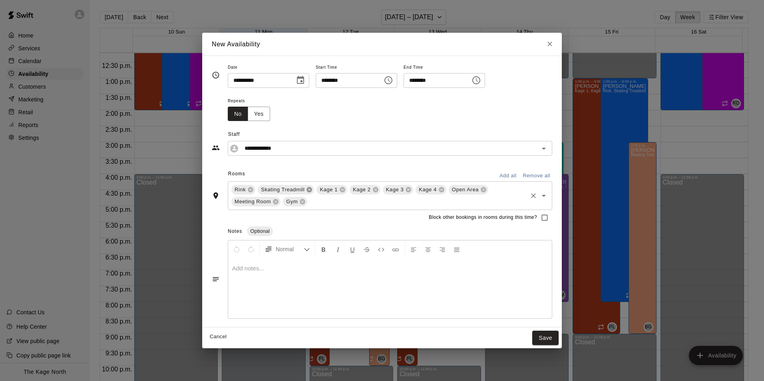
click at [308, 191] on icon at bounding box center [309, 190] width 6 height 6
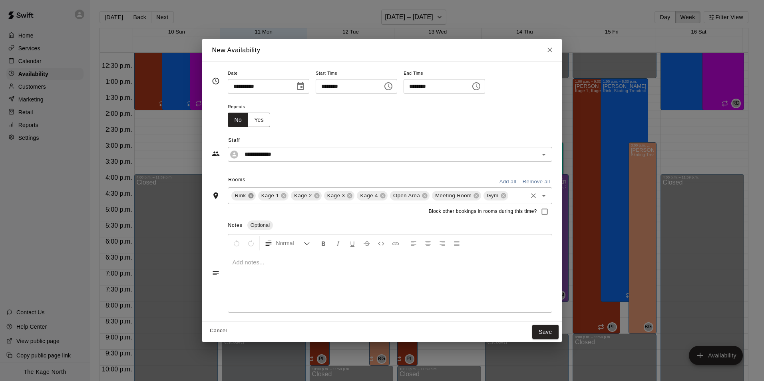
click at [252, 196] on icon at bounding box center [251, 196] width 6 height 6
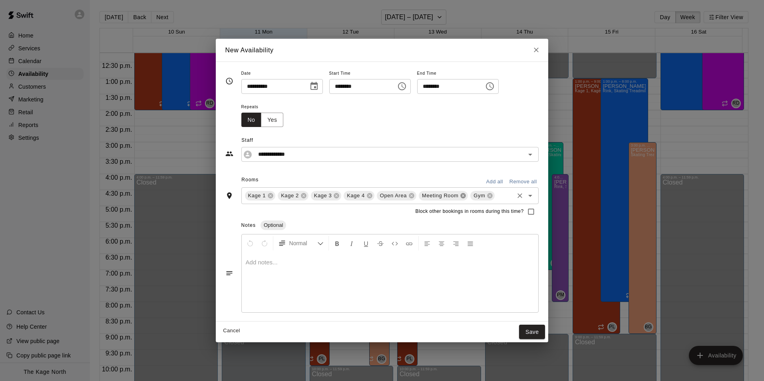
click at [462, 197] on icon at bounding box center [463, 195] width 5 height 5
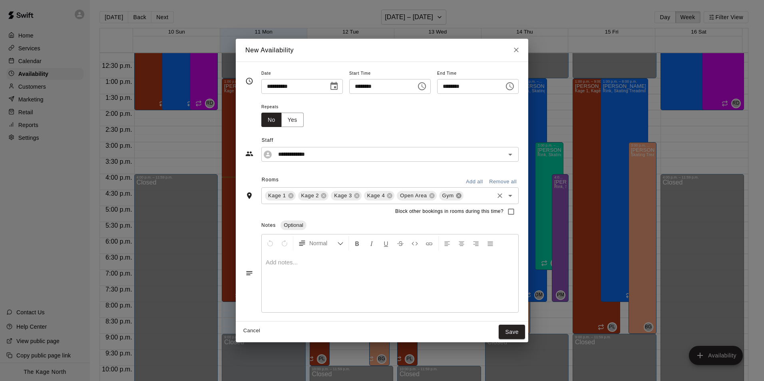
click at [456, 196] on icon at bounding box center [458, 195] width 5 height 5
click at [521, 332] on button "Save" at bounding box center [512, 332] width 26 height 15
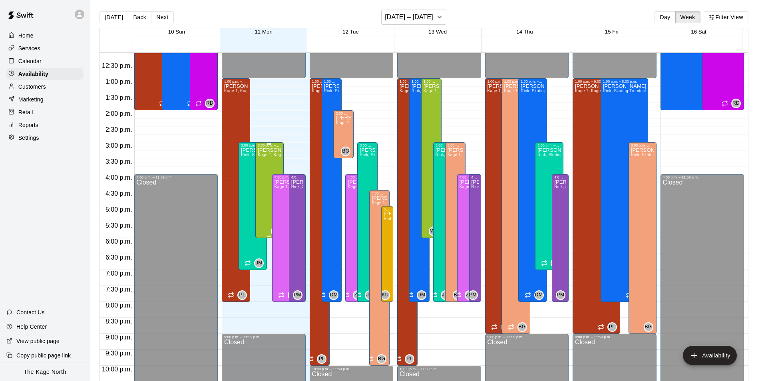
click at [262, 166] on div "[PERSON_NAME] Kage 1, Kage 2, Kage 3, Kage 4, Open Area" at bounding box center [270, 337] width 24 height 381
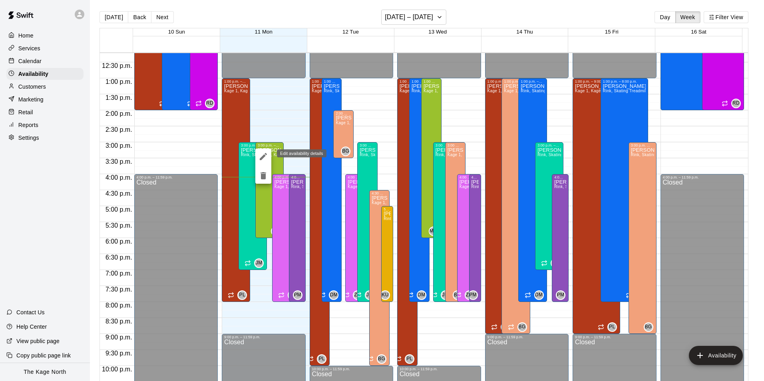
click at [263, 158] on icon "edit" at bounding box center [263, 156] width 7 height 7
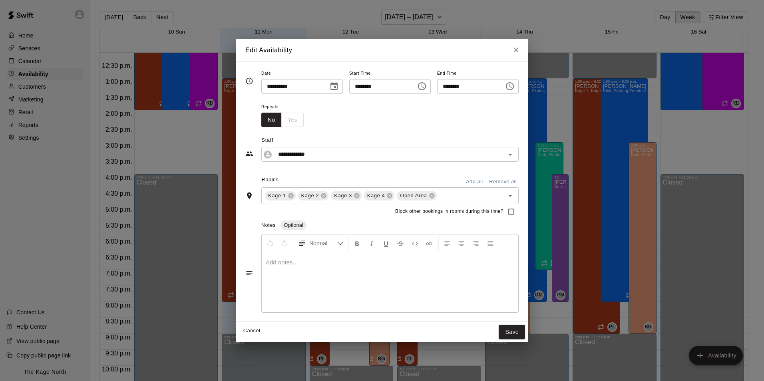
click at [330, 88] on icon "Choose date, selected date is Aug 11, 2025" at bounding box center [334, 86] width 10 height 10
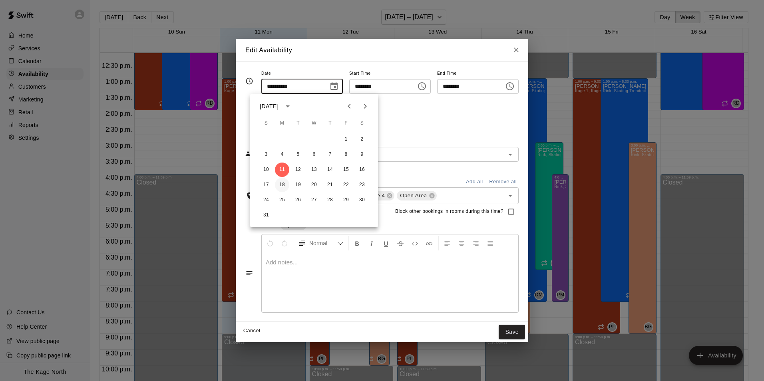
click at [283, 183] on button "18" at bounding box center [282, 185] width 14 height 14
type input "**********"
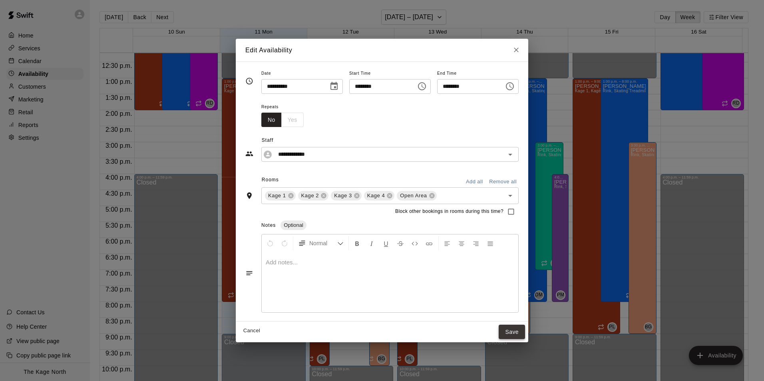
click at [521, 330] on button "Save" at bounding box center [512, 332] width 26 height 15
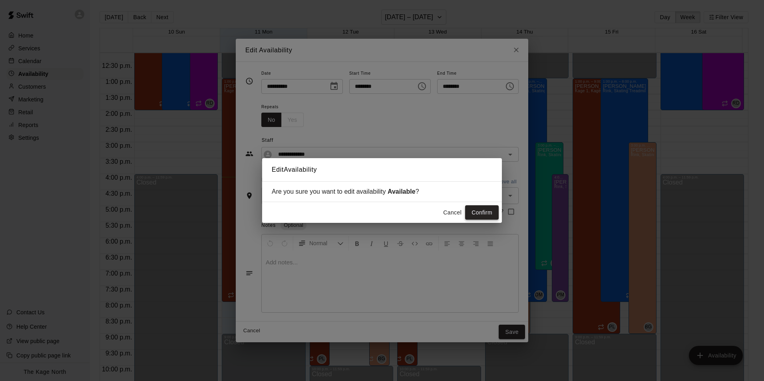
click at [483, 212] on button "Confirm" at bounding box center [482, 212] width 34 height 15
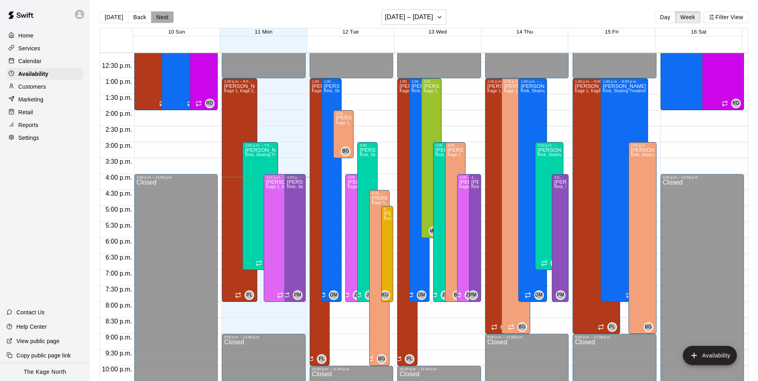
click at [164, 18] on button "Next" at bounding box center [162, 17] width 22 height 12
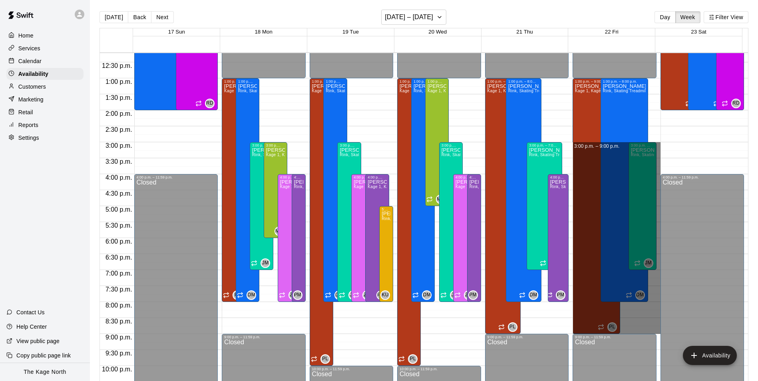
drag, startPoint x: 653, startPoint y: 145, endPoint x: 645, endPoint y: 334, distance: 188.3
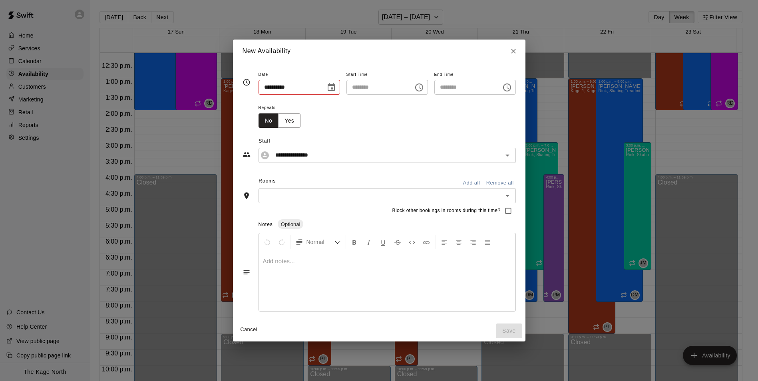
type input "**********"
type input "********"
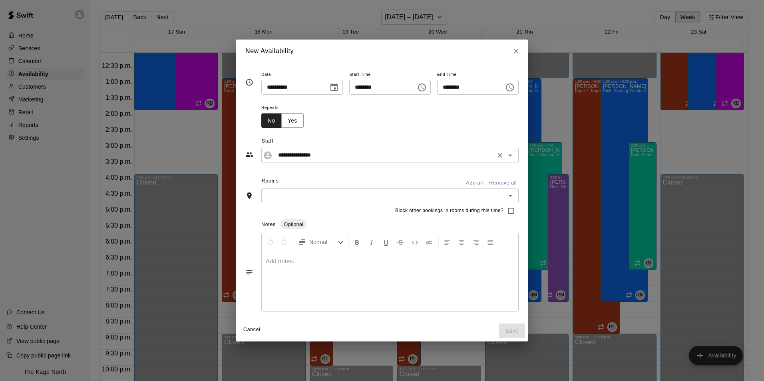
click at [515, 157] on icon "Open" at bounding box center [510, 156] width 10 height 10
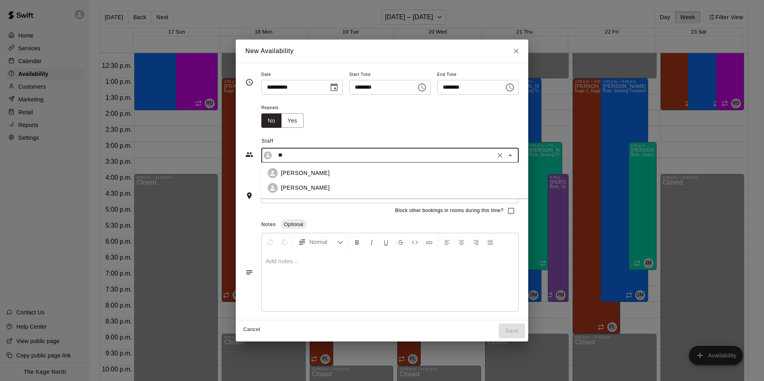
click at [305, 191] on p "[PERSON_NAME]" at bounding box center [305, 188] width 49 height 8
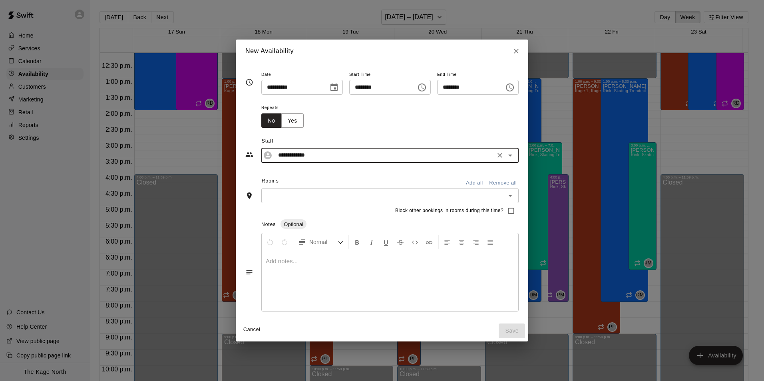
type input "**********"
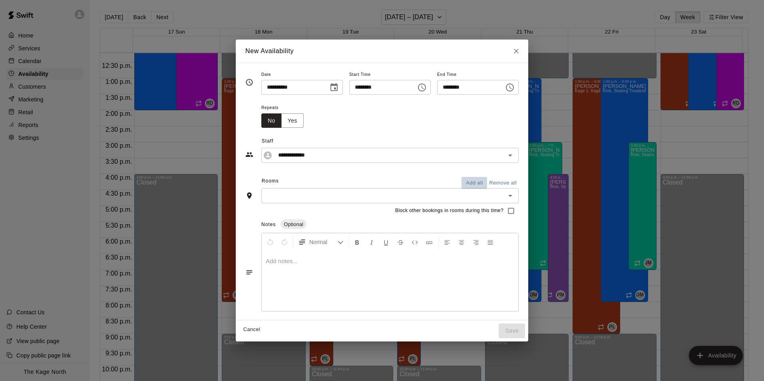
click at [487, 184] on button "Add all" at bounding box center [474, 183] width 26 height 12
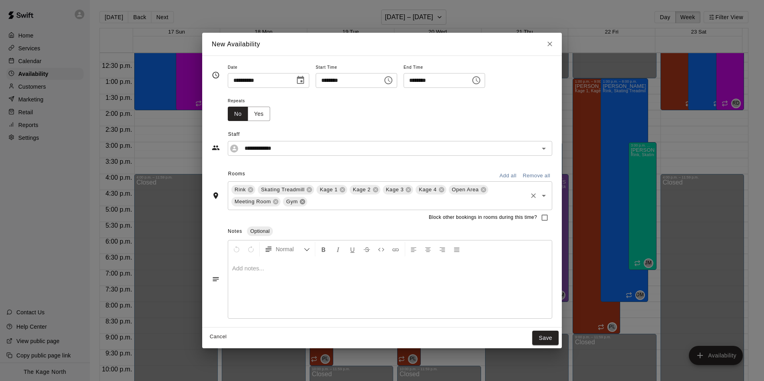
click at [300, 202] on icon at bounding box center [302, 201] width 5 height 5
click at [276, 201] on icon at bounding box center [275, 201] width 5 height 5
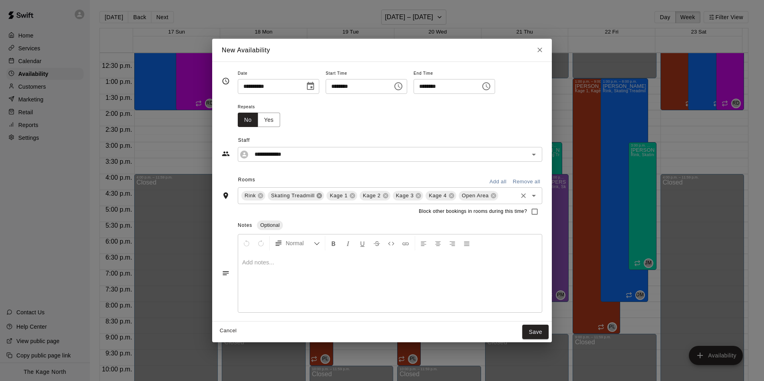
click at [322, 197] on icon at bounding box center [319, 196] width 6 height 6
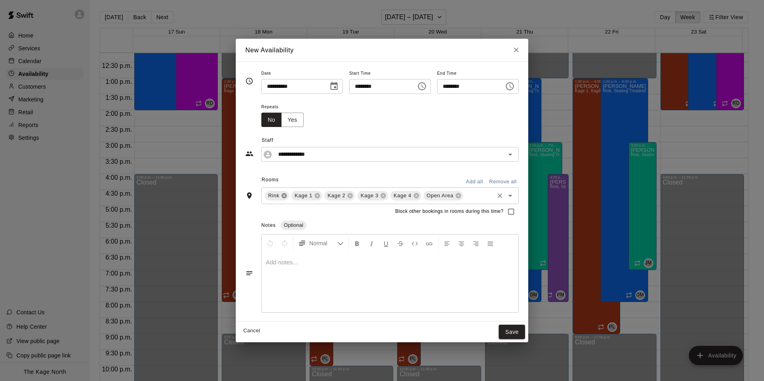
click at [282, 195] on icon at bounding box center [284, 195] width 5 height 5
click at [525, 330] on button "Save" at bounding box center [512, 332] width 26 height 15
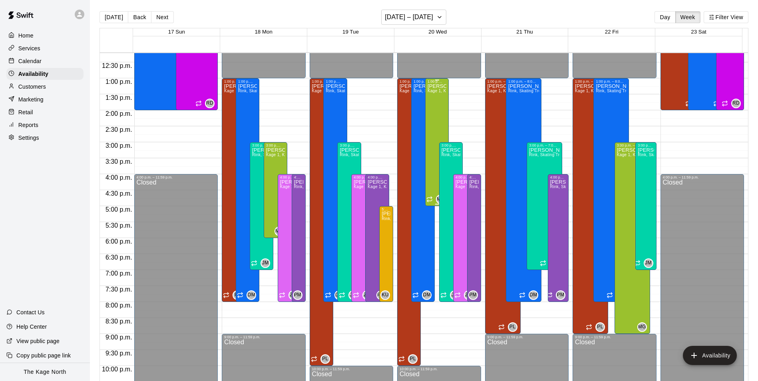
click at [431, 117] on div "[PERSON_NAME] Kage 1, Kage 2, Kage 3, Kage 4, Open Area" at bounding box center [436, 273] width 19 height 381
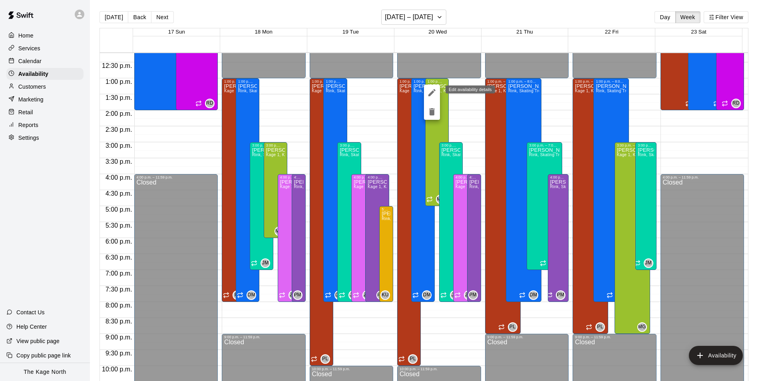
click at [432, 95] on icon "edit" at bounding box center [432, 93] width 10 height 10
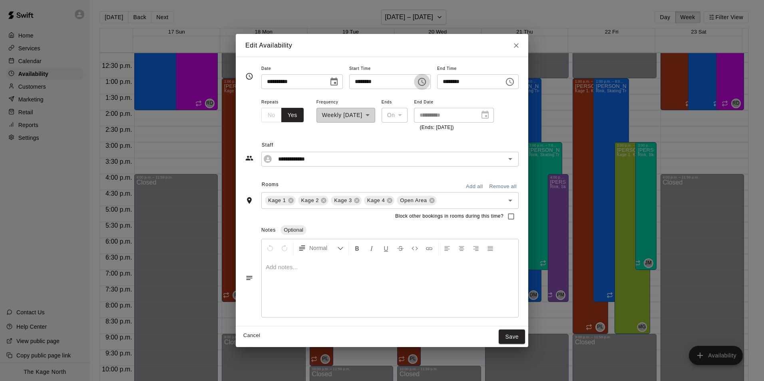
click at [426, 81] on icon "Choose time, selected time is 1:00 PM" at bounding box center [422, 82] width 10 height 10
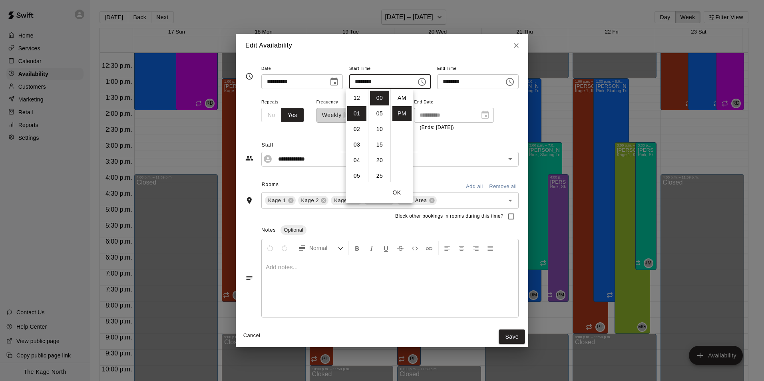
scroll to position [14, 0]
click at [356, 129] on li "03" at bounding box center [356, 129] width 19 height 15
type input "********"
click at [523, 337] on button "Save" at bounding box center [512, 337] width 26 height 15
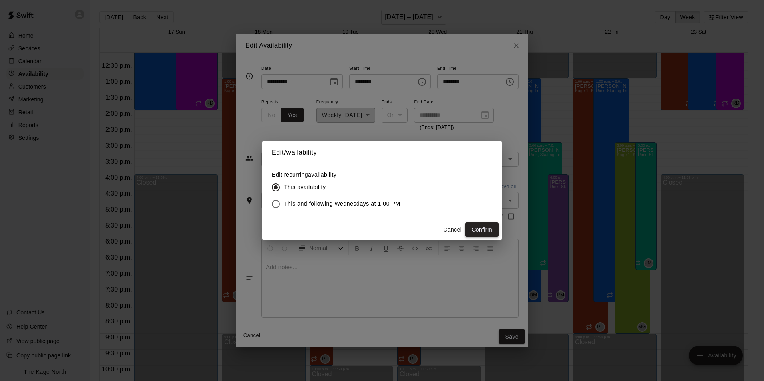
click at [486, 229] on button "Confirm" at bounding box center [482, 230] width 34 height 15
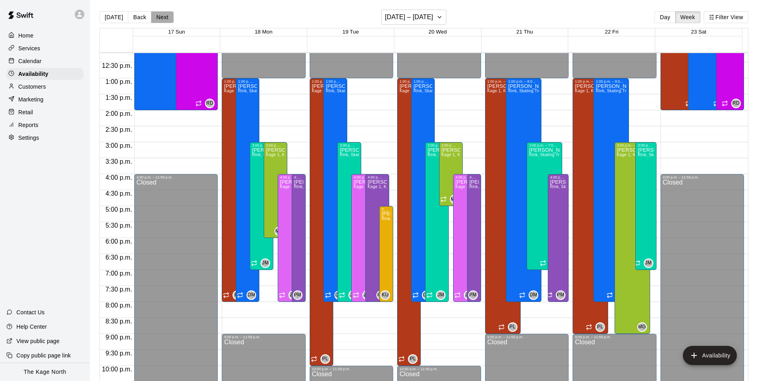
click at [157, 16] on button "Next" at bounding box center [162, 17] width 22 height 12
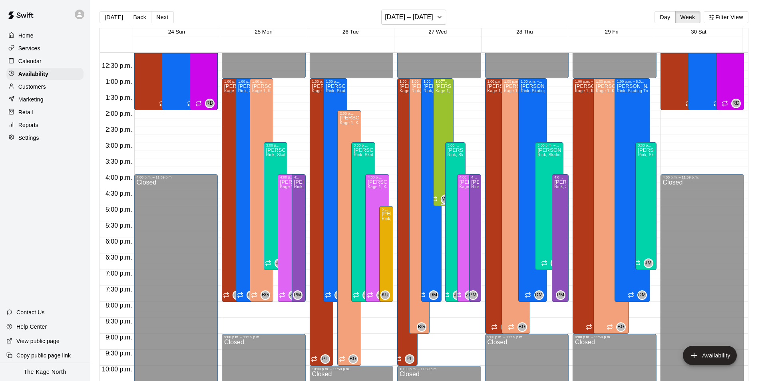
click at [442, 102] on div "[PERSON_NAME] Kage 1, Kage 2, Kage 3, Kage 4, Open Area" at bounding box center [443, 273] width 16 height 381
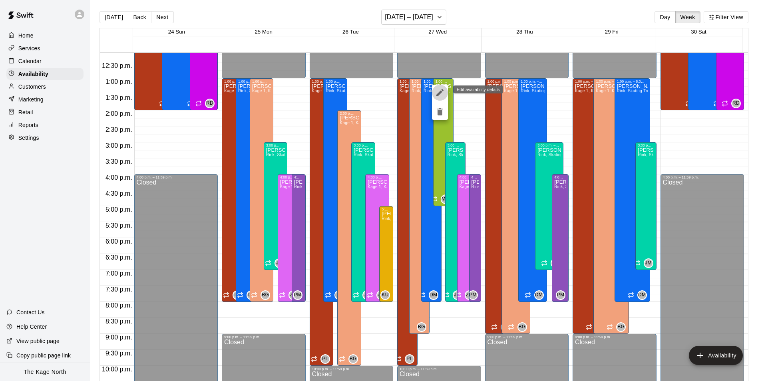
click at [437, 91] on icon "edit" at bounding box center [440, 93] width 10 height 10
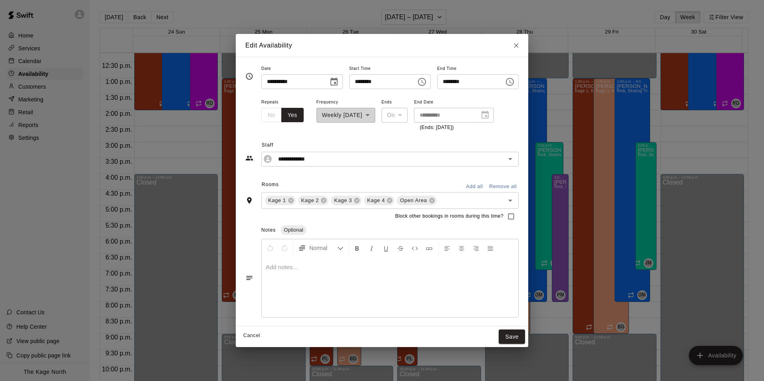
click at [515, 83] on icon "Choose time, selected time is 5:00 PM" at bounding box center [510, 82] width 10 height 10
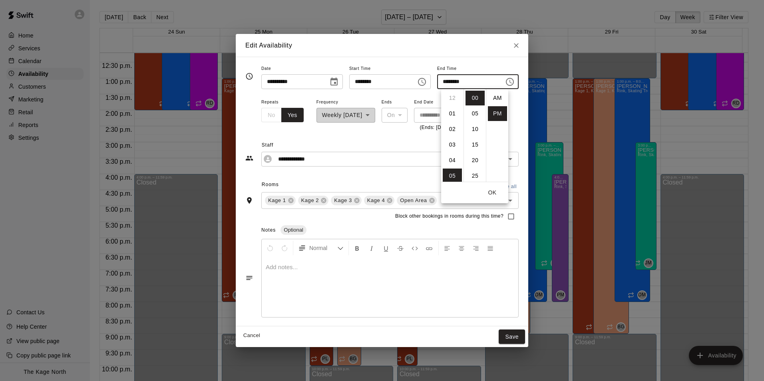
scroll to position [14, 0]
click at [453, 114] on li "06" at bounding box center [452, 113] width 19 height 15
type input "********"
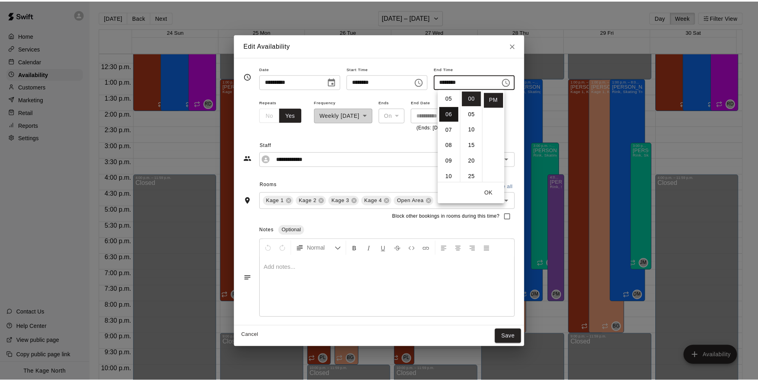
scroll to position [93, 0]
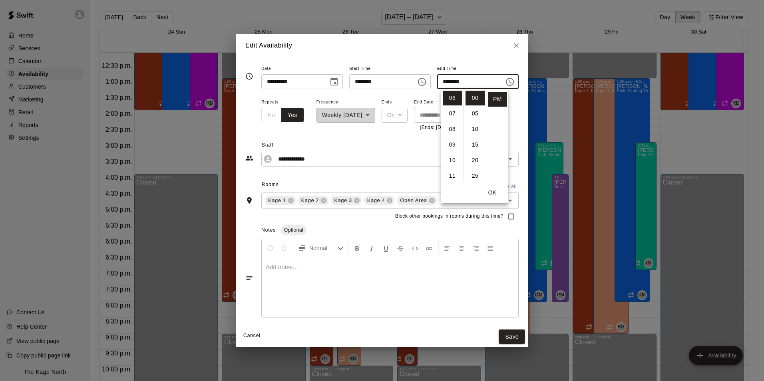
click at [492, 195] on button "OK" at bounding box center [492, 192] width 26 height 15
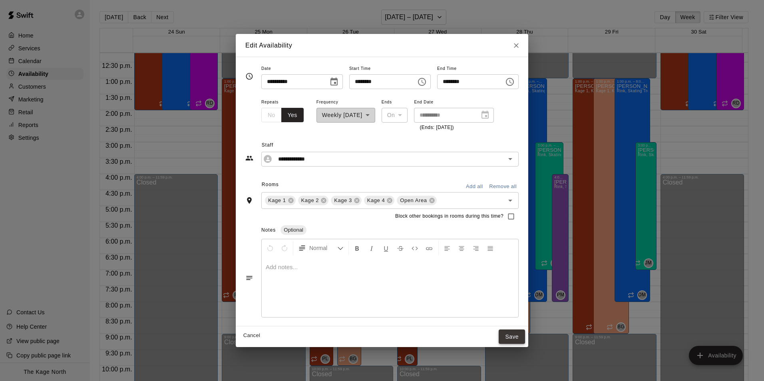
click at [525, 333] on button "Save" at bounding box center [512, 337] width 26 height 15
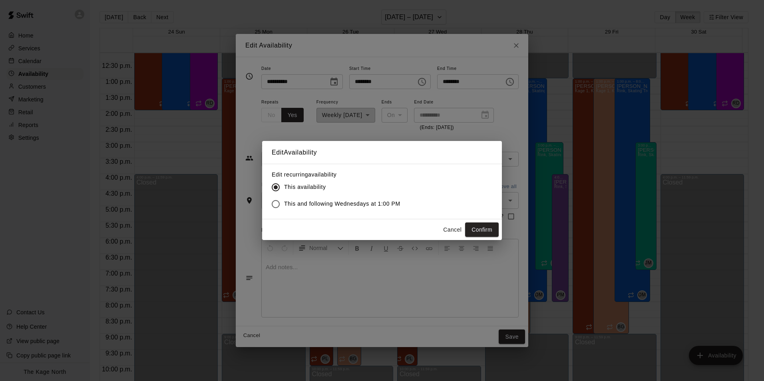
drag, startPoint x: 481, startPoint y: 225, endPoint x: 487, endPoint y: 226, distance: 5.7
click at [481, 225] on button "Confirm" at bounding box center [482, 230] width 34 height 15
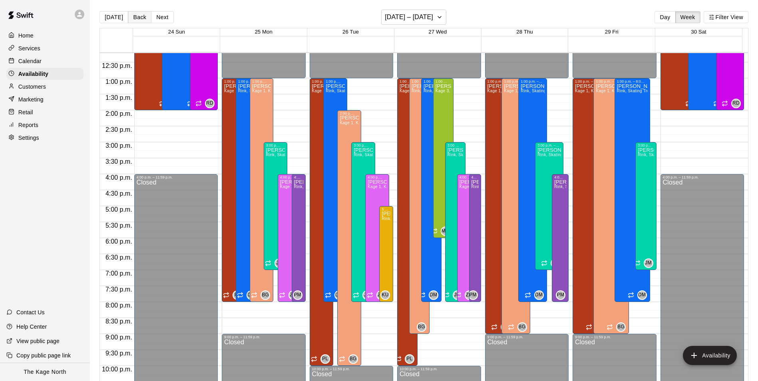
click at [131, 20] on button "Back" at bounding box center [140, 17] width 24 height 12
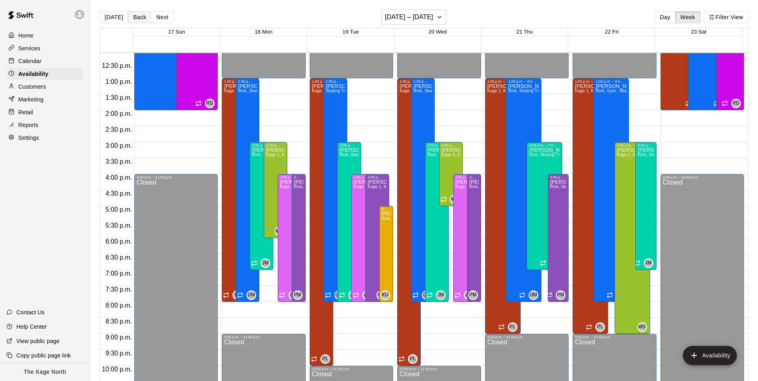
click at [131, 20] on button "Back" at bounding box center [140, 17] width 24 height 12
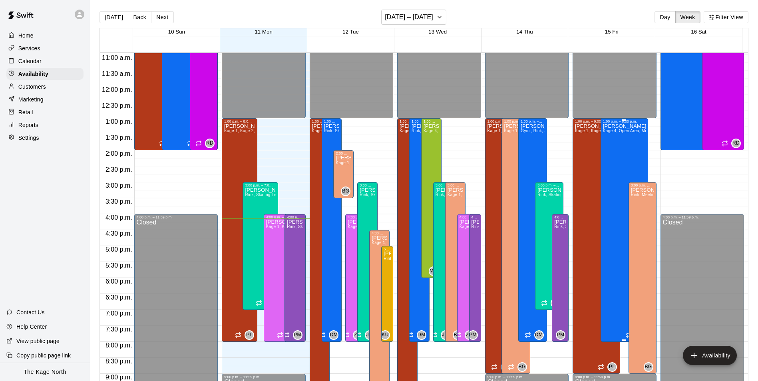
scroll to position [390, 0]
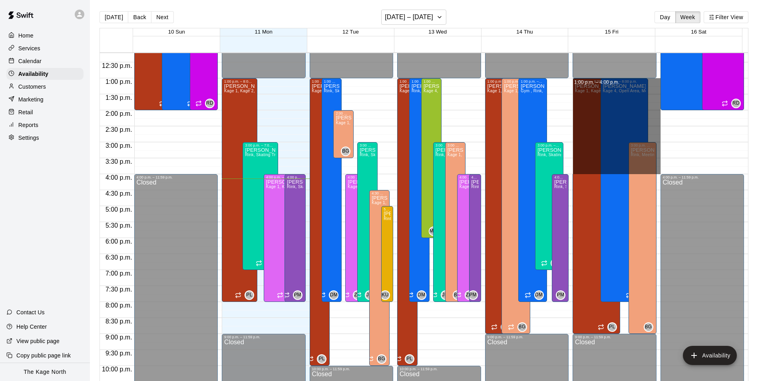
drag, startPoint x: 650, startPoint y: 81, endPoint x: 654, endPoint y: 172, distance: 91.5
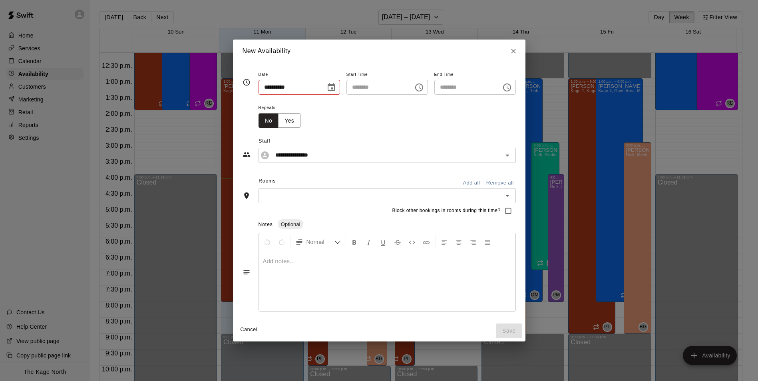
type input "**********"
type input "********"
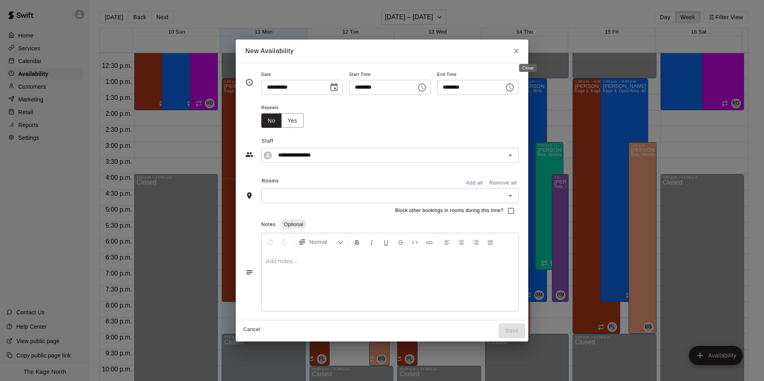
click at [520, 52] on icon "Close" at bounding box center [516, 51] width 8 height 8
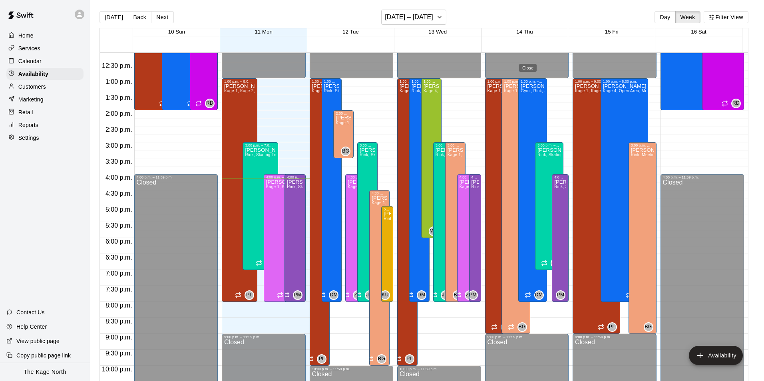
type input "**********"
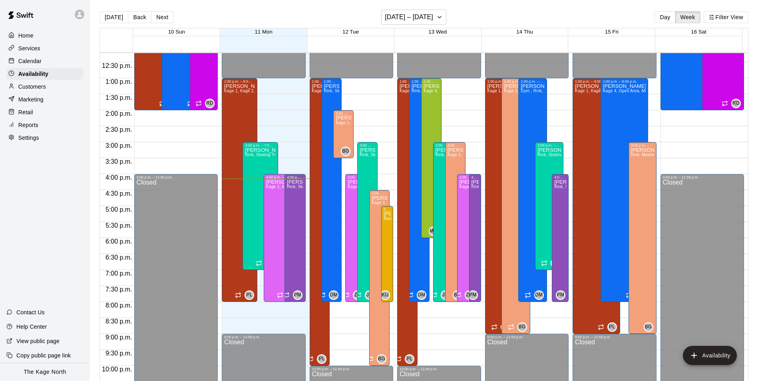
click at [28, 60] on p "Calendar" at bounding box center [29, 61] width 23 height 8
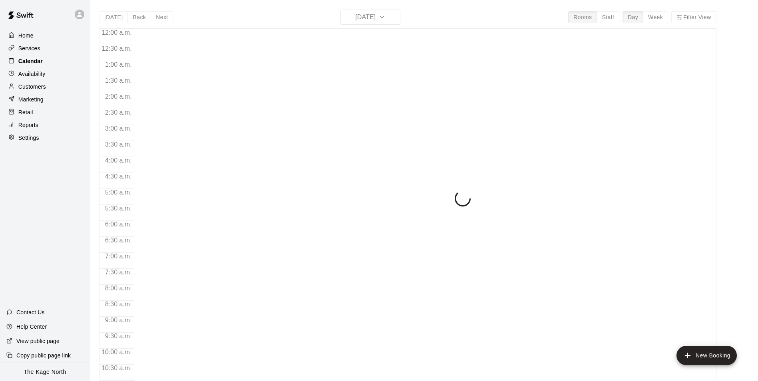
scroll to position [406, 0]
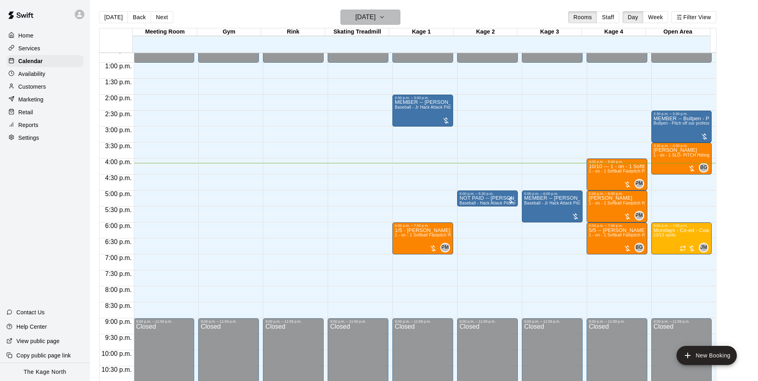
click at [376, 20] on h6 "[DATE]" at bounding box center [365, 17] width 20 height 11
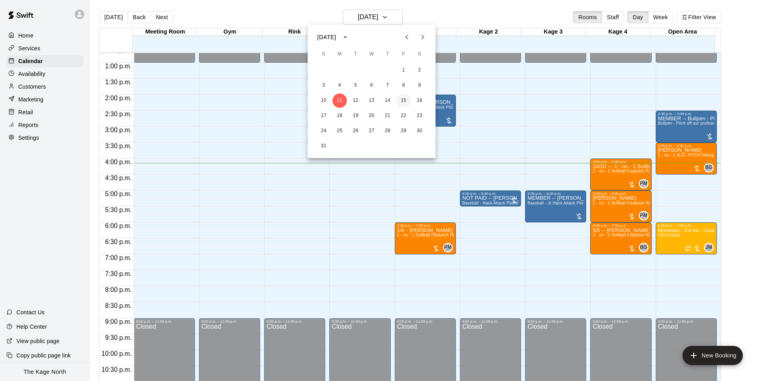
click at [405, 97] on button "15" at bounding box center [403, 100] width 14 height 14
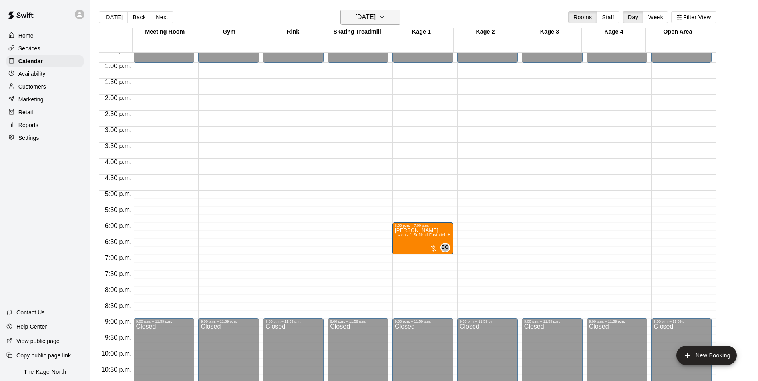
click at [397, 20] on button "[DATE]" at bounding box center [370, 17] width 60 height 15
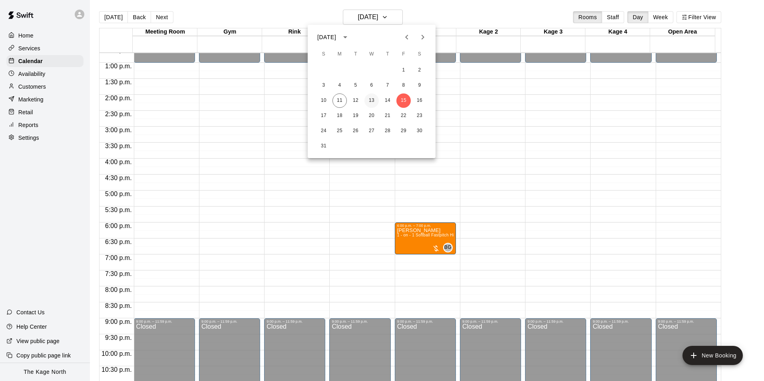
click at [373, 97] on button "13" at bounding box center [371, 100] width 14 height 14
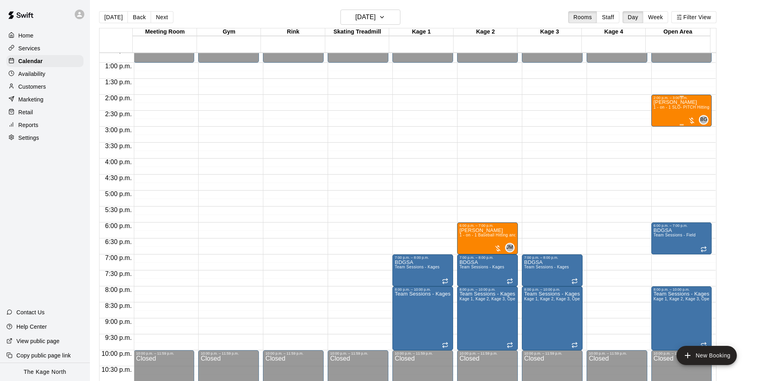
click at [672, 122] on div "[PERSON_NAME] 1 - on - 1 SLO- PITCH Hitting or Pitching or Fielding or Catchers…" at bounding box center [682, 290] width 56 height 381
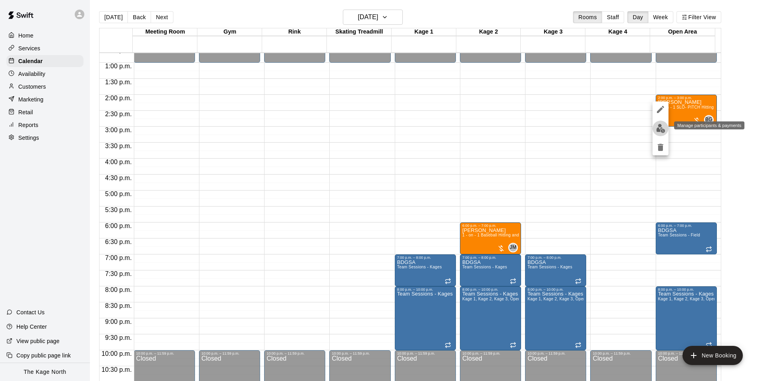
click at [655, 128] on button "edit" at bounding box center [660, 129] width 16 height 16
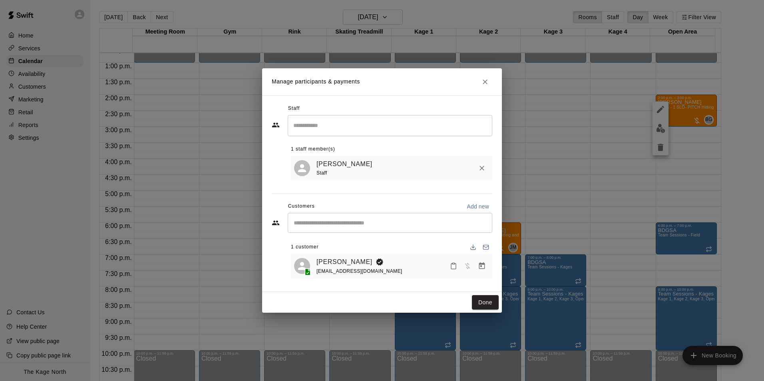
click at [330, 127] on input "Search staff" at bounding box center [389, 126] width 197 height 14
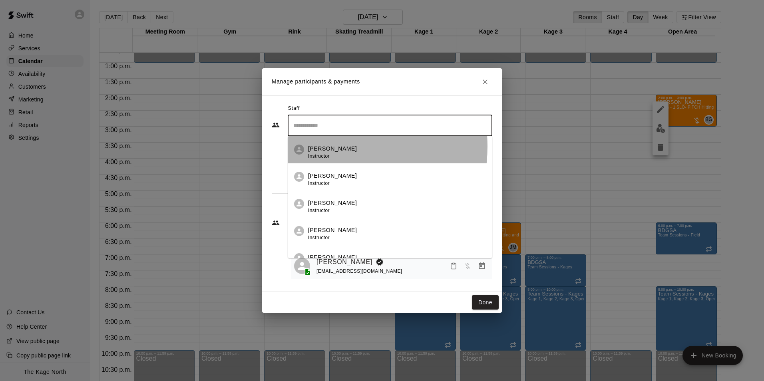
click at [332, 145] on p "[PERSON_NAME]" at bounding box center [332, 149] width 49 height 8
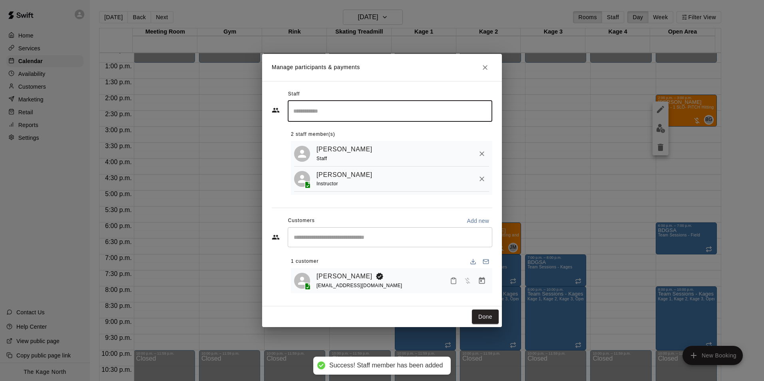
click at [481, 155] on icon "Remove" at bounding box center [482, 154] width 8 height 8
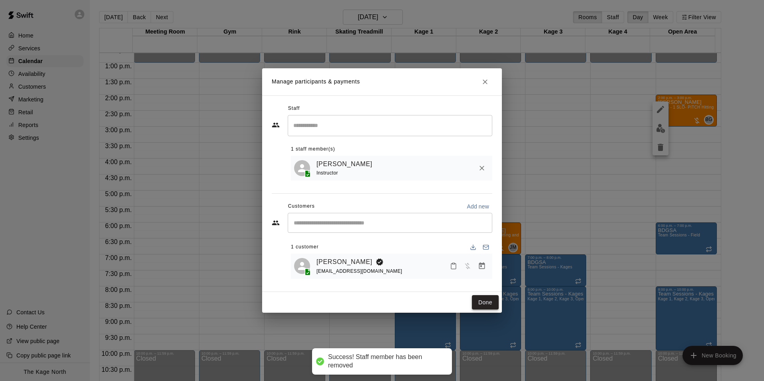
click at [477, 304] on button "Done" at bounding box center [485, 302] width 27 height 15
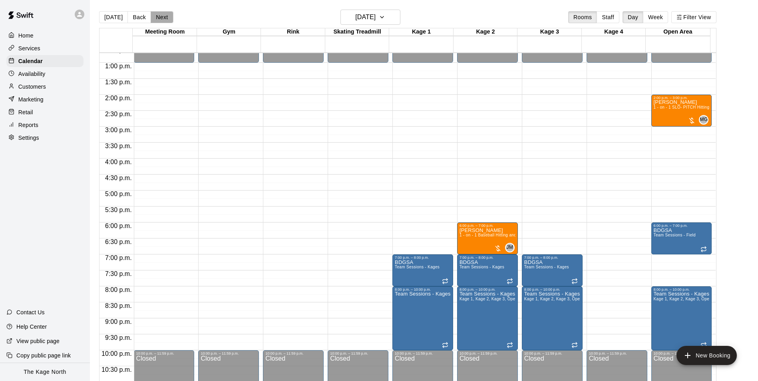
click at [164, 20] on button "Next" at bounding box center [162, 17] width 22 height 12
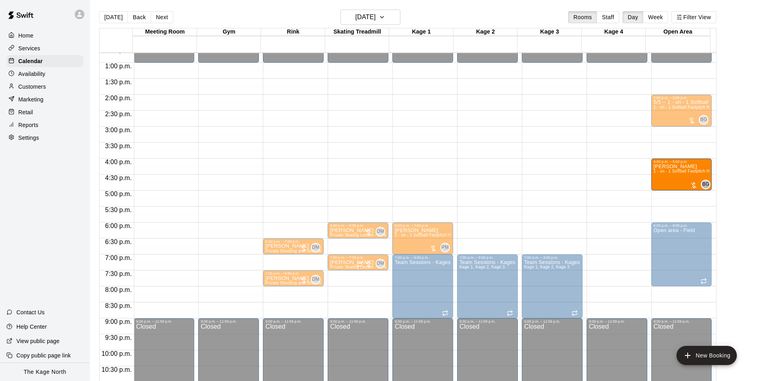
drag, startPoint x: 409, startPoint y: 181, endPoint x: 672, endPoint y: 187, distance: 262.9
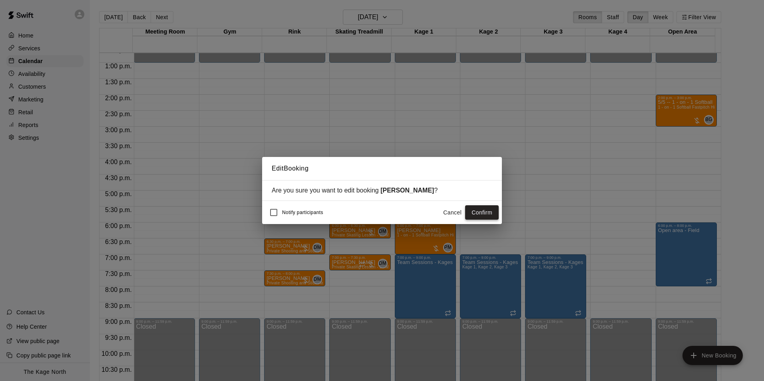
click at [490, 211] on button "Confirm" at bounding box center [482, 212] width 34 height 15
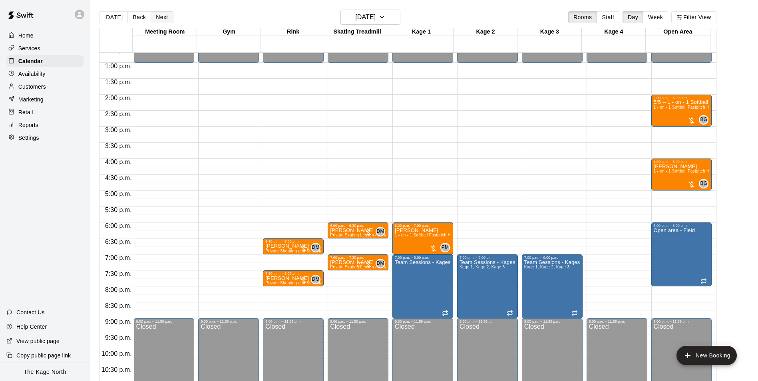
click at [157, 20] on button "Next" at bounding box center [162, 17] width 22 height 12
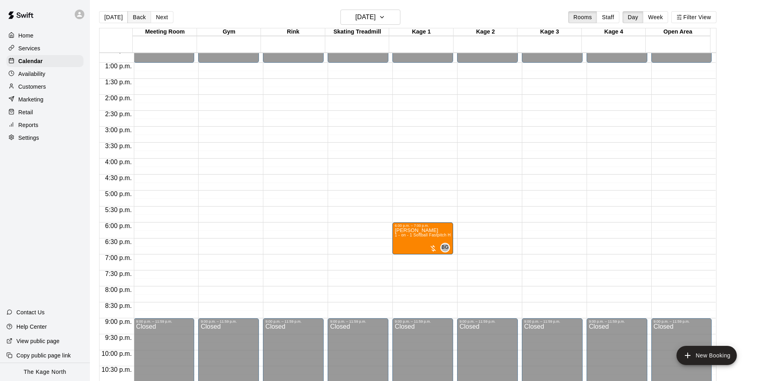
click at [133, 20] on button "Back" at bounding box center [139, 17] width 24 height 12
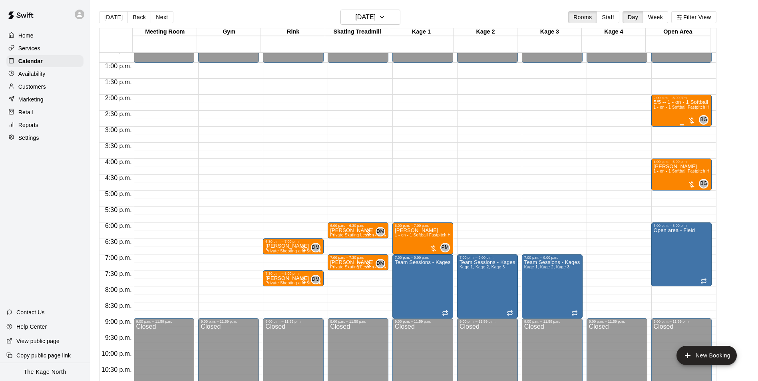
click at [660, 117] on div "5/5 -- 1 - on - 1 Softball Fastpitch Hitting Clinic 1 - on - 1 Softball Fastpit…" at bounding box center [682, 290] width 56 height 381
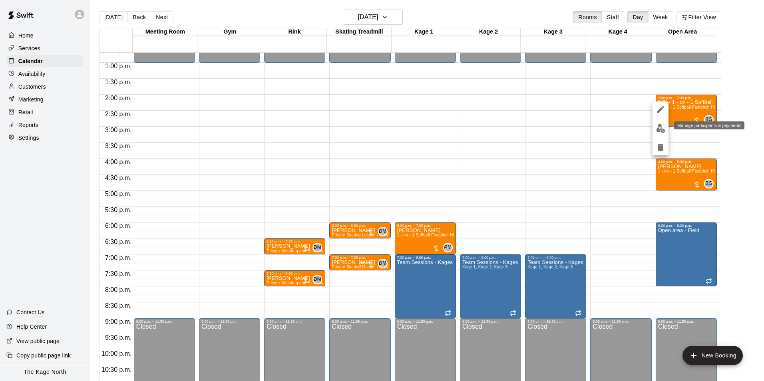
click at [662, 128] on img "edit" at bounding box center [660, 128] width 9 height 9
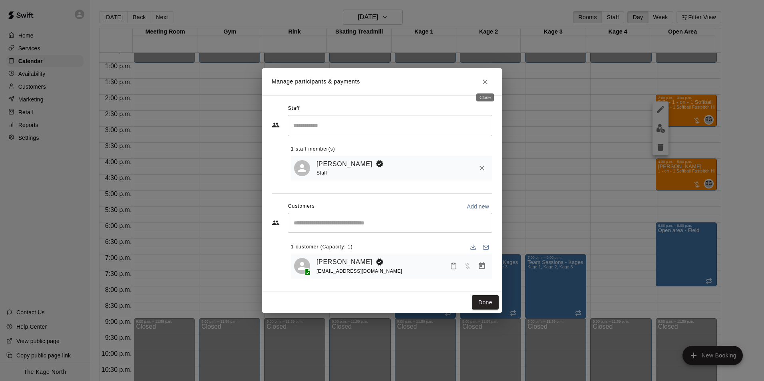
click at [482, 80] on icon "Close" at bounding box center [485, 82] width 8 height 8
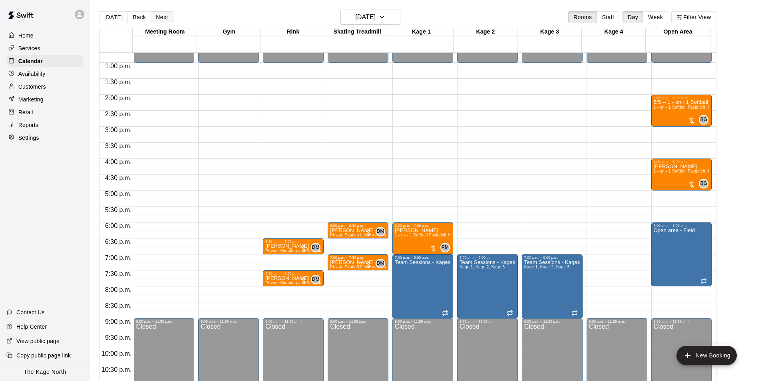
click at [164, 15] on button "Next" at bounding box center [162, 17] width 22 height 12
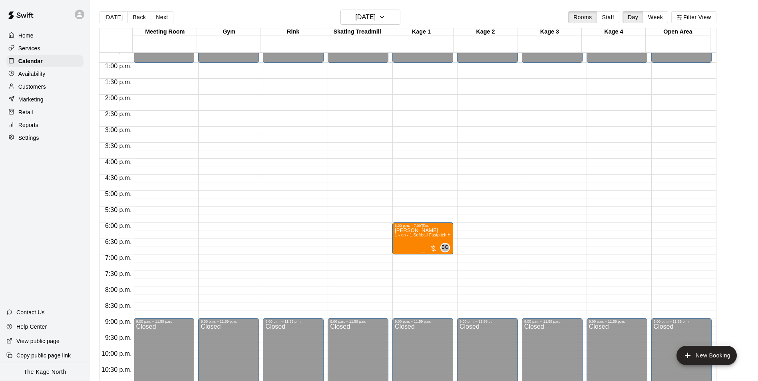
click at [403, 256] on img "edit" at bounding box center [401, 256] width 9 height 9
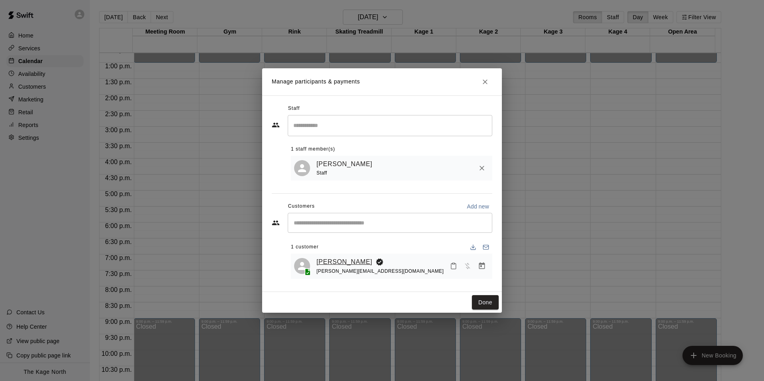
click at [349, 262] on link "[PERSON_NAME]" at bounding box center [344, 262] width 56 height 10
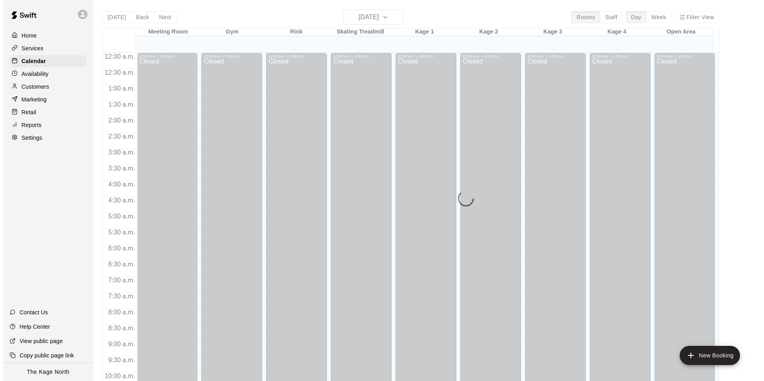
scroll to position [406, 0]
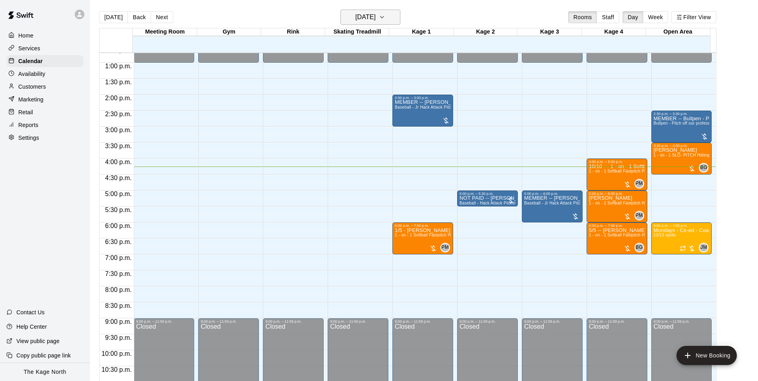
click at [376, 17] on h6 "[DATE]" at bounding box center [365, 17] width 20 height 11
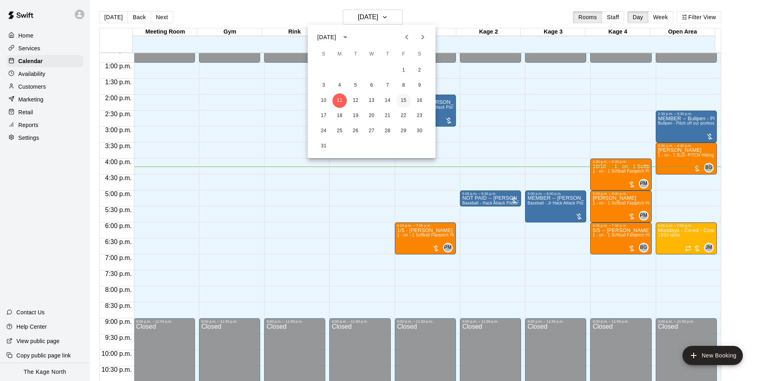
click at [407, 101] on button "15" at bounding box center [403, 100] width 14 height 14
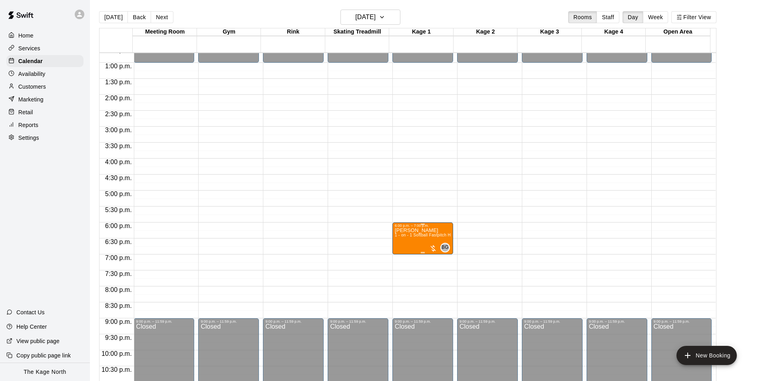
click at [401, 235] on icon "edit" at bounding box center [402, 237] width 10 height 10
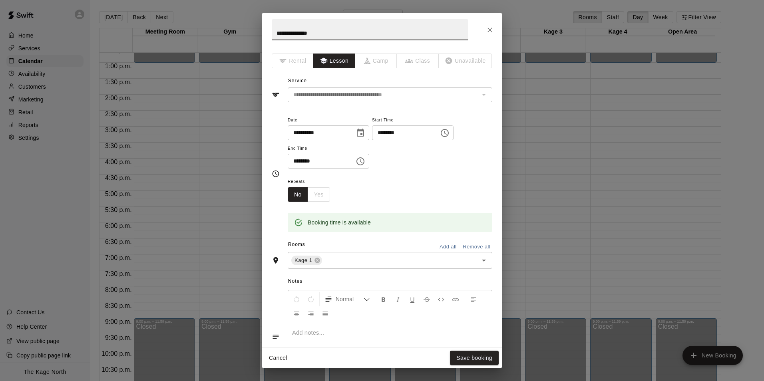
click at [365, 134] on icon "Choose date, selected date is Aug 15, 2025" at bounding box center [361, 133] width 10 height 10
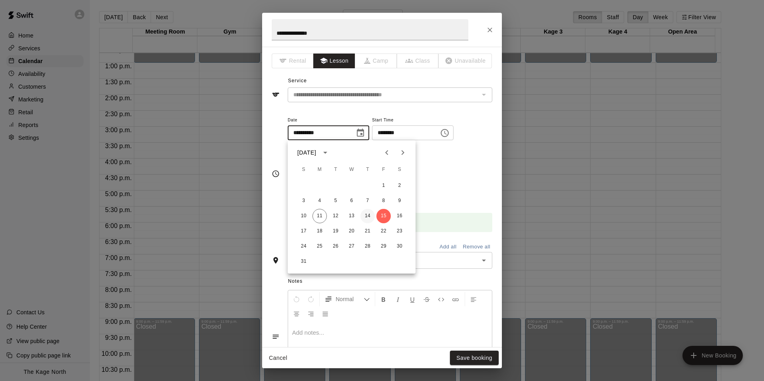
click at [366, 218] on button "14" at bounding box center [367, 216] width 14 height 14
type input "**********"
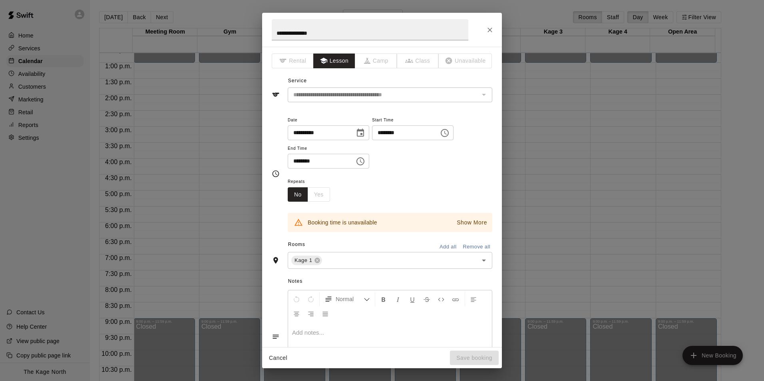
click at [449, 135] on icon "Choose time, selected time is 6:00 PM" at bounding box center [445, 133] width 10 height 10
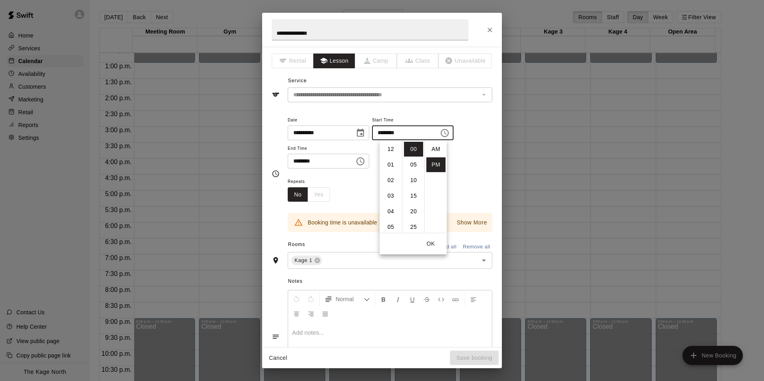
scroll to position [14, 0]
click at [391, 172] on li "05" at bounding box center [390, 173] width 19 height 15
type input "********"
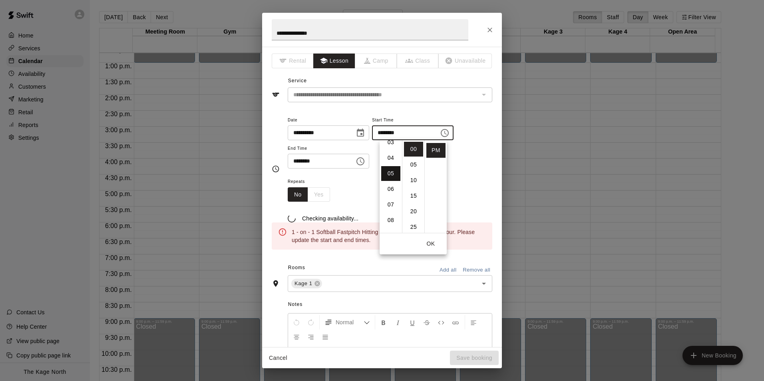
scroll to position [78, 0]
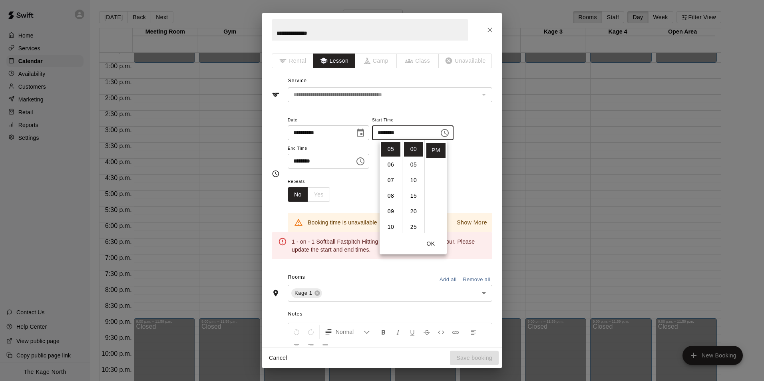
click at [365, 163] on icon "Choose time, selected time is 7:00 PM" at bounding box center [361, 162] width 10 height 10
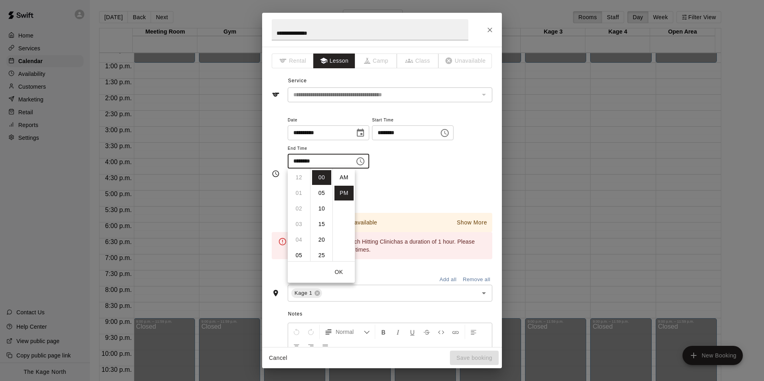
scroll to position [14, 0]
click at [298, 197] on li "06" at bounding box center [298, 202] width 19 height 15
type input "********"
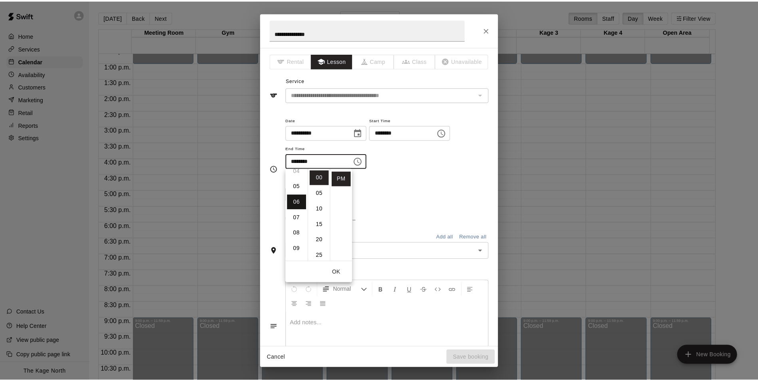
scroll to position [93, 0]
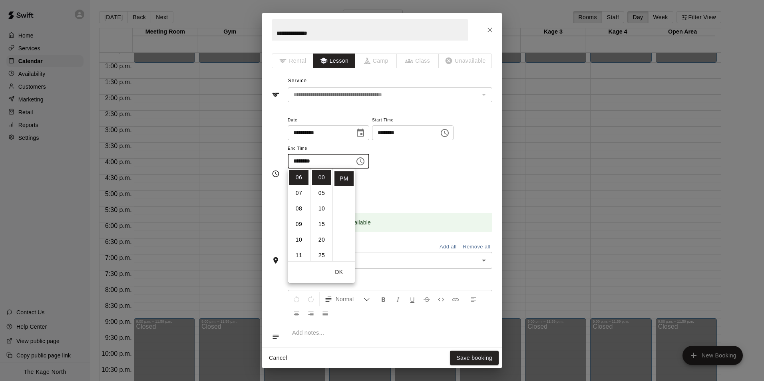
click at [340, 274] on button "OK" at bounding box center [339, 272] width 26 height 15
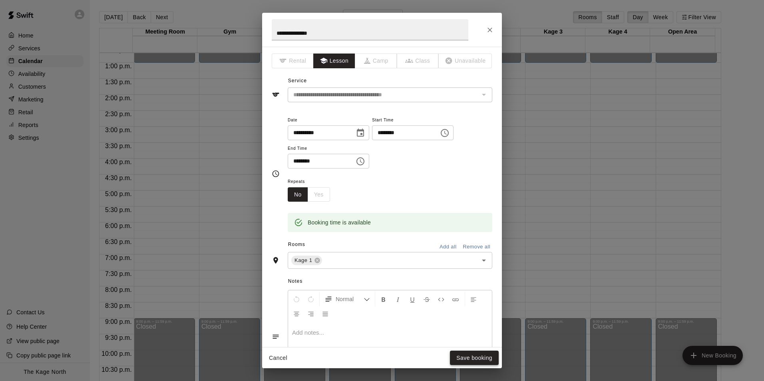
click at [475, 357] on button "Save booking" at bounding box center [474, 358] width 49 height 15
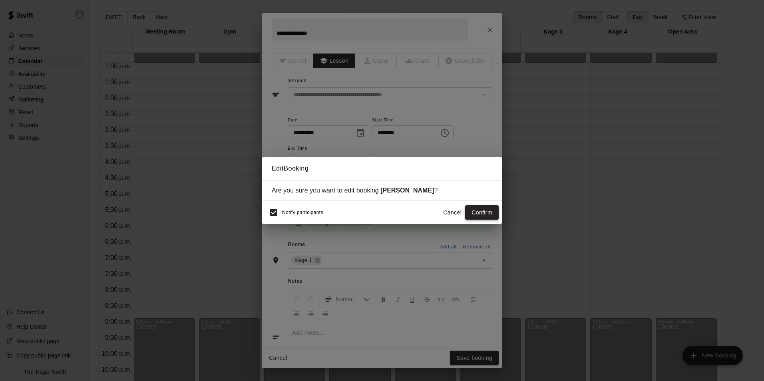
click at [487, 215] on button "Confirm" at bounding box center [482, 212] width 34 height 15
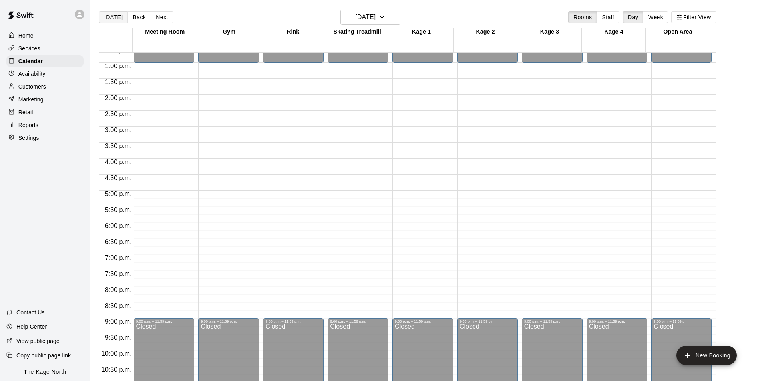
click at [118, 20] on button "[DATE]" at bounding box center [113, 17] width 29 height 12
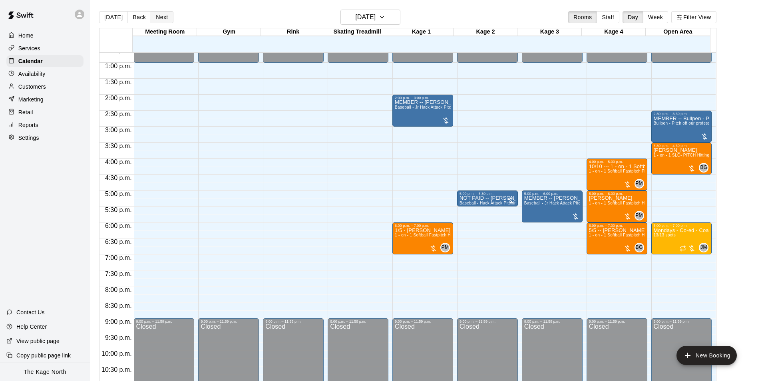
click at [152, 18] on button "Next" at bounding box center [162, 17] width 22 height 12
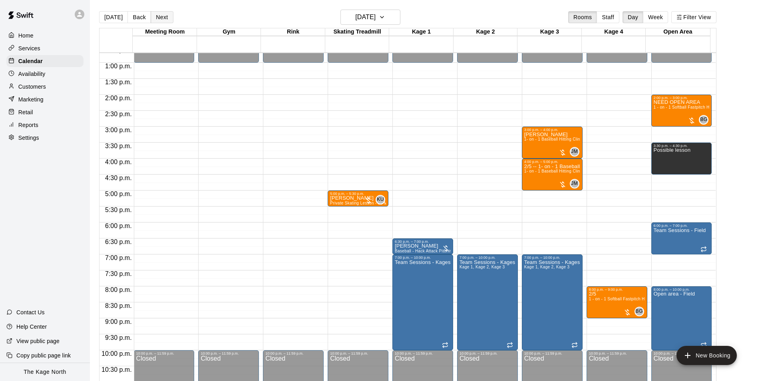
click at [163, 20] on button "Next" at bounding box center [162, 17] width 22 height 12
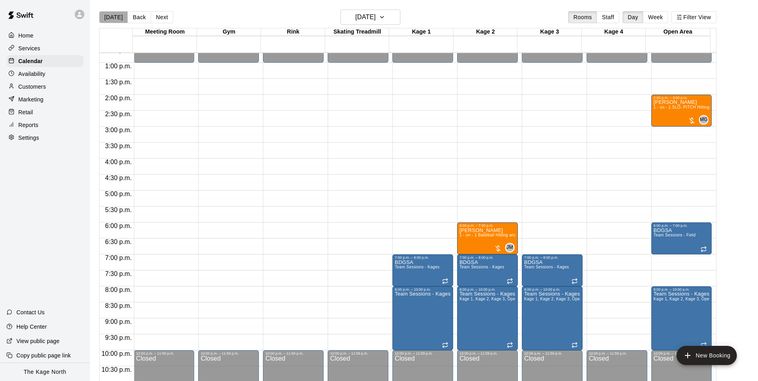
click at [120, 20] on button "[DATE]" at bounding box center [113, 17] width 29 height 12
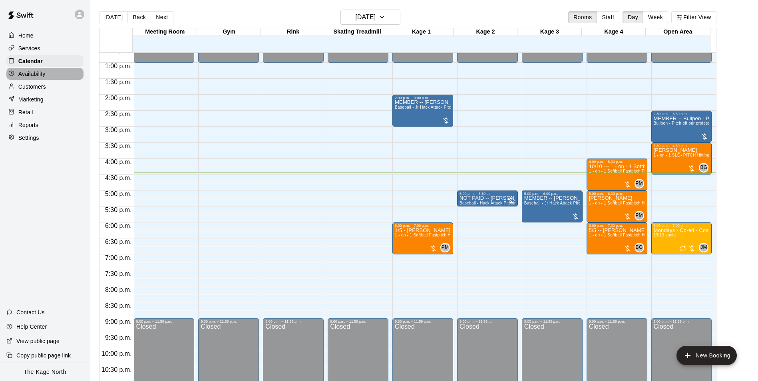
click at [41, 78] on p "Availability" at bounding box center [31, 74] width 27 height 8
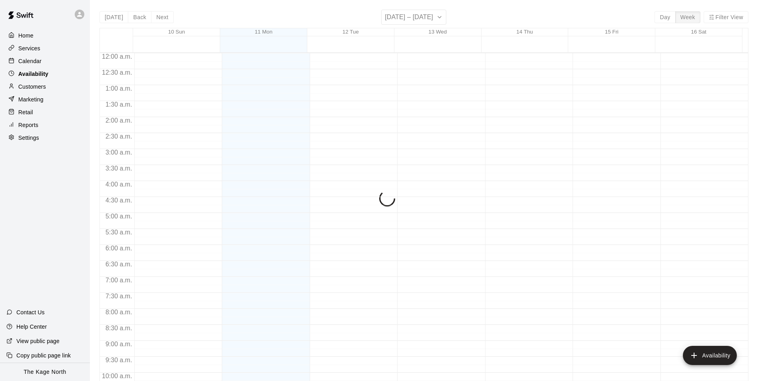
scroll to position [430, 0]
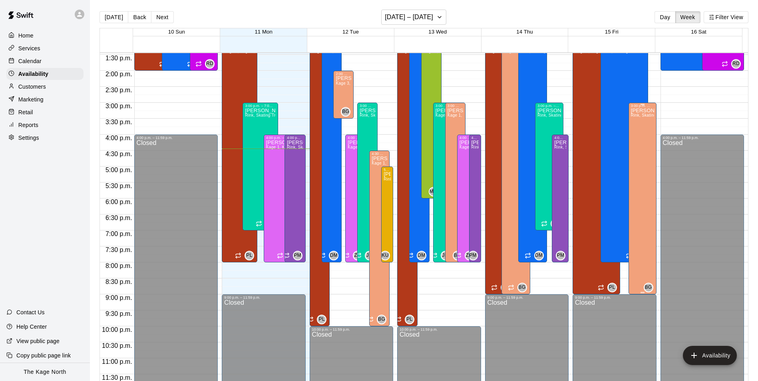
click at [640, 144] on div "[PERSON_NAME] Rink, Skating Treadmill , Kage 1, Kage 2, Kage 3, Kage 4, Open Ar…" at bounding box center [642, 298] width 23 height 381
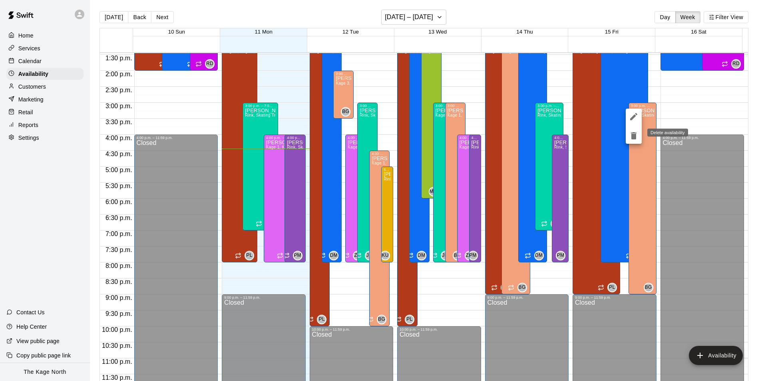
click at [634, 138] on icon "delete" at bounding box center [634, 135] width 6 height 7
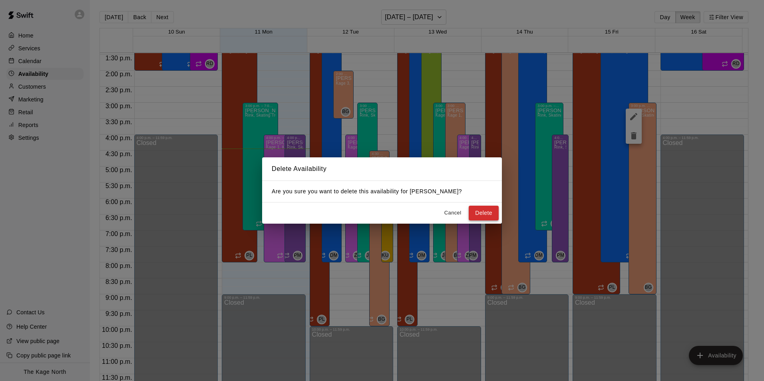
click at [493, 213] on button "Delete" at bounding box center [484, 213] width 30 height 15
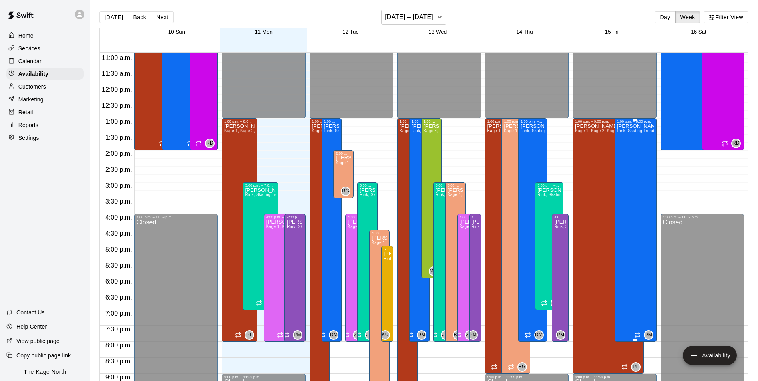
scroll to position [390, 0]
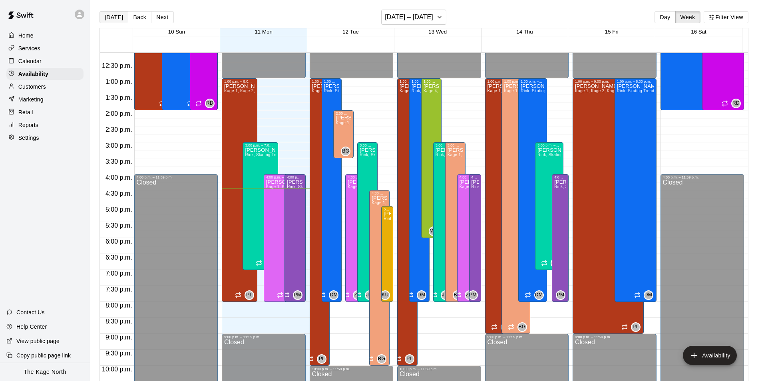
click at [115, 21] on button "[DATE]" at bounding box center [113, 17] width 29 height 12
click at [43, 66] on div "Calendar" at bounding box center [44, 61] width 77 height 12
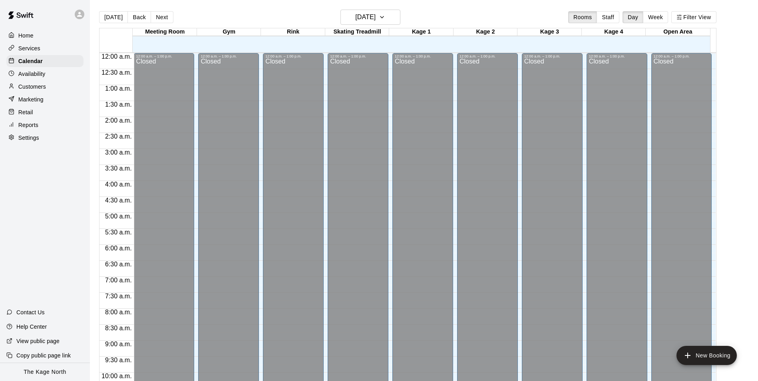
scroll to position [406, 0]
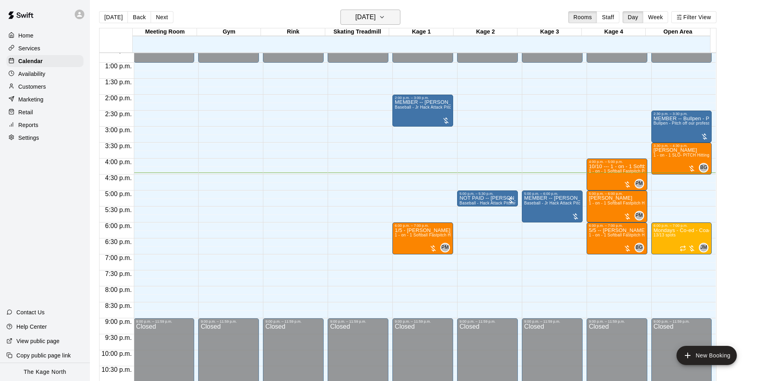
click at [376, 20] on h6 "[DATE]" at bounding box center [365, 17] width 20 height 11
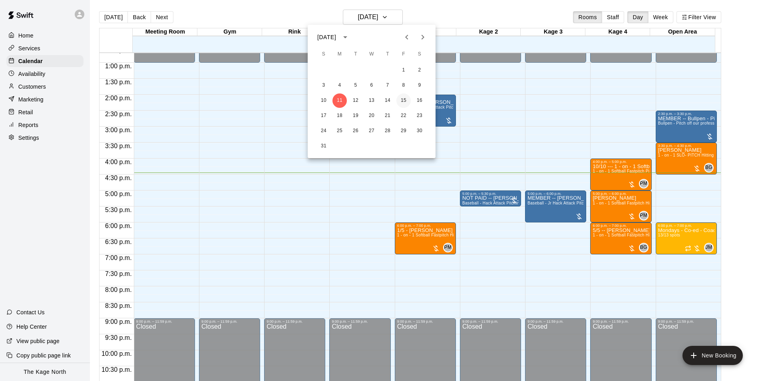
click at [407, 102] on button "15" at bounding box center [403, 100] width 14 height 14
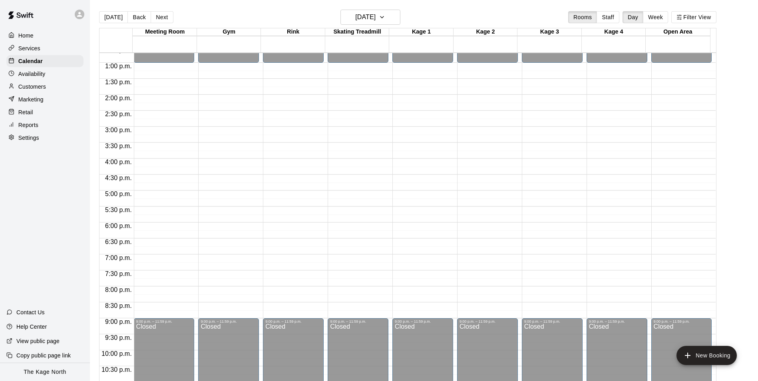
drag, startPoint x: 120, startPoint y: 17, endPoint x: 124, endPoint y: 22, distance: 7.1
click at [120, 17] on button "[DATE]" at bounding box center [113, 17] width 29 height 12
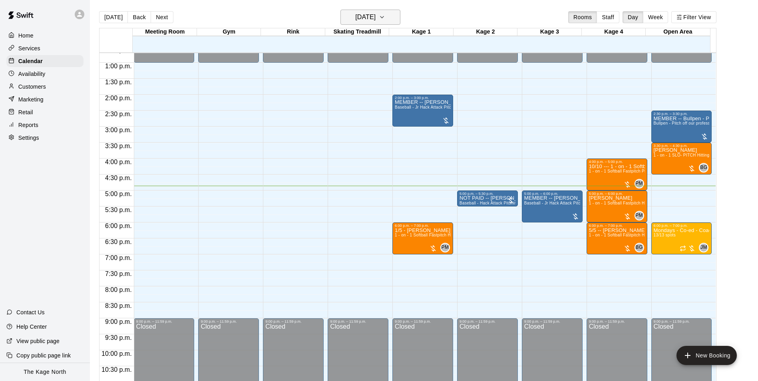
click at [376, 17] on h6 "[DATE]" at bounding box center [365, 17] width 20 height 11
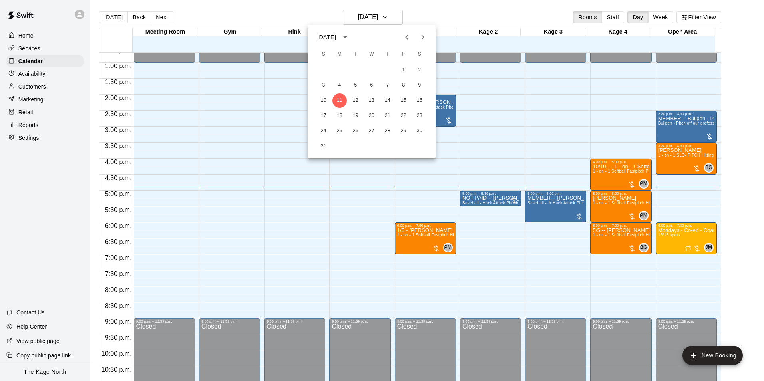
click at [452, 14] on div at bounding box center [382, 190] width 764 height 381
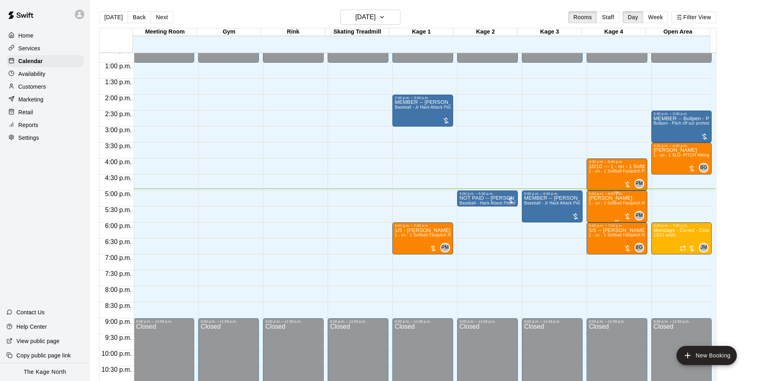
click at [596, 210] on div "[PERSON_NAME] 1 - on - 1 Softball Fastpitch Hitting Clinic" at bounding box center [617, 386] width 56 height 381
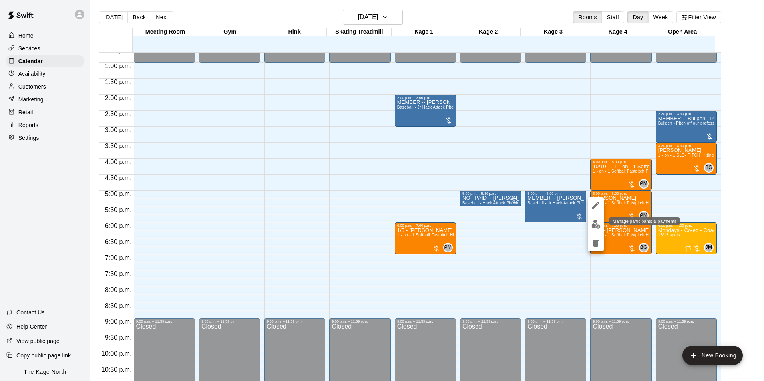
click at [596, 224] on img "edit" at bounding box center [595, 224] width 9 height 9
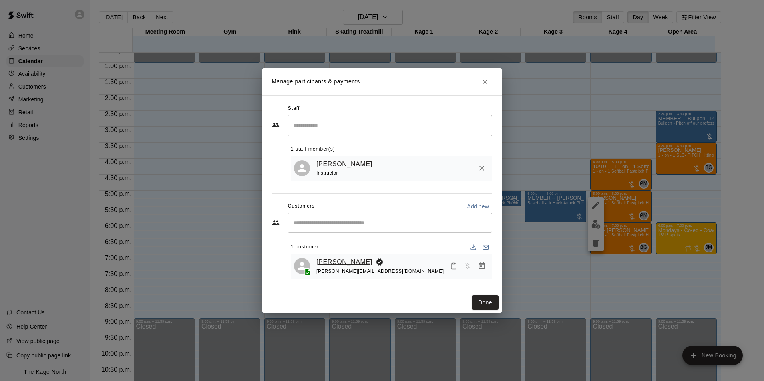
click at [358, 262] on link "[PERSON_NAME]" at bounding box center [344, 262] width 56 height 10
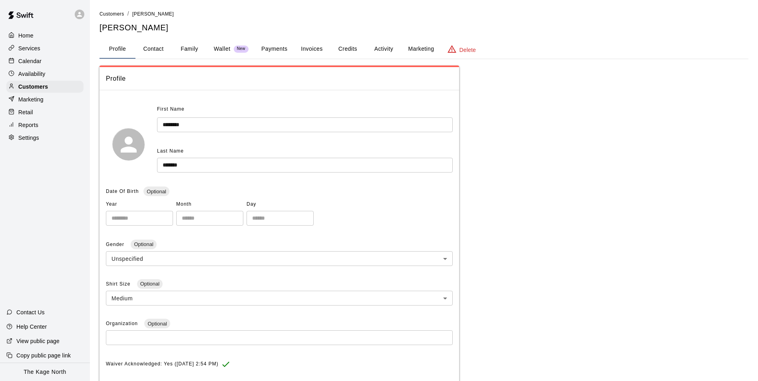
click at [383, 50] on button "Activity" at bounding box center [384, 49] width 36 height 19
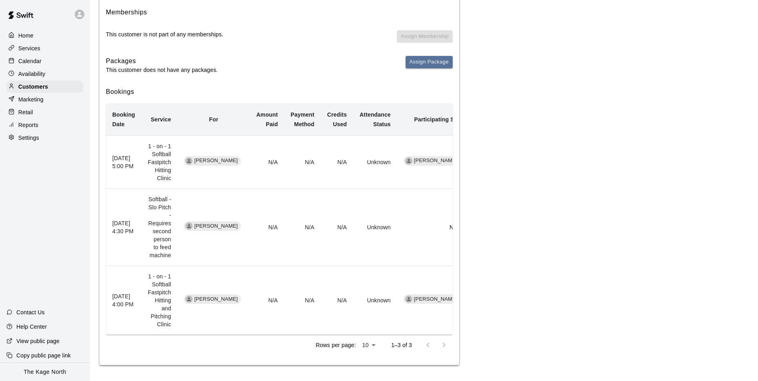
scroll to position [102, 0]
click at [33, 62] on p "Calendar" at bounding box center [29, 61] width 23 height 8
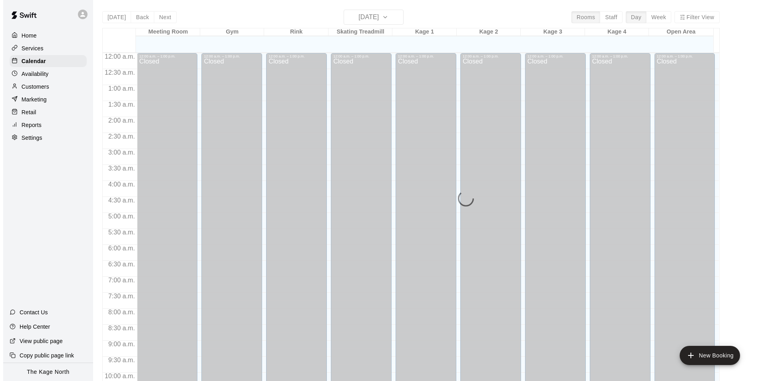
scroll to position [406, 0]
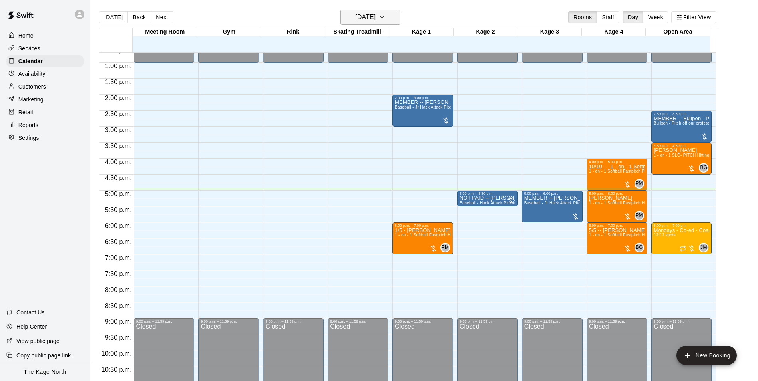
click at [385, 22] on icon "button" at bounding box center [382, 17] width 6 height 10
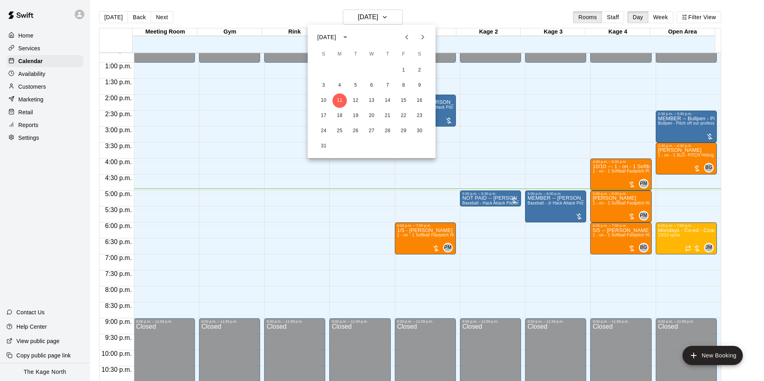
click at [407, 38] on icon "Previous month" at bounding box center [406, 37] width 3 height 5
click at [342, 130] on button "28" at bounding box center [339, 131] width 14 height 14
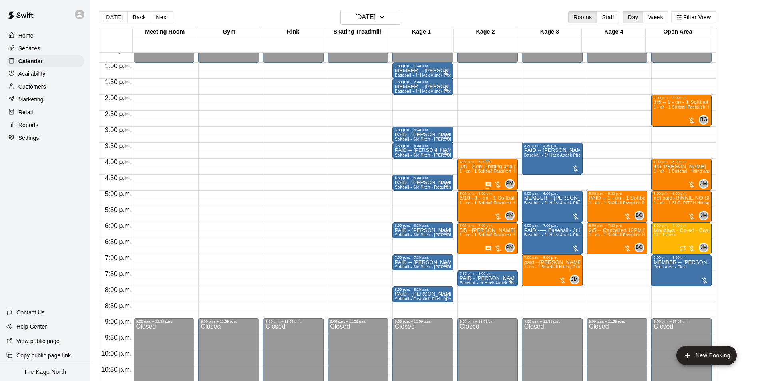
click at [466, 183] on div "1/5 - 2 on 1 hitting and pitching 1 - on - 1 Softball Fastpitch Hitting and Pit…" at bounding box center [487, 354] width 56 height 381
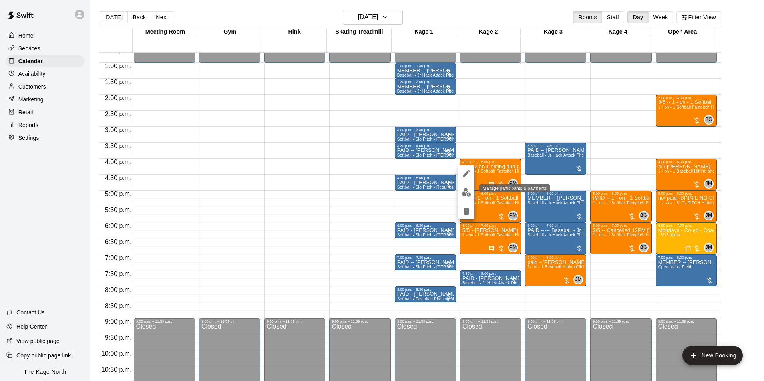
click at [465, 191] on img "edit" at bounding box center [466, 192] width 9 height 9
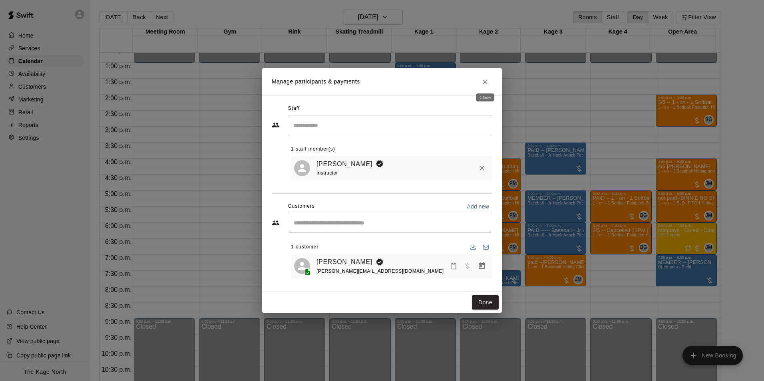
click at [487, 80] on icon "Close" at bounding box center [485, 82] width 8 height 8
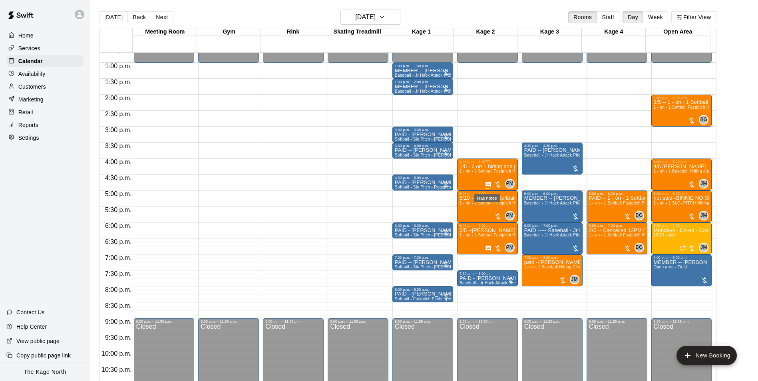
click at [487, 184] on icon "Has notes" at bounding box center [488, 184] width 6 height 6
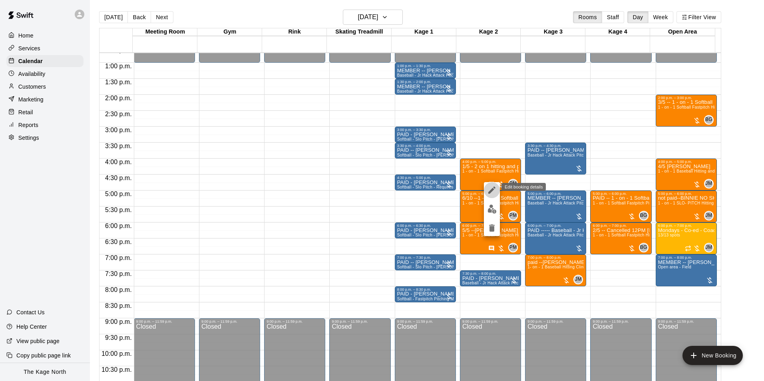
click at [495, 187] on icon "edit" at bounding box center [492, 190] width 10 height 10
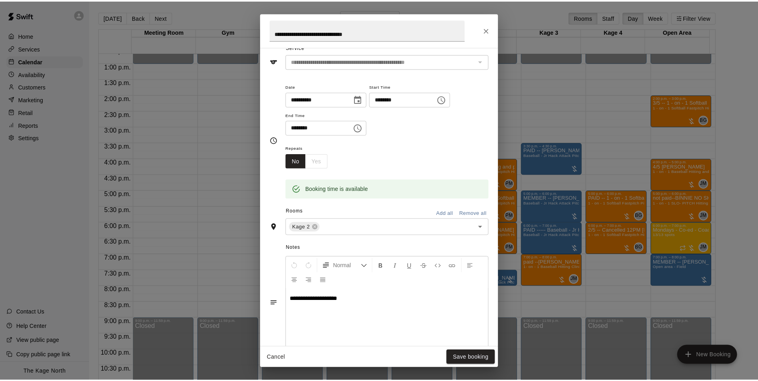
scroll to position [0, 0]
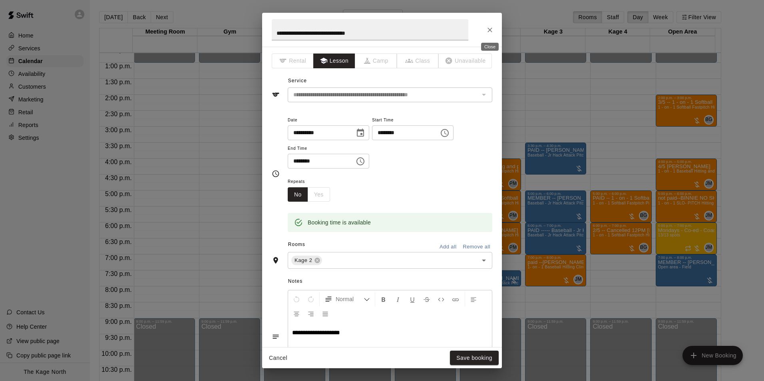
click at [489, 29] on icon "Close" at bounding box center [489, 30] width 5 height 5
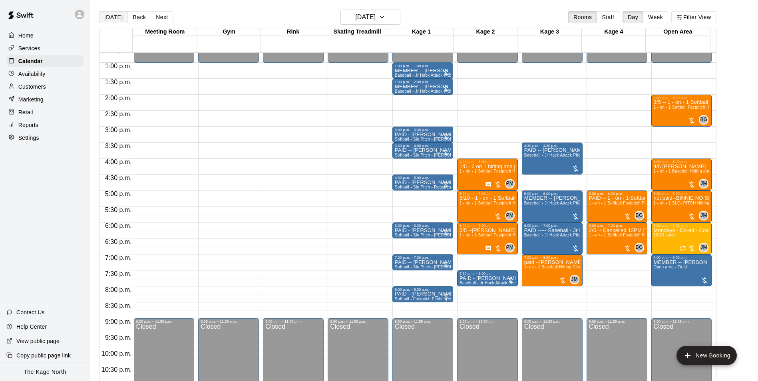
click at [111, 18] on button "[DATE]" at bounding box center [113, 17] width 29 height 12
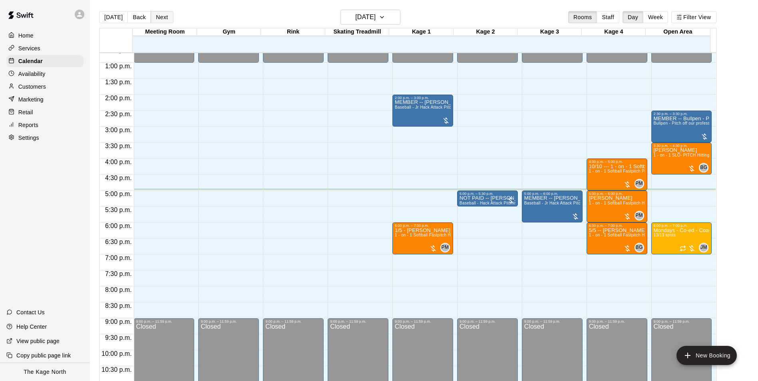
click at [166, 19] on button "Next" at bounding box center [162, 17] width 22 height 12
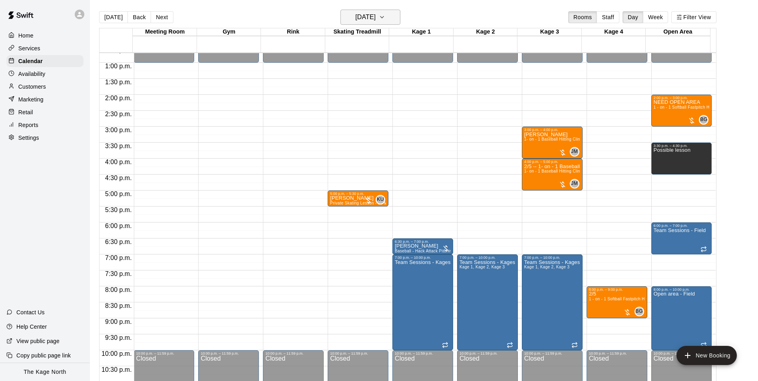
click at [392, 19] on button "[DATE]" at bounding box center [370, 17] width 60 height 15
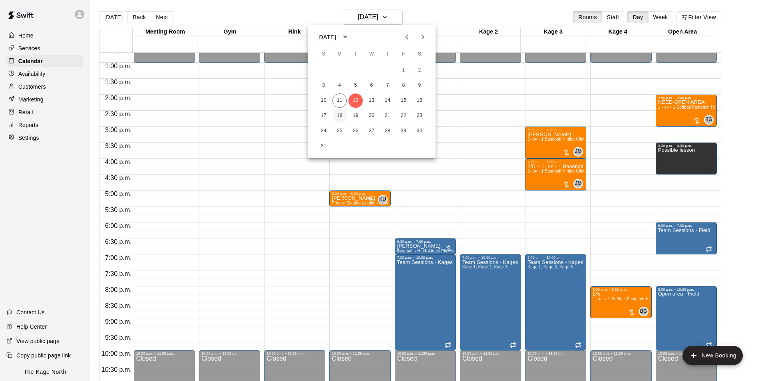
click at [339, 115] on button "18" at bounding box center [339, 116] width 14 height 14
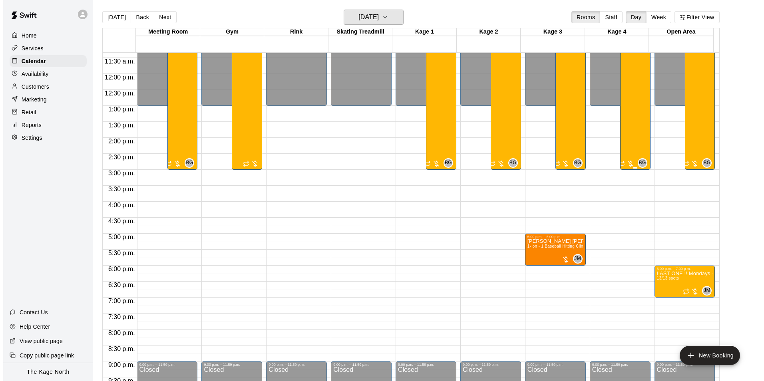
scroll to position [366, 0]
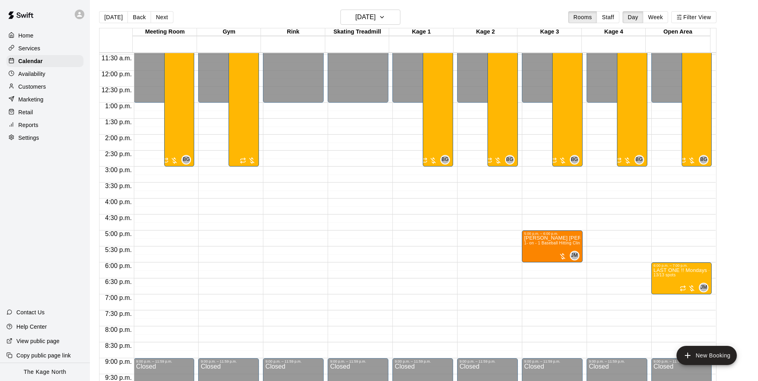
drag, startPoint x: 112, startPoint y: 20, endPoint x: 125, endPoint y: 30, distance: 17.1
click at [112, 20] on button "[DATE]" at bounding box center [113, 17] width 29 height 12
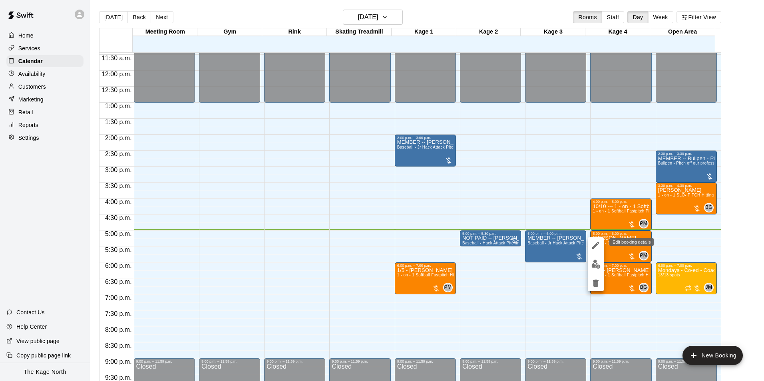
click at [596, 244] on icon "edit" at bounding box center [595, 245] width 7 height 7
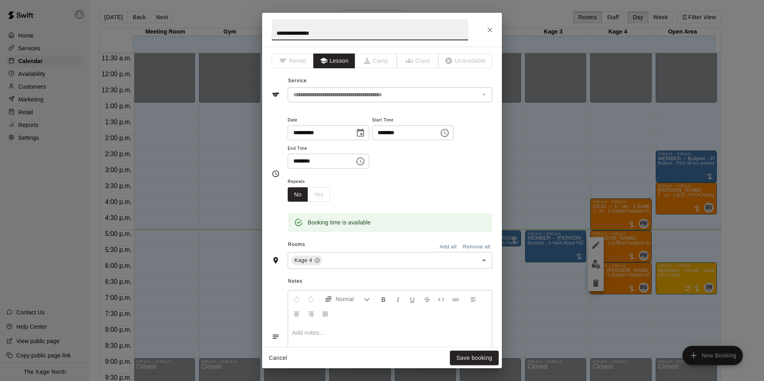
click at [274, 33] on input "**********" at bounding box center [370, 29] width 197 height 21
type input "**********"
click at [464, 360] on button "Save booking" at bounding box center [474, 358] width 49 height 15
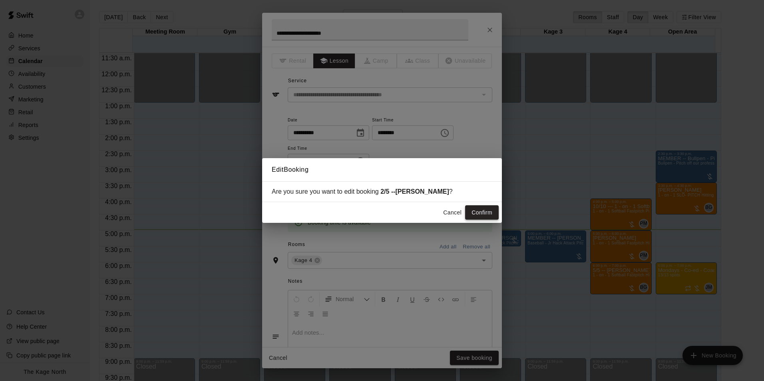
click at [487, 214] on button "Confirm" at bounding box center [482, 212] width 34 height 15
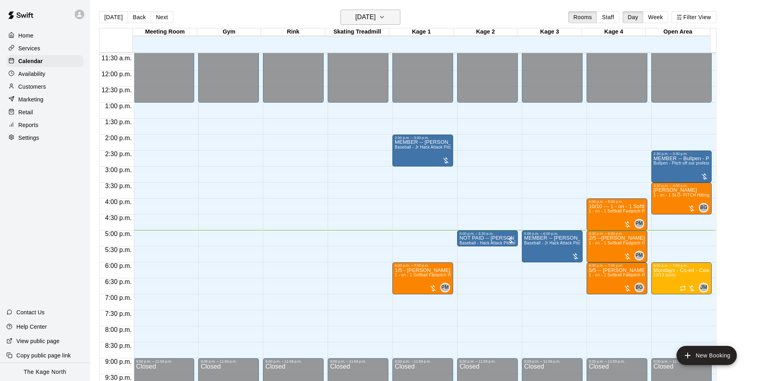
click at [391, 18] on button "[DATE]" at bounding box center [370, 17] width 60 height 15
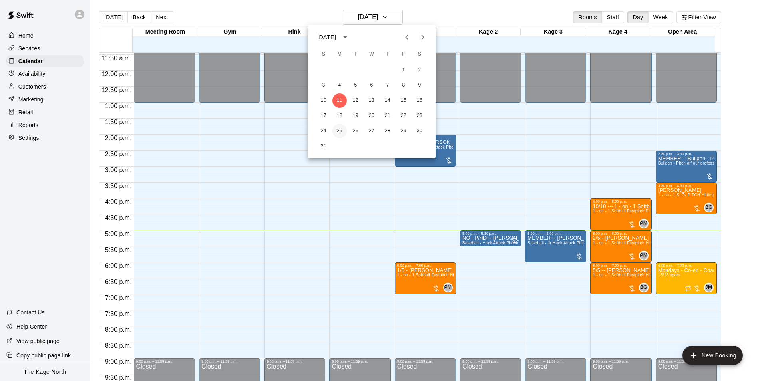
click at [338, 131] on button "25" at bounding box center [339, 131] width 14 height 14
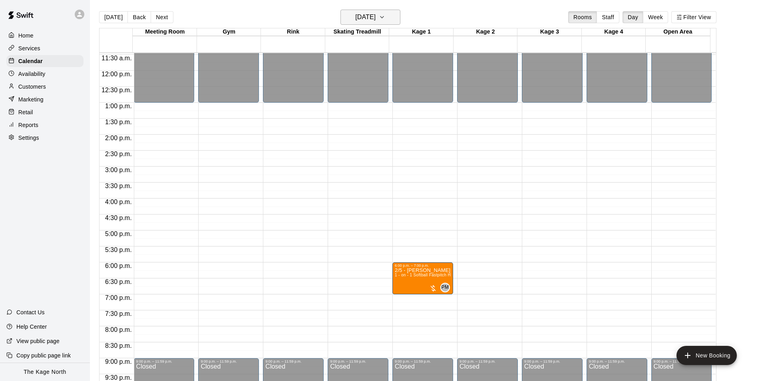
click at [385, 17] on icon "button" at bounding box center [382, 17] width 6 height 10
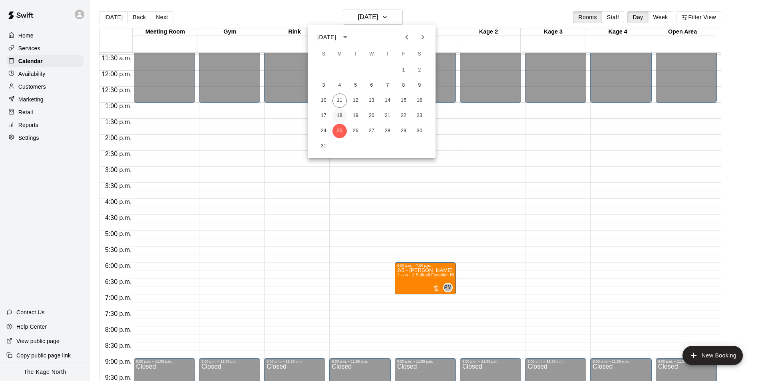
click at [338, 116] on button "18" at bounding box center [339, 116] width 14 height 14
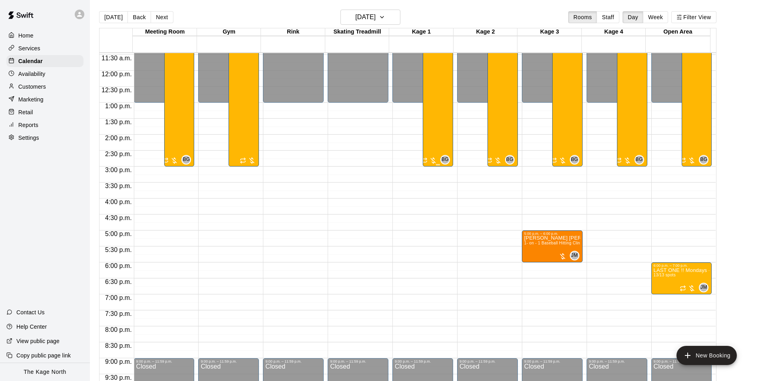
click at [423, 129] on div "9:00 a.m. – 3:00 p.m. Softball Try - Out Prep Camp 2025 ([DATE] - [DATE]) 5/12 …" at bounding box center [438, 71] width 30 height 192
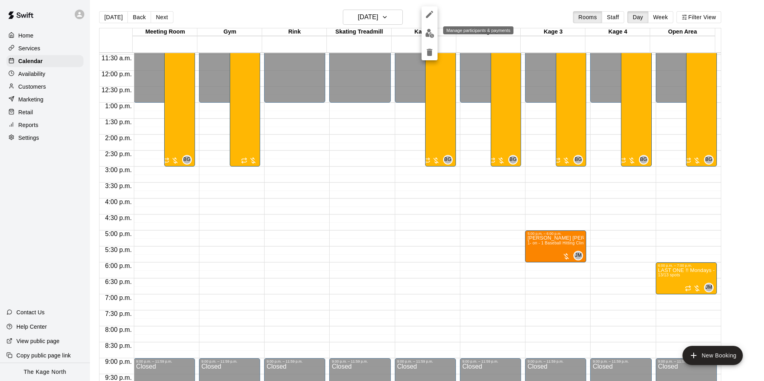
click at [426, 38] on button "edit" at bounding box center [429, 34] width 16 height 16
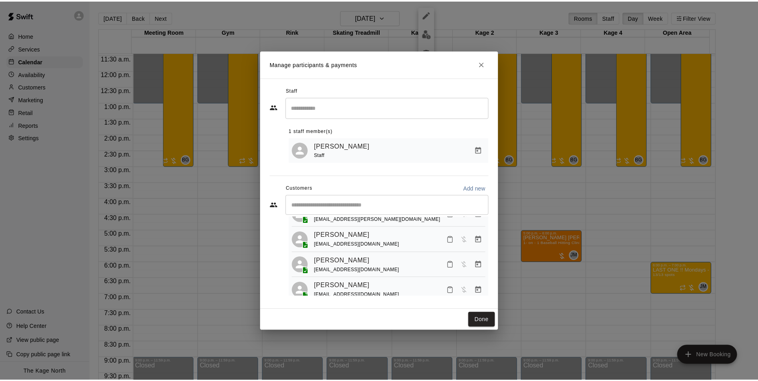
scroll to position [75, 0]
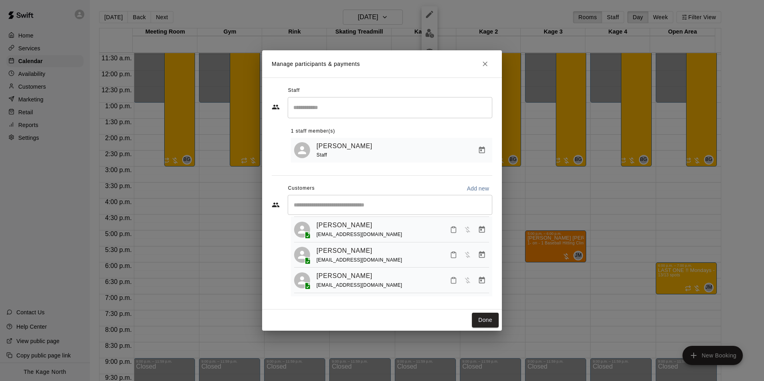
click at [372, 283] on div "[EMAIL_ADDRESS][DOMAIN_NAME]" at bounding box center [359, 285] width 86 height 8
click at [343, 282] on div "[EMAIL_ADDRESS][DOMAIN_NAME]" at bounding box center [359, 285] width 86 height 8
drag, startPoint x: 343, startPoint y: 282, endPoint x: 421, endPoint y: 284, distance: 78.3
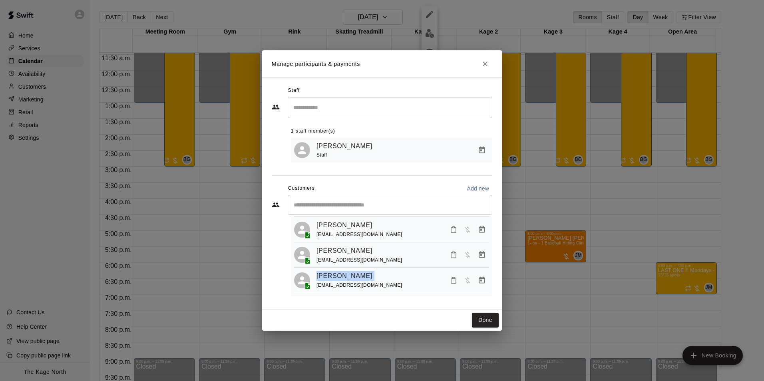
click at [421, 284] on div "[PERSON_NAME] [EMAIL_ADDRESS][DOMAIN_NAME]" at bounding box center [402, 280] width 173 height 19
click at [487, 65] on icon "Close" at bounding box center [485, 64] width 5 height 5
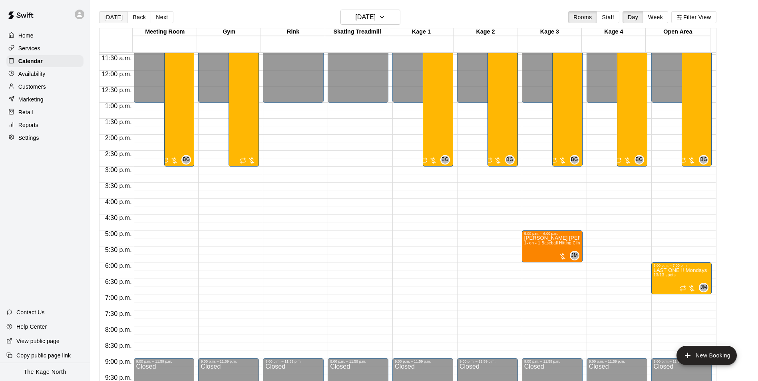
click at [111, 18] on button "[DATE]" at bounding box center [113, 17] width 29 height 12
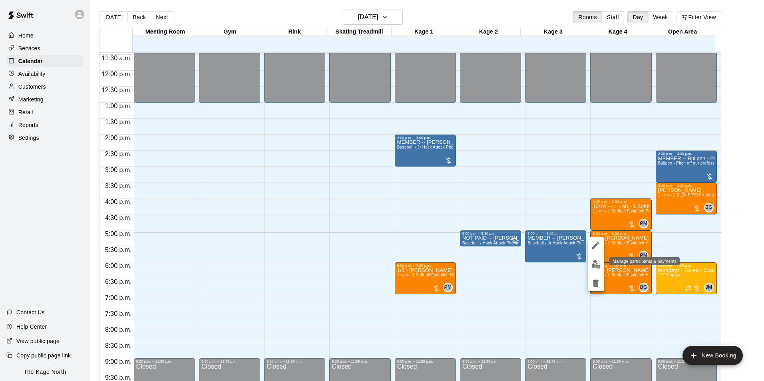
click at [596, 266] on img "edit" at bounding box center [595, 264] width 9 height 9
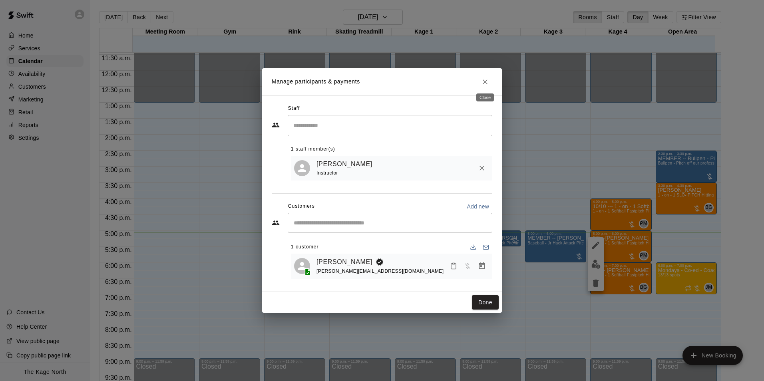
click at [486, 83] on icon "Close" at bounding box center [485, 82] width 8 height 8
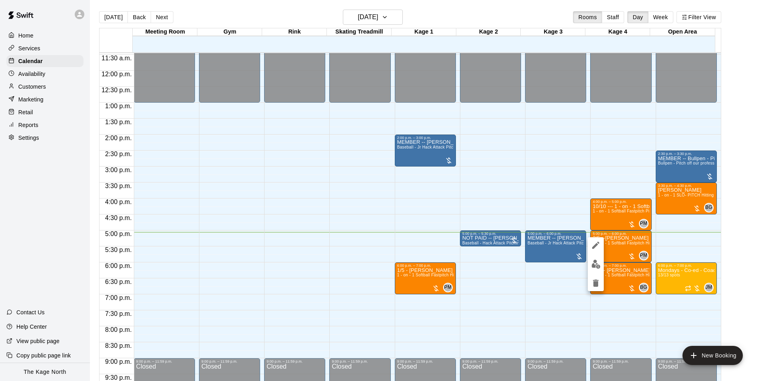
click at [557, 196] on div at bounding box center [382, 190] width 764 height 381
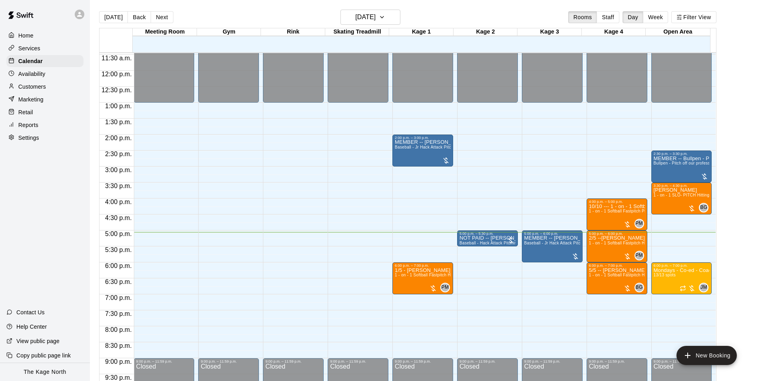
click at [616, 157] on div "12:00 a.m. – 1:00 p.m. Closed 4:00 p.m. – 5:00 p.m. [DATE] --- 1 - on - 1 Softb…" at bounding box center [616, 70] width 61 height 767
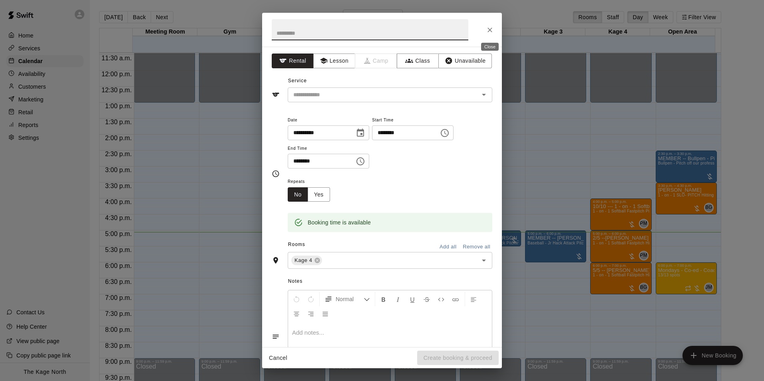
click at [489, 33] on icon "Close" at bounding box center [490, 30] width 8 height 8
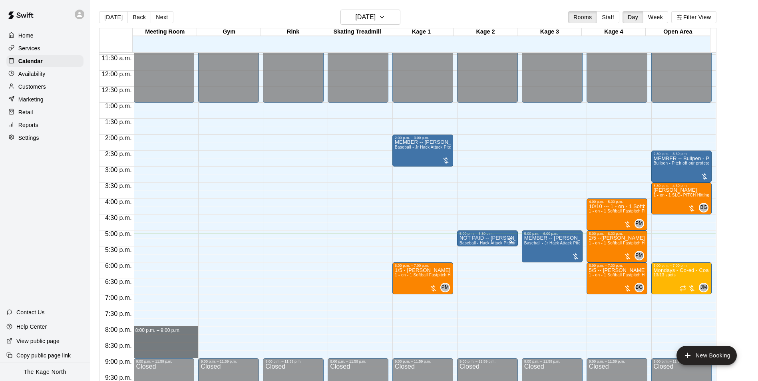
drag, startPoint x: 137, startPoint y: 329, endPoint x: 145, endPoint y: 355, distance: 26.9
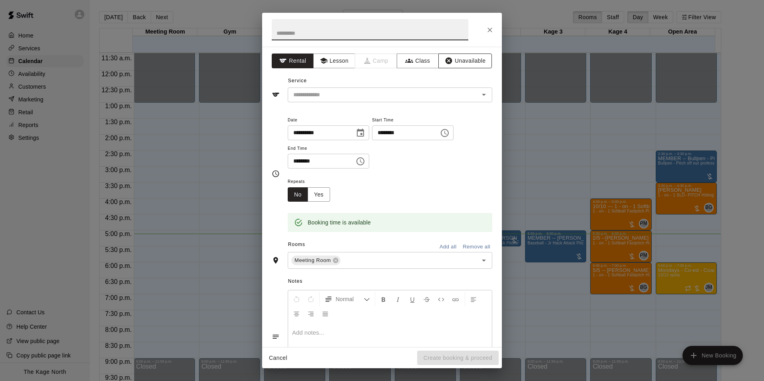
click at [456, 62] on button "Unavailable" at bounding box center [465, 61] width 54 height 15
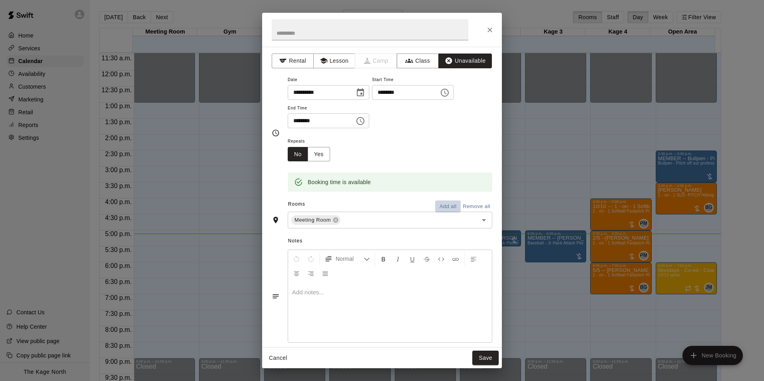
click at [439, 207] on button "Add all" at bounding box center [448, 207] width 26 height 12
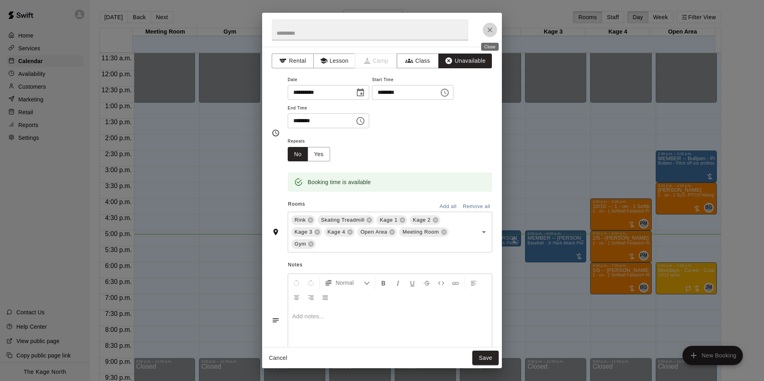
click at [489, 29] on icon "Close" at bounding box center [489, 30] width 5 height 5
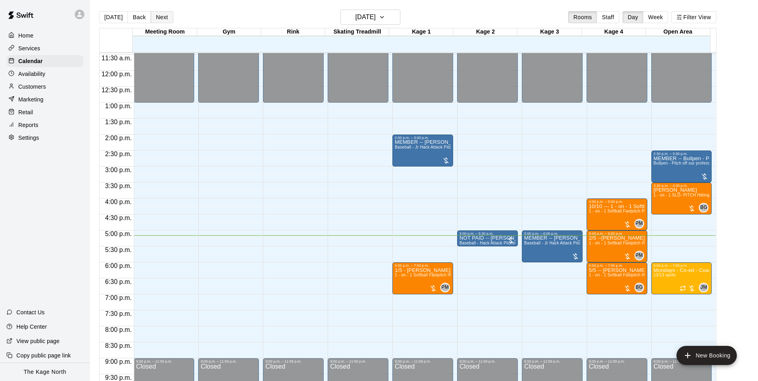
click at [155, 19] on button "Next" at bounding box center [162, 17] width 22 height 12
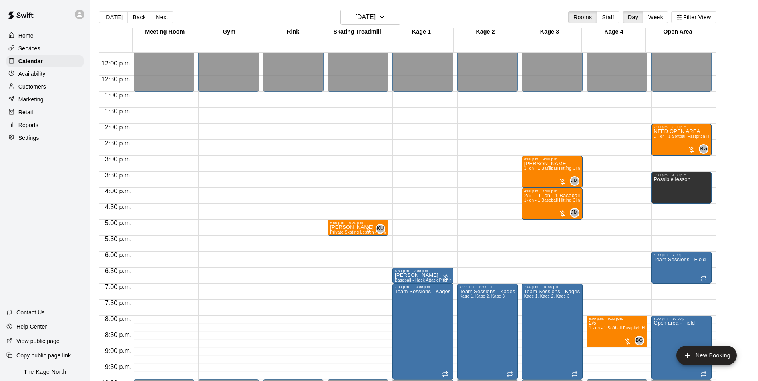
scroll to position [391, 0]
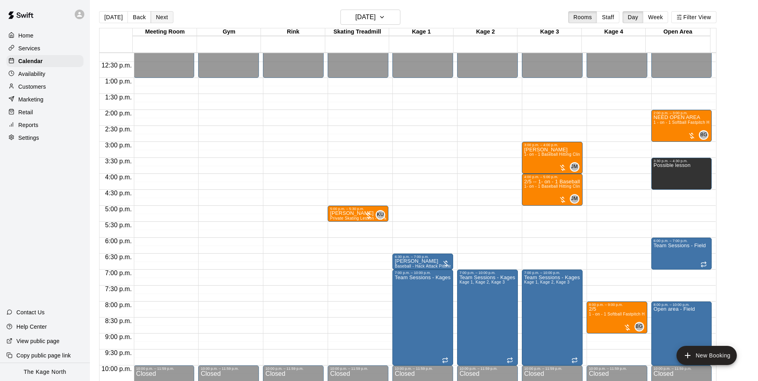
click at [163, 17] on button "Next" at bounding box center [162, 17] width 22 height 12
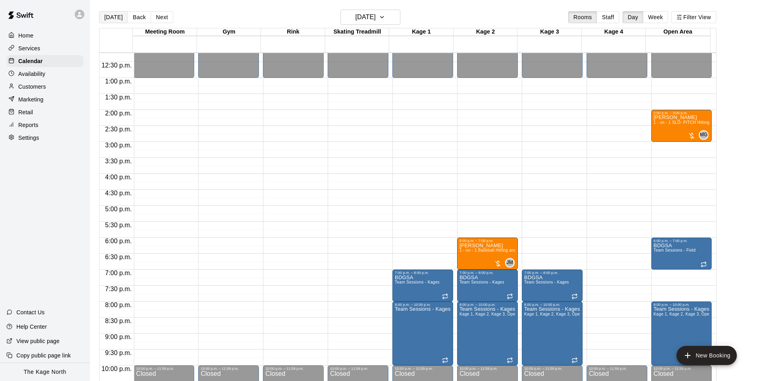
click at [112, 18] on button "[DATE]" at bounding box center [113, 17] width 29 height 12
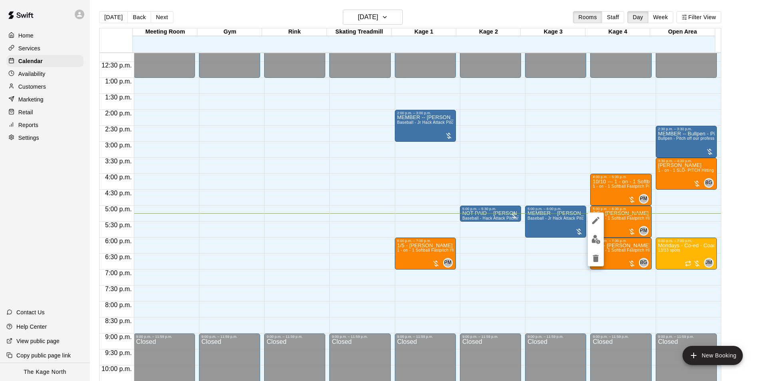
click at [570, 162] on div at bounding box center [382, 190] width 764 height 381
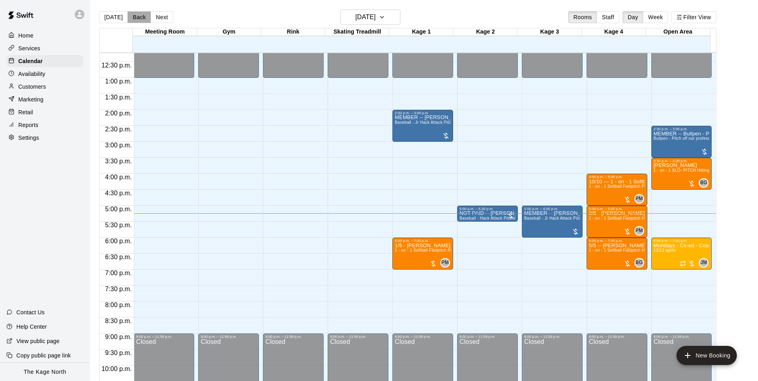
click at [136, 17] on button "Back" at bounding box center [139, 17] width 24 height 12
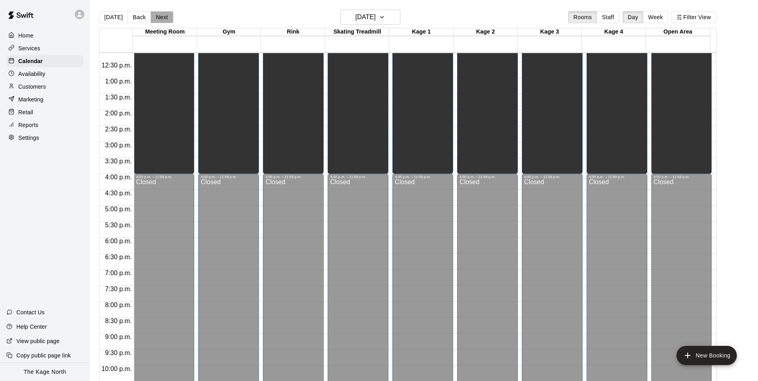
click at [165, 17] on button "Next" at bounding box center [162, 17] width 22 height 12
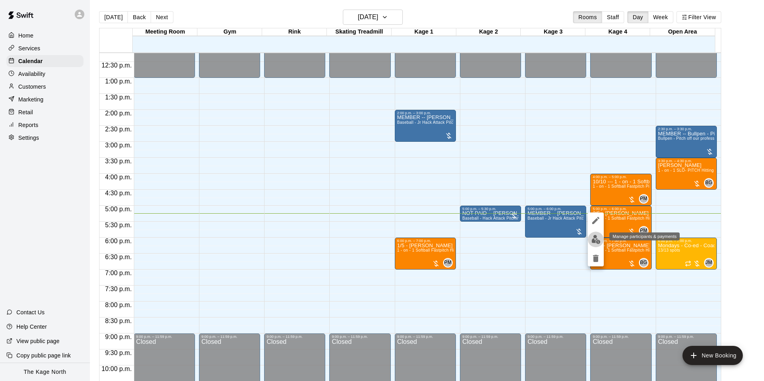
click at [597, 240] on img "edit" at bounding box center [595, 239] width 9 height 9
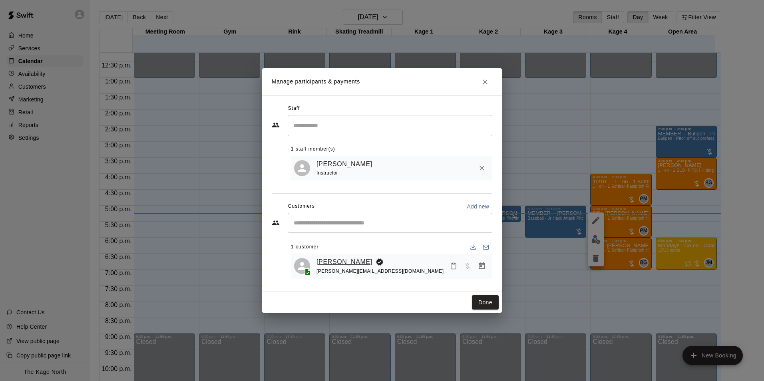
click at [348, 260] on link "[PERSON_NAME]" at bounding box center [344, 262] width 56 height 10
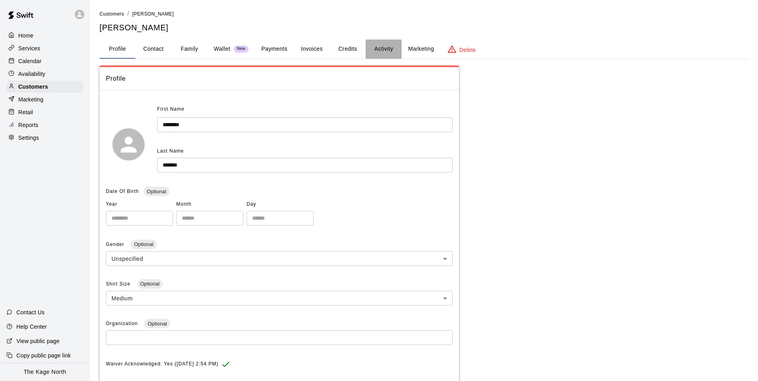
click at [389, 48] on button "Activity" at bounding box center [384, 49] width 36 height 19
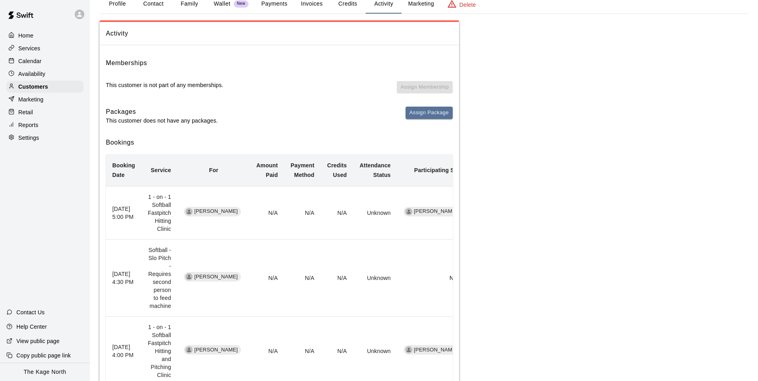
scroll to position [102, 0]
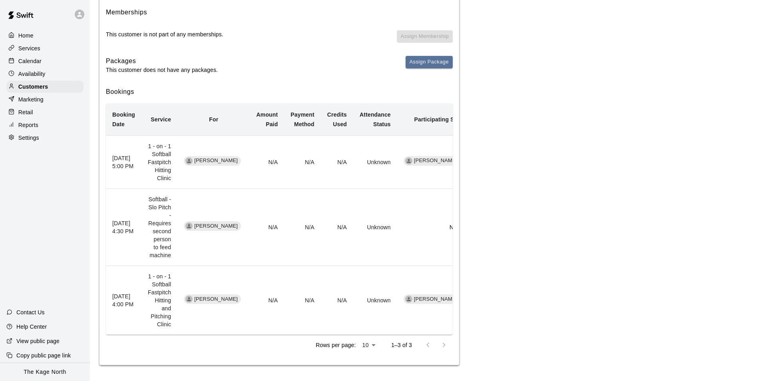
click at [32, 66] on div "Calendar" at bounding box center [44, 61] width 77 height 12
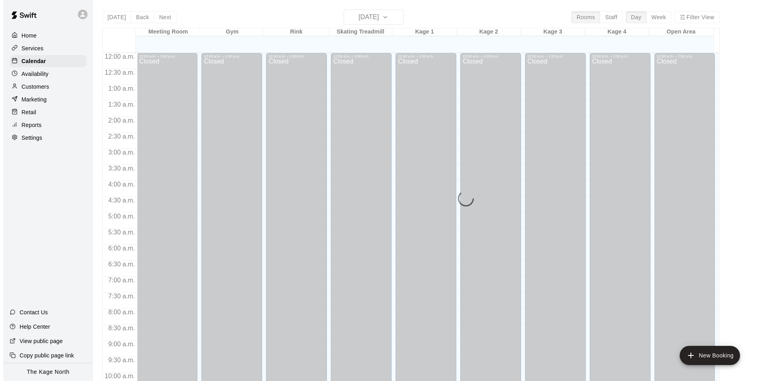
scroll to position [406, 0]
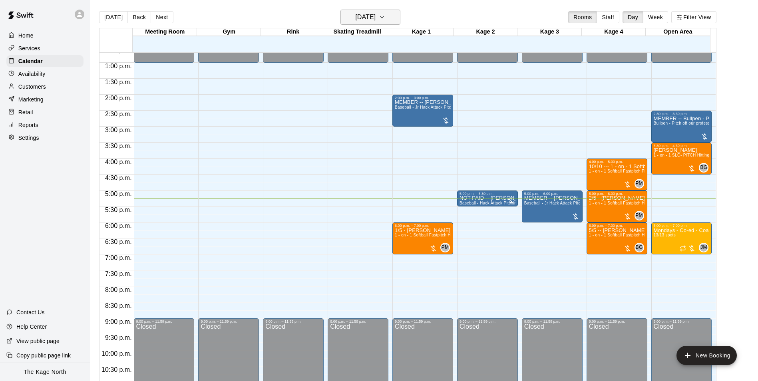
click at [385, 20] on icon "button" at bounding box center [382, 17] width 6 height 10
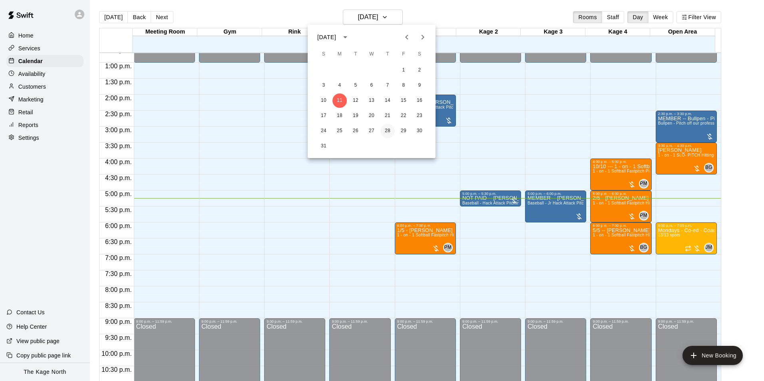
click at [390, 131] on button "28" at bounding box center [387, 131] width 14 height 14
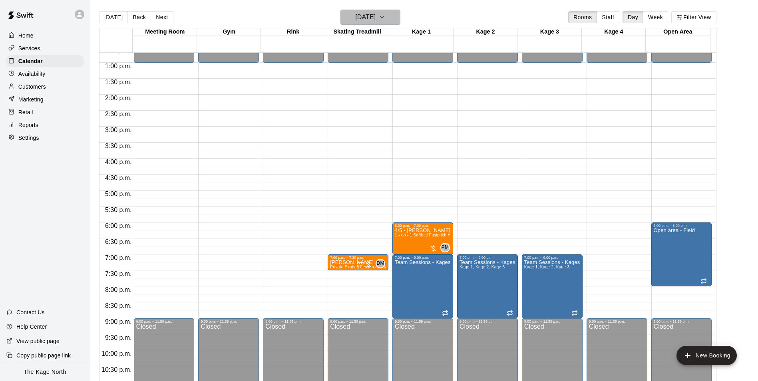
click at [376, 17] on h6 "[DATE]" at bounding box center [365, 17] width 20 height 11
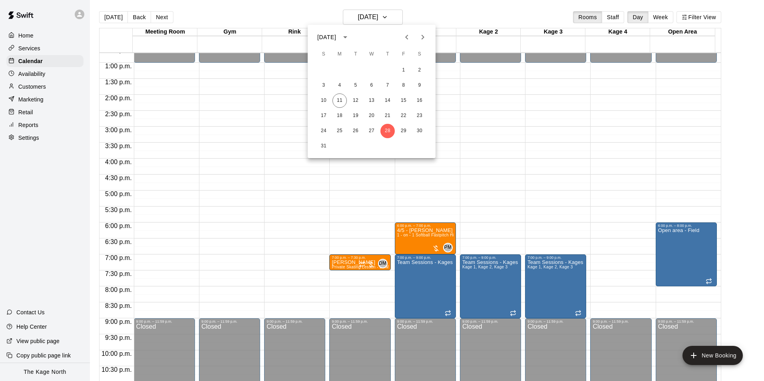
click at [403, 37] on icon "Previous month" at bounding box center [407, 37] width 10 height 10
click at [344, 133] on button "28" at bounding box center [339, 131] width 14 height 14
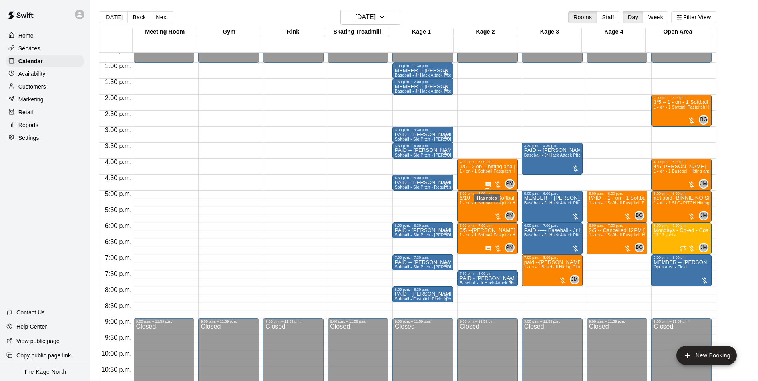
click at [485, 185] on icon "Has notes" at bounding box center [487, 184] width 5 height 5
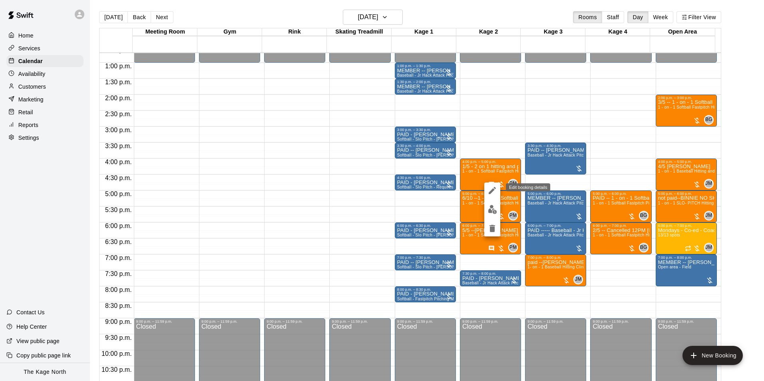
click at [495, 193] on icon "edit" at bounding box center [492, 191] width 10 height 10
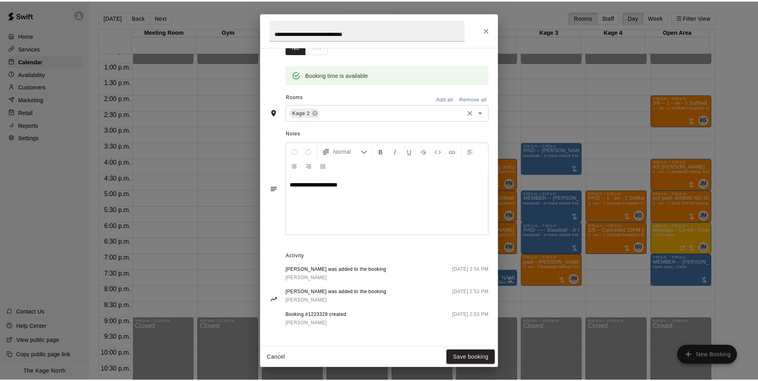
scroll to position [0, 0]
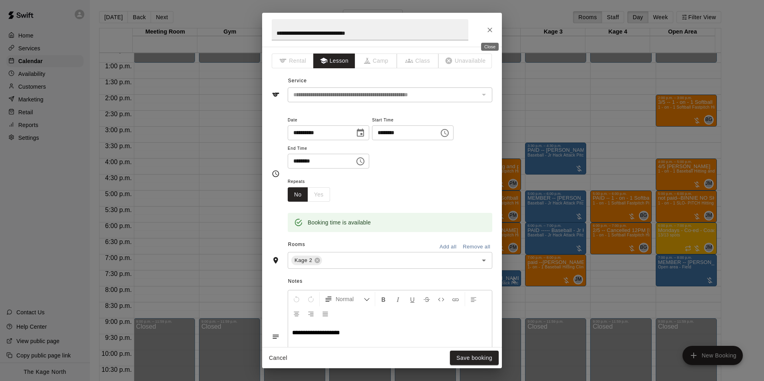
click at [489, 28] on icon "Close" at bounding box center [490, 30] width 8 height 8
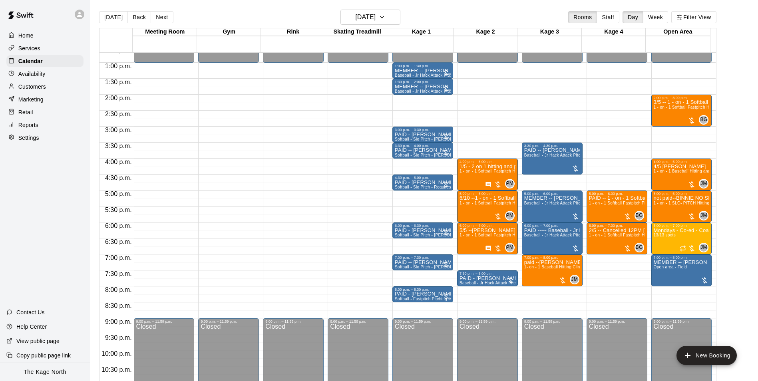
drag, startPoint x: 108, startPoint y: 15, endPoint x: 121, endPoint y: 26, distance: 17.9
click at [108, 15] on button "[DATE]" at bounding box center [113, 17] width 29 height 12
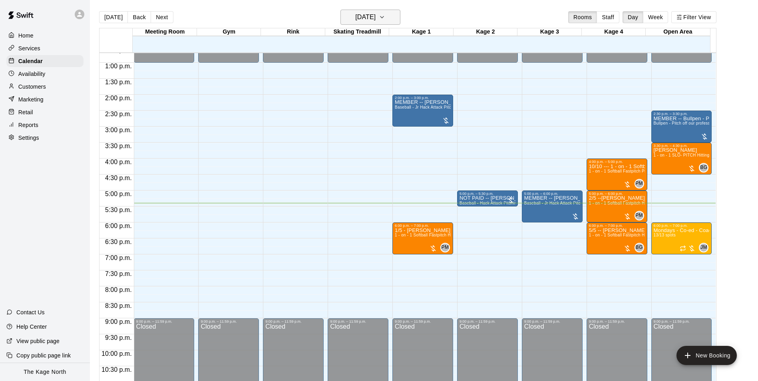
click at [385, 16] on icon "button" at bounding box center [382, 17] width 6 height 10
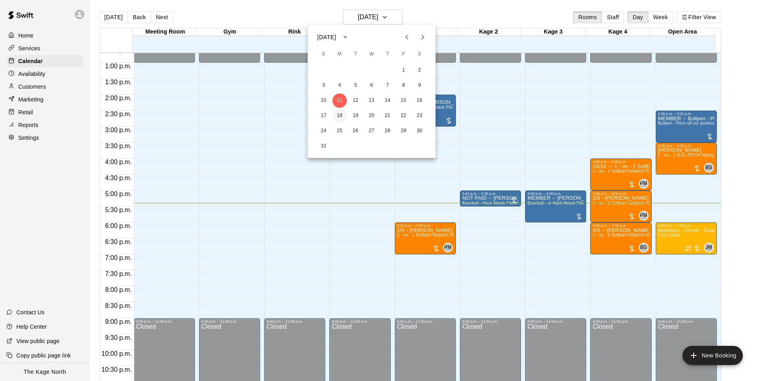
click at [340, 118] on button "18" at bounding box center [339, 116] width 14 height 14
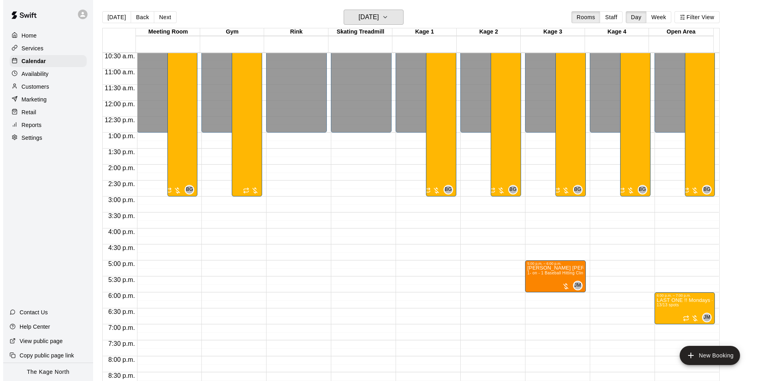
scroll to position [286, 0]
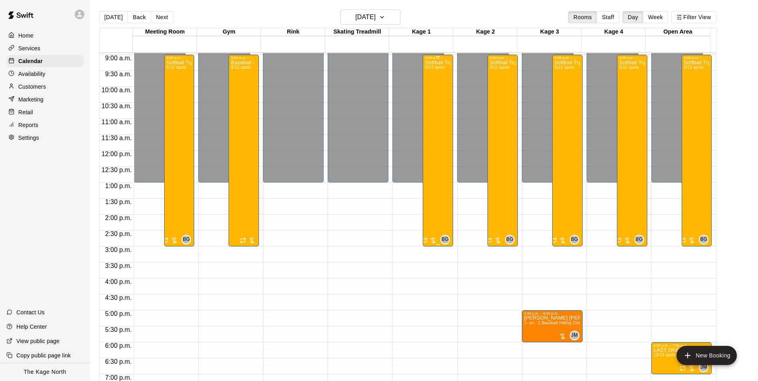
click at [435, 94] on div "Softball Try - Out Prep Camp 2025 ([DATE] - [DATE]) 5/12 spots" at bounding box center [438, 250] width 26 height 381
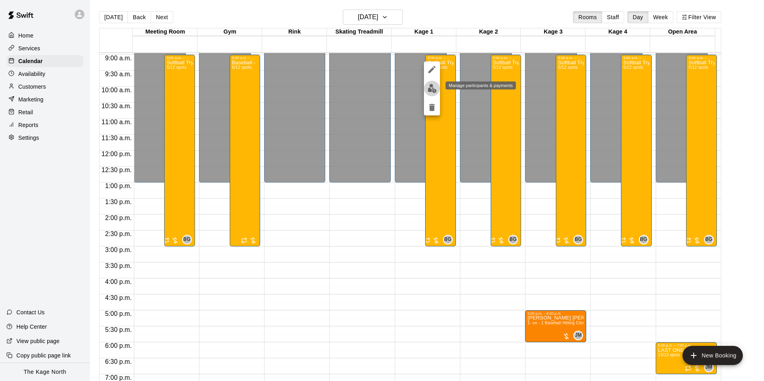
click at [432, 90] on img "edit" at bounding box center [431, 88] width 9 height 9
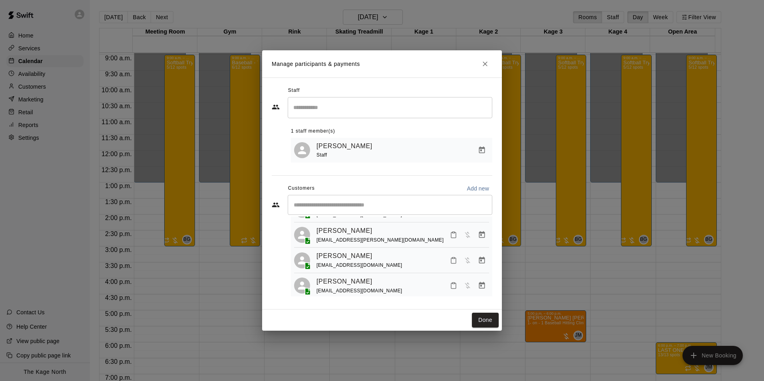
scroll to position [75, 0]
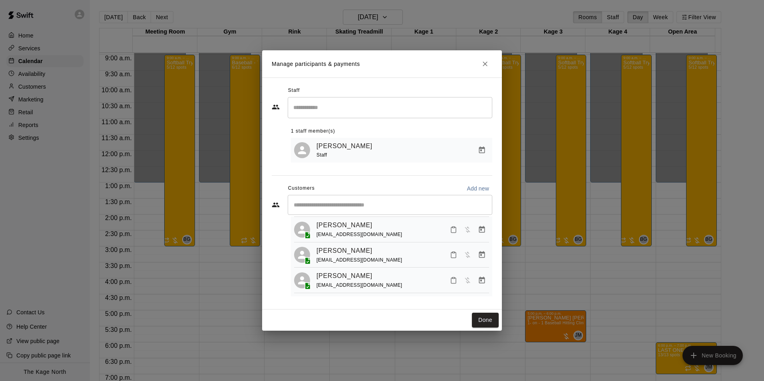
click at [483, 64] on icon "Close" at bounding box center [485, 64] width 8 height 8
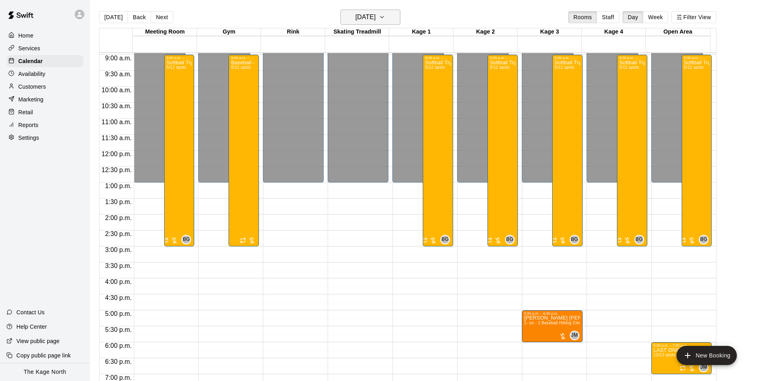
click at [389, 19] on button "[DATE]" at bounding box center [370, 17] width 60 height 15
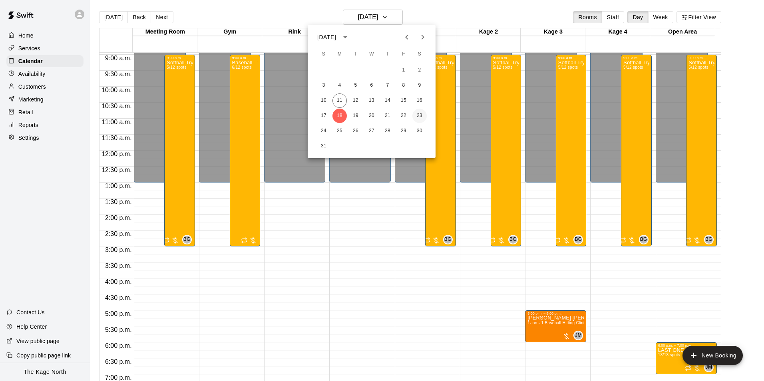
click at [423, 115] on button "23" at bounding box center [419, 116] width 14 height 14
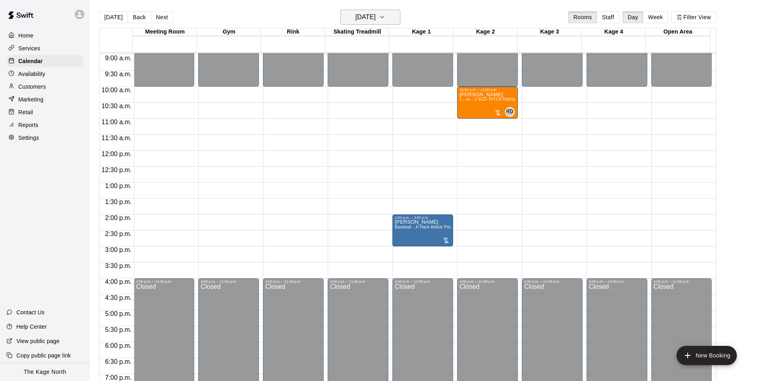
click at [376, 15] on h6 "[DATE]" at bounding box center [365, 17] width 20 height 11
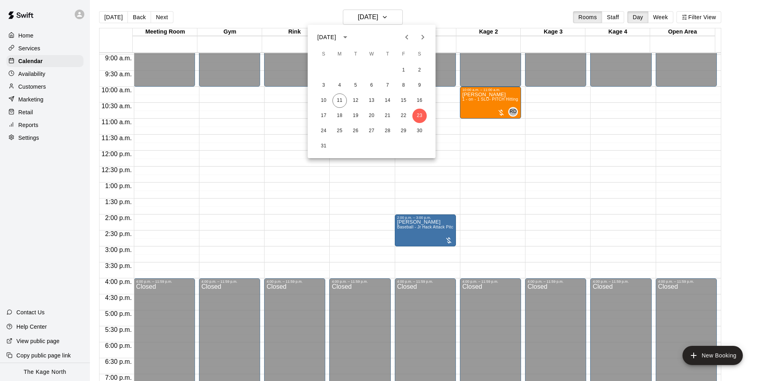
click at [420, 37] on icon "Next month" at bounding box center [423, 37] width 10 height 10
click at [418, 85] on button "13" at bounding box center [419, 85] width 14 height 14
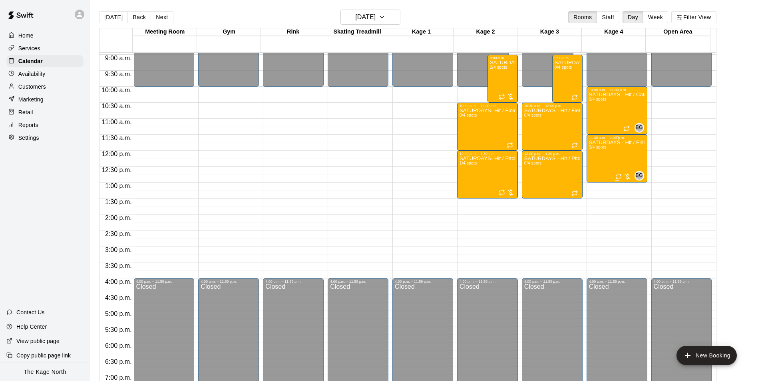
click at [604, 165] on div "SATURDAYS - Hit / Field / Throw - Softball Program - 11U-13U 3/4 spots" at bounding box center [617, 330] width 56 height 381
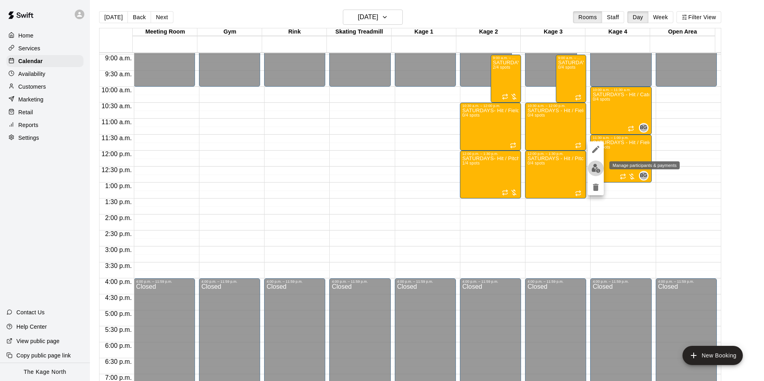
click at [598, 171] on img "edit" at bounding box center [595, 168] width 9 height 9
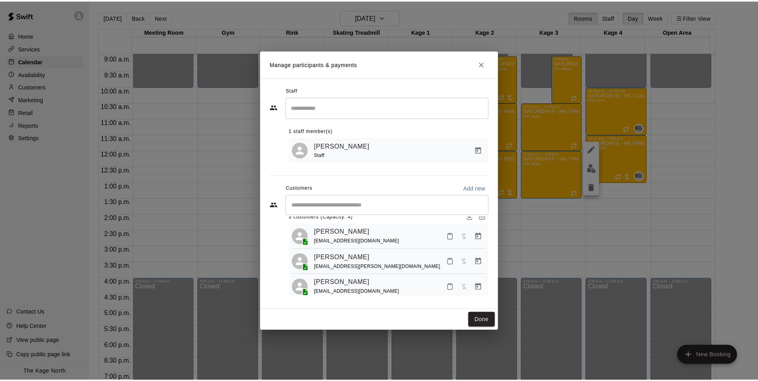
scroll to position [22, 0]
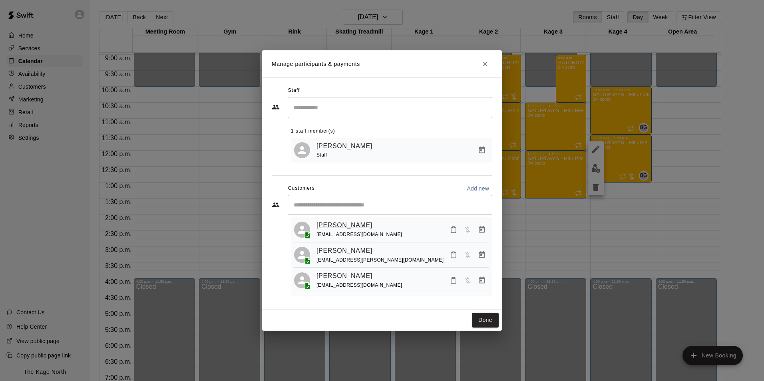
click at [338, 220] on link "[PERSON_NAME]" at bounding box center [344, 225] width 56 height 10
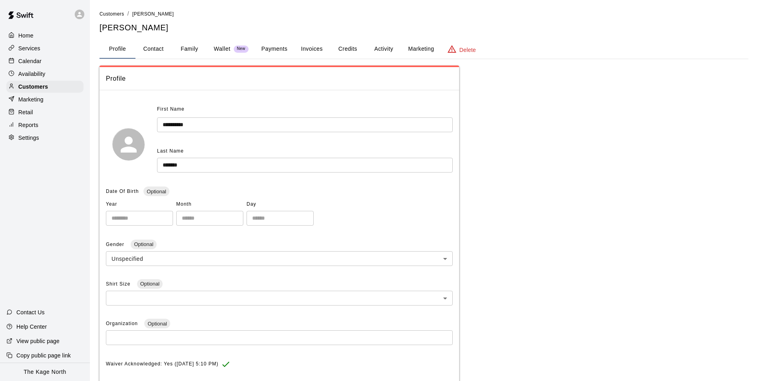
click at [187, 48] on button "Family" at bounding box center [189, 49] width 36 height 19
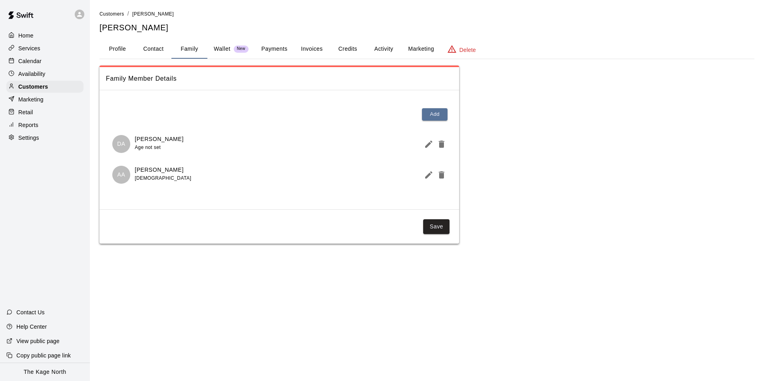
click at [152, 170] on p "[PERSON_NAME]" at bounding box center [163, 170] width 56 height 8
click at [431, 173] on icon "Edit Member" at bounding box center [428, 174] width 7 height 7
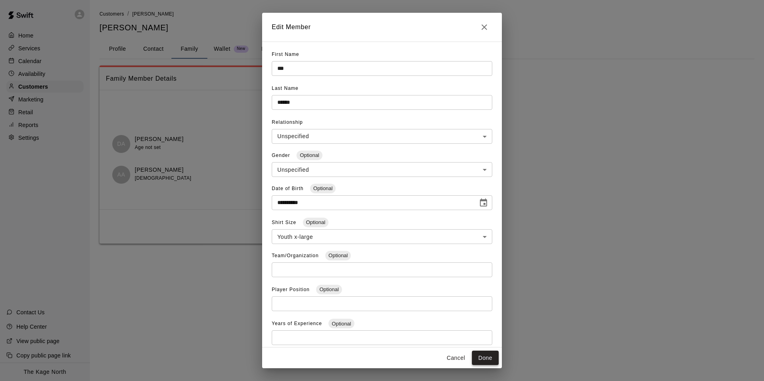
click at [483, 357] on button "Done" at bounding box center [485, 358] width 27 height 15
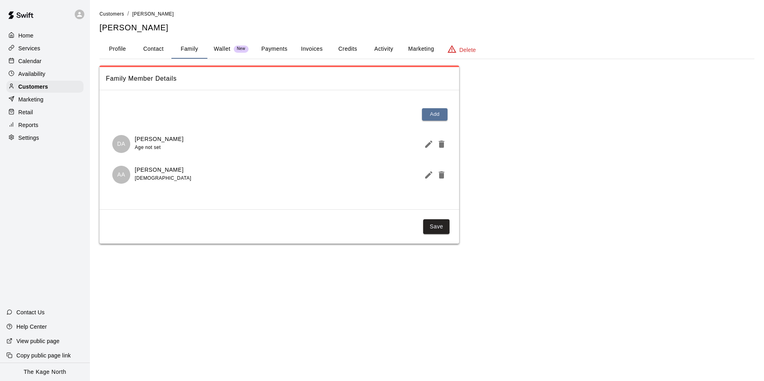
click at [27, 61] on p "Calendar" at bounding box center [29, 61] width 23 height 8
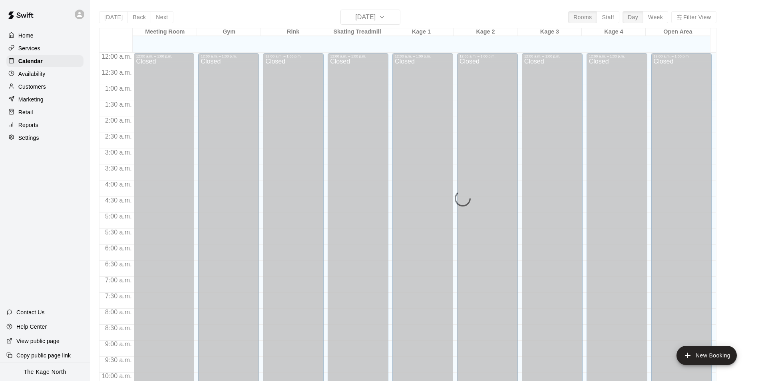
scroll to position [406, 0]
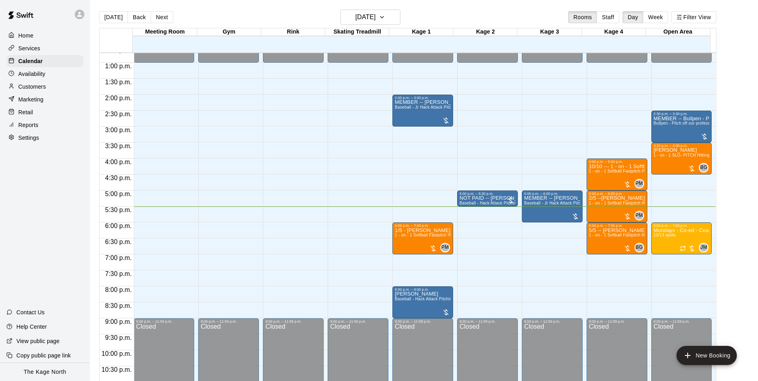
click at [80, 17] on icon at bounding box center [79, 14] width 5 height 5
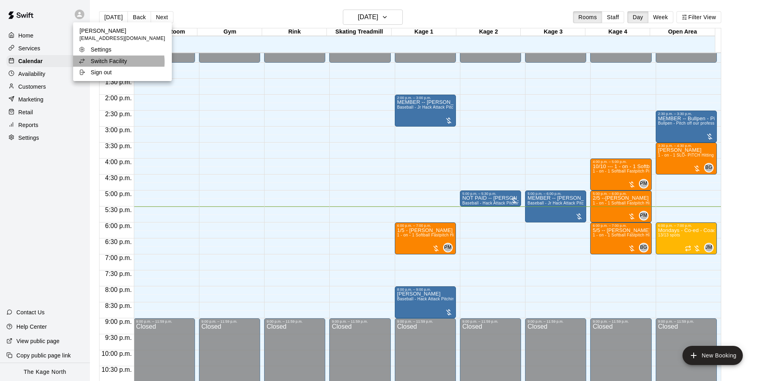
click at [109, 62] on p "Switch Facility" at bounding box center [109, 61] width 36 height 8
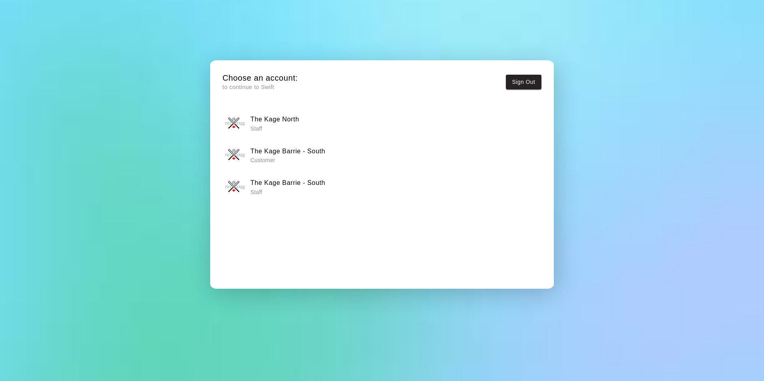
click at [300, 184] on h6 "The Kage Barrie - South" at bounding box center [287, 183] width 75 height 10
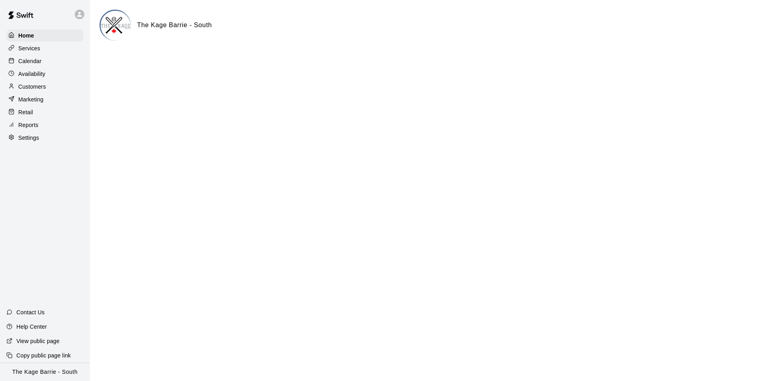
click at [42, 65] on div "Calendar" at bounding box center [44, 61] width 77 height 12
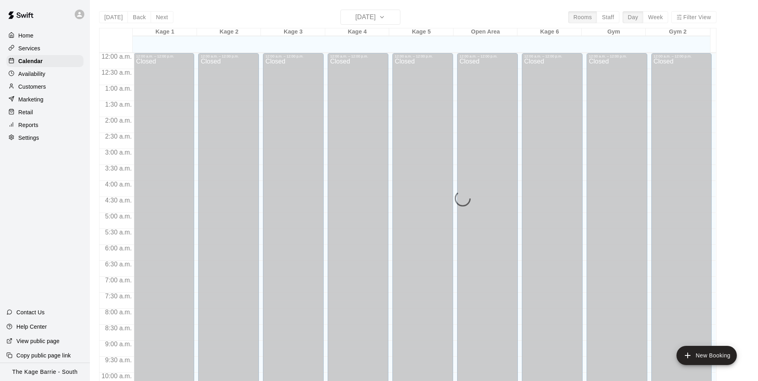
scroll to position [406, 0]
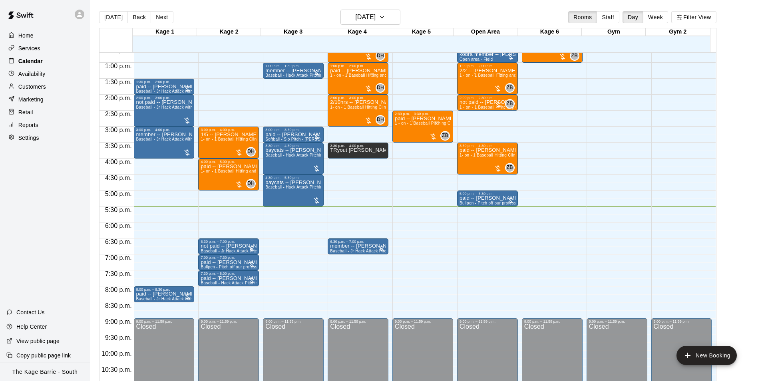
click at [53, 62] on div "Calendar" at bounding box center [44, 61] width 77 height 12
click at [109, 15] on button "[DATE]" at bounding box center [113, 17] width 29 height 12
click at [81, 15] on icon at bounding box center [79, 14] width 7 height 7
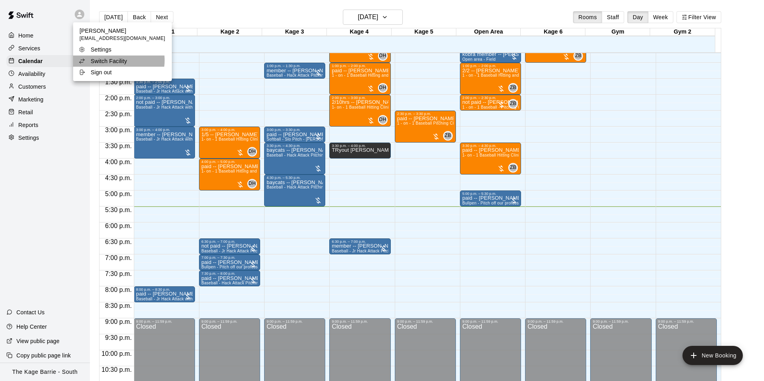
click at [109, 60] on p "Switch Facility" at bounding box center [109, 61] width 36 height 8
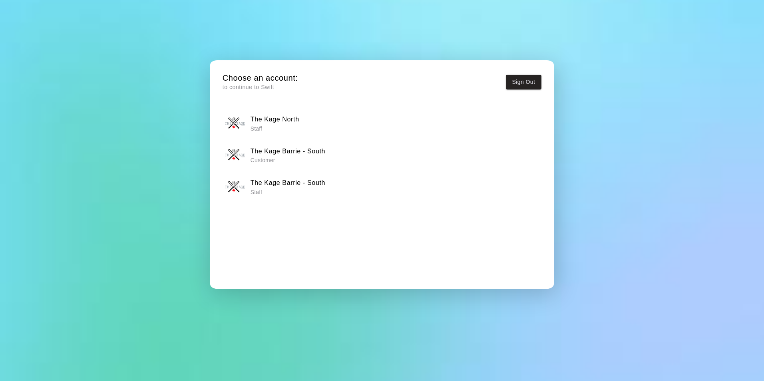
click at [292, 187] on h6 "The Kage Barrie - South" at bounding box center [287, 183] width 75 height 10
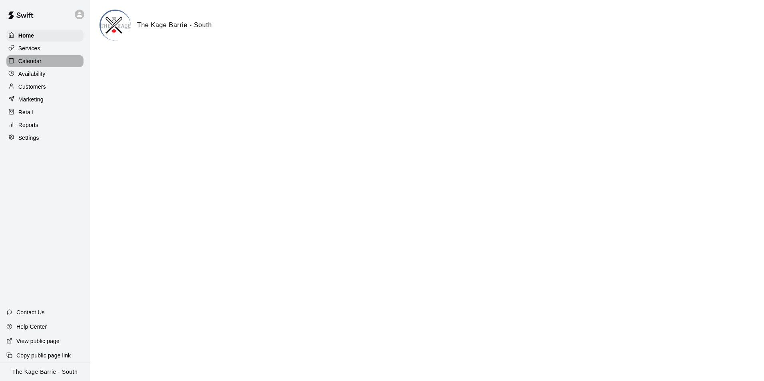
click at [28, 63] on p "Calendar" at bounding box center [29, 61] width 23 height 8
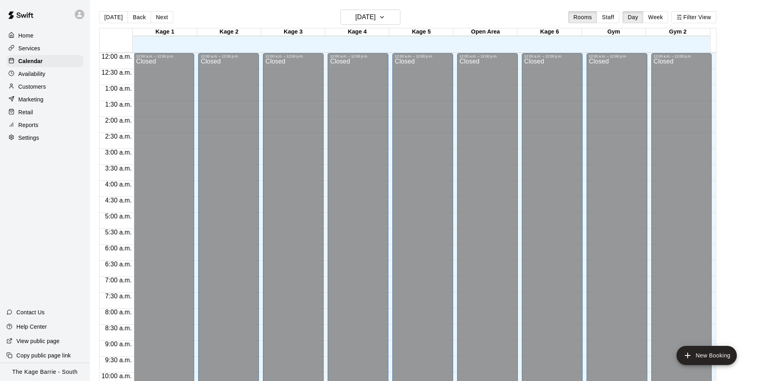
scroll to position [406, 0]
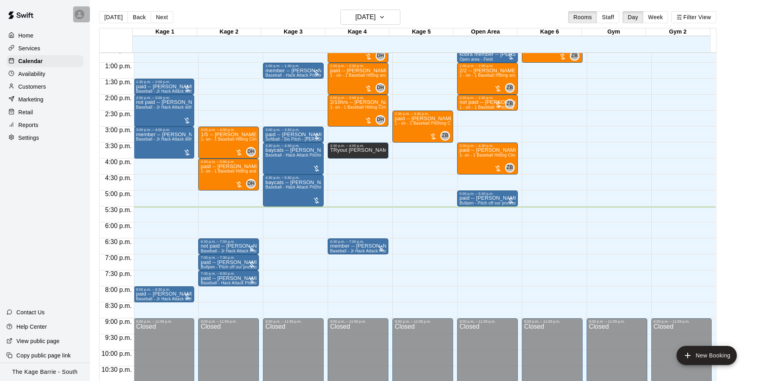
click at [76, 13] on icon at bounding box center [79, 14] width 7 height 7
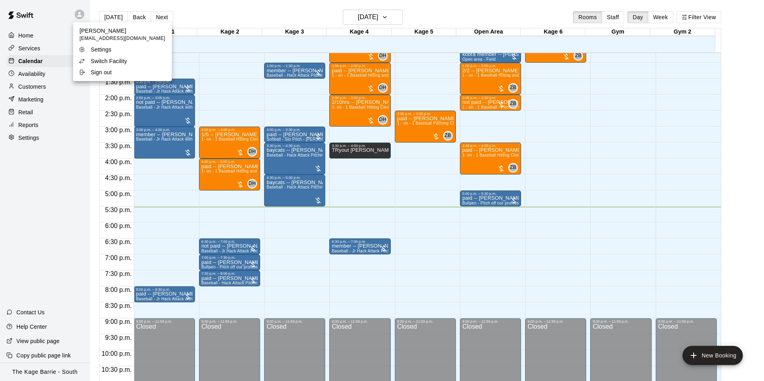
click at [100, 64] on p "Switch Facility" at bounding box center [109, 61] width 36 height 8
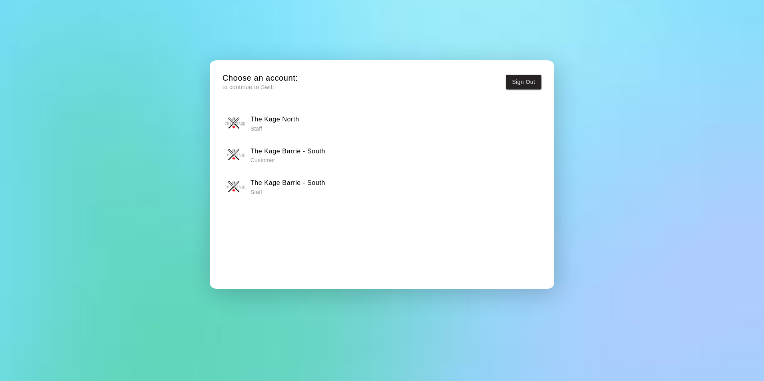
click at [304, 122] on div "The Kage North Staff" at bounding box center [382, 123] width 314 height 20
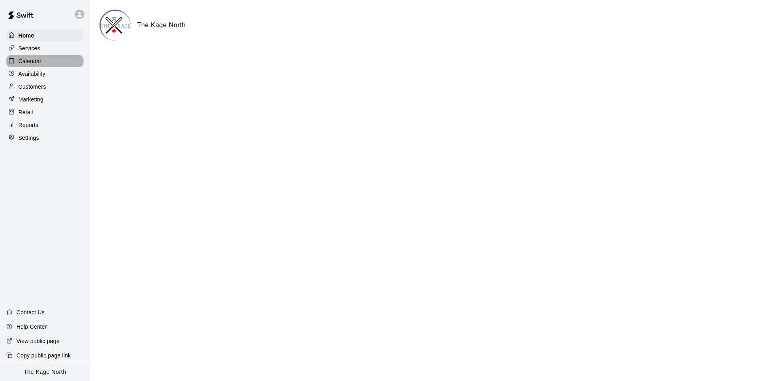
click at [29, 64] on p "Calendar" at bounding box center [29, 61] width 23 height 8
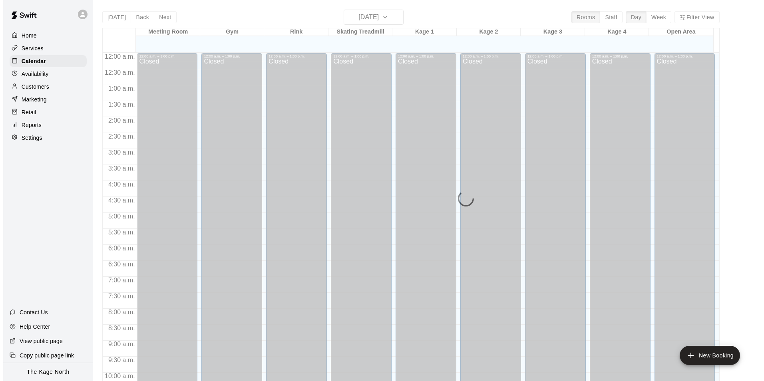
scroll to position [406, 0]
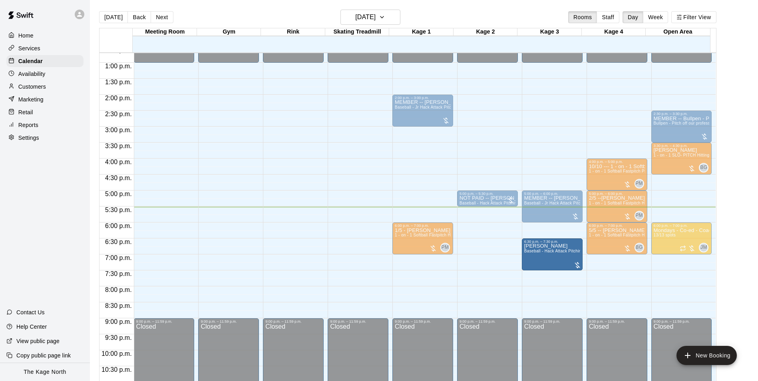
drag, startPoint x: 410, startPoint y: 307, endPoint x: 542, endPoint y: 265, distance: 138.8
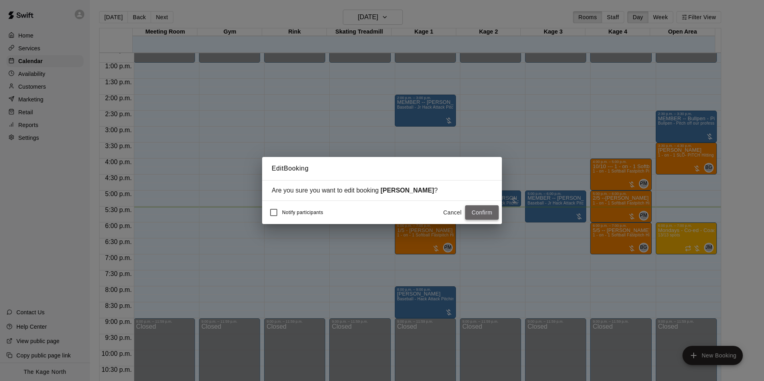
click at [481, 211] on button "Confirm" at bounding box center [482, 212] width 34 height 15
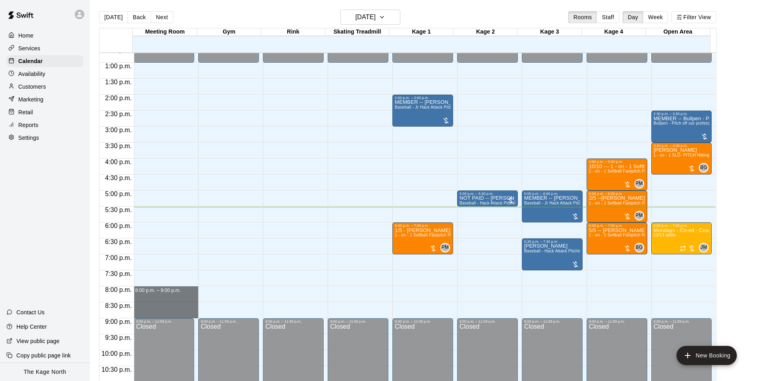
drag, startPoint x: 146, startPoint y: 288, endPoint x: 151, endPoint y: 317, distance: 29.2
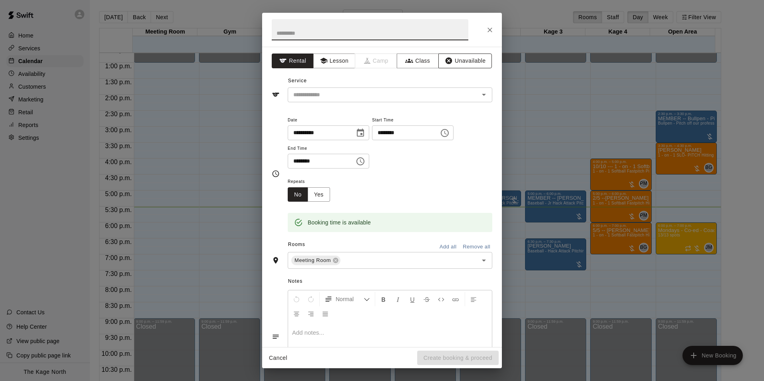
click at [451, 60] on button "Unavailable" at bounding box center [465, 61] width 54 height 15
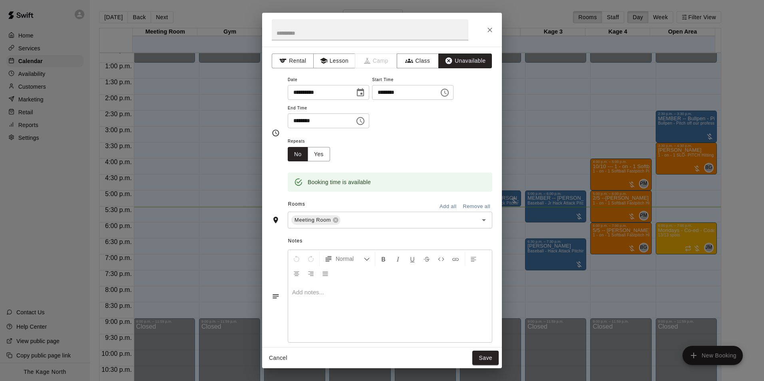
click at [448, 204] on button "Add all" at bounding box center [448, 207] width 26 height 12
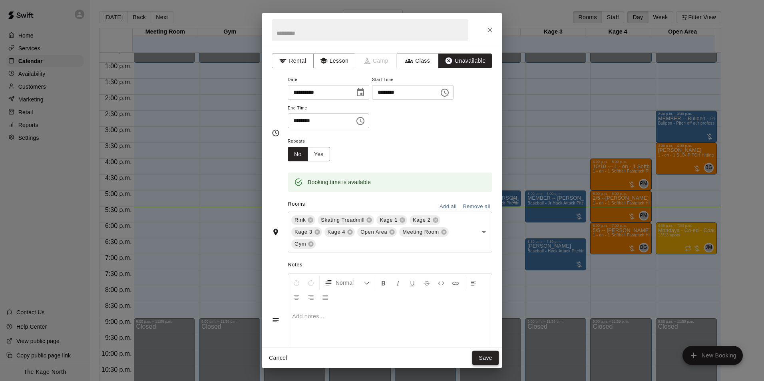
click at [484, 358] on button "Save" at bounding box center [485, 358] width 26 height 15
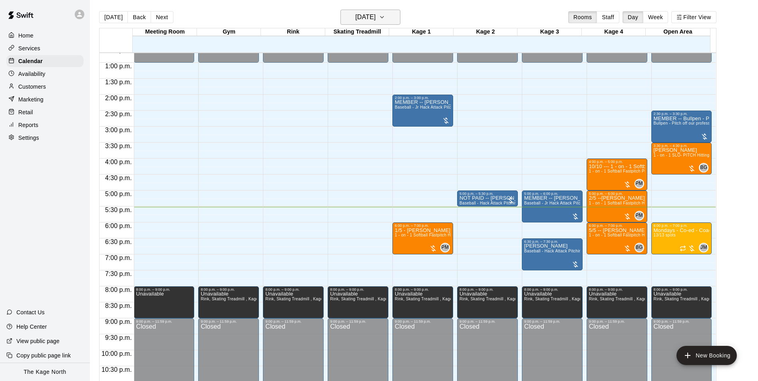
click at [391, 19] on button "[DATE]" at bounding box center [370, 17] width 60 height 15
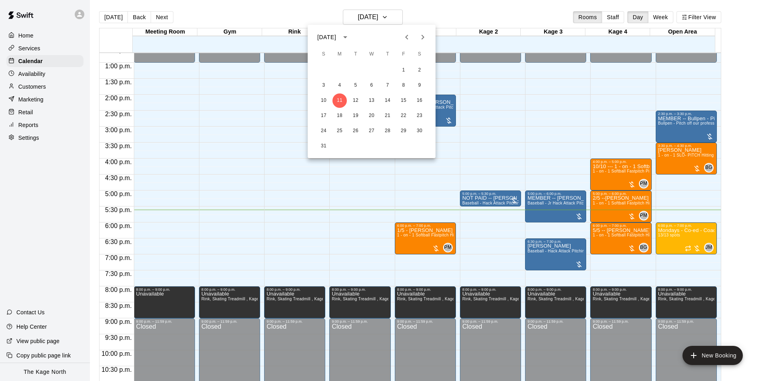
click at [554, 266] on div at bounding box center [382, 190] width 764 height 381
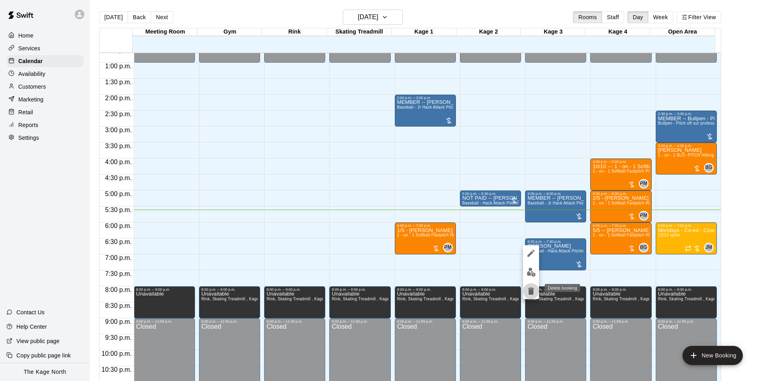
click at [534, 290] on icon "delete" at bounding box center [531, 291] width 10 height 10
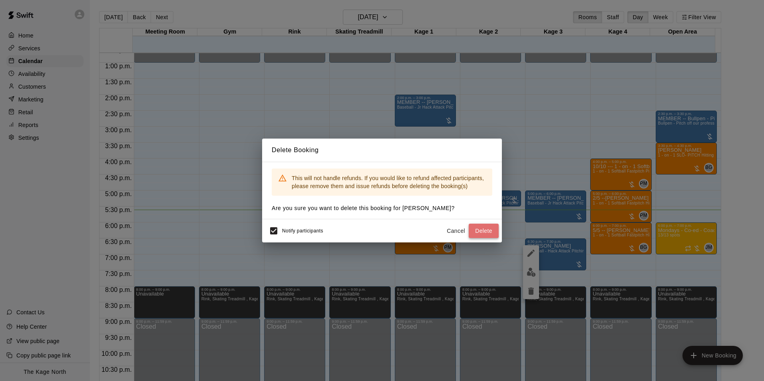
click at [478, 230] on button "Delete" at bounding box center [484, 231] width 30 height 15
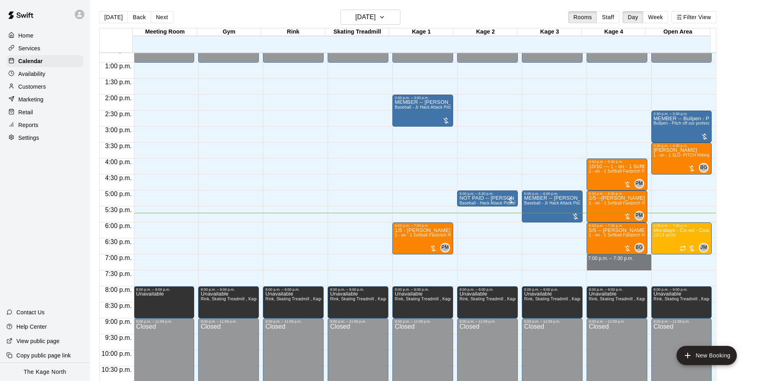
drag, startPoint x: 589, startPoint y: 256, endPoint x: 590, endPoint y: 271, distance: 14.4
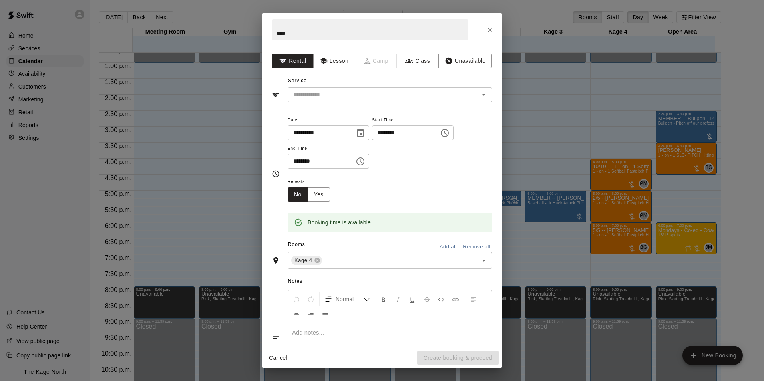
type input "****"
click at [303, 36] on input "****" at bounding box center [370, 29] width 197 height 21
drag, startPoint x: 304, startPoint y: 33, endPoint x: 276, endPoint y: 34, distance: 28.4
click at [276, 34] on input "****" at bounding box center [370, 29] width 197 height 21
click at [344, 101] on div "​" at bounding box center [390, 94] width 205 height 15
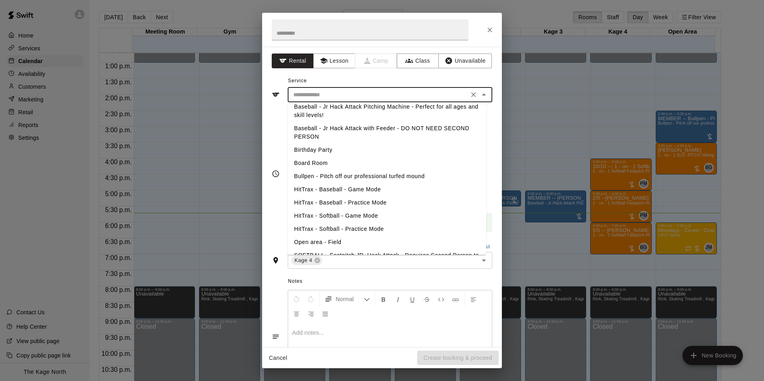
scroll to position [80, 0]
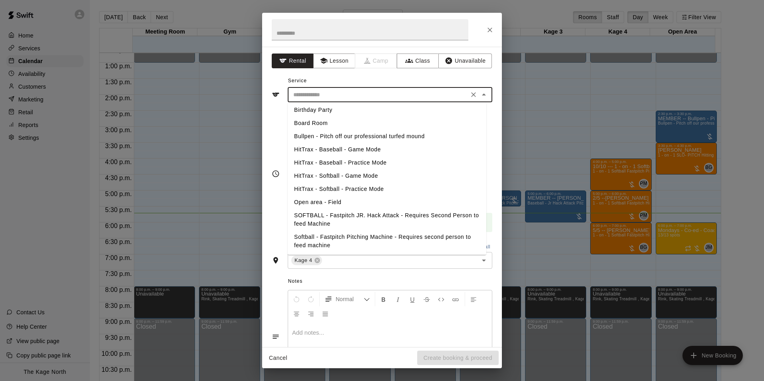
click at [364, 148] on li "HitTrax - Baseball - Game Mode" at bounding box center [387, 149] width 199 height 13
type input "**********"
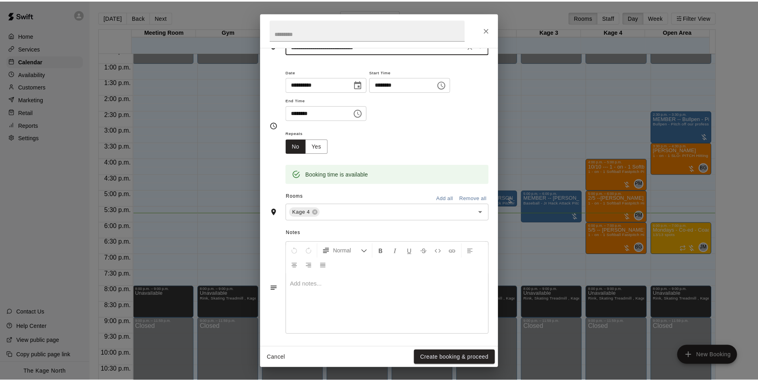
scroll to position [51, 0]
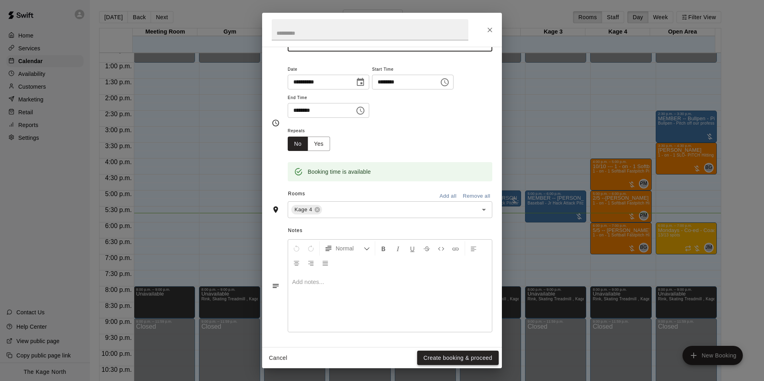
click at [435, 360] on button "Create booking & proceed" at bounding box center [457, 358] width 81 height 15
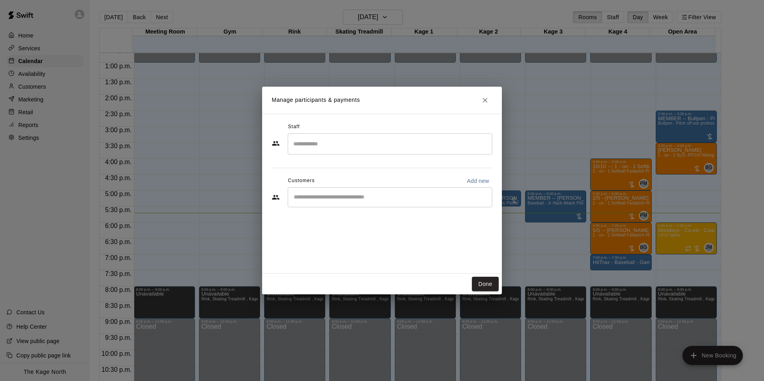
click at [350, 203] on div "​" at bounding box center [390, 197] width 205 height 20
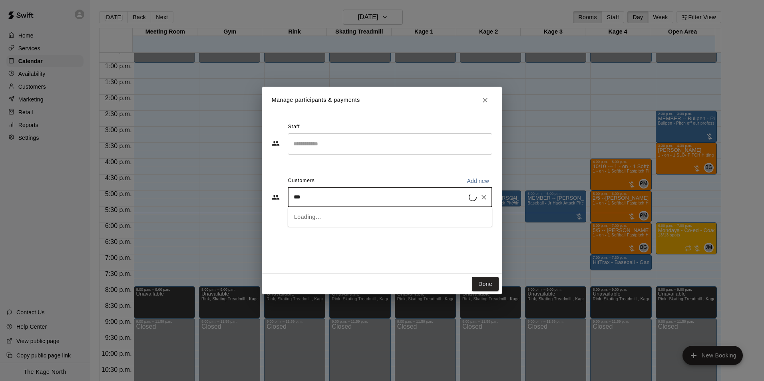
type input "****"
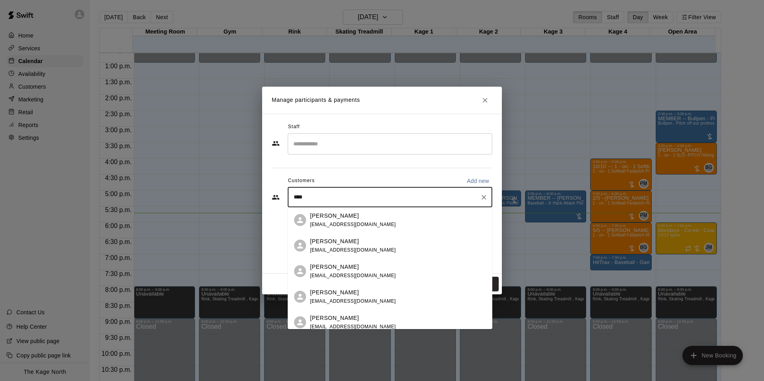
click at [344, 244] on div "[PERSON_NAME]" at bounding box center [353, 241] width 86 height 8
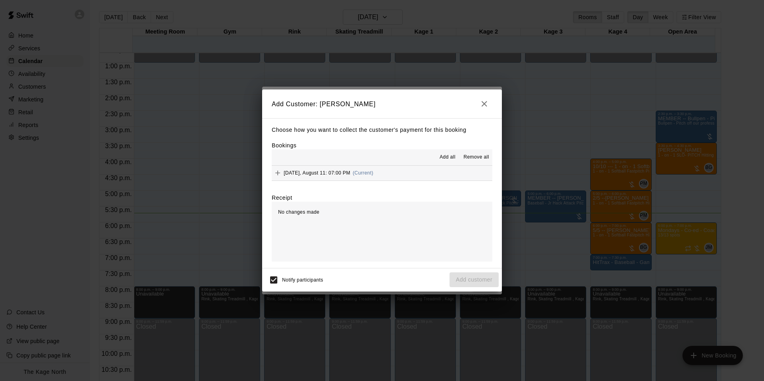
click at [442, 159] on span "Add all" at bounding box center [447, 157] width 16 height 8
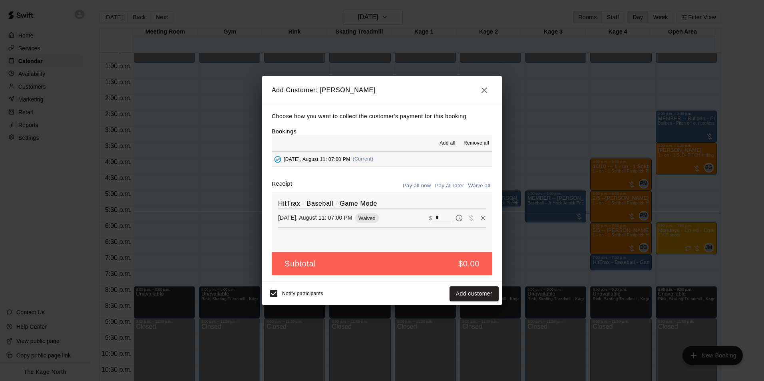
click at [455, 187] on button "Pay all later" at bounding box center [449, 186] width 33 height 12
click at [477, 290] on button "Add customer" at bounding box center [473, 293] width 49 height 15
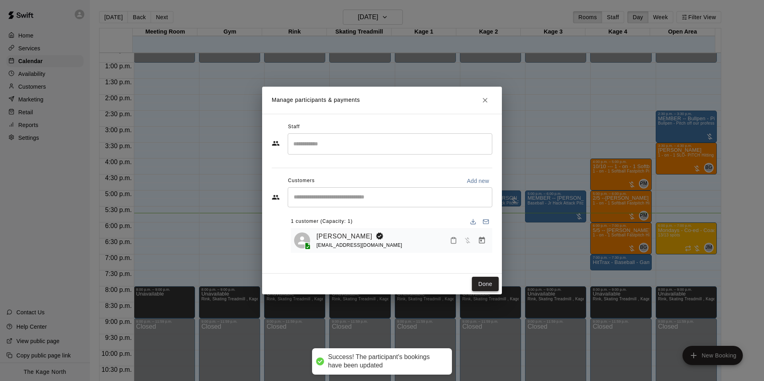
click at [480, 287] on button "Done" at bounding box center [485, 284] width 27 height 15
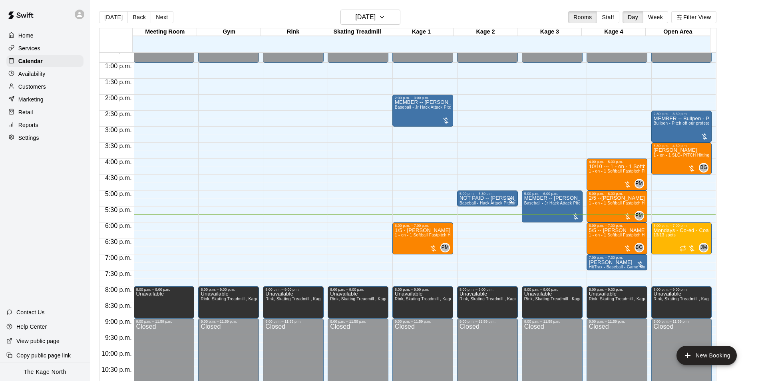
click at [45, 47] on div "Services" at bounding box center [44, 48] width 77 height 12
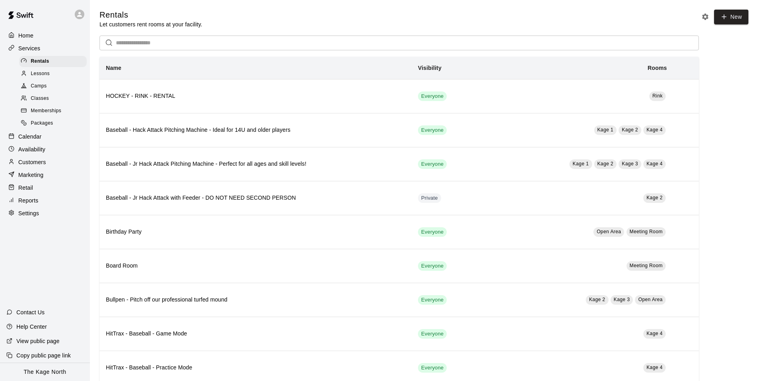
click at [37, 89] on span "Camps" at bounding box center [39, 86] width 16 height 8
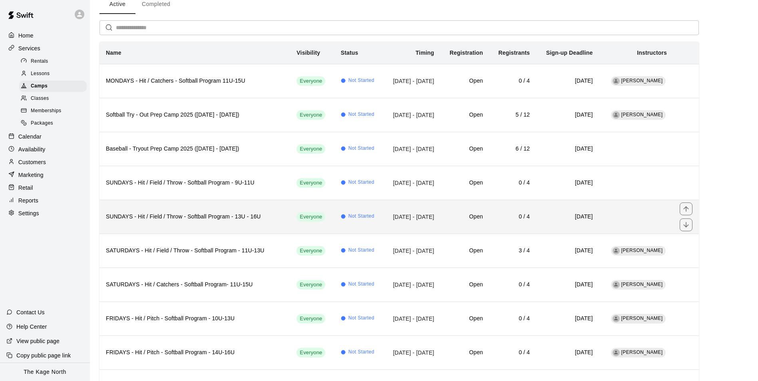
scroll to position [160, 0]
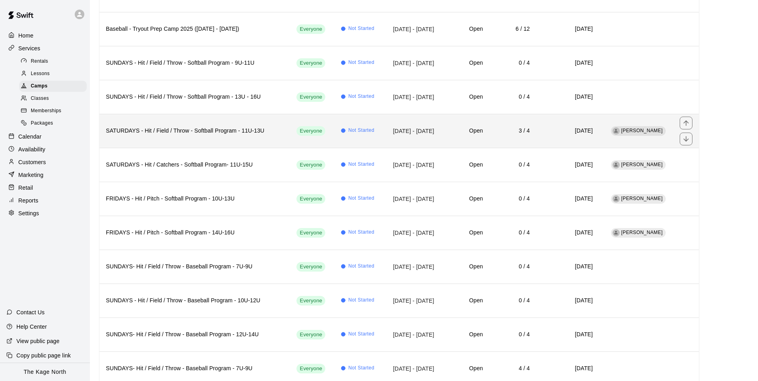
click at [428, 132] on td "[DATE] - [DATE]" at bounding box center [411, 131] width 57 height 34
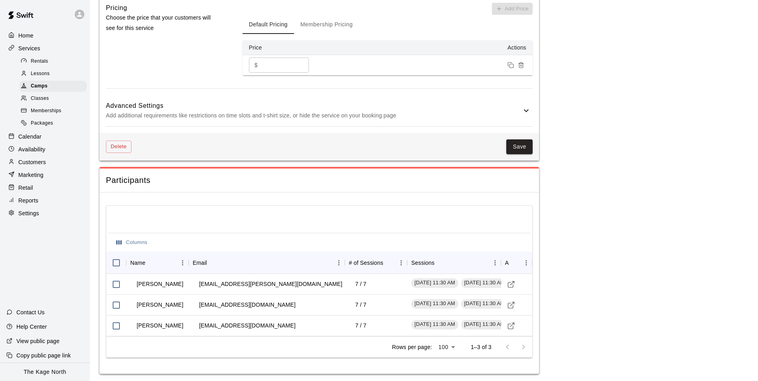
scroll to position [650, 0]
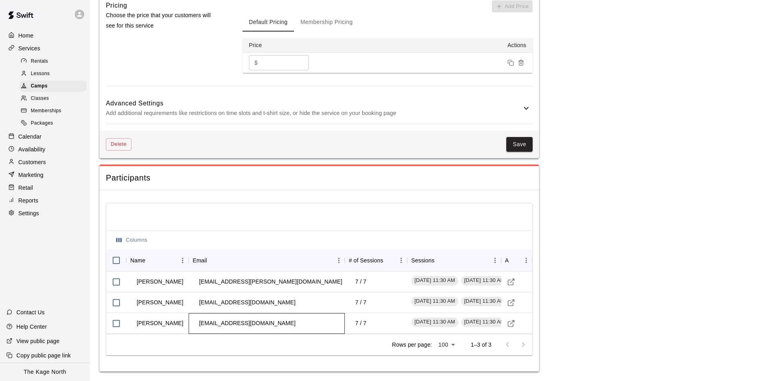
drag, startPoint x: 282, startPoint y: 322, endPoint x: 198, endPoint y: 321, distance: 84.3
click at [198, 321] on td "[EMAIL_ADDRESS][DOMAIN_NAME]" at bounding box center [247, 323] width 109 height 21
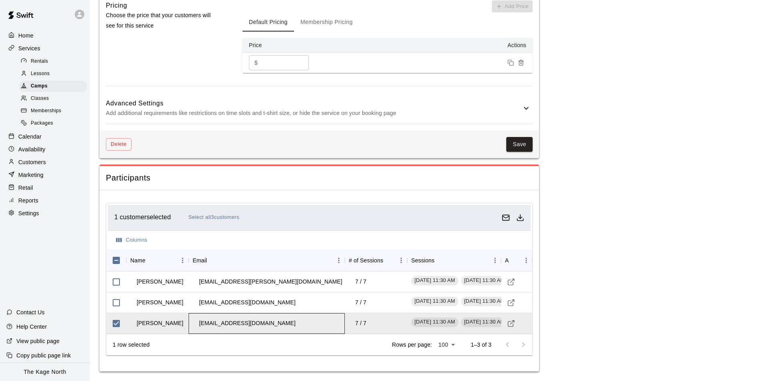
copy td "[EMAIL_ADDRESS][DOMAIN_NAME]"
drag, startPoint x: 283, startPoint y: 324, endPoint x: 199, endPoint y: 325, distance: 83.5
click at [199, 325] on td "[EMAIL_ADDRESS][DOMAIN_NAME]" at bounding box center [247, 323] width 109 height 21
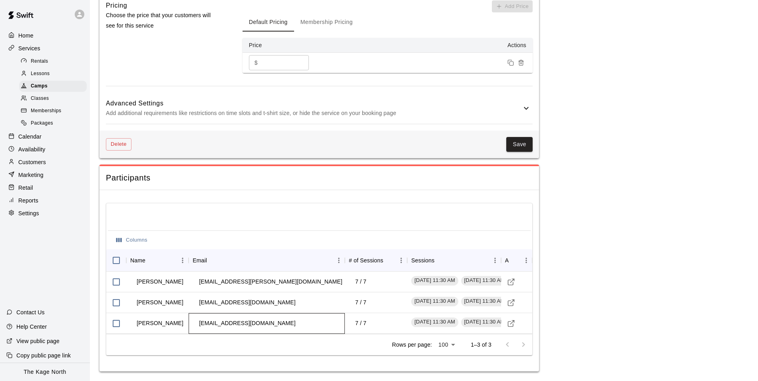
copy td "[EMAIL_ADDRESS][DOMAIN_NAME]"
click at [44, 89] on span "Camps" at bounding box center [39, 86] width 17 height 8
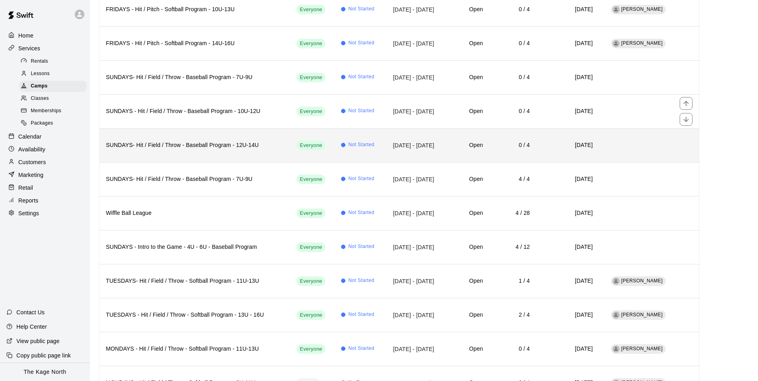
scroll to position [399, 0]
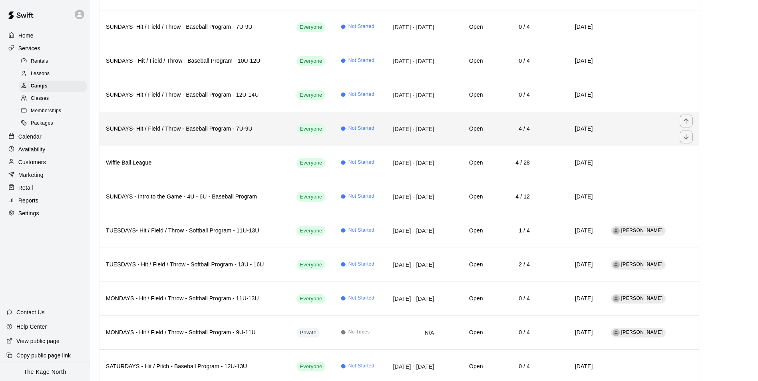
click at [406, 133] on td "[DATE] - [DATE]" at bounding box center [411, 129] width 57 height 34
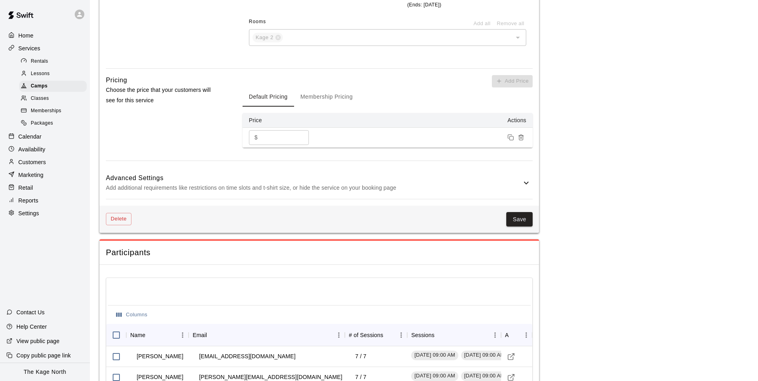
scroll to position [655, 0]
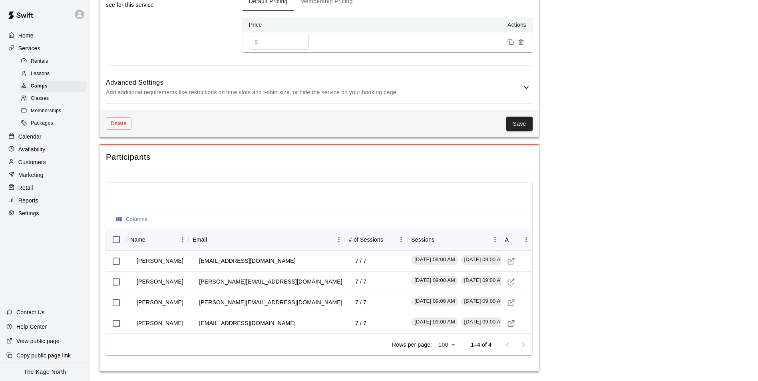
click at [47, 155] on div "Availability" at bounding box center [44, 149] width 77 height 12
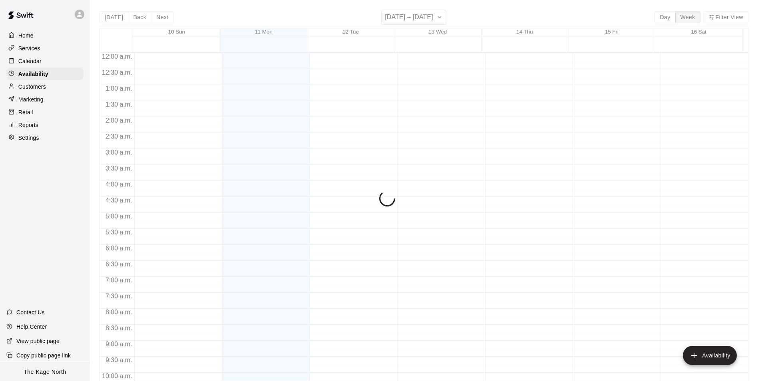
scroll to position [430, 0]
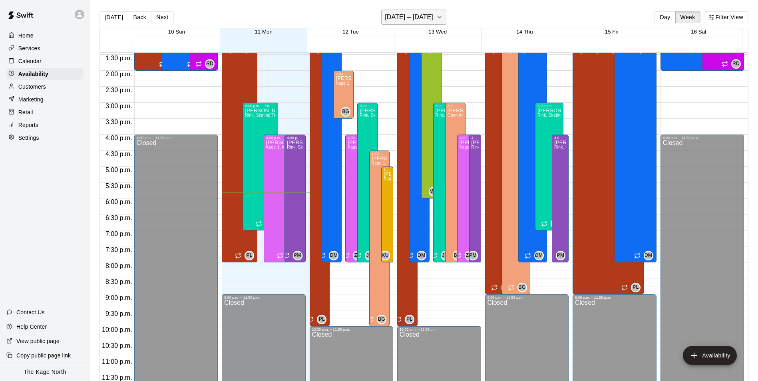
click at [431, 22] on button "[DATE] – [DATE]" at bounding box center [413, 17] width 65 height 15
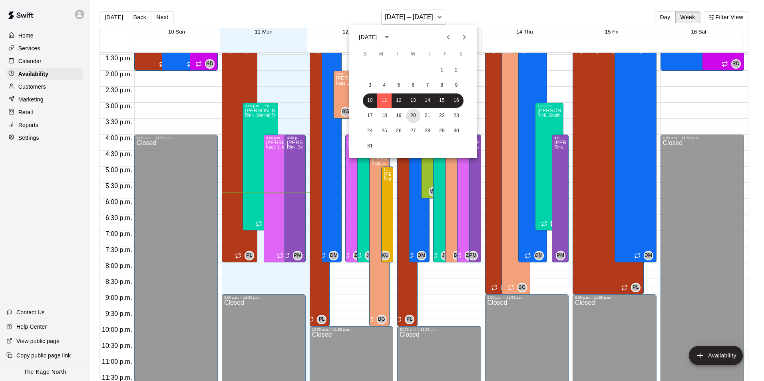
click at [415, 115] on button "20" at bounding box center [413, 116] width 14 height 14
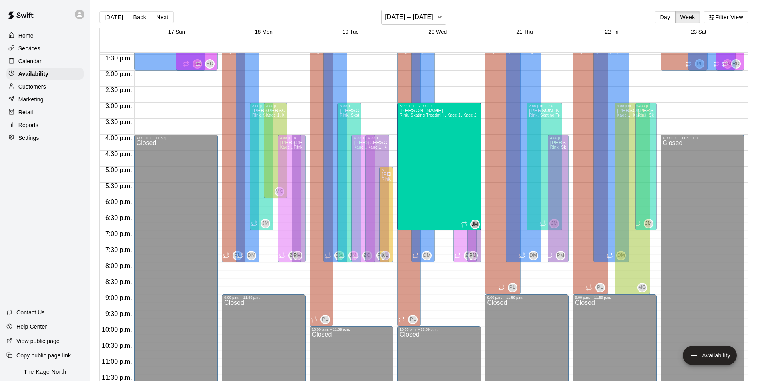
drag, startPoint x: 433, startPoint y: 260, endPoint x: 434, endPoint y: 234, distance: 26.4
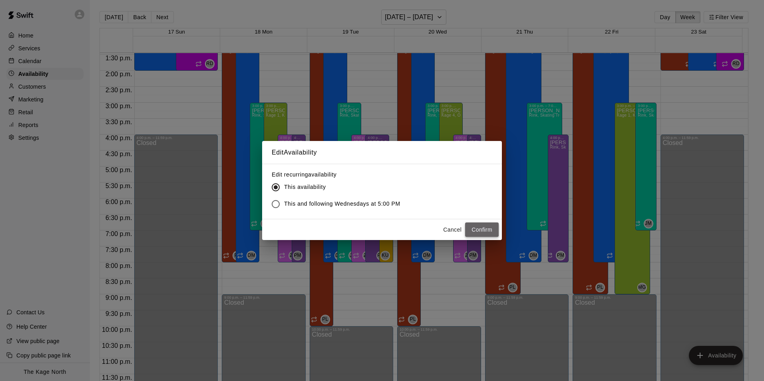
click at [483, 229] on button "Confirm" at bounding box center [482, 230] width 34 height 15
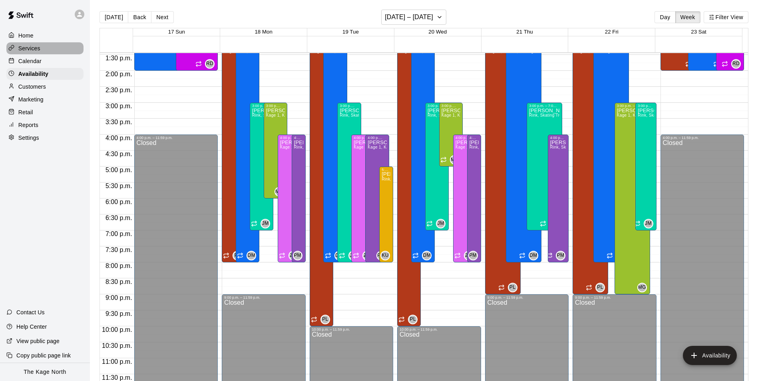
click at [30, 46] on p "Services" at bounding box center [29, 48] width 22 height 8
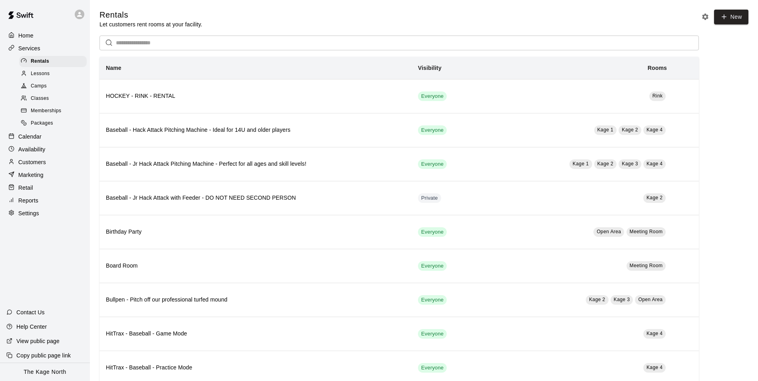
click at [42, 89] on span "Camps" at bounding box center [39, 86] width 16 height 8
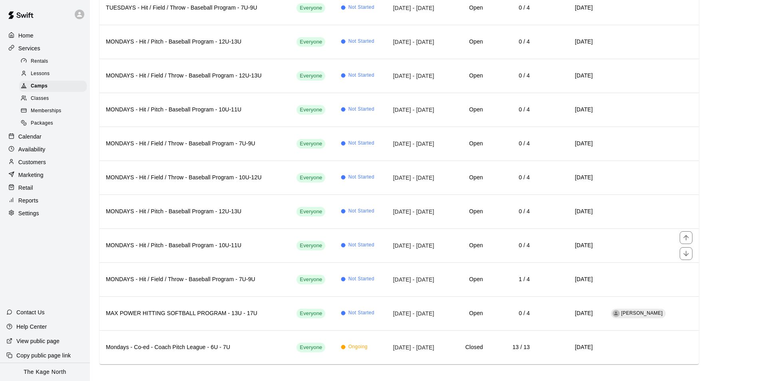
scroll to position [2054, 0]
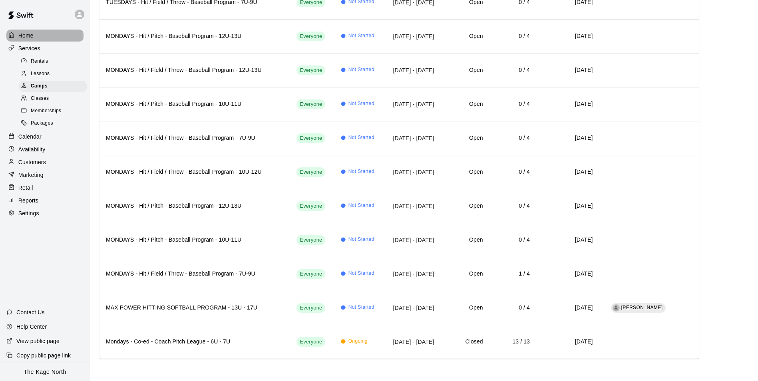
click at [29, 36] on p "Home" at bounding box center [25, 36] width 15 height 8
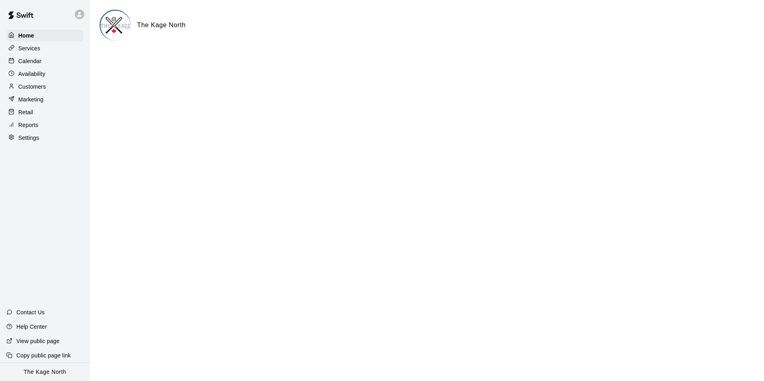
click at [31, 62] on p "Calendar" at bounding box center [29, 61] width 23 height 8
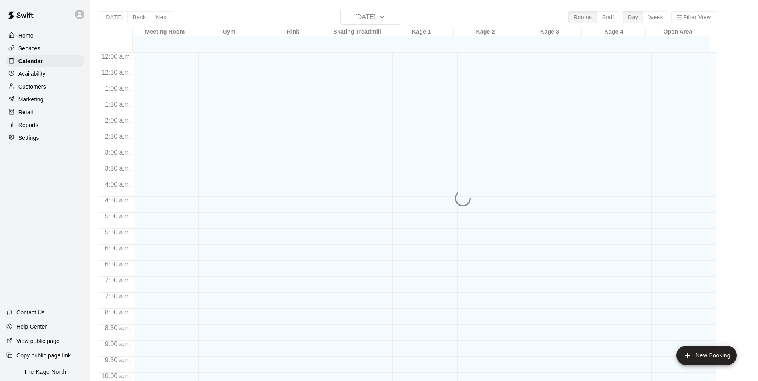
scroll to position [406, 0]
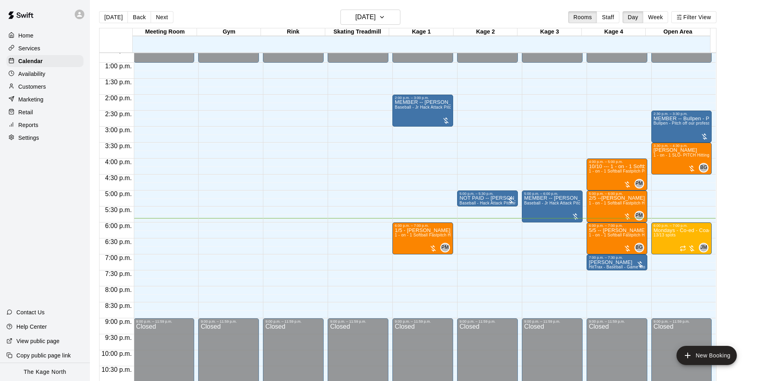
click at [83, 15] on div at bounding box center [80, 15] width 10 height 10
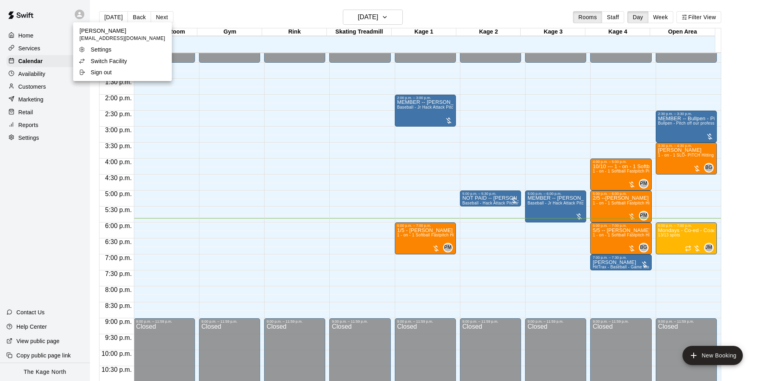
click at [113, 62] on p "Switch Facility" at bounding box center [109, 61] width 36 height 8
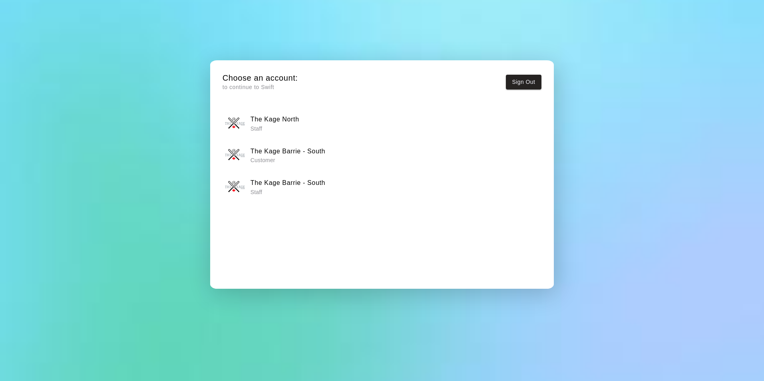
click at [301, 190] on p "Staff" at bounding box center [287, 192] width 75 height 8
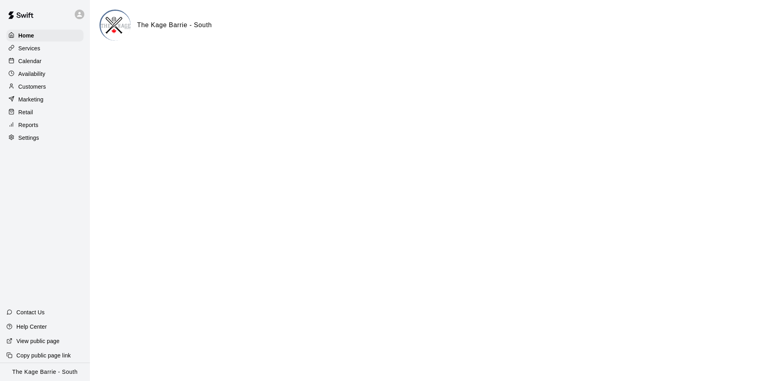
click at [29, 64] on p "Calendar" at bounding box center [29, 61] width 23 height 8
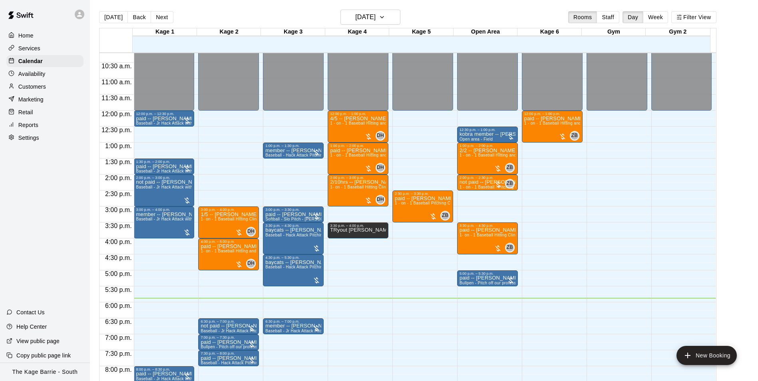
scroll to position [406, 0]
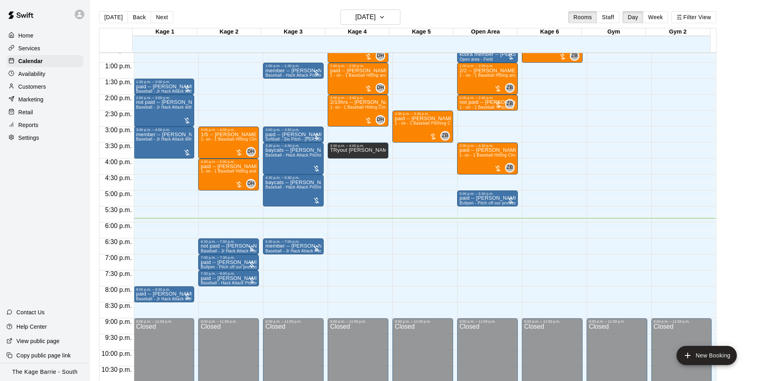
click at [80, 12] on icon at bounding box center [79, 14] width 7 height 7
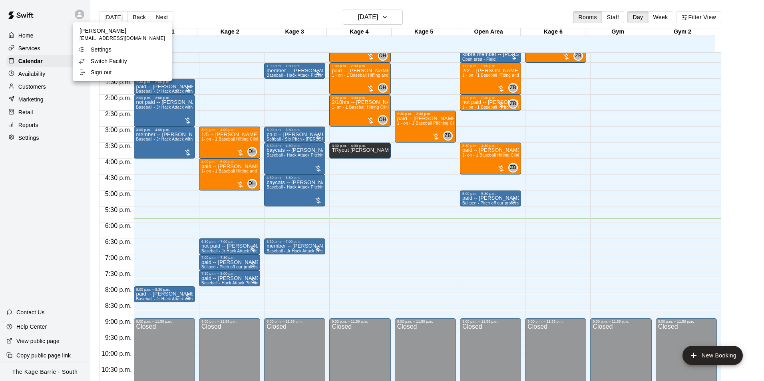
click at [111, 64] on p "Switch Facility" at bounding box center [109, 61] width 36 height 8
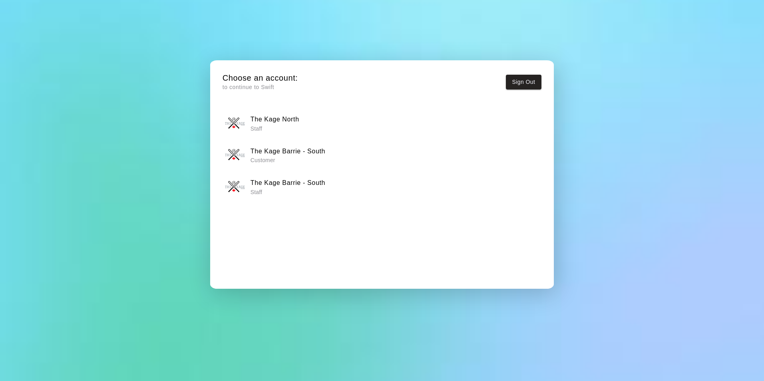
click at [289, 119] on h6 "The Kage North" at bounding box center [274, 119] width 49 height 10
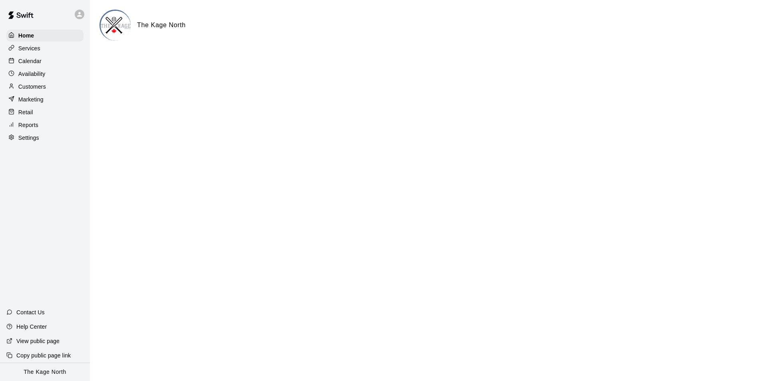
click at [32, 89] on p "Customers" at bounding box center [32, 87] width 28 height 8
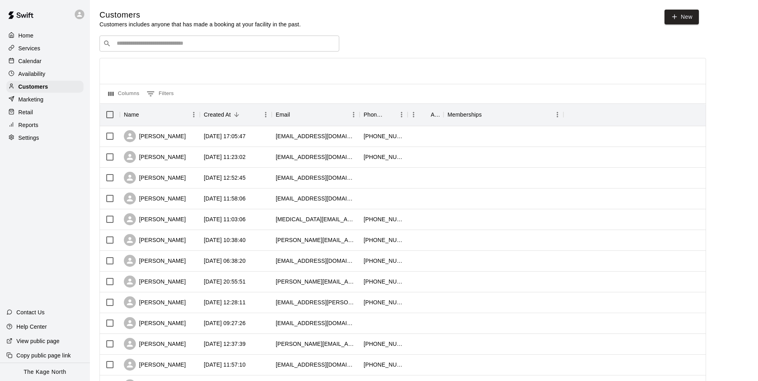
click at [145, 49] on div "​ ​" at bounding box center [219, 44] width 240 height 16
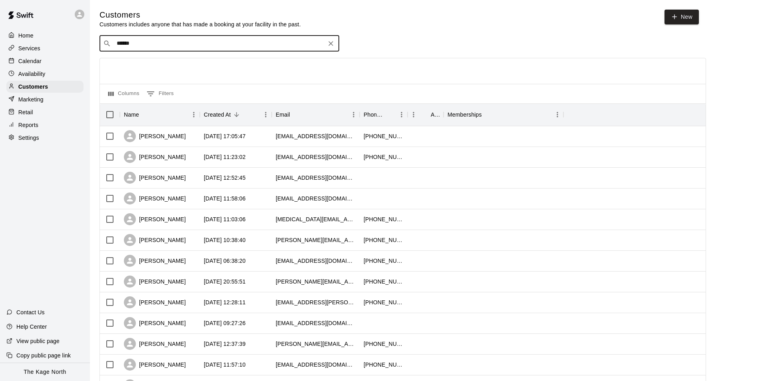
type input "*******"
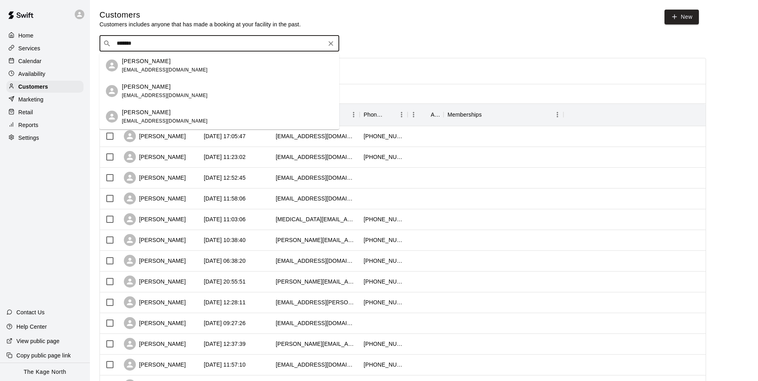
click at [208, 93] on span "[EMAIL_ADDRESS][DOMAIN_NAME]" at bounding box center [165, 96] width 86 height 6
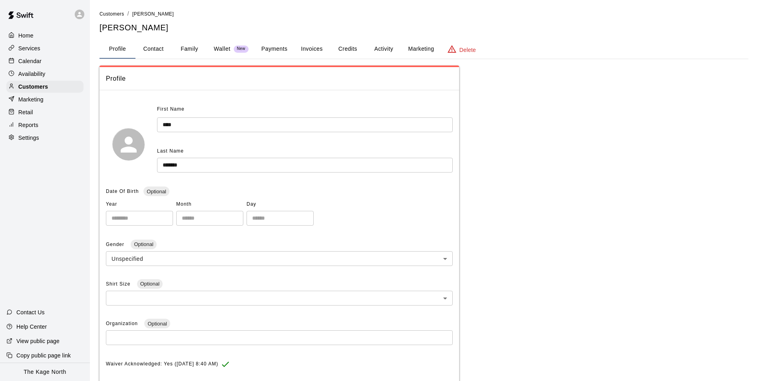
click at [384, 51] on button "Activity" at bounding box center [384, 49] width 36 height 19
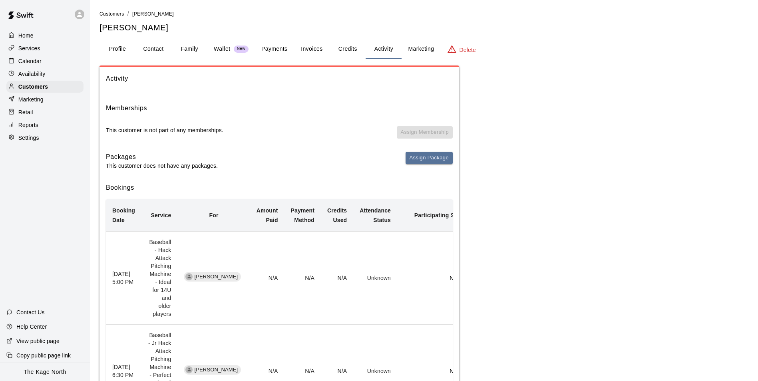
click at [34, 34] on p "Home" at bounding box center [25, 36] width 15 height 8
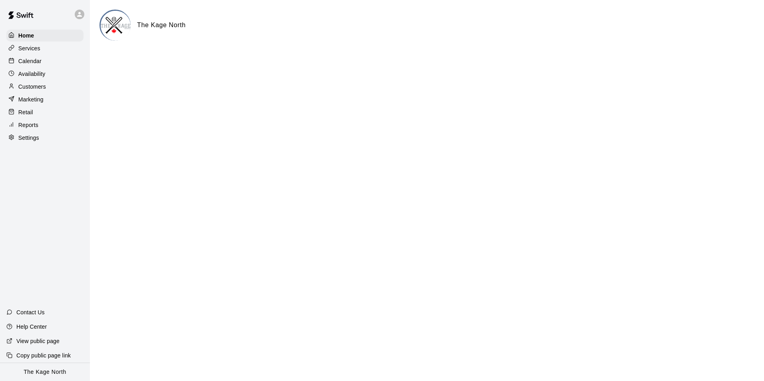
click at [38, 59] on p "Calendar" at bounding box center [29, 61] width 23 height 8
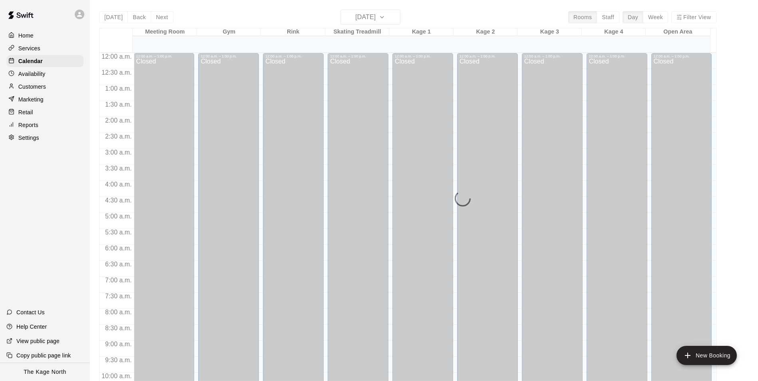
scroll to position [406, 0]
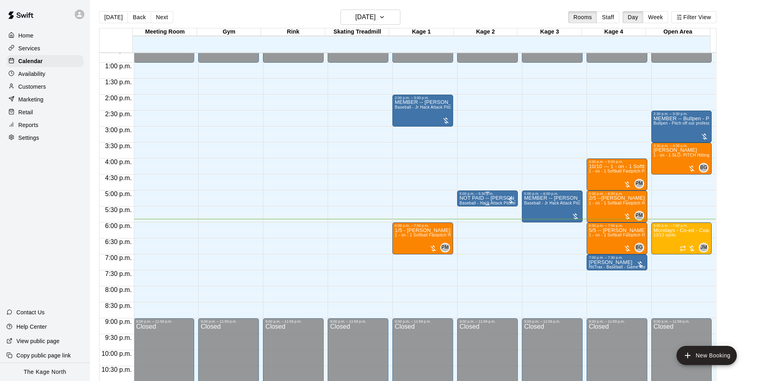
click at [491, 198] on p "NOT PAID -- [PERSON_NAME]" at bounding box center [487, 198] width 56 height 0
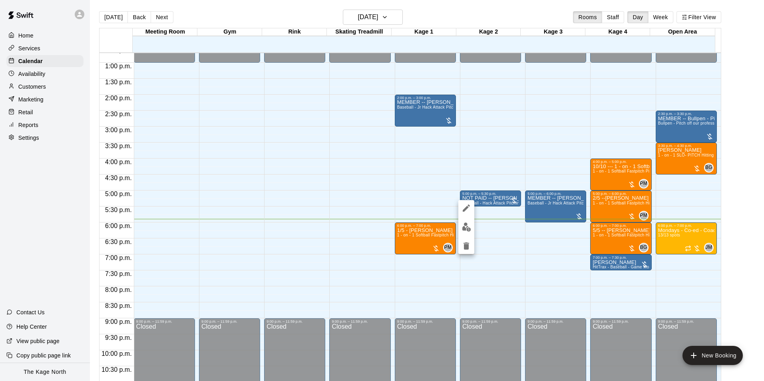
click at [460, 230] on button "edit" at bounding box center [466, 227] width 16 height 16
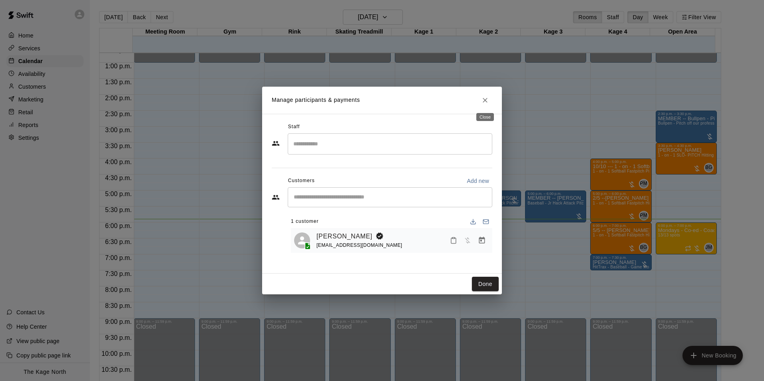
click at [485, 97] on icon "Close" at bounding box center [485, 100] width 8 height 8
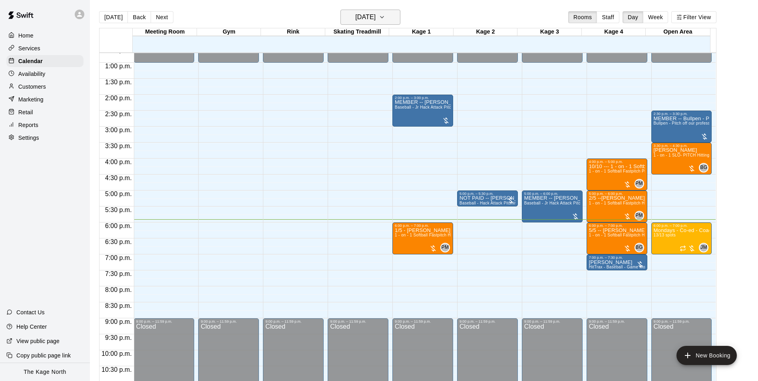
click at [376, 14] on h6 "[DATE]" at bounding box center [365, 17] width 20 height 11
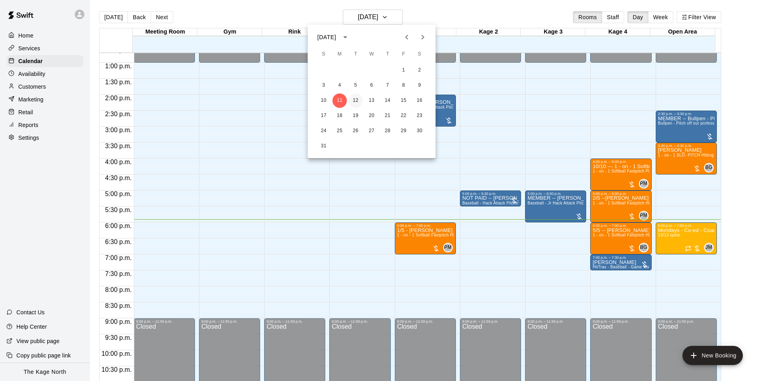
click at [356, 98] on button "12" at bounding box center [355, 100] width 14 height 14
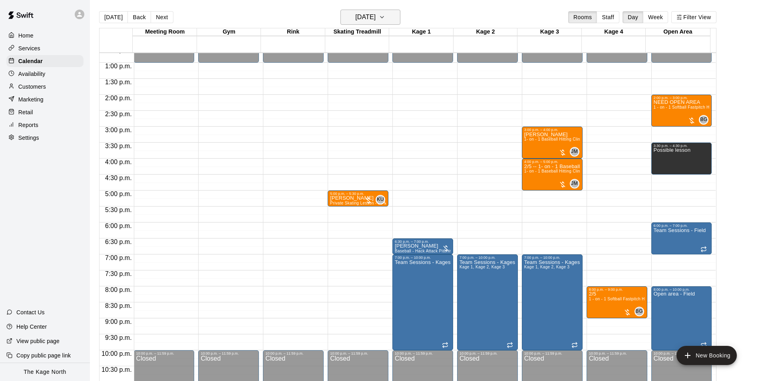
click at [376, 17] on h6 "[DATE]" at bounding box center [365, 17] width 20 height 11
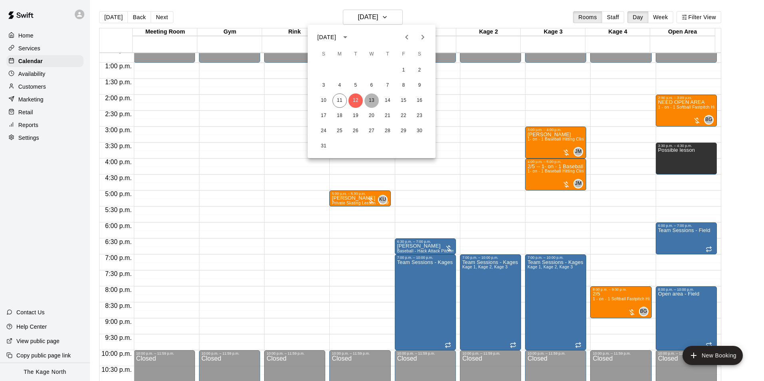
click at [372, 100] on button "13" at bounding box center [371, 100] width 14 height 14
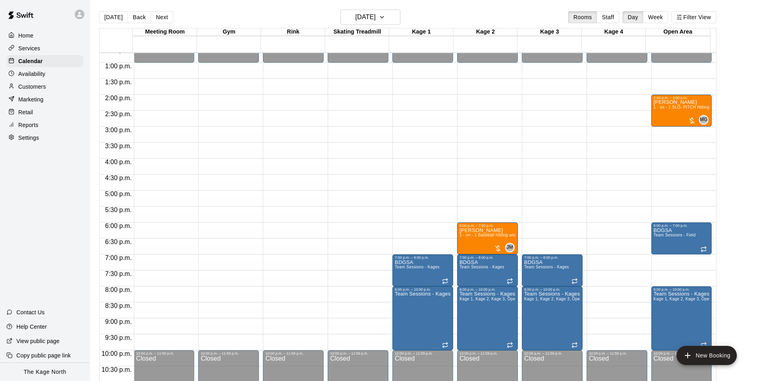
click at [32, 48] on p "Services" at bounding box center [29, 48] width 22 height 8
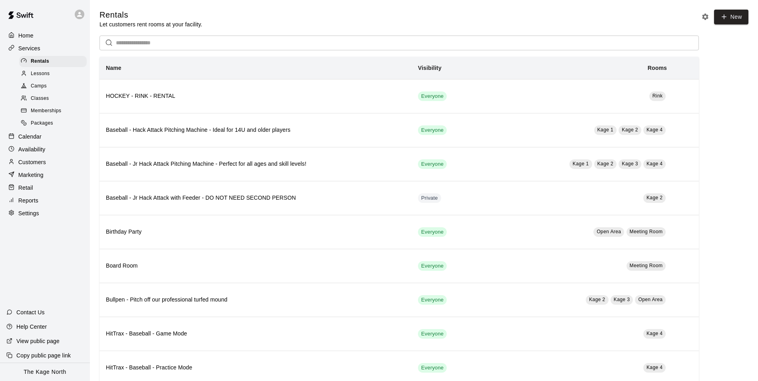
click at [10, 31] on div "Home" at bounding box center [44, 36] width 77 height 12
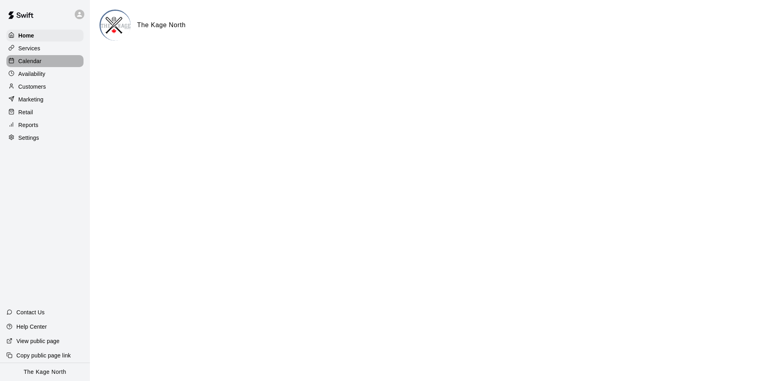
click at [32, 61] on p "Calendar" at bounding box center [29, 61] width 23 height 8
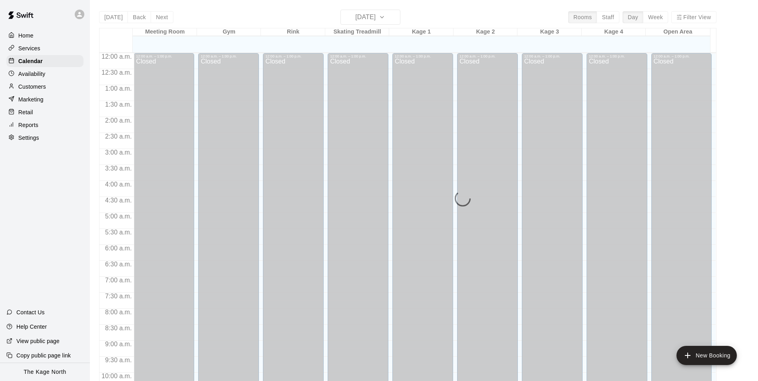
scroll to position [406, 0]
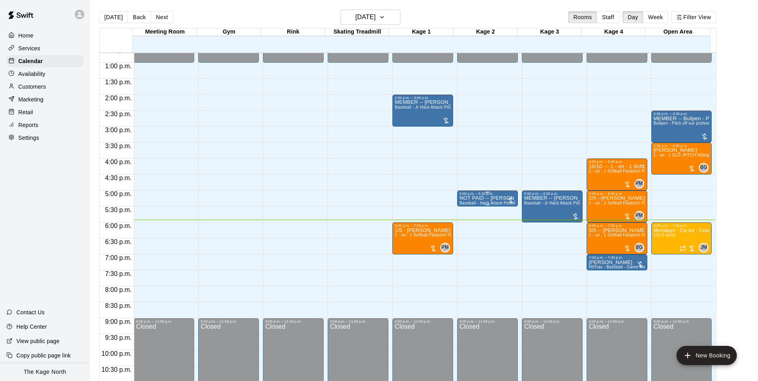
click at [486, 198] on p "NOT PAID -- [PERSON_NAME]" at bounding box center [487, 198] width 56 height 0
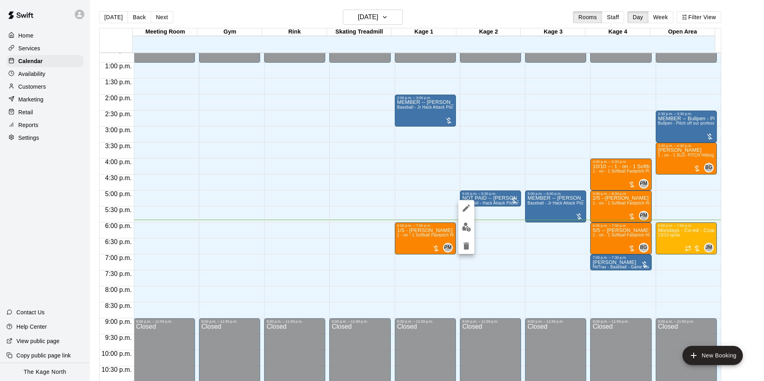
click at [467, 246] on icon "delete" at bounding box center [466, 245] width 6 height 7
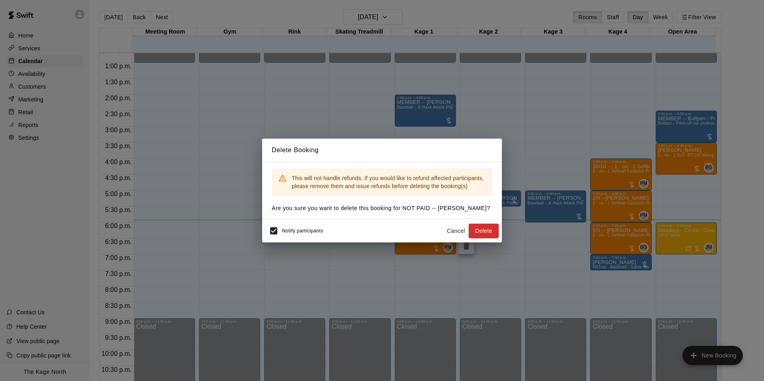
click at [486, 228] on button "Delete" at bounding box center [484, 231] width 30 height 15
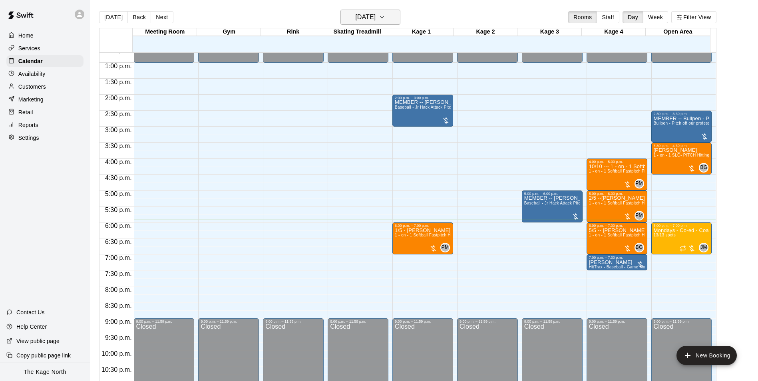
click at [376, 18] on h6 "[DATE]" at bounding box center [365, 17] width 20 height 11
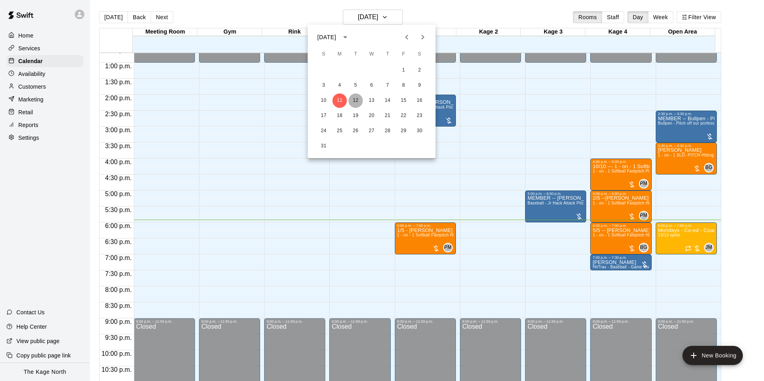
click at [357, 100] on button "12" at bounding box center [355, 100] width 14 height 14
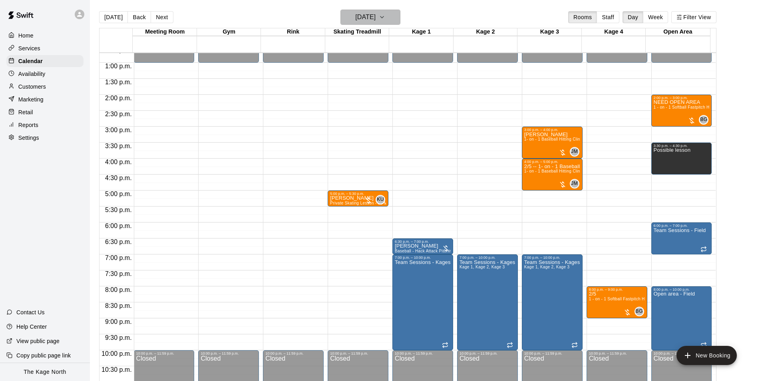
click at [376, 18] on h6 "[DATE]" at bounding box center [365, 17] width 20 height 11
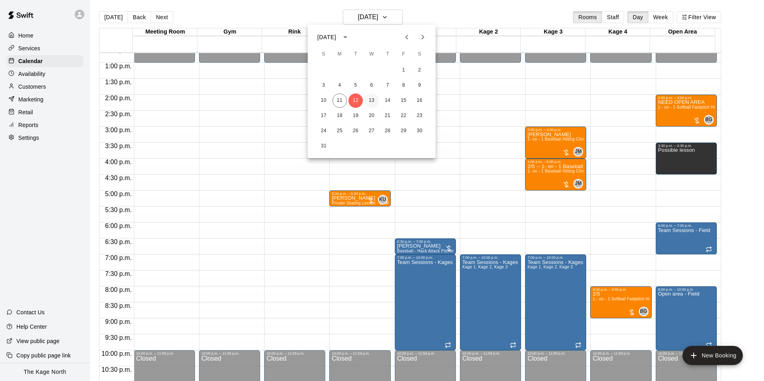
click at [372, 101] on button "13" at bounding box center [371, 100] width 14 height 14
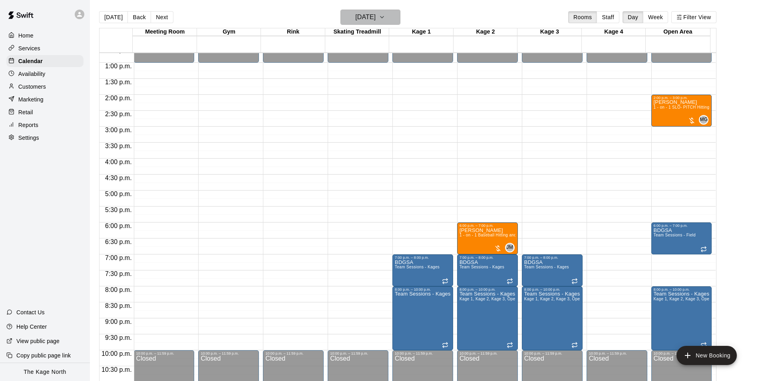
click at [376, 17] on h6 "[DATE]" at bounding box center [365, 17] width 20 height 11
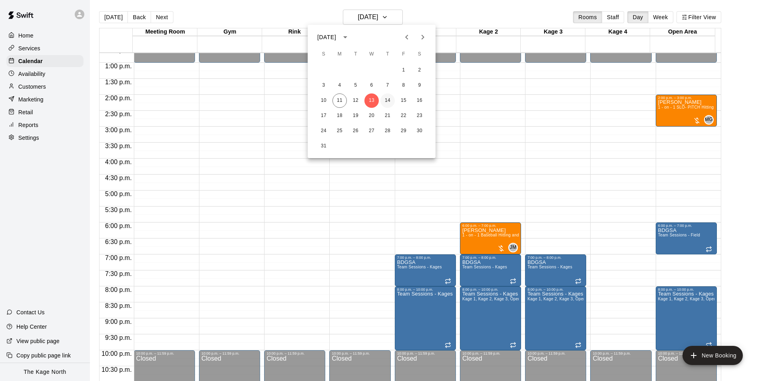
click at [387, 100] on button "14" at bounding box center [387, 100] width 14 height 14
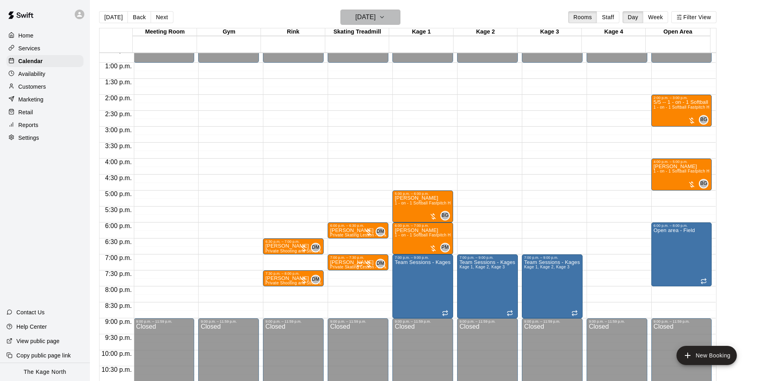
click at [376, 18] on h6 "[DATE]" at bounding box center [365, 17] width 20 height 11
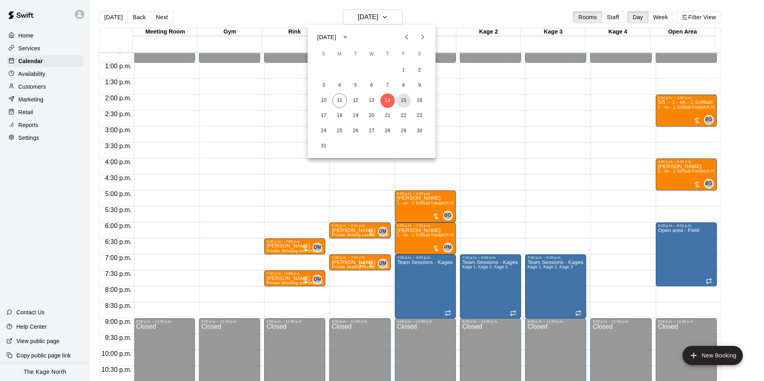
drag, startPoint x: 399, startPoint y: 98, endPoint x: 720, endPoint y: 223, distance: 344.5
click at [399, 98] on button "15" at bounding box center [403, 100] width 14 height 14
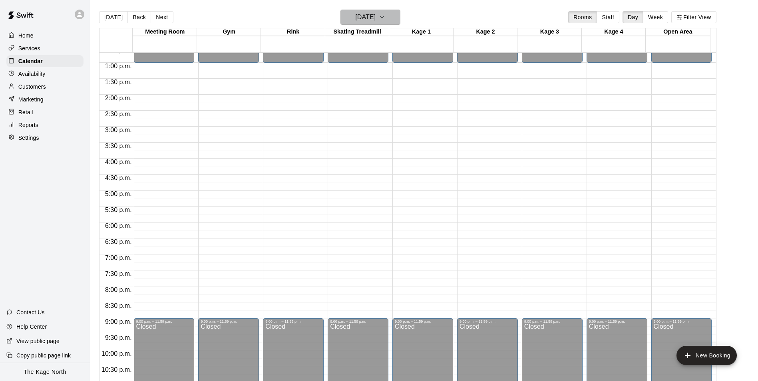
click at [376, 16] on h6 "[DATE]" at bounding box center [365, 17] width 20 height 11
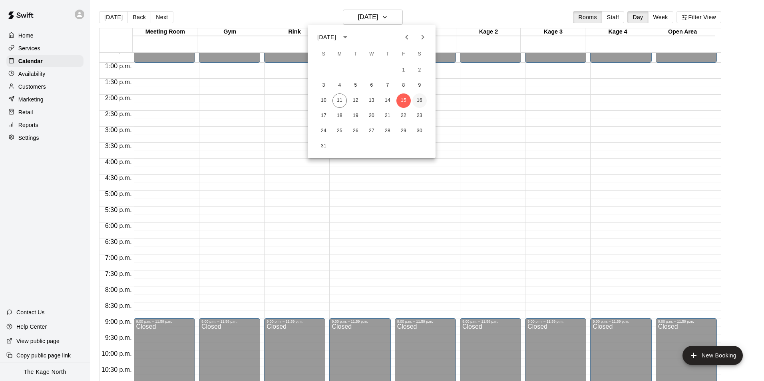
click at [415, 103] on button "16" at bounding box center [419, 100] width 14 height 14
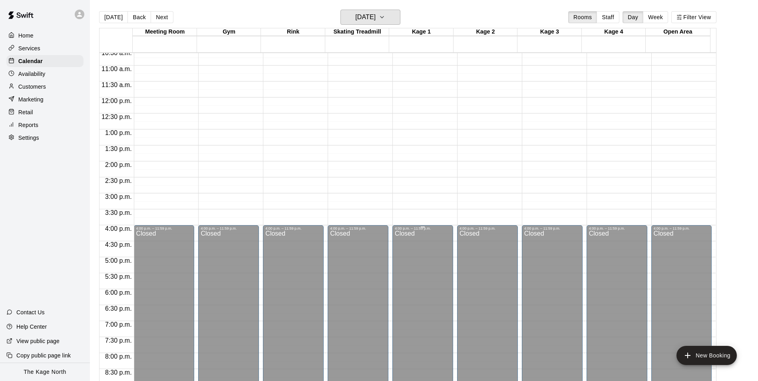
scroll to position [246, 0]
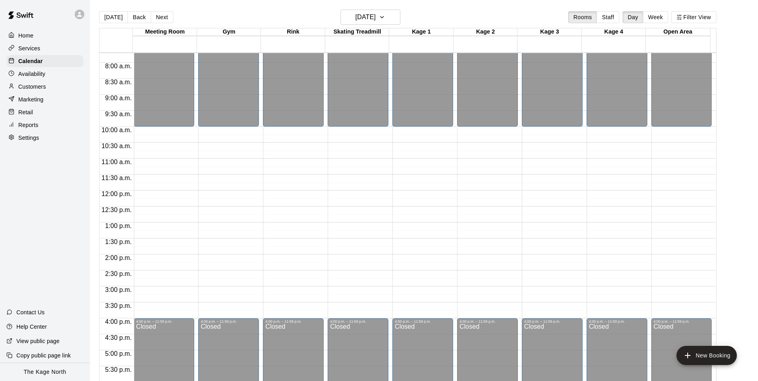
click at [18, 35] on div at bounding box center [13, 36] width 10 height 8
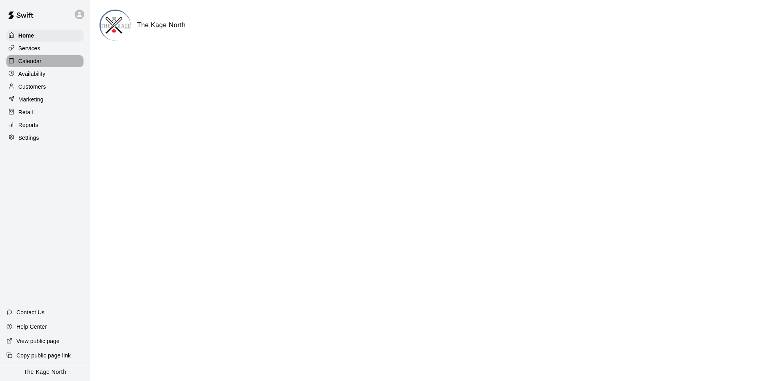
click at [30, 63] on p "Calendar" at bounding box center [29, 61] width 23 height 8
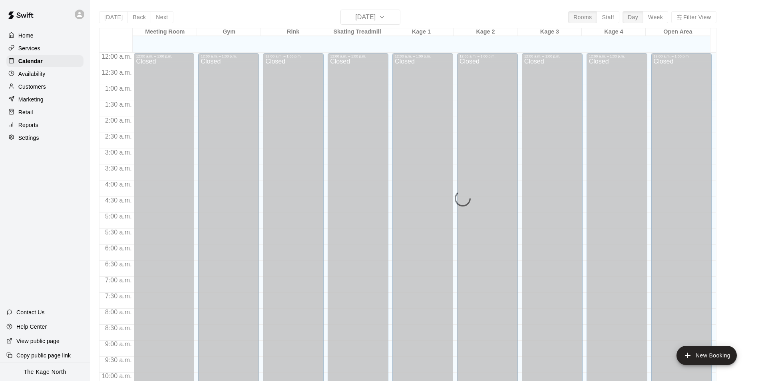
scroll to position [406, 0]
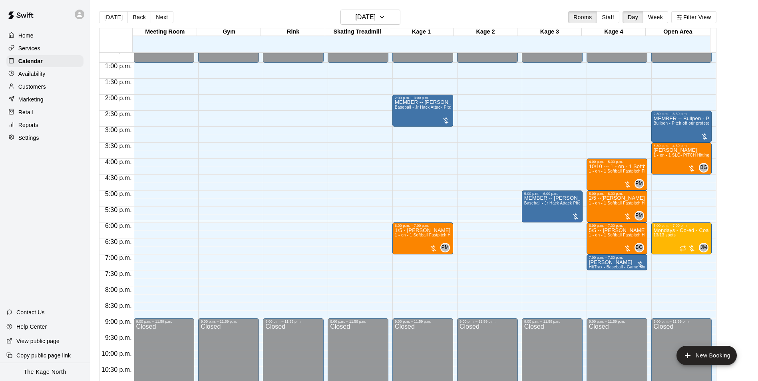
drag, startPoint x: 32, startPoint y: 94, endPoint x: 169, endPoint y: 103, distance: 137.8
click at [32, 93] on div "Customers" at bounding box center [44, 87] width 77 height 12
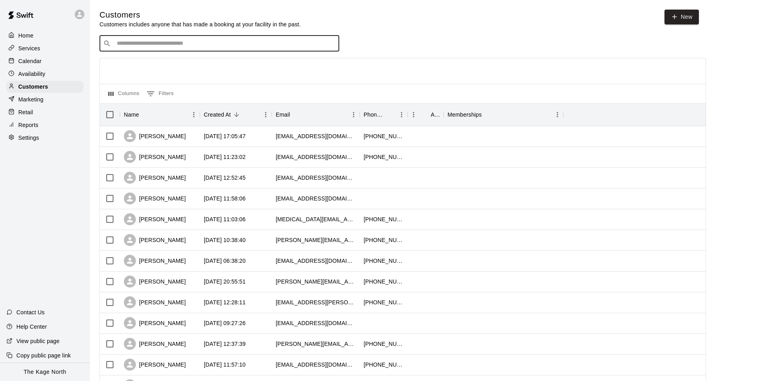
click at [179, 44] on input "Search customers by name or email" at bounding box center [224, 44] width 221 height 8
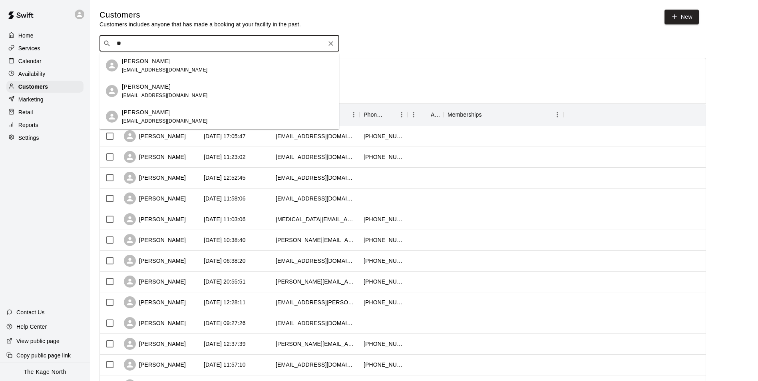
type input "*"
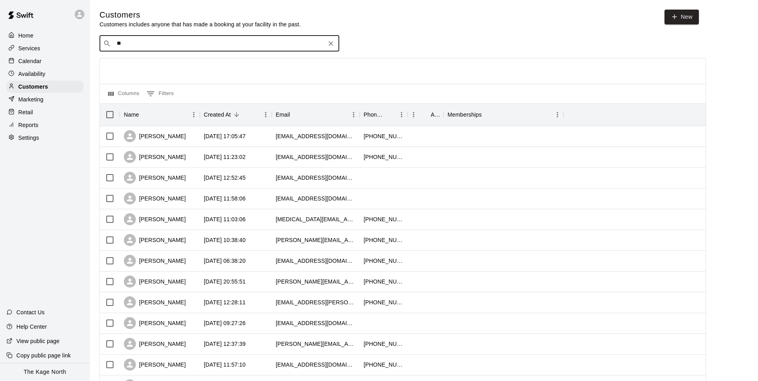
type input "*"
click at [83, 12] on icon at bounding box center [79, 14] width 7 height 7
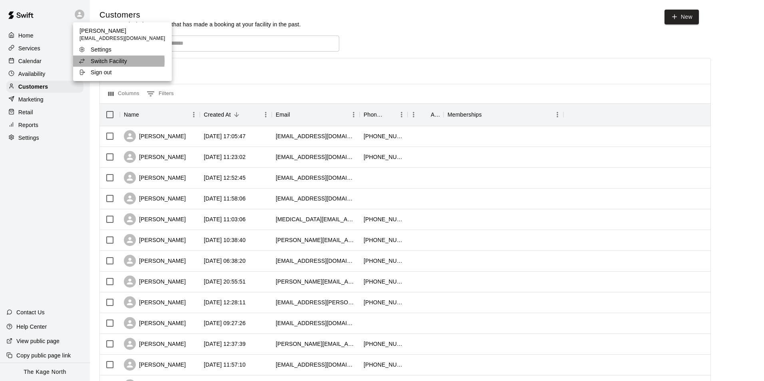
click at [104, 61] on p "Switch Facility" at bounding box center [109, 61] width 36 height 8
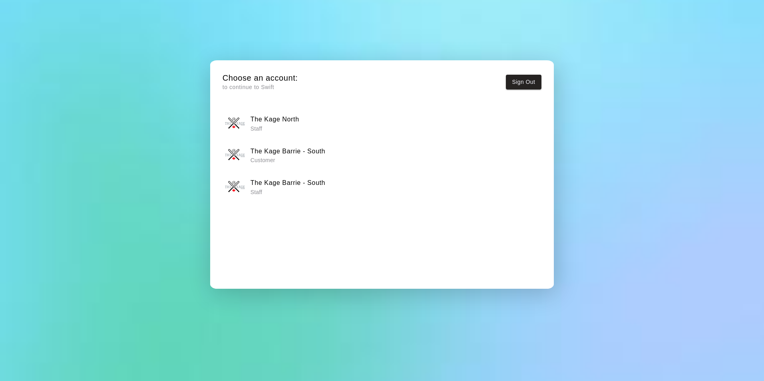
click at [295, 181] on h6 "The Kage Barrie - South" at bounding box center [287, 183] width 75 height 10
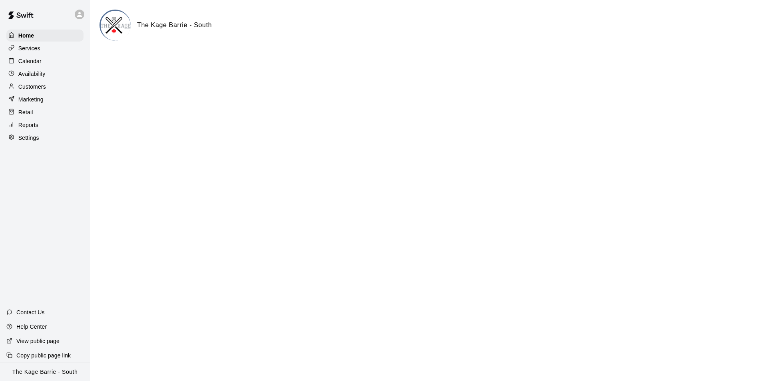
click at [46, 60] on div "Calendar" at bounding box center [44, 61] width 77 height 12
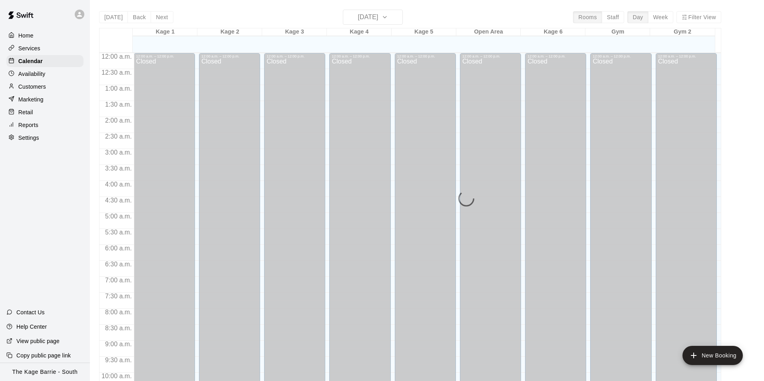
click at [45, 91] on p "Customers" at bounding box center [32, 87] width 28 height 8
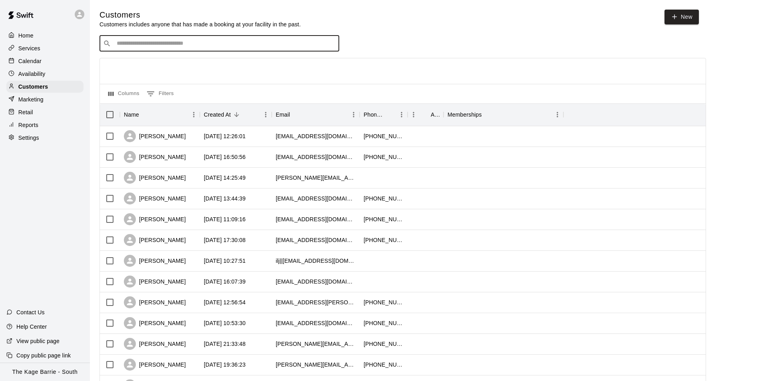
click at [139, 40] on input "Search customers by name or email" at bounding box center [224, 44] width 221 height 8
type input "*"
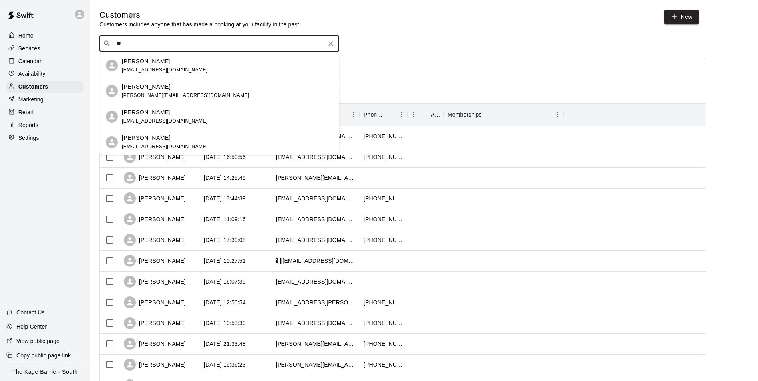
type input "*"
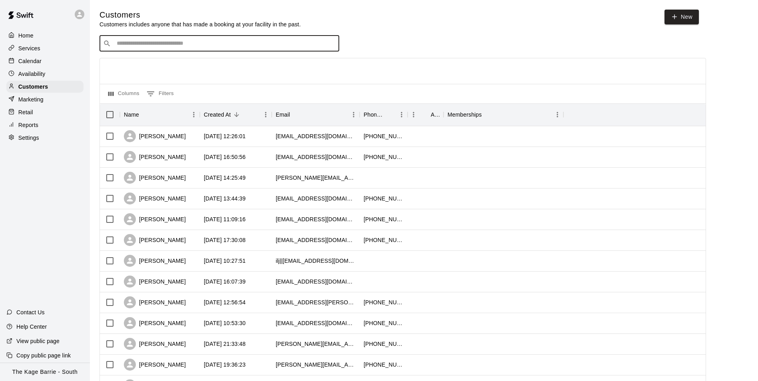
click at [77, 14] on icon at bounding box center [79, 14] width 7 height 7
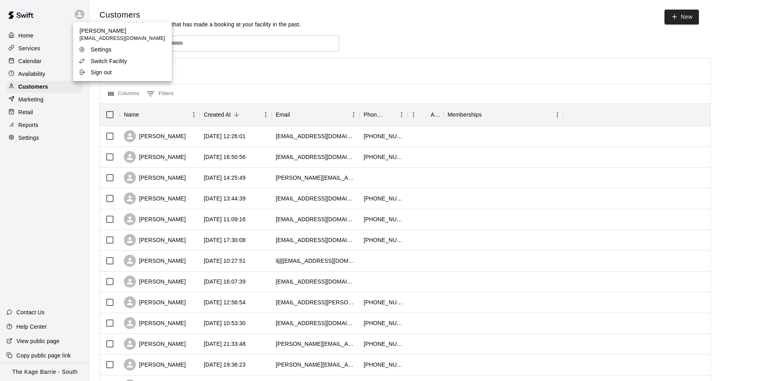
click at [101, 58] on p "Switch Facility" at bounding box center [109, 61] width 36 height 8
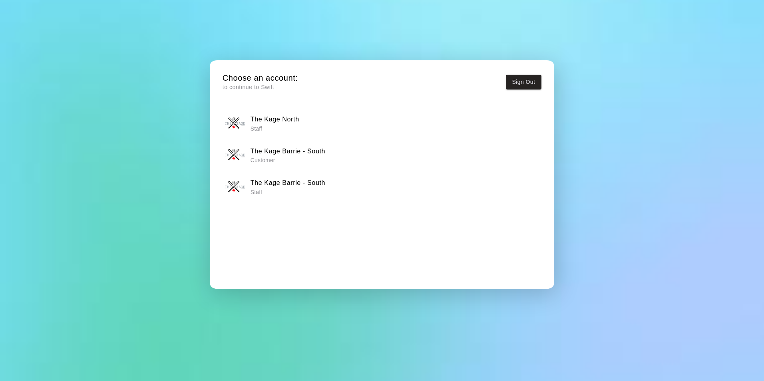
click at [284, 119] on h6 "The Kage North" at bounding box center [274, 119] width 49 height 10
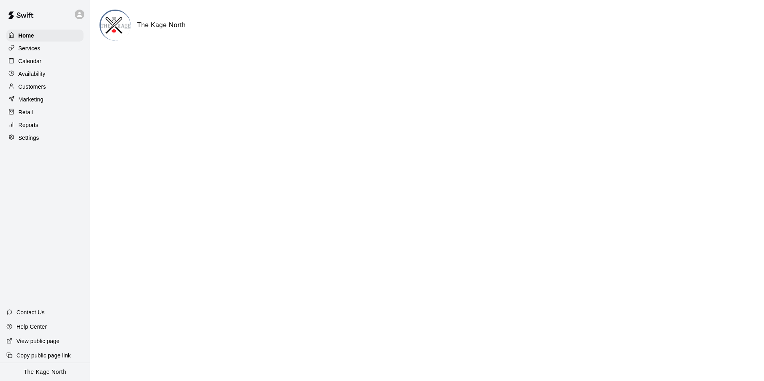
click at [28, 63] on p "Calendar" at bounding box center [29, 61] width 23 height 8
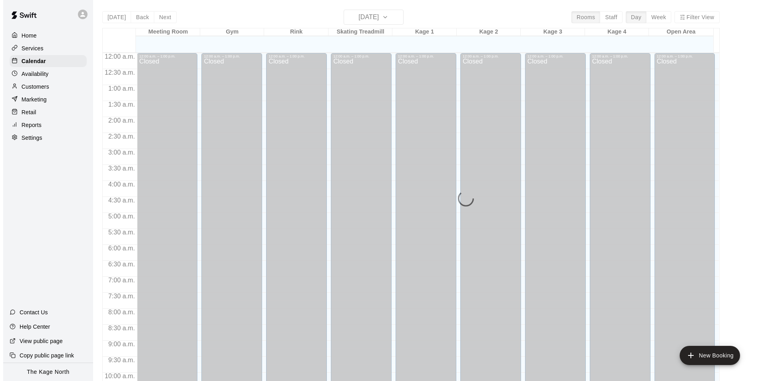
scroll to position [406, 0]
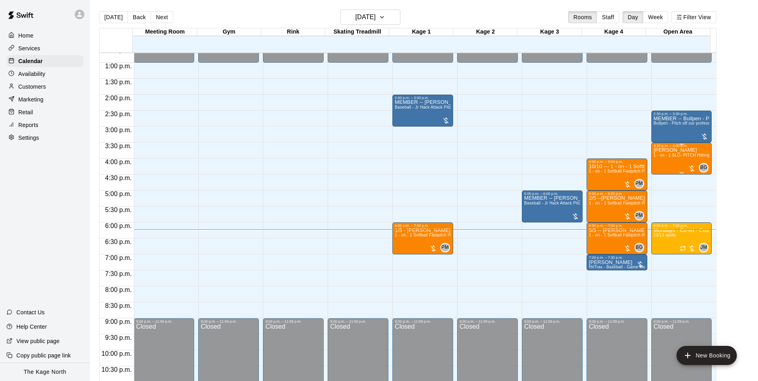
click at [674, 161] on div "[PERSON_NAME] 1 - on - 1 SLO- PITCH Hitting or Pitching or Fielding or Catchers…" at bounding box center [682, 338] width 56 height 381
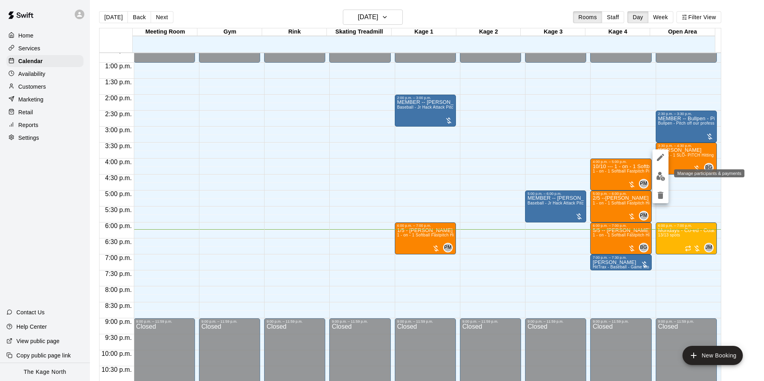
click at [664, 179] on img "edit" at bounding box center [660, 176] width 9 height 9
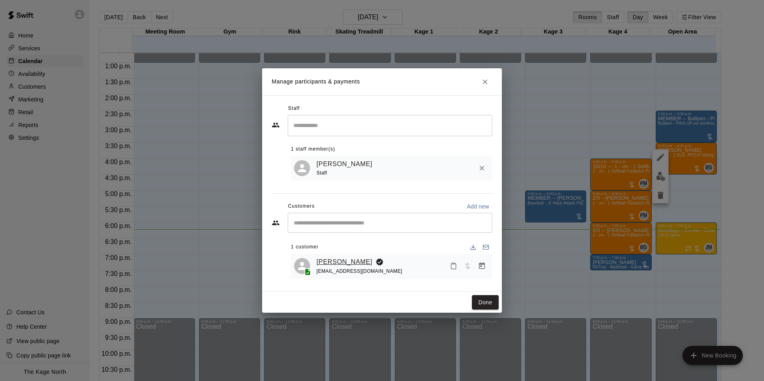
click at [335, 260] on link "[PERSON_NAME]" at bounding box center [344, 262] width 56 height 10
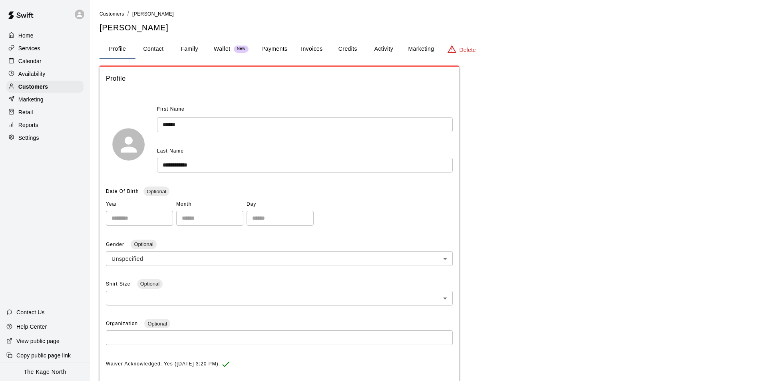
click at [380, 49] on button "Activity" at bounding box center [384, 49] width 36 height 19
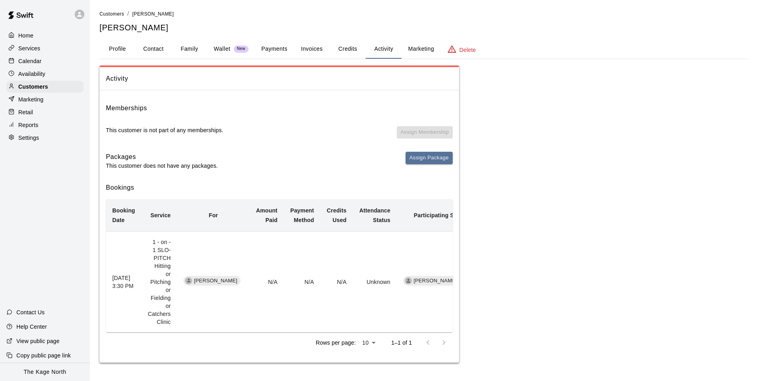
click at [341, 55] on button "Credits" at bounding box center [348, 49] width 36 height 19
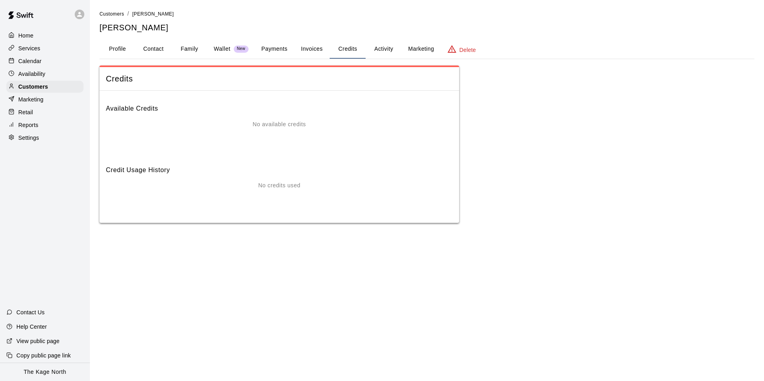
click at [312, 51] on button "Invoices" at bounding box center [312, 49] width 36 height 19
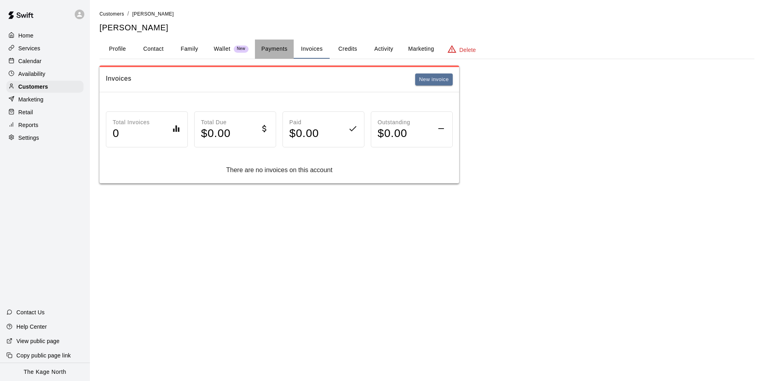
click at [256, 45] on button "Payments" at bounding box center [274, 49] width 39 height 19
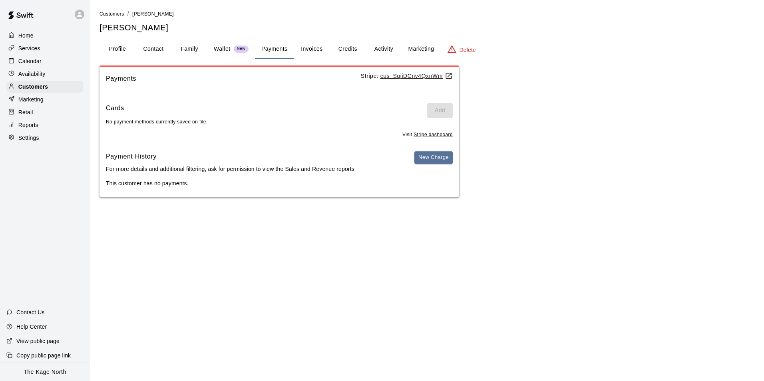
click at [184, 45] on button "Family" at bounding box center [189, 49] width 36 height 19
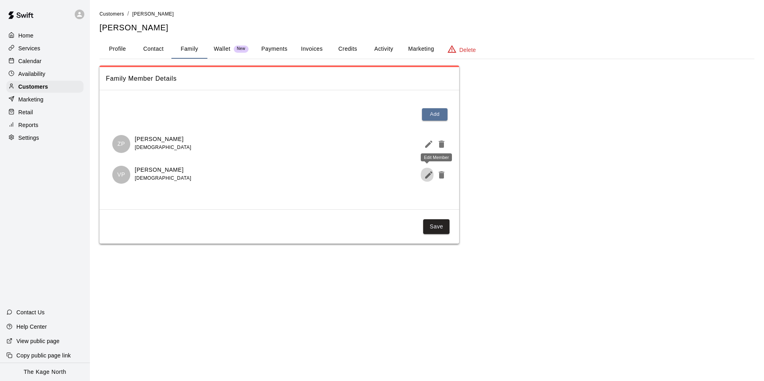
click at [426, 178] on icon "Edit Member" at bounding box center [428, 174] width 7 height 7
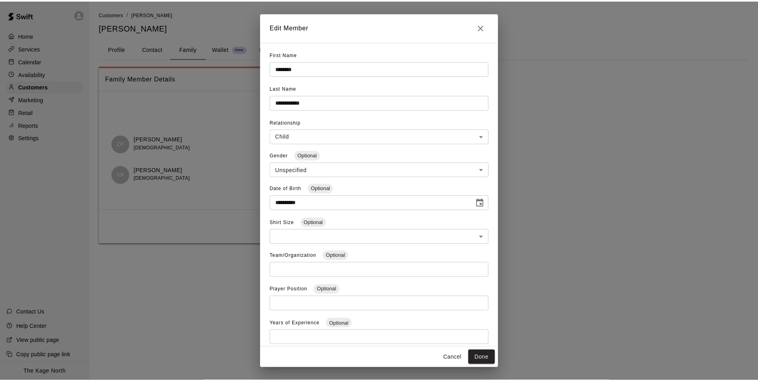
scroll to position [24, 0]
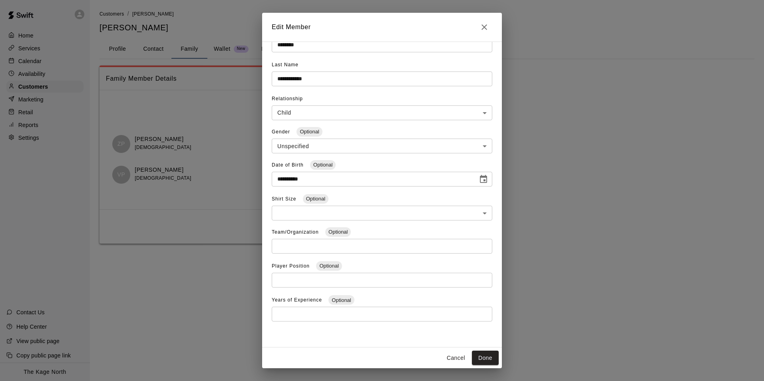
click at [486, 24] on icon "Close" at bounding box center [484, 27] width 10 height 10
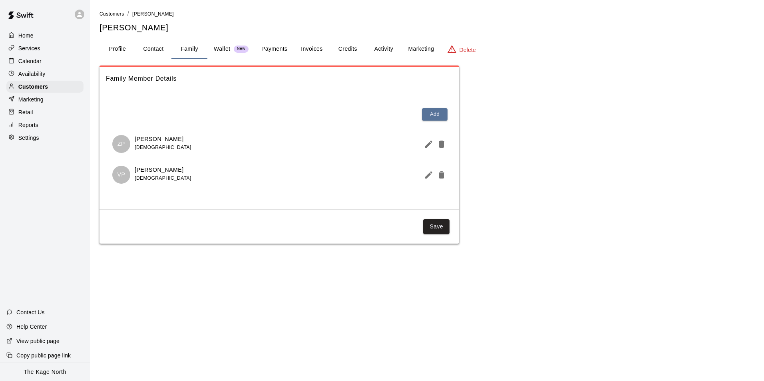
click at [146, 49] on button "Contact" at bounding box center [153, 49] width 36 height 19
select select "**"
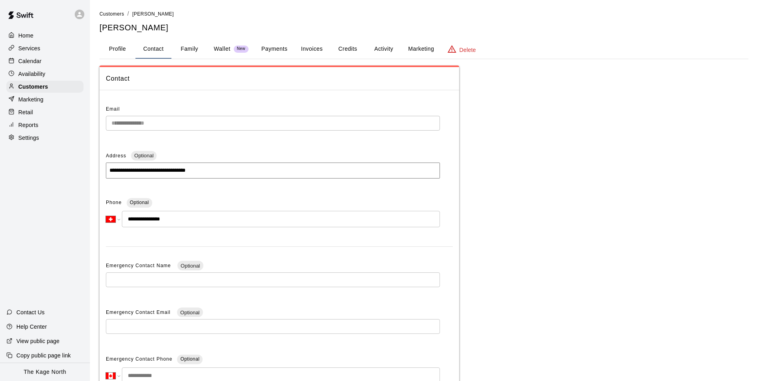
click at [113, 54] on button "Profile" at bounding box center [117, 49] width 36 height 19
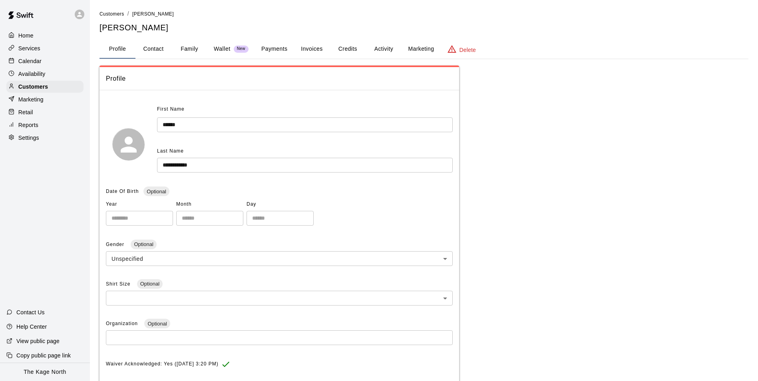
click at [146, 53] on button "Contact" at bounding box center [153, 49] width 36 height 19
select select "**"
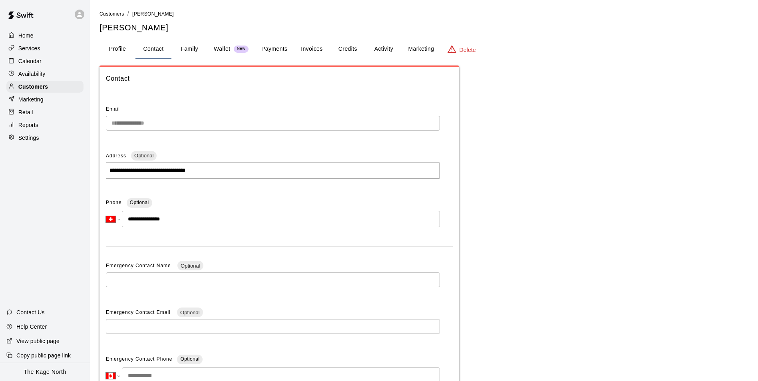
click at [33, 61] on p "Calendar" at bounding box center [29, 61] width 23 height 8
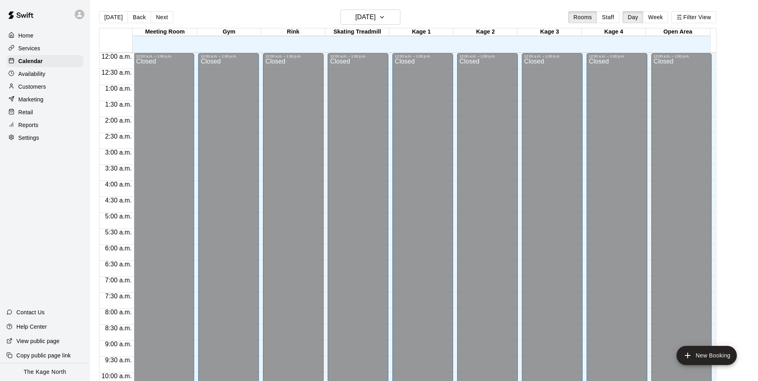
scroll to position [406, 0]
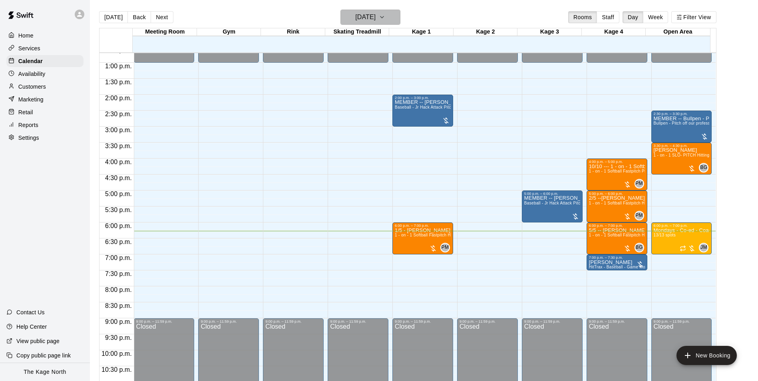
click at [376, 18] on h6 "[DATE]" at bounding box center [365, 17] width 20 height 11
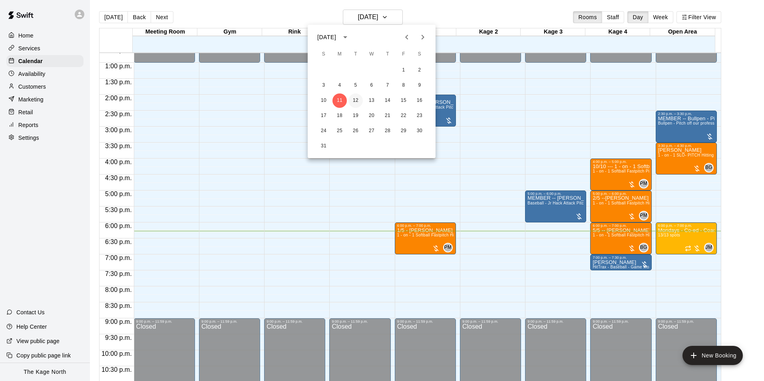
click at [354, 100] on button "12" at bounding box center [355, 100] width 14 height 14
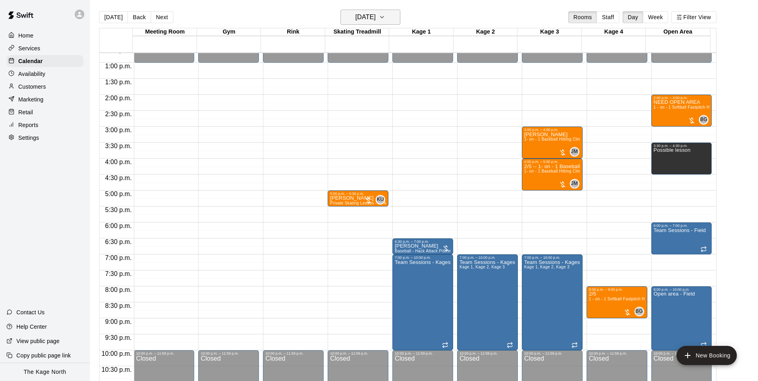
click at [376, 22] on h6 "[DATE]" at bounding box center [365, 17] width 20 height 11
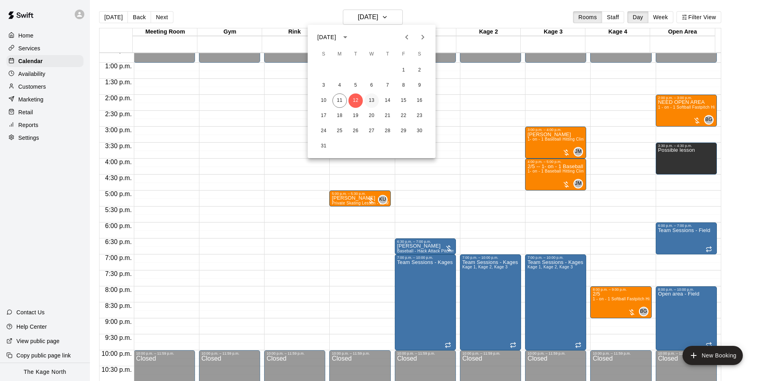
click at [374, 104] on button "13" at bounding box center [371, 100] width 14 height 14
